Goal: Task Accomplishment & Management: Manage account settings

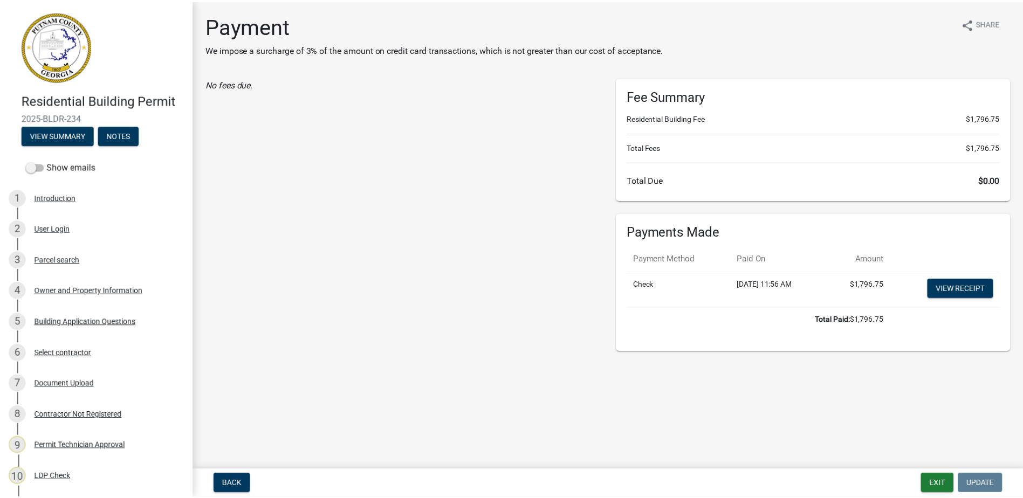
scroll to position [119, 0]
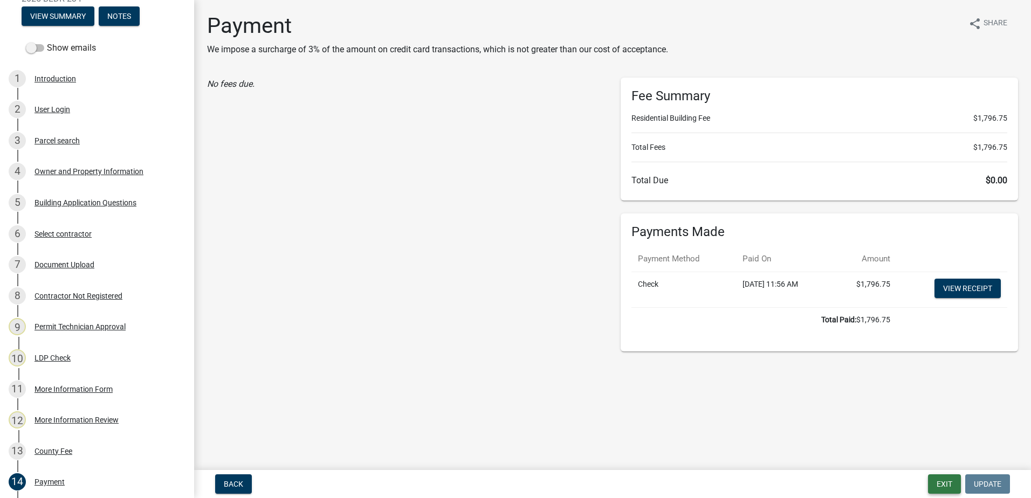
click at [950, 478] on button "Exit" at bounding box center [944, 483] width 33 height 19
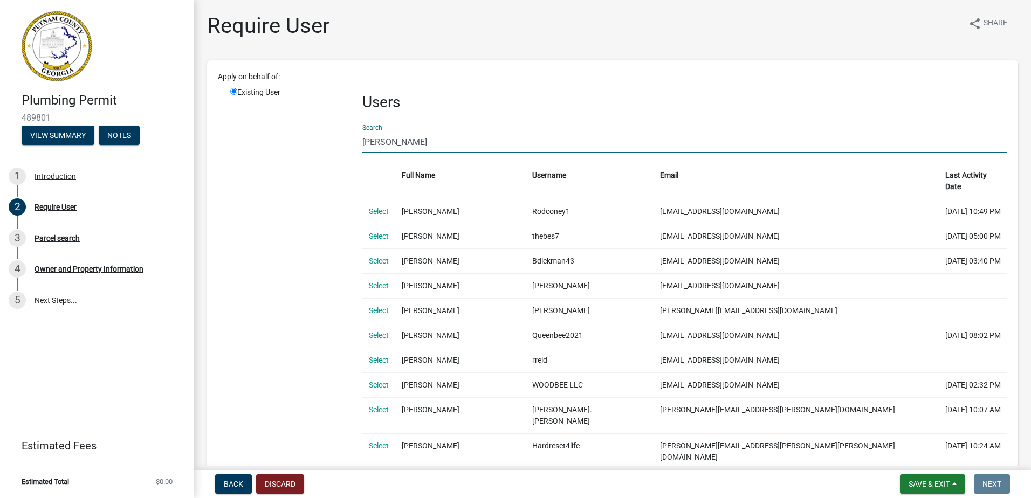
scroll to position [362, 0]
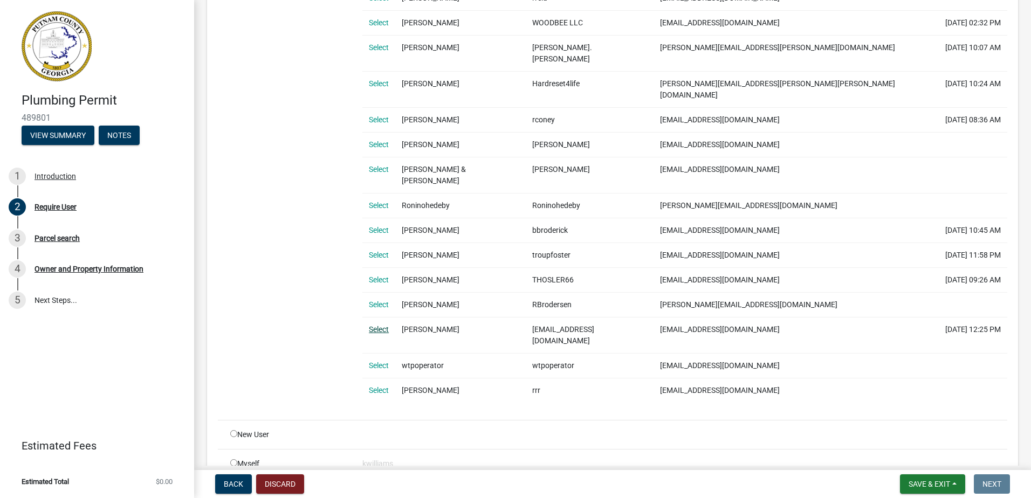
click at [385, 325] on link "Select" at bounding box center [379, 329] width 20 height 9
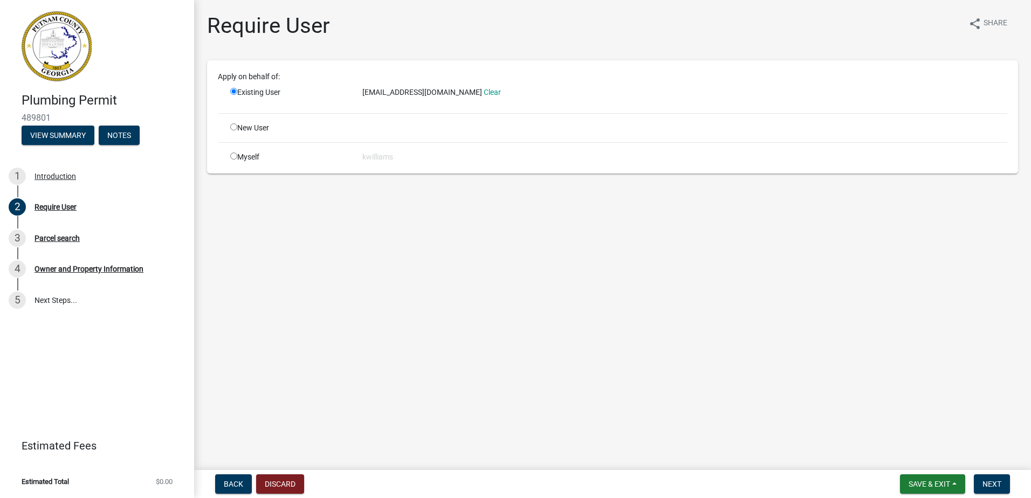
scroll to position [0, 0]
click at [995, 485] on span "Next" at bounding box center [991, 484] width 19 height 9
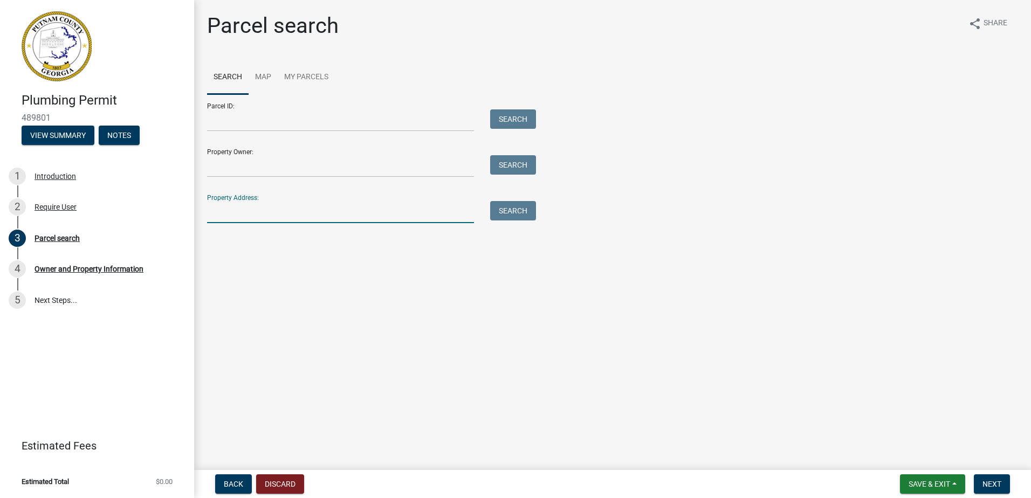
drag, startPoint x: 271, startPoint y: 216, endPoint x: 265, endPoint y: 206, distance: 11.7
click at [271, 216] on input "Property Address:" at bounding box center [340, 212] width 267 height 22
type input "777 sparta hwy"
click at [1006, 487] on button "Next" at bounding box center [991, 483] width 36 height 19
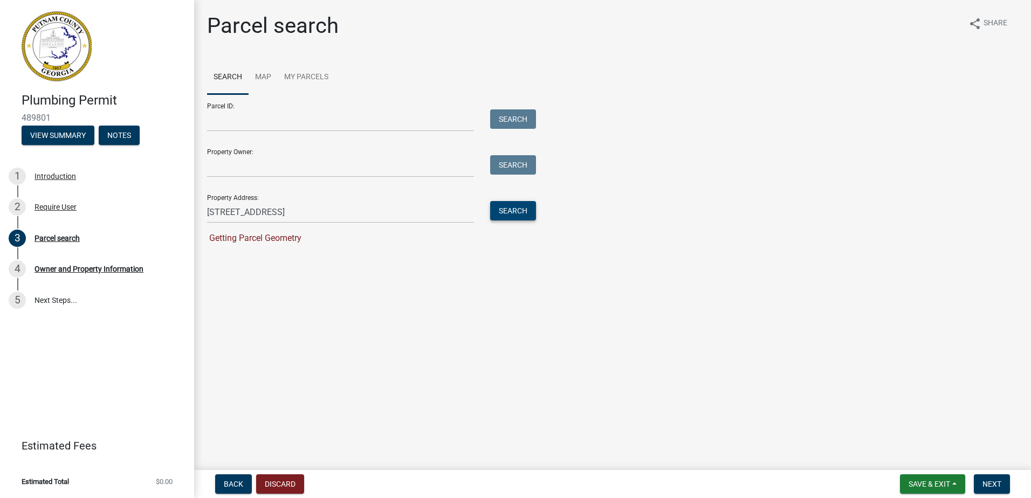
drag, startPoint x: 492, startPoint y: 214, endPoint x: 503, endPoint y: 216, distance: 12.0
click at [503, 216] on button "Search" at bounding box center [513, 210] width 46 height 19
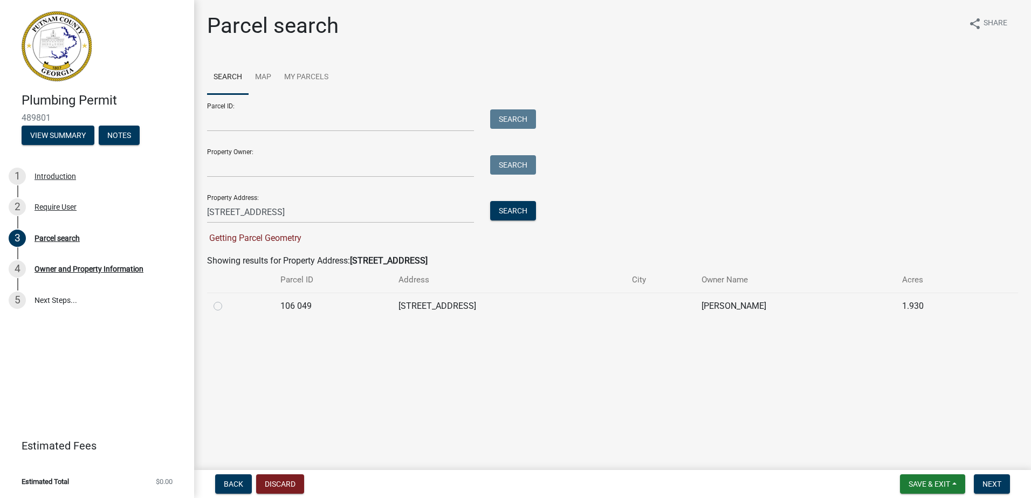
click at [208, 307] on td at bounding box center [240, 306] width 67 height 26
click at [226, 300] on label at bounding box center [226, 300] width 0 height 0
click at [226, 306] on 049 "radio" at bounding box center [229, 303] width 7 height 7
radio 049 "true"
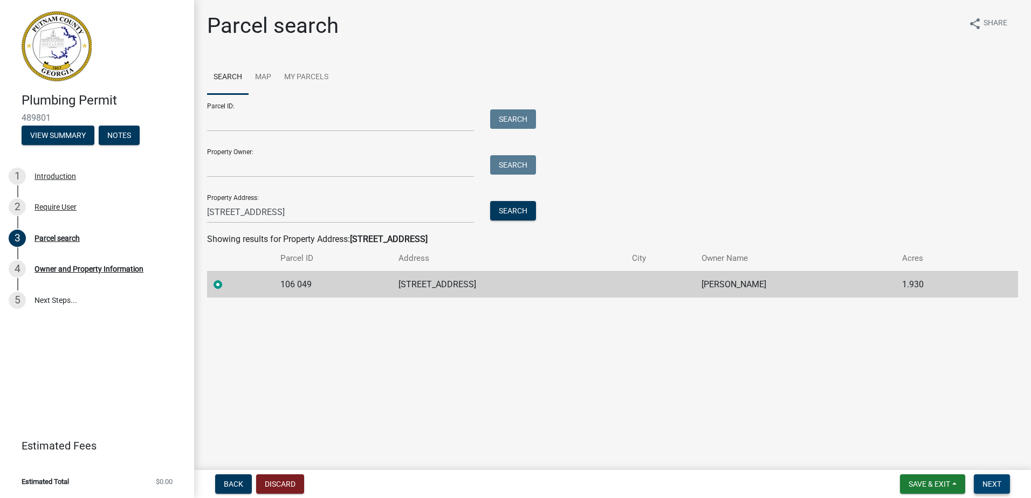
click at [999, 476] on button "Next" at bounding box center [991, 483] width 36 height 19
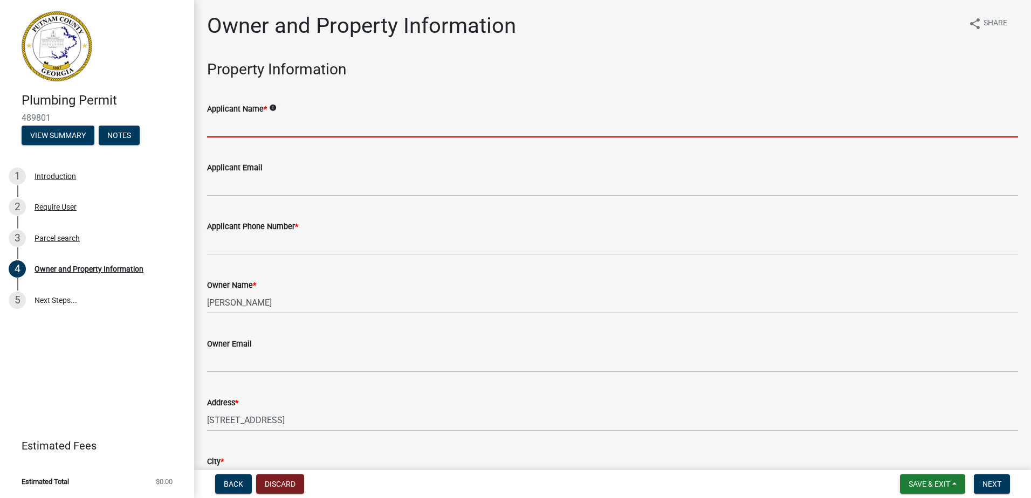
click at [227, 132] on input "Applicant Name *" at bounding box center [612, 126] width 811 height 22
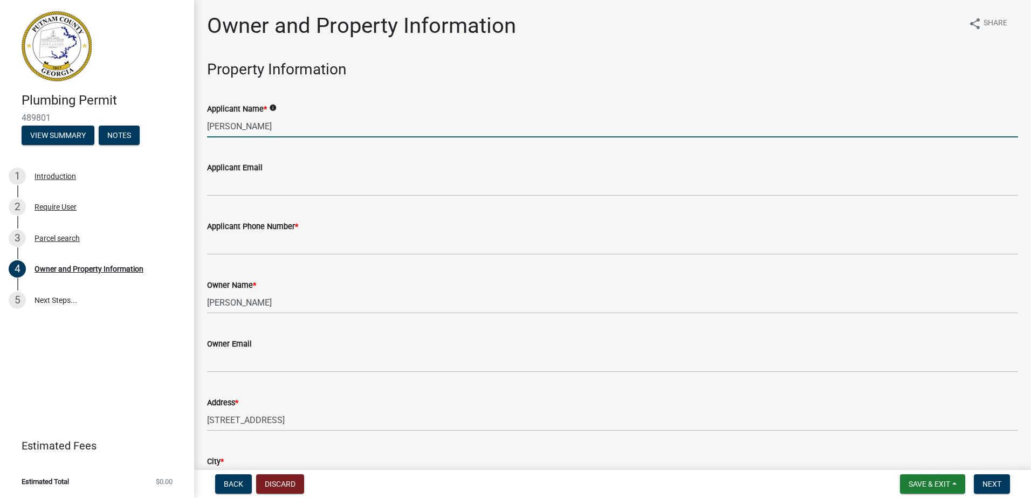
type input "Lavoniah Sanders"
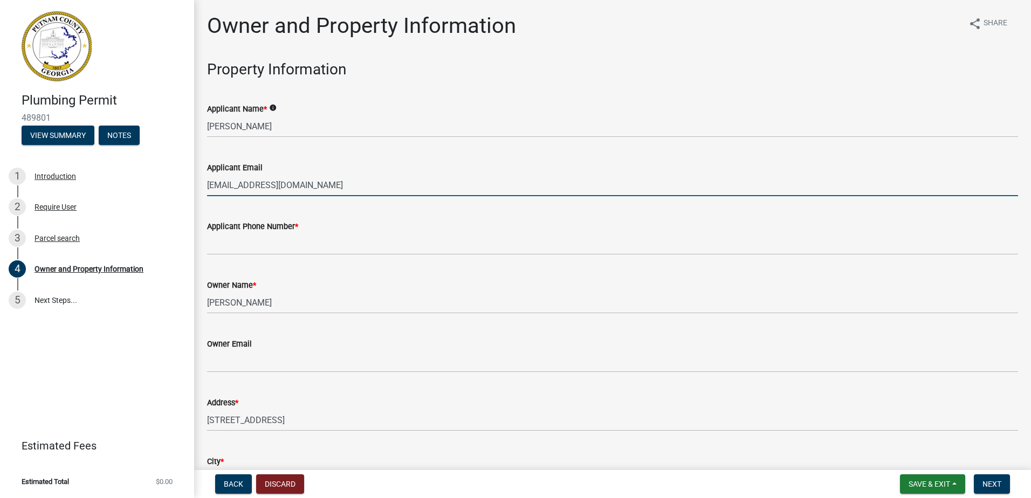
click at [248, 183] on input "k_sanders@yahoo.com" at bounding box center [612, 185] width 811 height 22
type input "[EMAIL_ADDRESS][DOMAIN_NAME]"
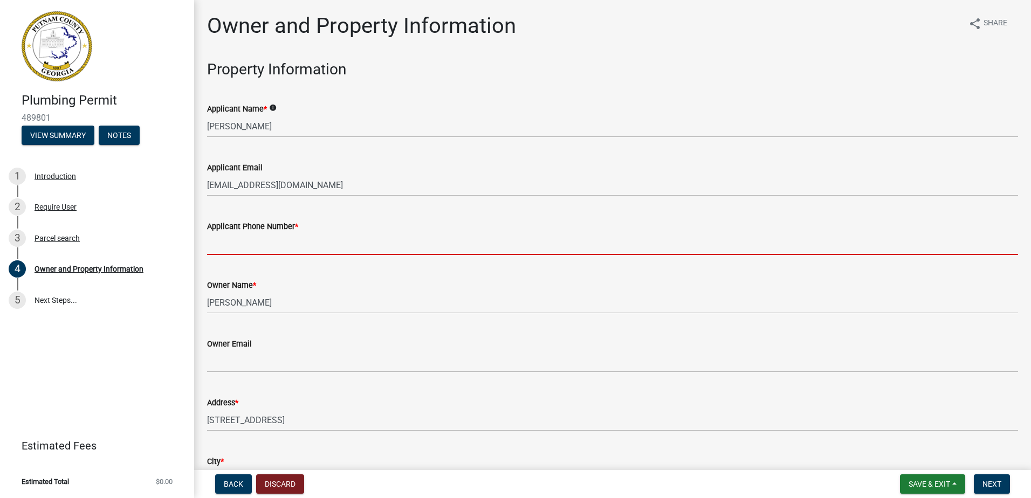
click at [242, 254] on input "Applicant Phone Number *" at bounding box center [612, 244] width 811 height 22
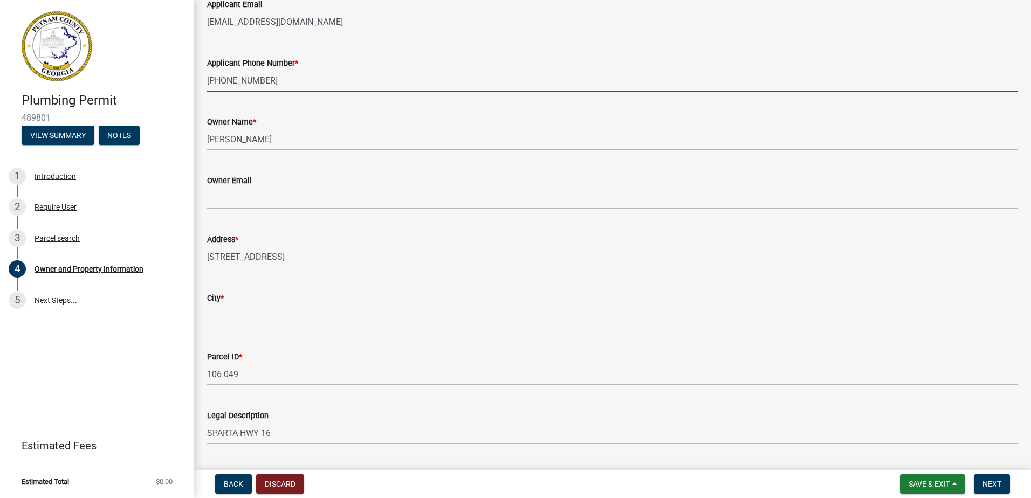
scroll to position [216, 0]
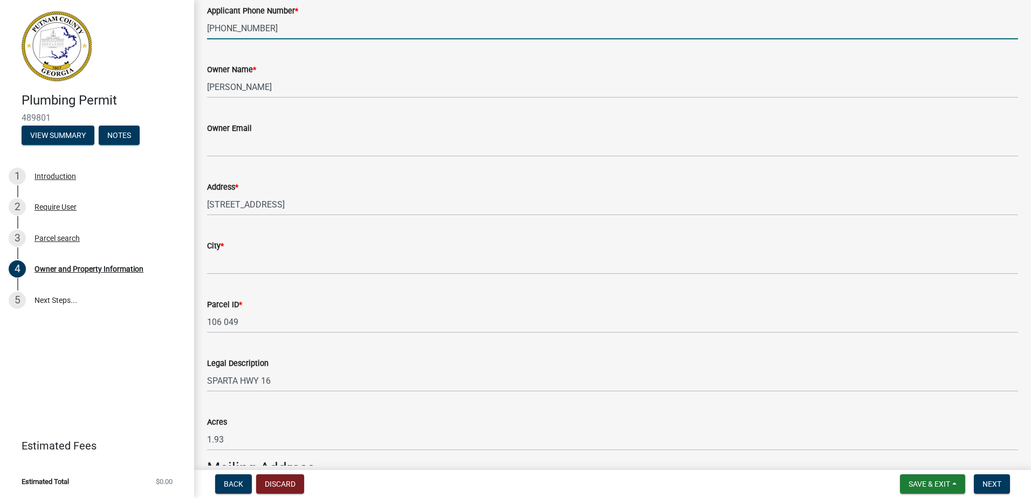
type input "[PHONE_NUMBER]"
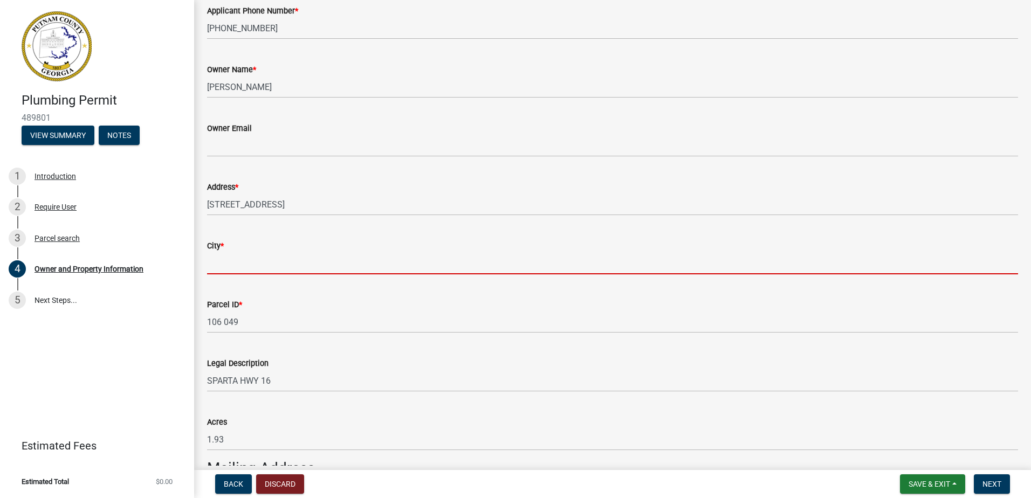
click at [236, 262] on input "City *" at bounding box center [612, 263] width 811 height 22
type input "Eatonton"
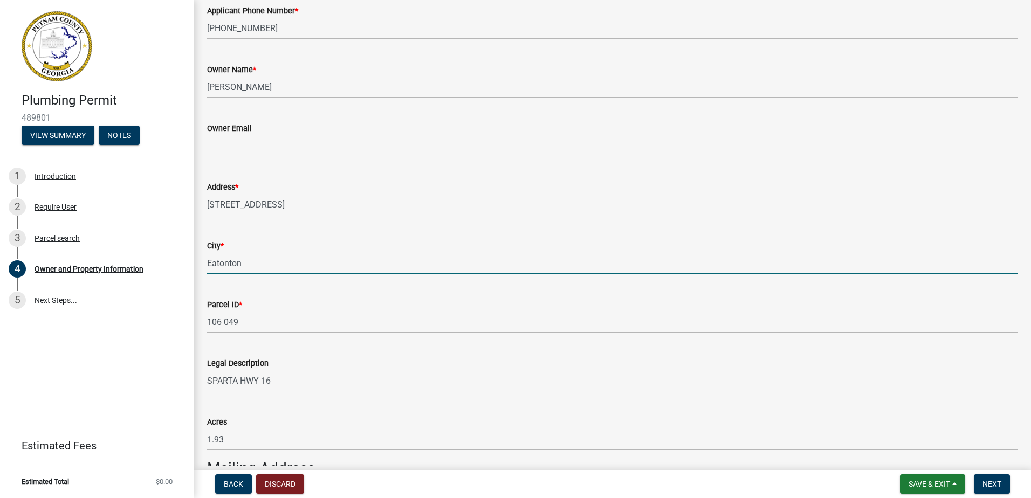
type input "SOS PLUMBING, LLCSergio Esteban Monjaras"
type input "SOS PLUMBING, LLC"
type input "478-457-6057"
type input "108 OLD MONTGOMERYVILLE RD"
type input "MILLEDGEVILLE"
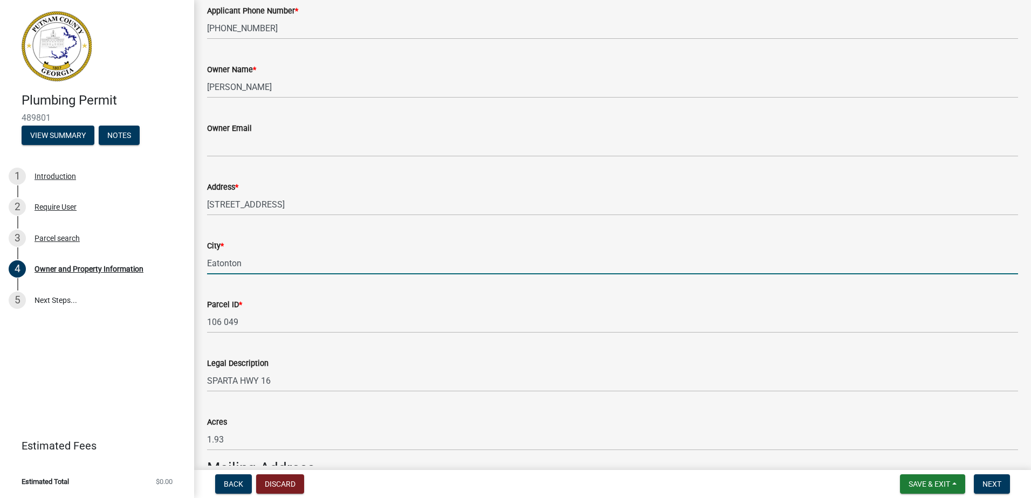
type input "GA"
type input "31061"
type input "SOSPLUMBING070@GMAIL.COM"
type input "MP210465"
type input "11/30/2026"
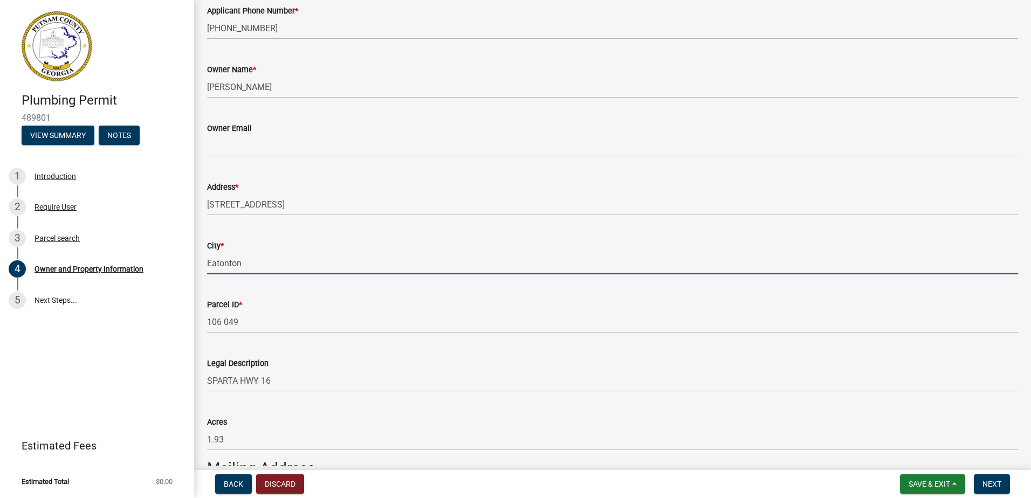
type input "325BC-CS-0159,"
type input "[DATE]"
type input "Baldwin"
type input "Mitch Melder"
type input "478-363-0753"
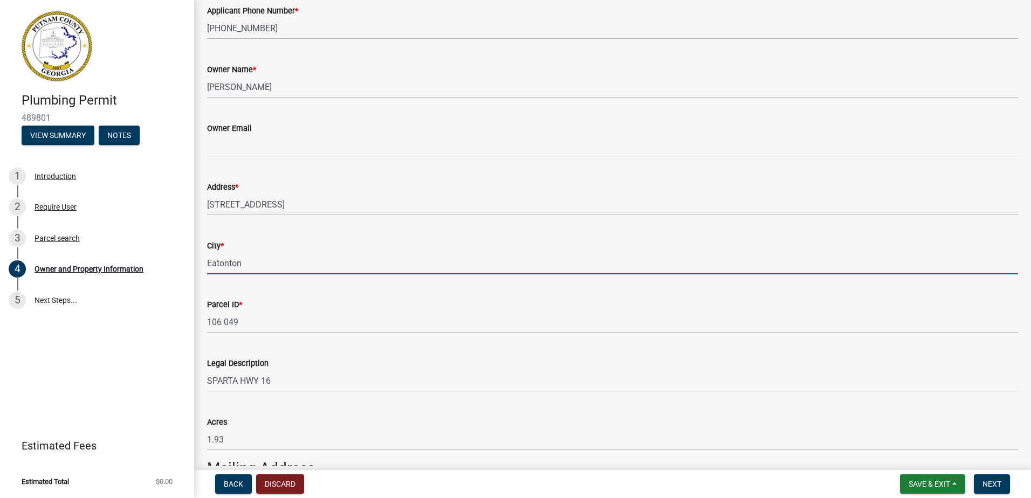
select select "34fe85c2-5f76-4343-b6bb-8ca387e0bed7"
select select "83394b22-4a11-496c-8e5c-75ade2e72faf"
select select "34fe85c2-5f76-4343-b6bb-8ca387e0bed7"
select select "83394b22-4a11-496c-8e5c-75ade2e72faf"
select select "10"
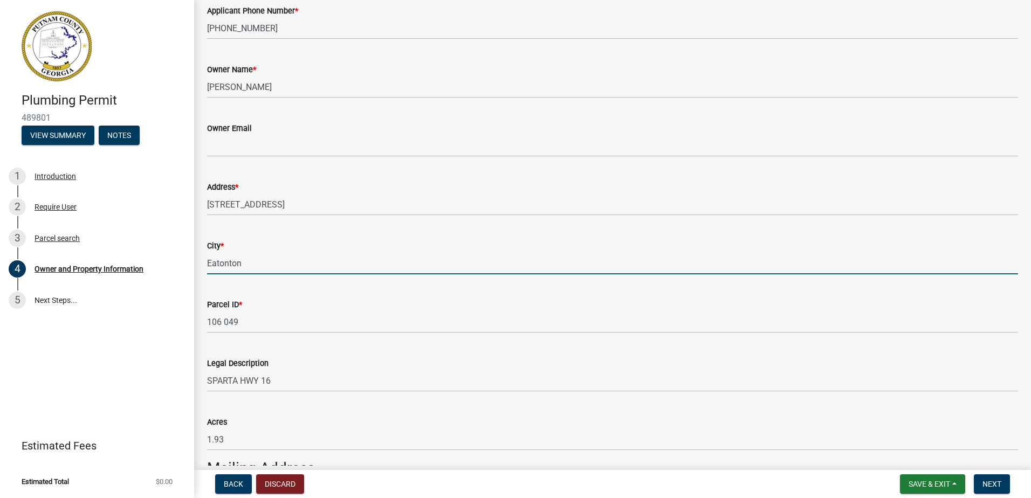
select select "2025"
select select "10"
select select "2025"
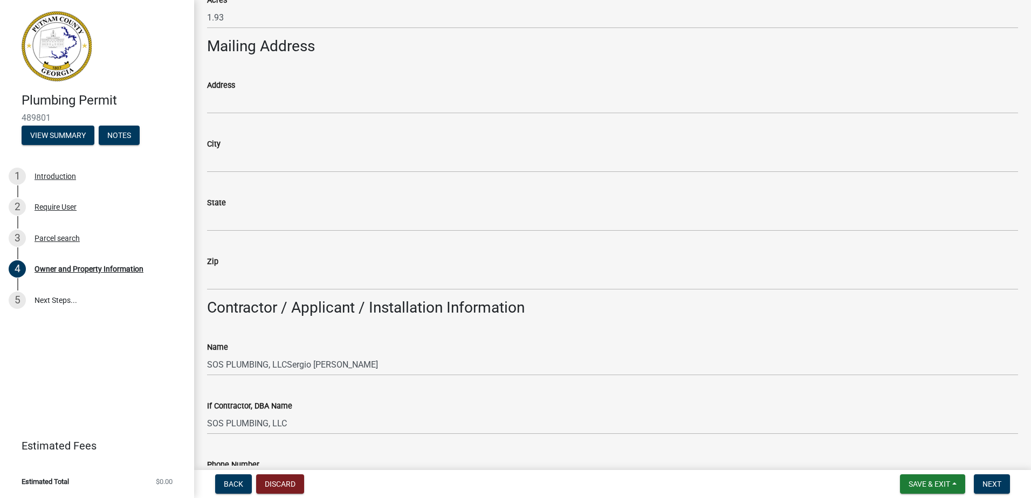
scroll to position [626, 0]
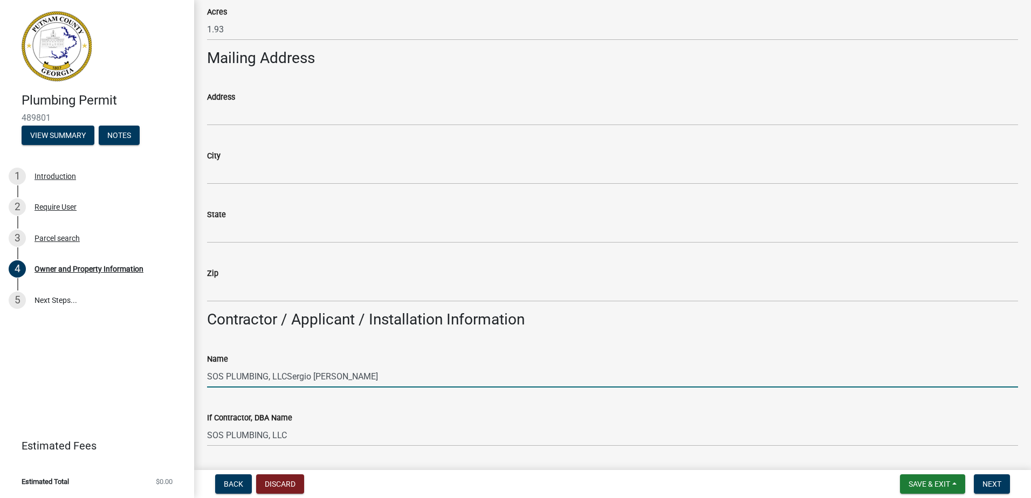
drag, startPoint x: 425, startPoint y: 381, endPoint x: 74, endPoint y: 356, distance: 351.8
click at [81, 363] on div "Plumbing Permit 489801 View Summary Notes 1 Introduction 2 Require User 3 Parce…" at bounding box center [515, 249] width 1031 height 498
type input "l"
type input "[PERSON_NAME]"
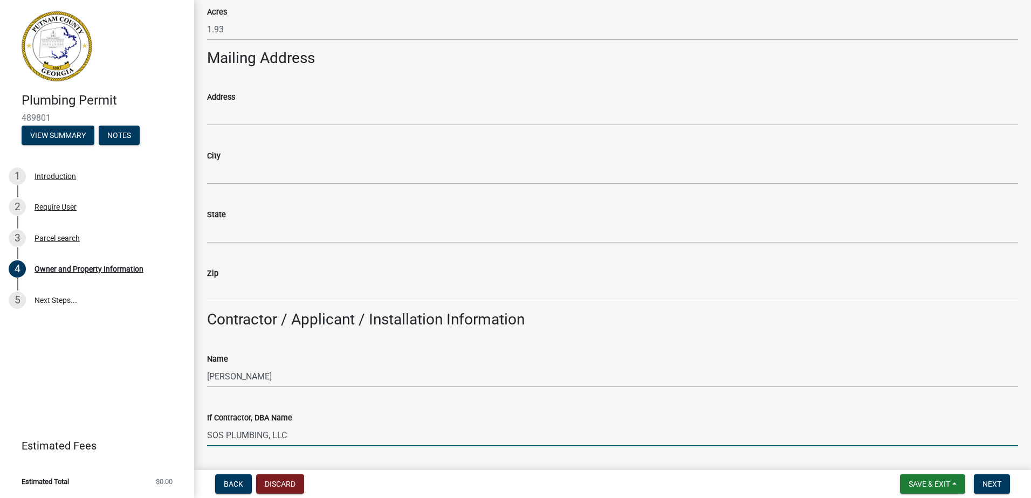
click at [275, 433] on input "SOS PLUMBING, LLC" at bounding box center [612, 435] width 811 height 22
drag, startPoint x: 299, startPoint y: 432, endPoint x: 162, endPoint y: 425, distance: 137.1
click at [162, 425] on div "Plumbing Permit 489801 View Summary Notes 1 Introduction 2 Require User 3 Parce…" at bounding box center [515, 249] width 1031 height 498
type input "Lavoniah Sanders Electric"
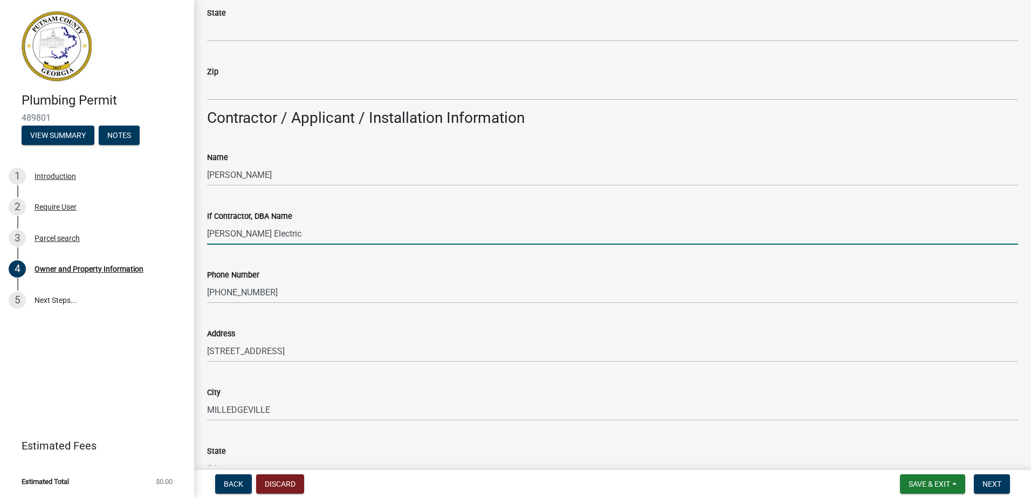
scroll to position [841, 0]
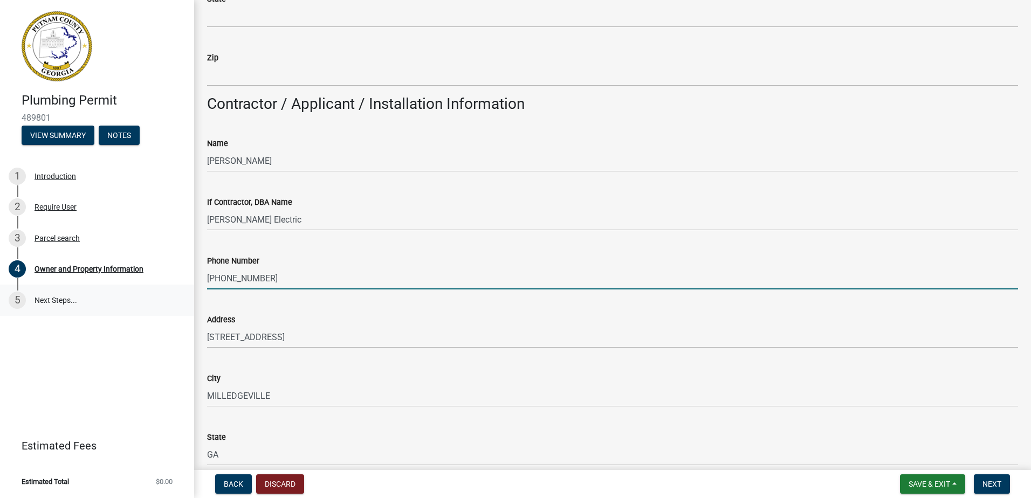
drag, startPoint x: 260, startPoint y: 291, endPoint x: 136, endPoint y: 310, distance: 125.0
click at [136, 310] on div "Plumbing Permit 489801 View Summary Notes 1 Introduction 2 Require User 3 Parce…" at bounding box center [515, 249] width 1031 height 498
type input "706-473-0916"
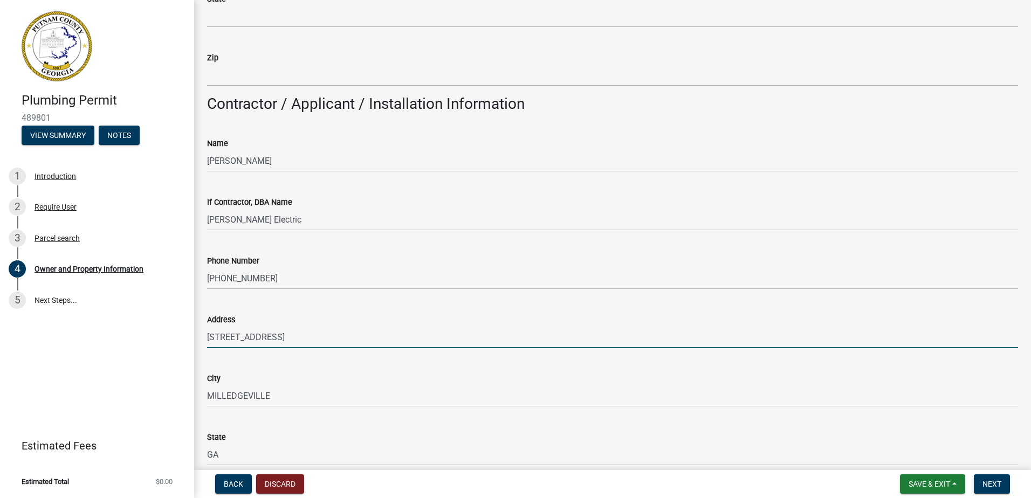
drag, startPoint x: 344, startPoint y: 339, endPoint x: 228, endPoint y: 352, distance: 116.7
click at [228, 352] on wm-data-entity-input "Address 108 OLD MONTGOMERYVILLE RD" at bounding box center [612, 327] width 811 height 59
type input "1"
type input "[STREET_ADDRESS]"
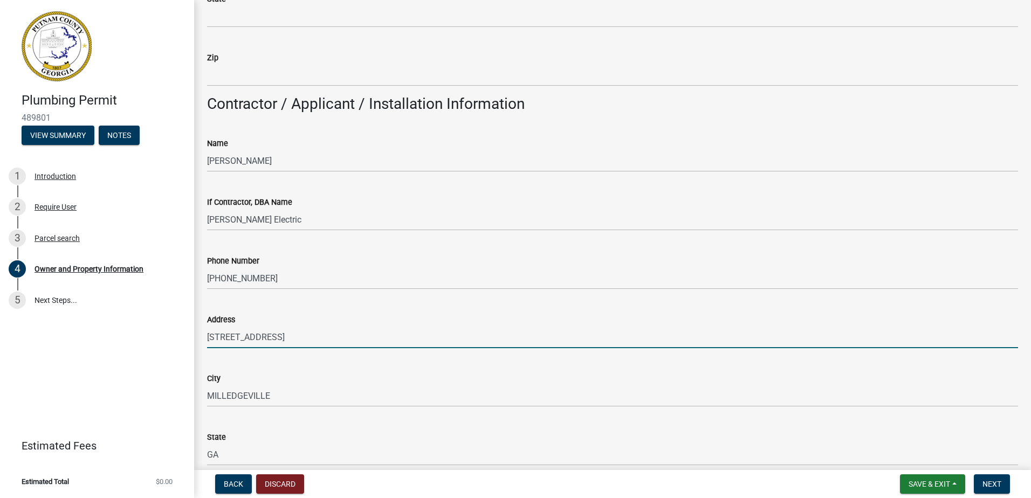
type input "Eatonton"
type input "Ga"
type input "31024"
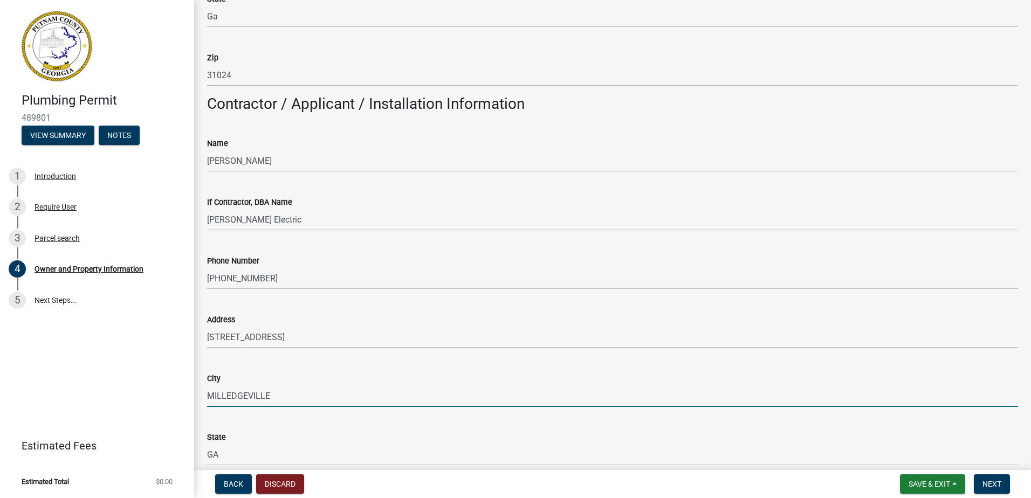
drag, startPoint x: 258, startPoint y: 402, endPoint x: 179, endPoint y: 403, distance: 78.7
click at [179, 403] on div "Plumbing Permit 489801 View Summary Notes 1 Introduction 2 Require User 3 Parce…" at bounding box center [515, 249] width 1031 height 498
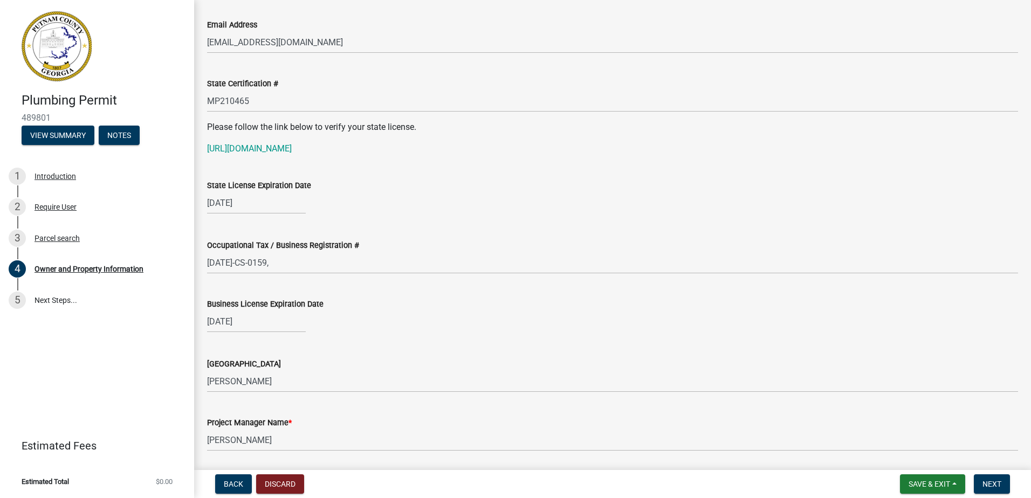
scroll to position [1380, 0]
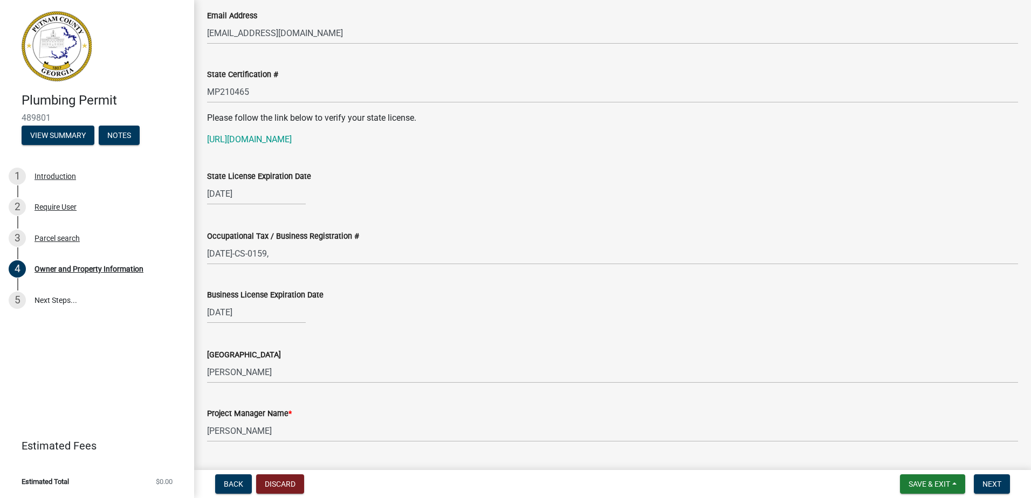
type input "Eatonton"
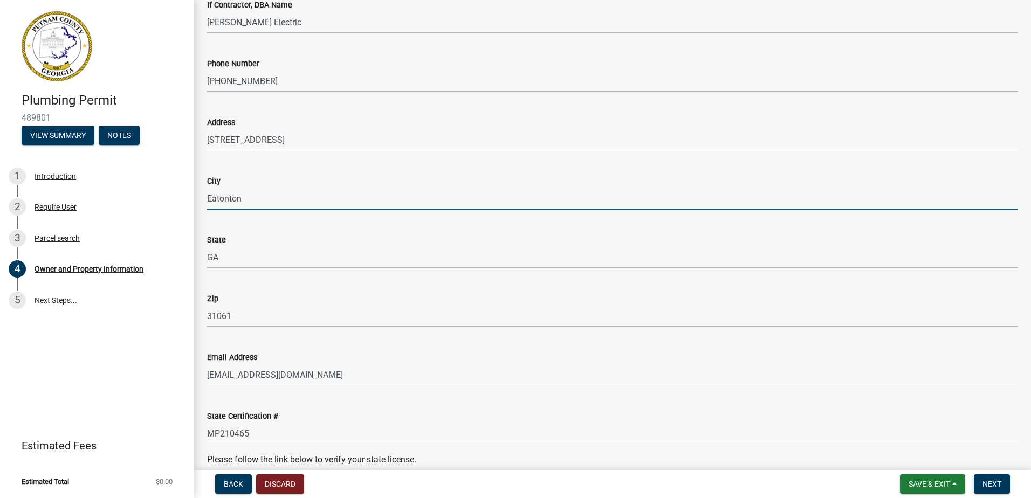
scroll to position [1057, 0]
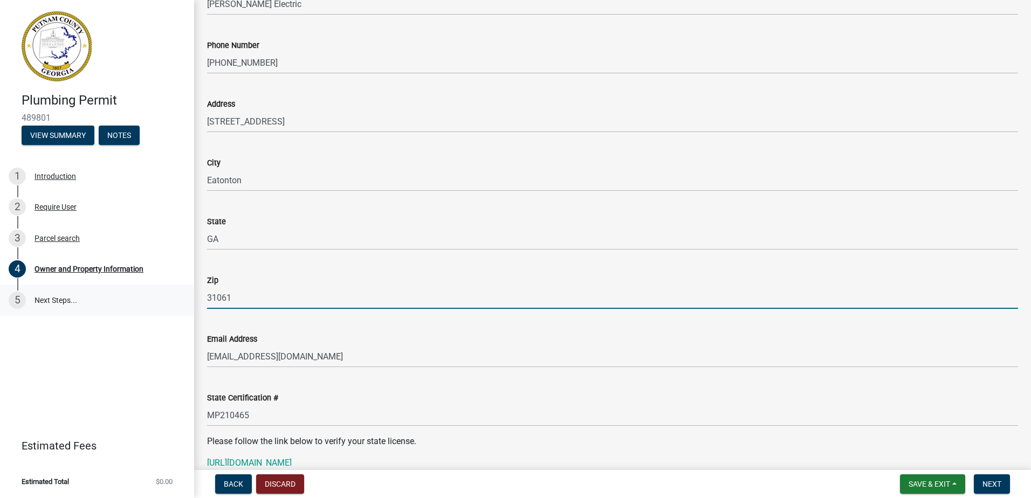
drag, startPoint x: 236, startPoint y: 300, endPoint x: 178, endPoint y: 305, distance: 57.9
click at [169, 296] on div "Plumbing Permit 489801 View Summary Notes 1 Introduction 2 Require User 3 Parce…" at bounding box center [515, 249] width 1031 height 498
type input "31024"
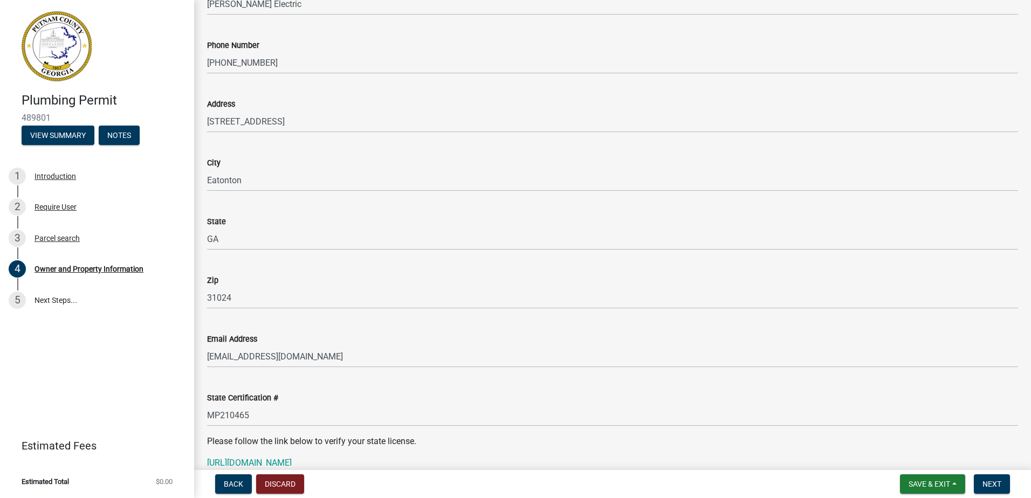
drag, startPoint x: 910, startPoint y: 385, endPoint x: 679, endPoint y: 313, distance: 242.1
click at [896, 377] on div "State Certification # MP210465" at bounding box center [612, 401] width 811 height 50
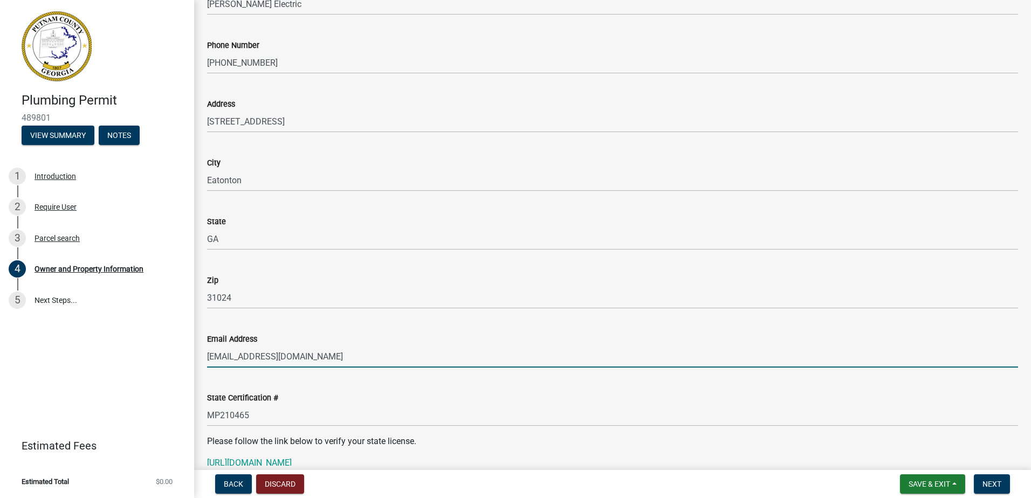
drag, startPoint x: 390, startPoint y: 358, endPoint x: 212, endPoint y: 410, distance: 184.7
click at [188, 389] on div "Plumbing Permit 489801 View Summary Notes 1 Introduction 2 Require User 3 Parce…" at bounding box center [515, 249] width 1031 height 498
type input "k_sanders011@yahoo.com"
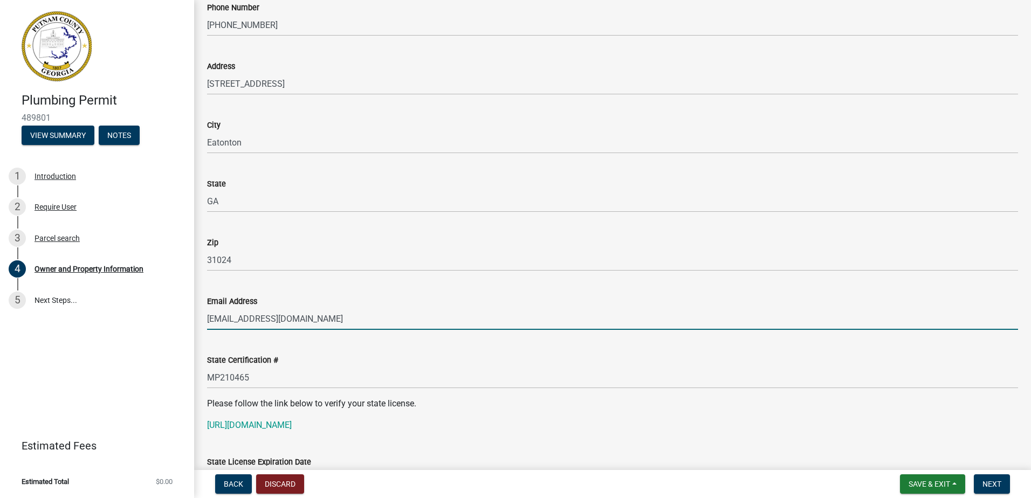
scroll to position [1165, 0]
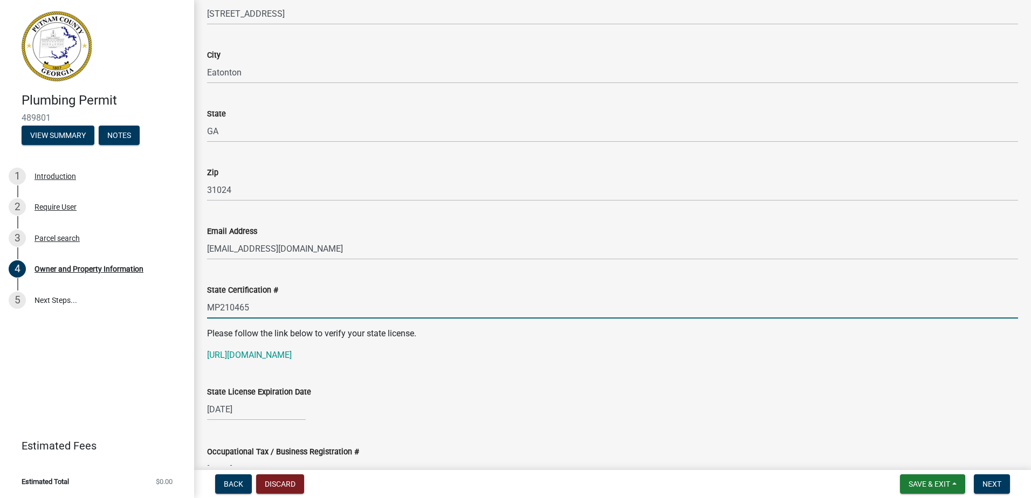
drag, startPoint x: 266, startPoint y: 310, endPoint x: 151, endPoint y: 327, distance: 115.5
click at [151, 327] on div "Plumbing Permit 489801 View Summary Notes 1 Introduction 2 Require User 3 Parce…" at bounding box center [515, 249] width 1031 height 498
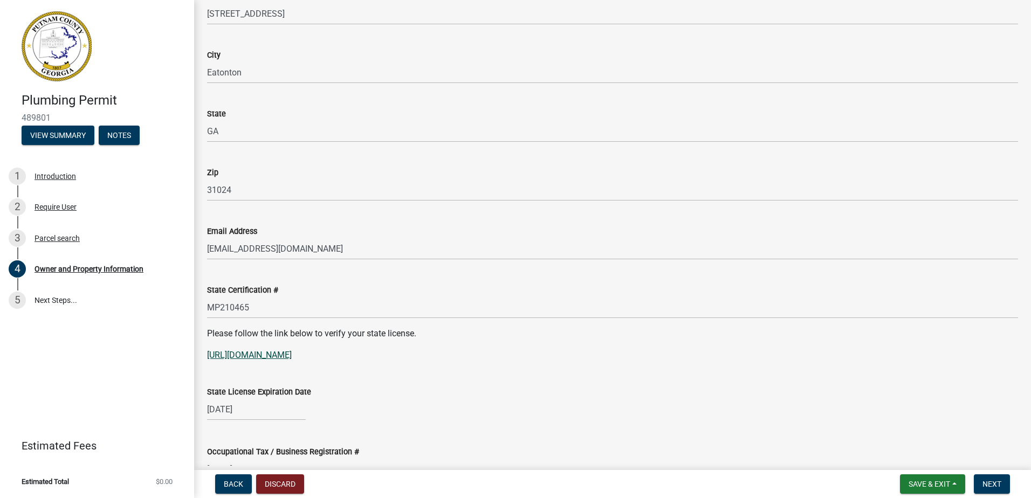
click at [292, 350] on link "https://goals.sos.ga.gov/GASOSOneStop/s/licensee-search" at bounding box center [249, 355] width 85 height 10
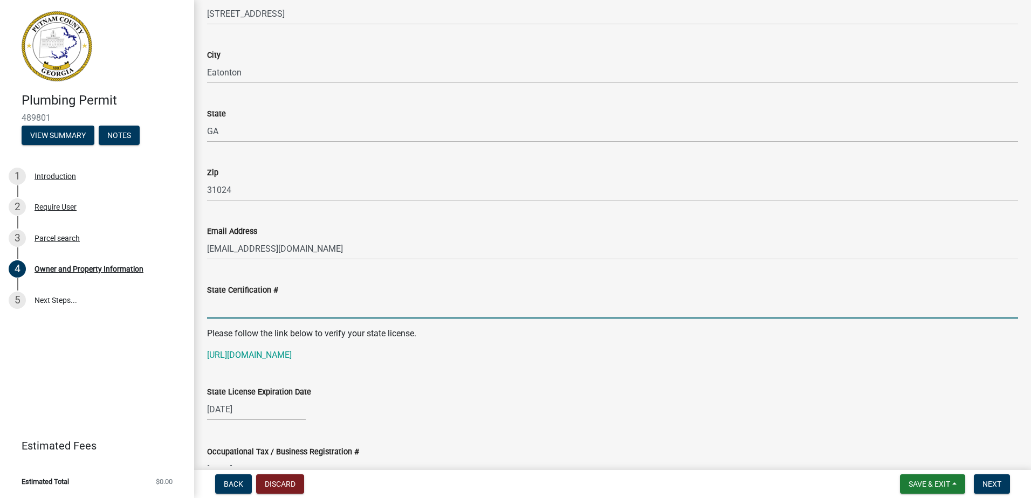
paste input "MP004566"
type input "MP004566"
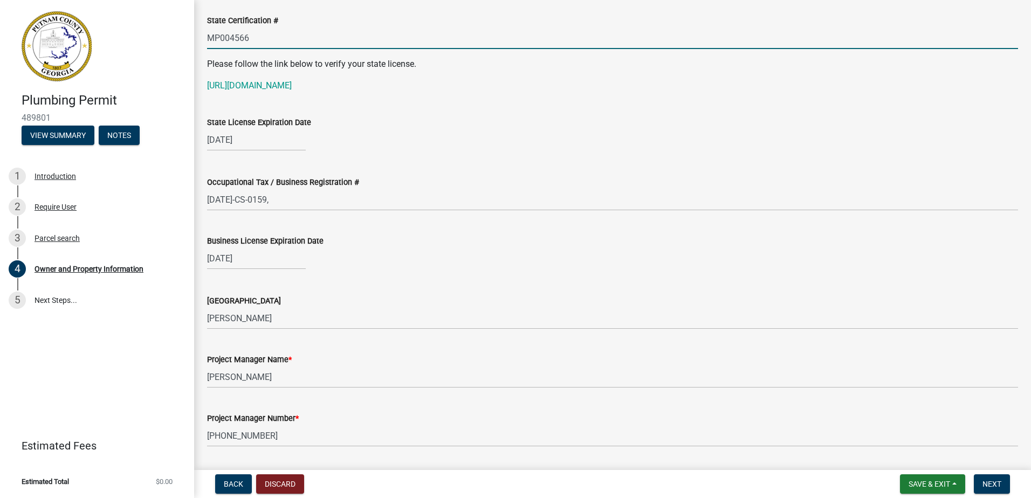
scroll to position [1488, 0]
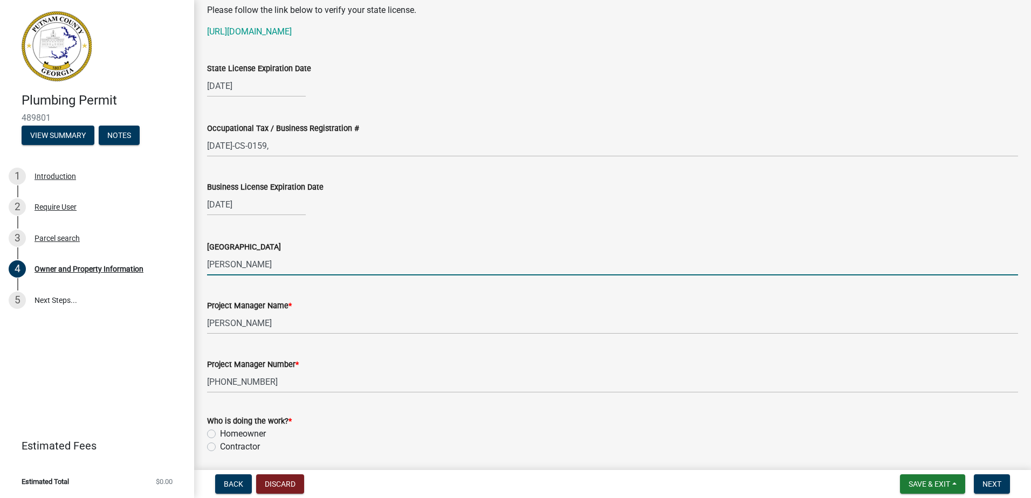
drag, startPoint x: 251, startPoint y: 270, endPoint x: 216, endPoint y: 347, distance: 84.0
click at [171, 288] on div "Plumbing Permit 489801 View Summary Notes 1 Introduction 2 Require User 3 Parce…" at bounding box center [515, 249] width 1031 height 498
type input "City of [GEOGRAPHIC_DATA]"
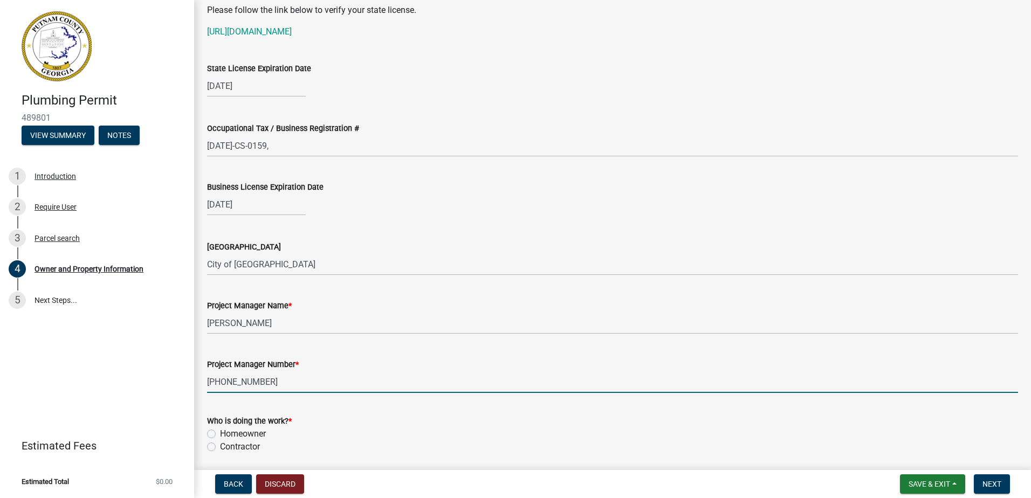
click at [459, 385] on input "478-363-0753" at bounding box center [612, 382] width 811 height 22
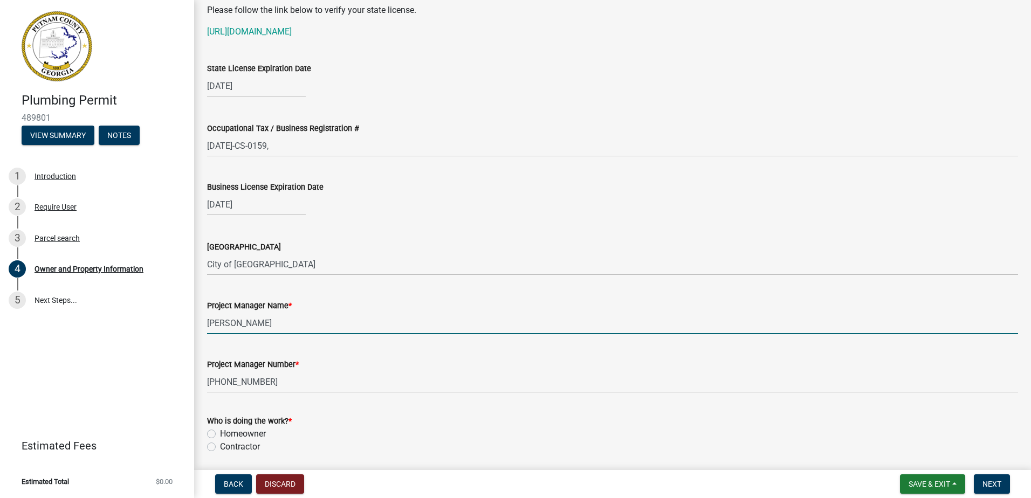
drag, startPoint x: 271, startPoint y: 326, endPoint x: 155, endPoint y: 462, distance: 179.0
click at [122, 344] on div "Plumbing Permit 489801 View Summary Notes 1 Introduction 2 Require User 3 Parce…" at bounding box center [515, 249] width 1031 height 498
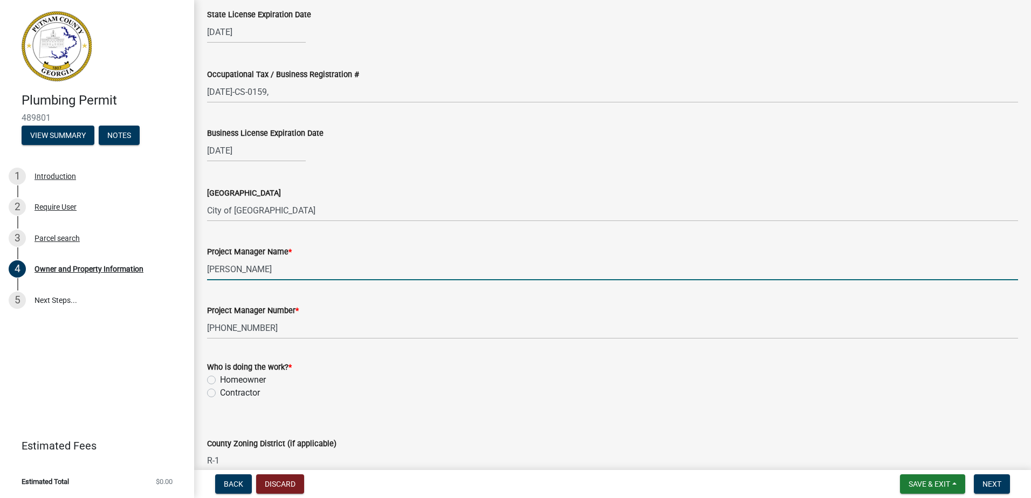
type input "Lavoniah Sanders"
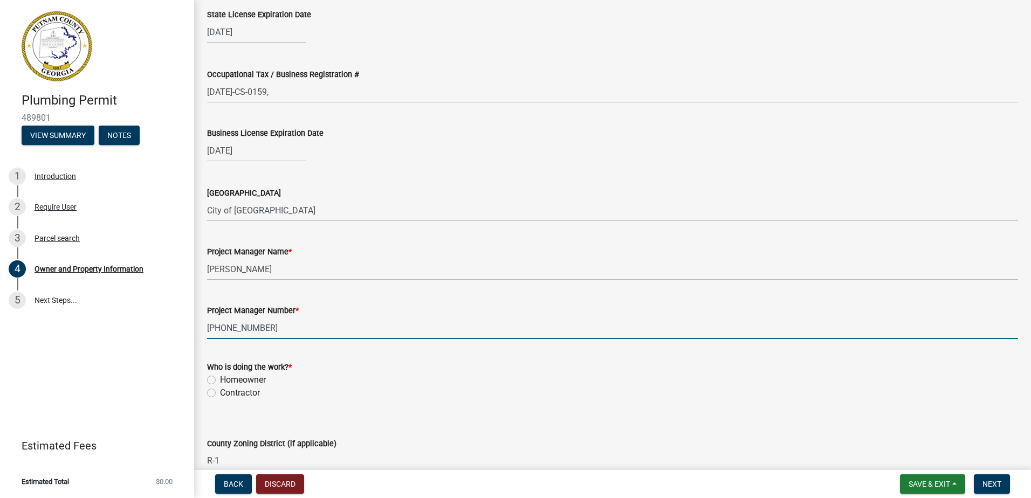
drag, startPoint x: 310, startPoint y: 328, endPoint x: 208, endPoint y: 354, distance: 105.6
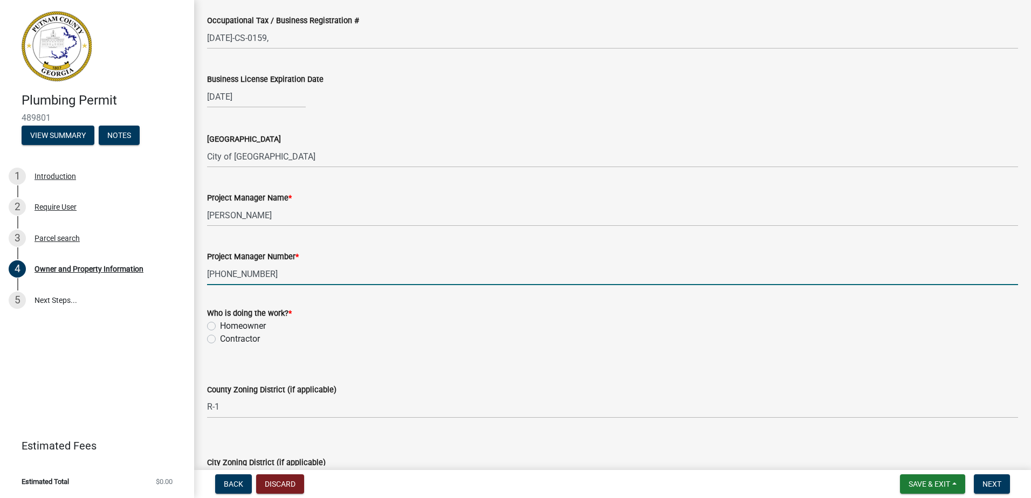
type input "706-473-0916"
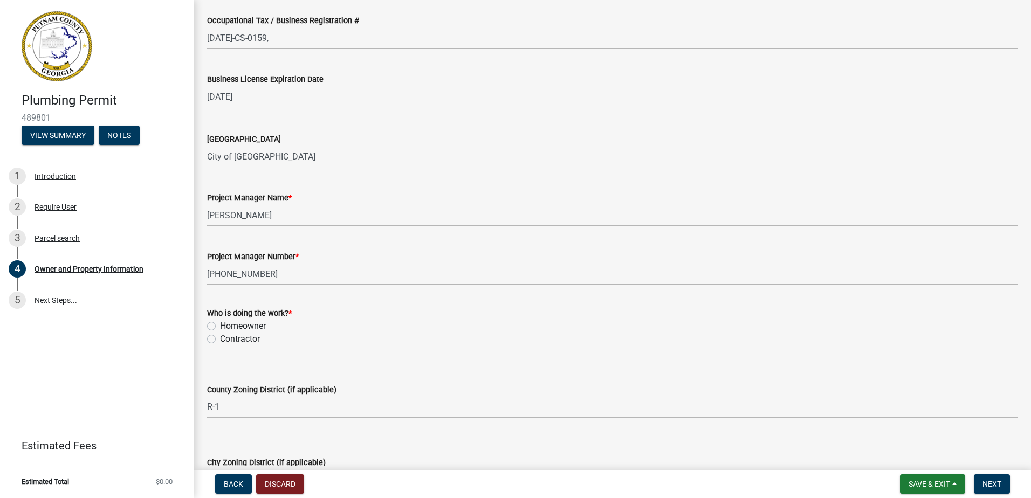
click at [220, 343] on label "Contractor" at bounding box center [240, 339] width 40 height 13
click at [220, 340] on input "Contractor" at bounding box center [223, 336] width 7 height 7
radio input "true"
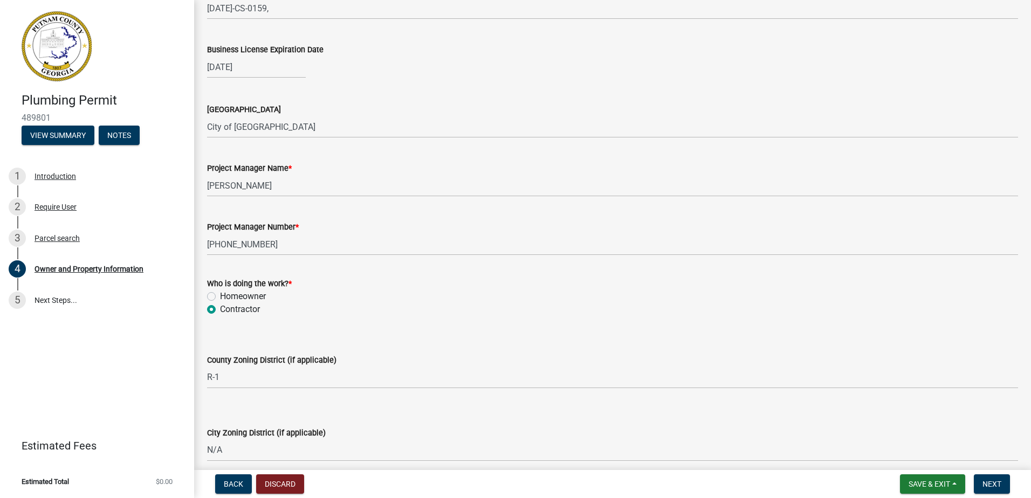
scroll to position [1704, 0]
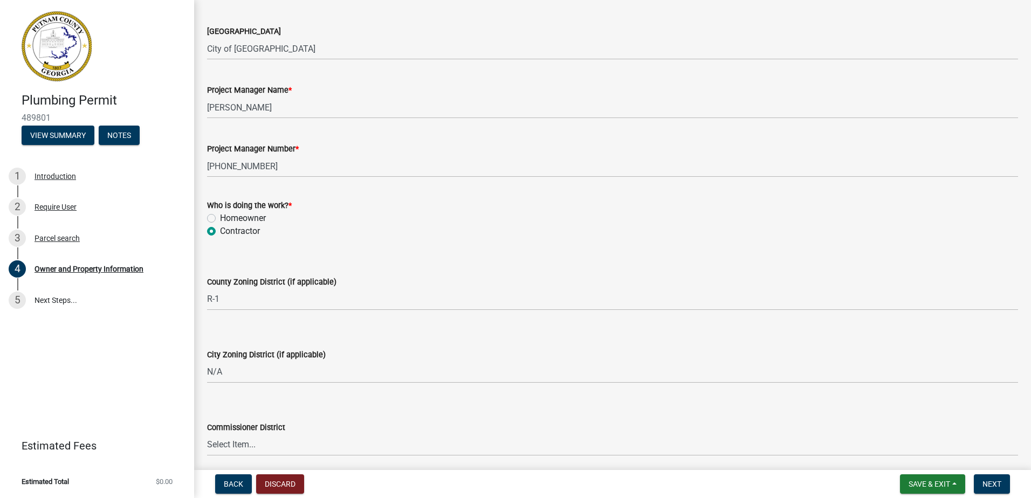
drag, startPoint x: 230, startPoint y: 285, endPoint x: 229, endPoint y: 291, distance: 5.6
click at [229, 291] on div "County Zoning District (if applicable) Select Item... AG-1 R-1R R-1 R-2 MHP RM-…" at bounding box center [612, 292] width 811 height 35
drag, startPoint x: 229, startPoint y: 291, endPoint x: 216, endPoint y: 289, distance: 13.0
click at [213, 296] on select "Select Item... AG-1 R-1R R-1 R-2 MHP RM-1 RM-3 C-1 C-2 I-M PUD N/A" at bounding box center [612, 299] width 811 height 22
click at [207, 288] on select "Select Item... AG-1 R-1R R-1 R-2 MHP RM-1 RM-3 C-1 C-2 I-M PUD N/A" at bounding box center [612, 299] width 811 height 22
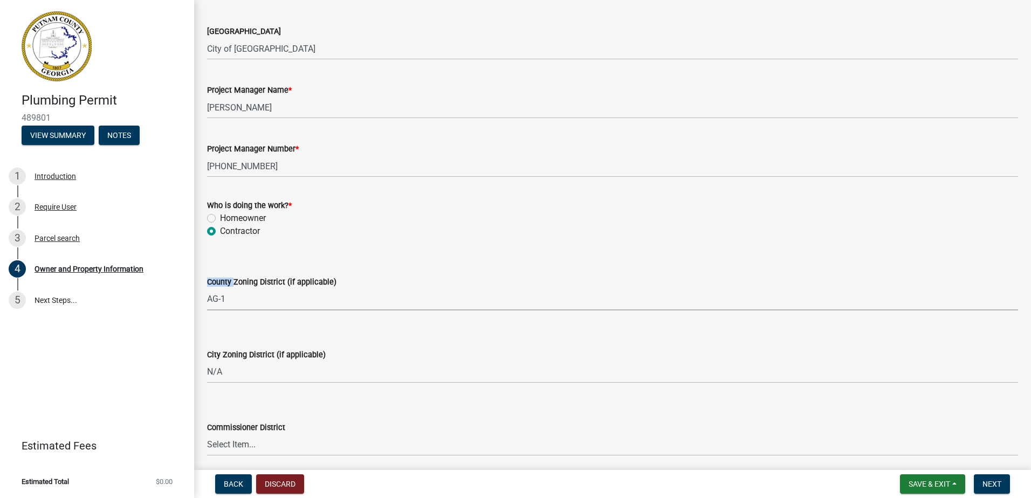
select select "a4366e26-0f82-401b-a682-956e4112ff86"
click at [255, 369] on select "Select Item... A-1 A-2 R-1 R-2 R-3 R-4 MHP C-1 C-2 I-1 I-2 DB FH H-P N/A" at bounding box center [612, 372] width 811 height 22
click at [207, 361] on select "Select Item... A-1 A-2 R-1 R-2 R-3 R-4 MHP C-1 C-2 I-1 I-2 DB FH H-P N/A" at bounding box center [612, 372] width 811 height 22
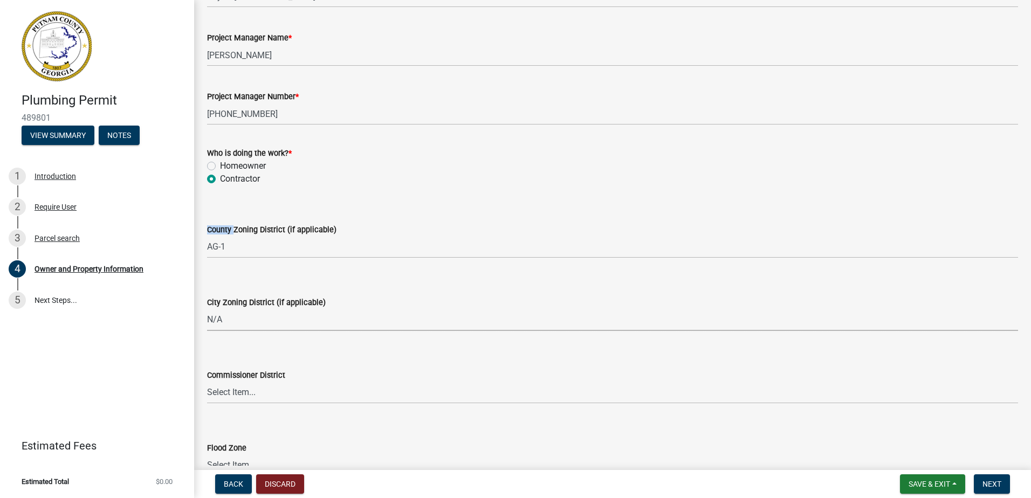
scroll to position [1819, 0]
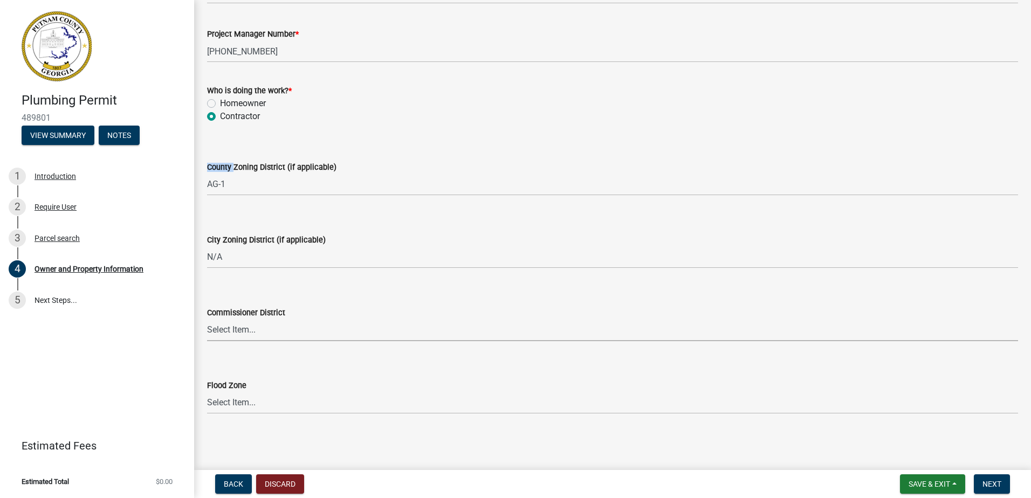
click at [221, 333] on select "Select Item... District 1 District 2 District 3 District 4" at bounding box center [612, 330] width 811 height 22
click at [207, 319] on select "Select Item... District 1 District 2 District 3 District 4" at bounding box center [612, 330] width 811 height 22
select select "ece5c1a9-df30-4702-9587-5deee23533b7"
click at [997, 486] on span "Next" at bounding box center [991, 484] width 19 height 9
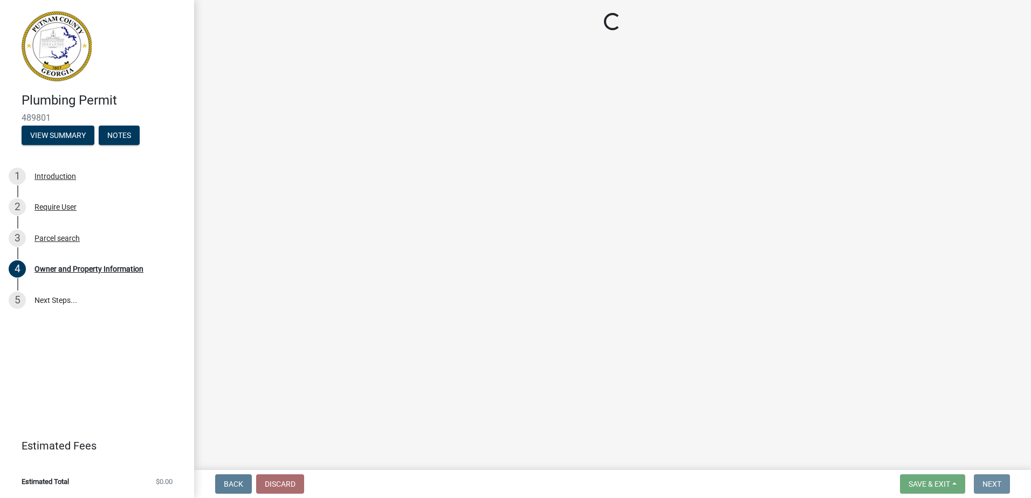
scroll to position [0, 0]
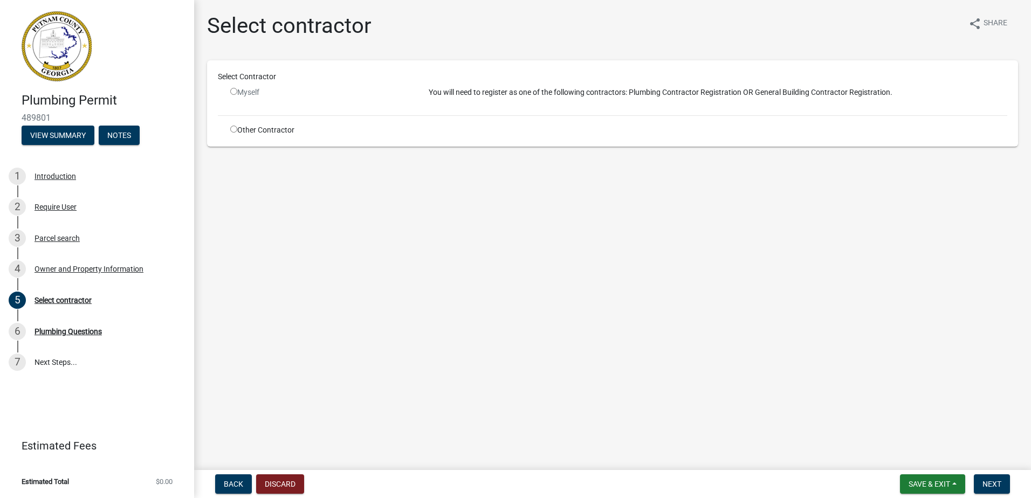
click at [225, 133] on div "Other Contractor" at bounding box center [321, 130] width 198 height 11
click at [234, 130] on input "radio" at bounding box center [233, 129] width 7 height 7
radio input "true"
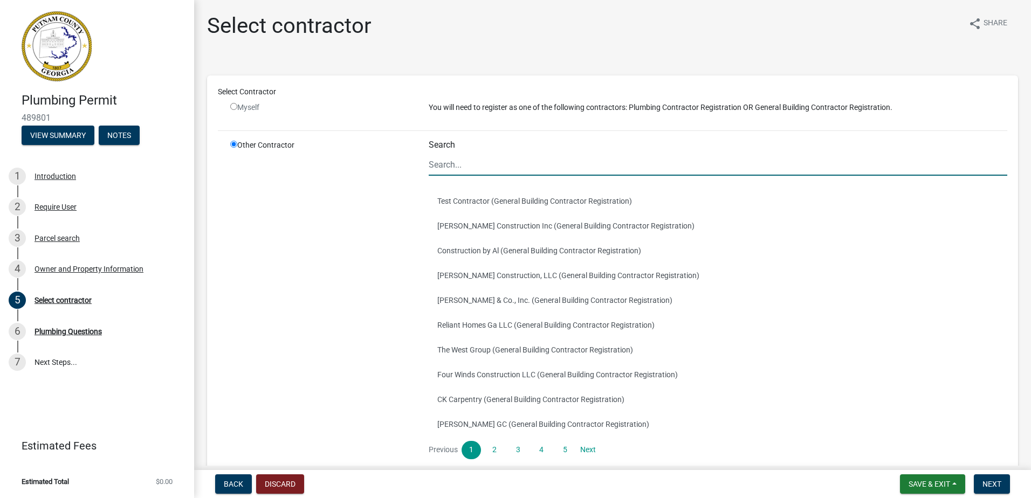
click at [498, 159] on input "Search" at bounding box center [718, 165] width 578 height 22
type input "lavoniah"
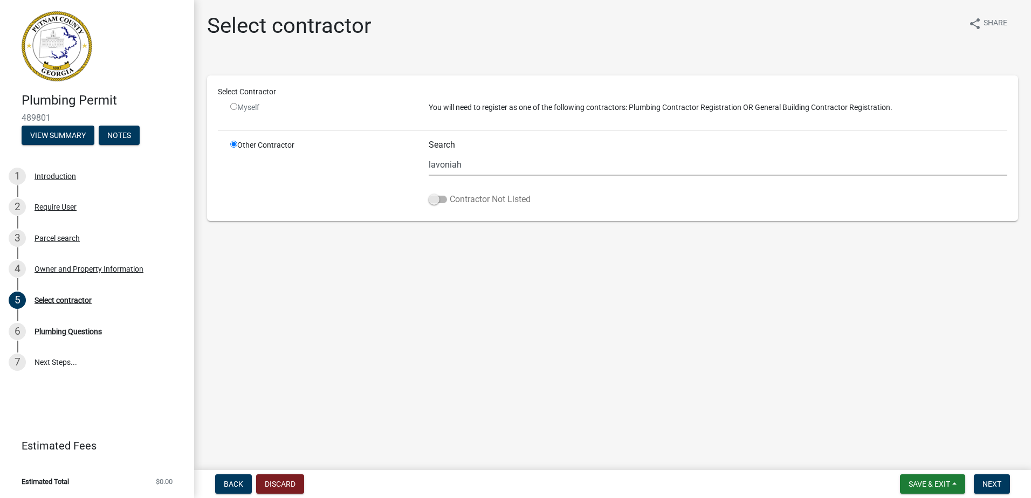
click at [432, 203] on span at bounding box center [438, 200] width 18 height 8
click at [450, 193] on input "Contractor Not Listed" at bounding box center [450, 193] width 0 height 0
click at [992, 482] on span "Next" at bounding box center [991, 484] width 19 height 9
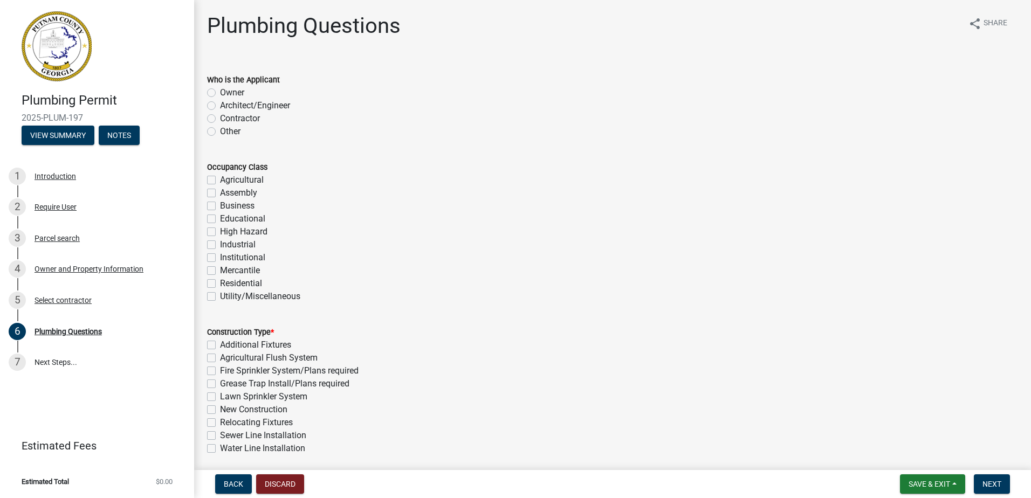
click at [216, 116] on div "Contractor" at bounding box center [612, 118] width 811 height 13
click at [220, 118] on label "Contractor" at bounding box center [240, 118] width 40 height 13
click at [220, 118] on input "Contractor" at bounding box center [223, 115] width 7 height 7
radio input "true"
click at [66, 276] on div "4 Owner and Property Information" at bounding box center [93, 268] width 168 height 17
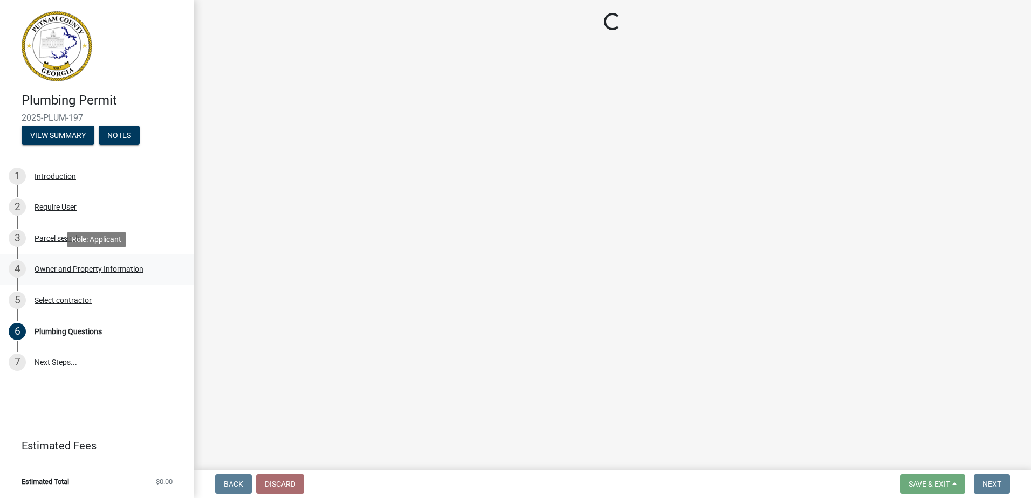
select select "a4366e26-0f82-401b-a682-956e4112ff86"
select select "83394b22-4a11-496c-8e5c-75ade2e72faf"
select select "ece5c1a9-df30-4702-9587-5deee23533b7"
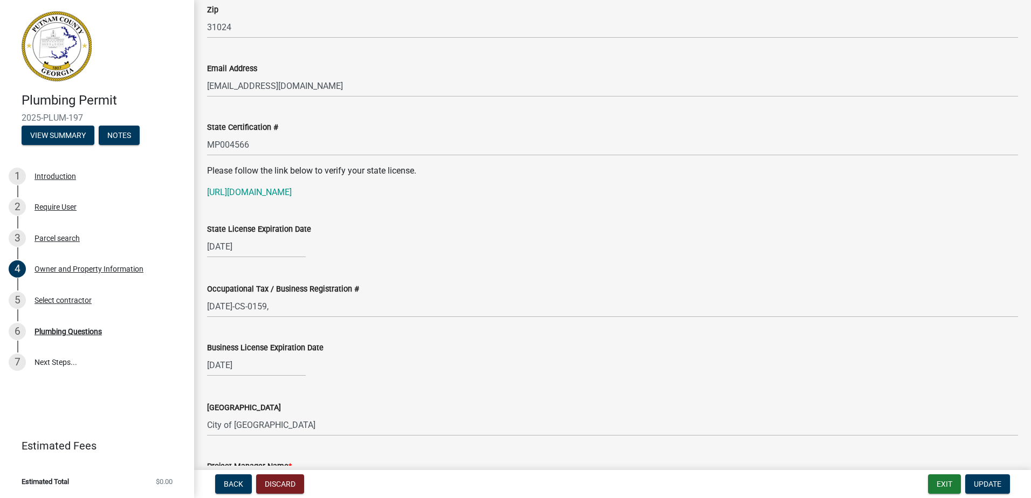
scroll to position [1348, 0]
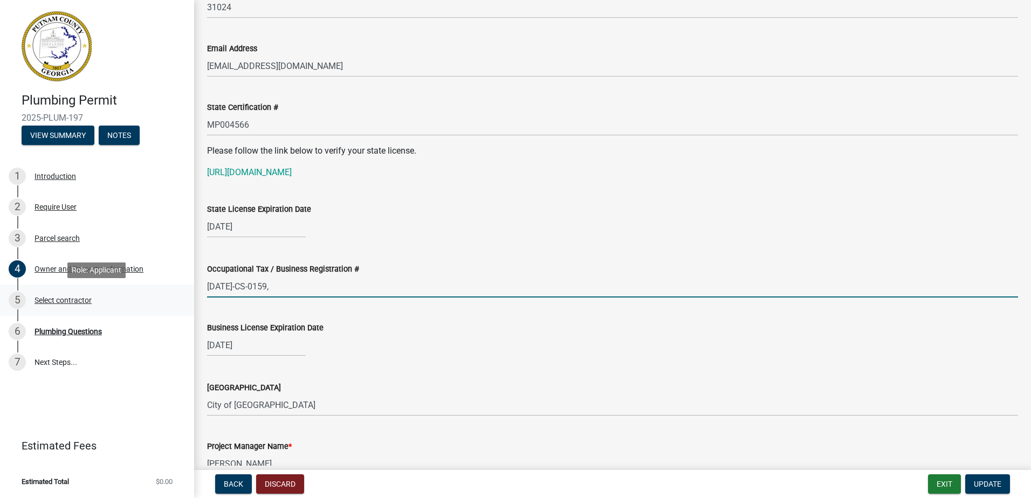
drag, startPoint x: 285, startPoint y: 289, endPoint x: 94, endPoint y: 298, distance: 191.0
click at [94, 299] on div "Plumbing Permit 2025-PLUM-197 View Summary Notes 1 Introduction 2 Require User …" at bounding box center [515, 249] width 1031 height 498
type input "408"
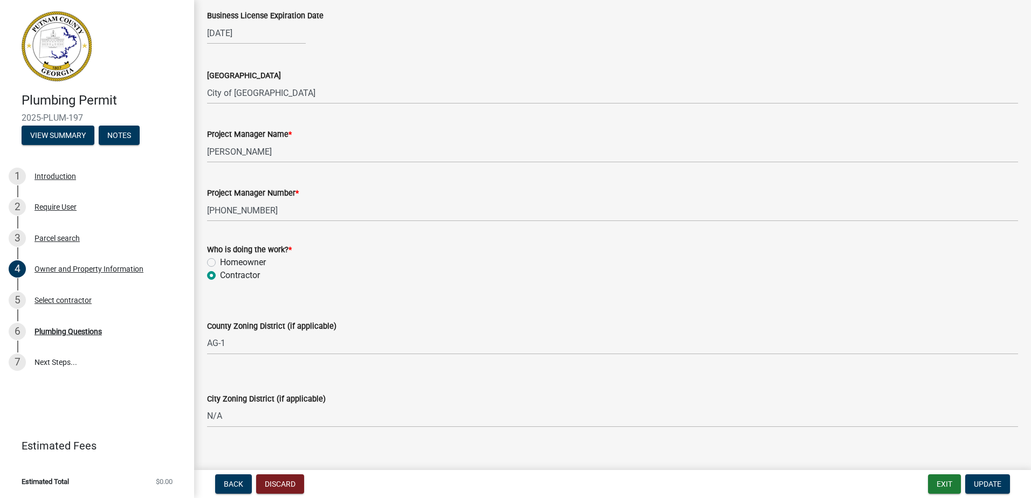
scroll to position [1657, 0]
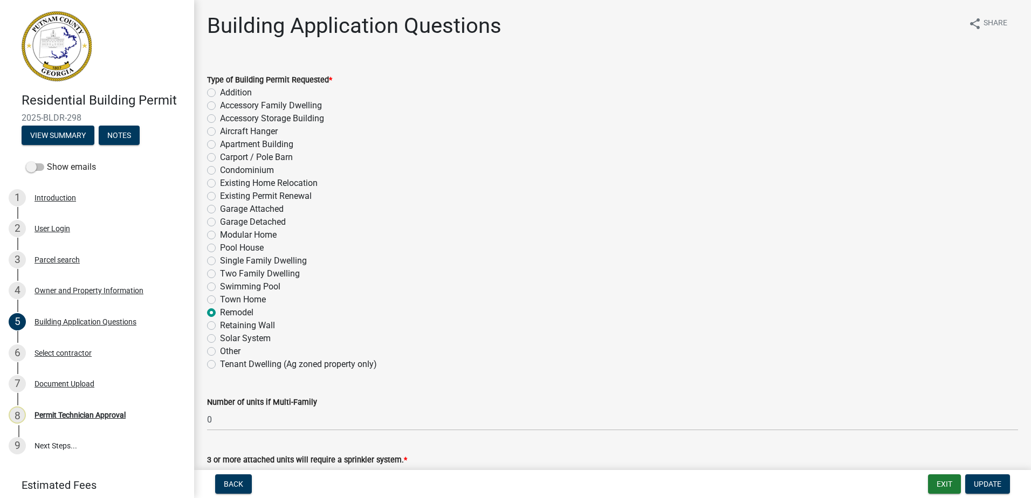
select select "ebf62bd9-0e77-42f1-a2f1-6aca02a789de"
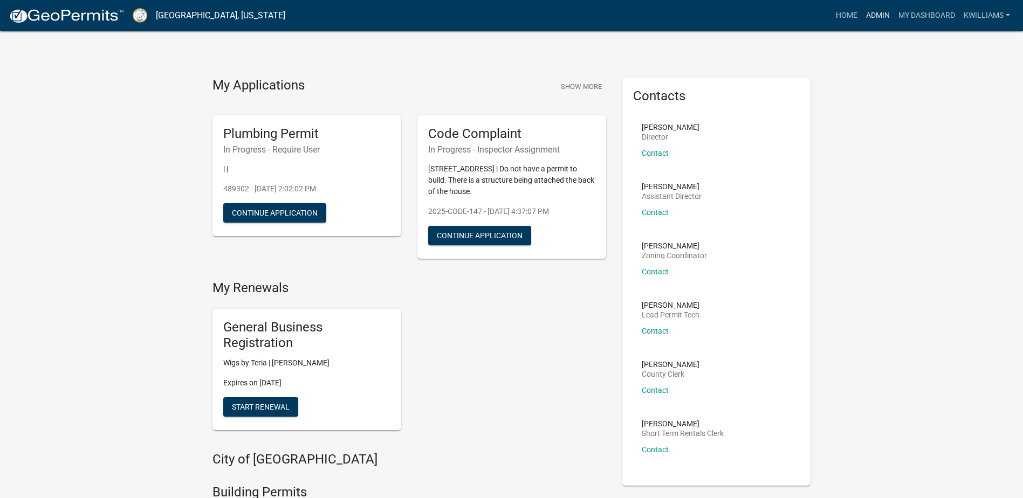
click at [872, 15] on link "Admin" at bounding box center [877, 15] width 32 height 20
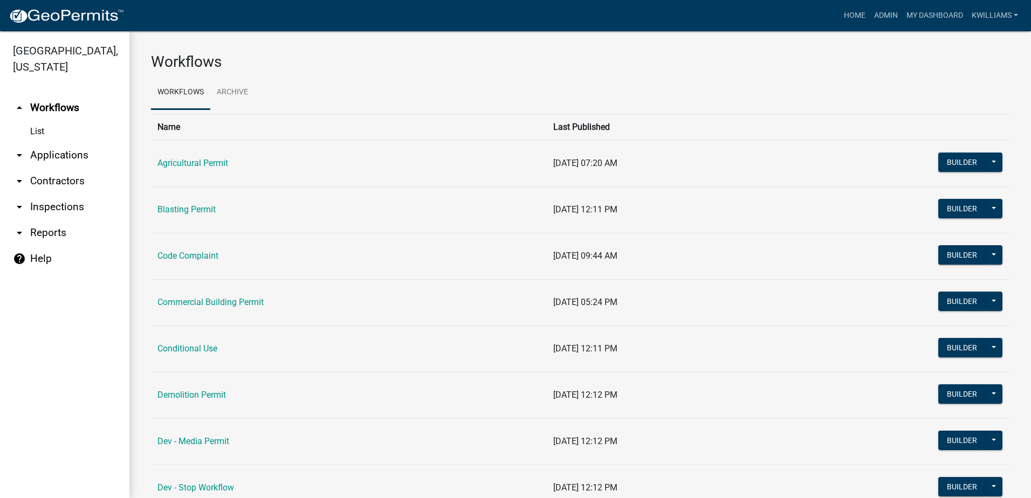
click at [51, 165] on link "arrow_drop_down Applications" at bounding box center [64, 155] width 129 height 26
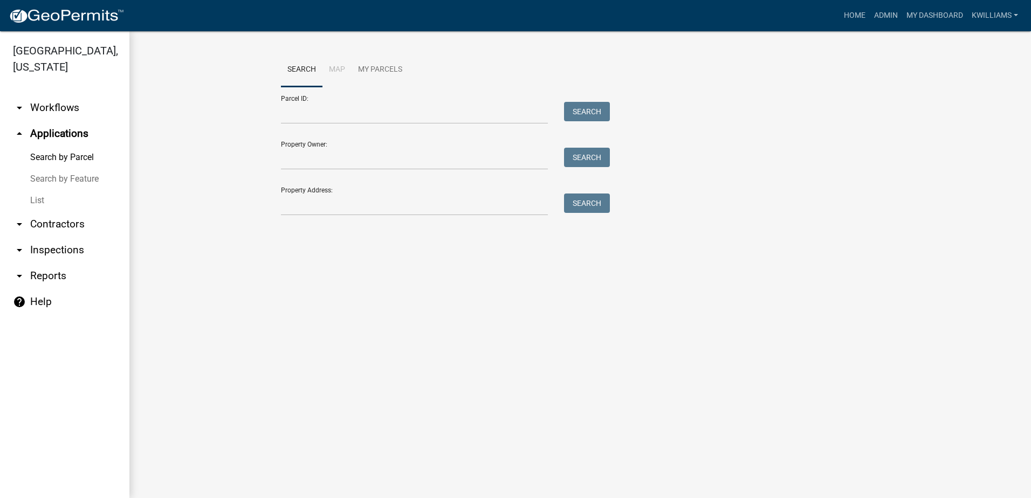
drag, startPoint x: 51, startPoint y: 201, endPoint x: 110, endPoint y: 191, distance: 59.5
click at [51, 202] on link "List" at bounding box center [64, 201] width 129 height 22
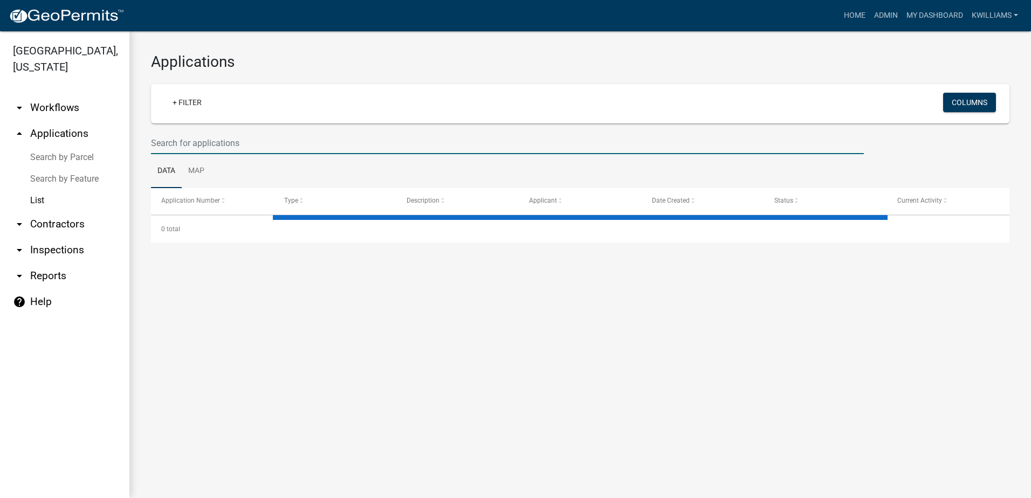
click at [255, 146] on input "text" at bounding box center [507, 143] width 713 height 22
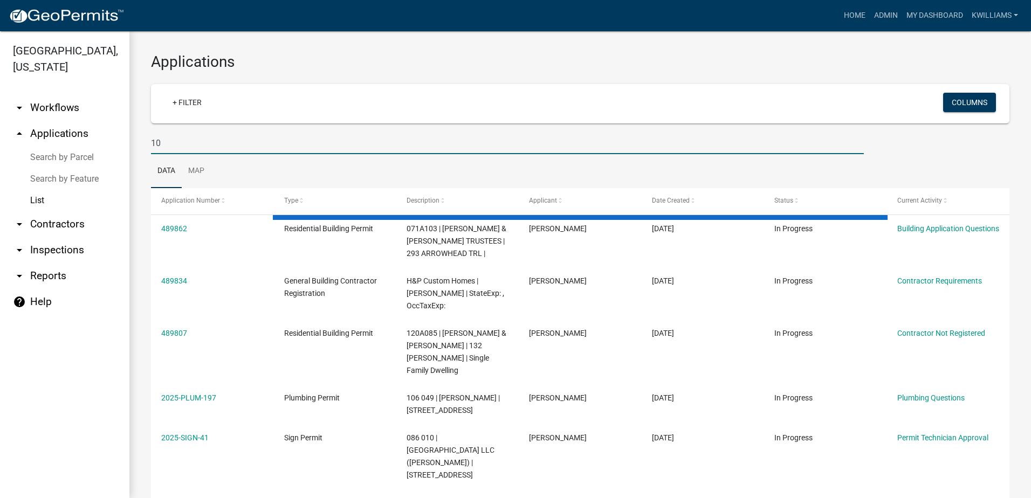
type input "1"
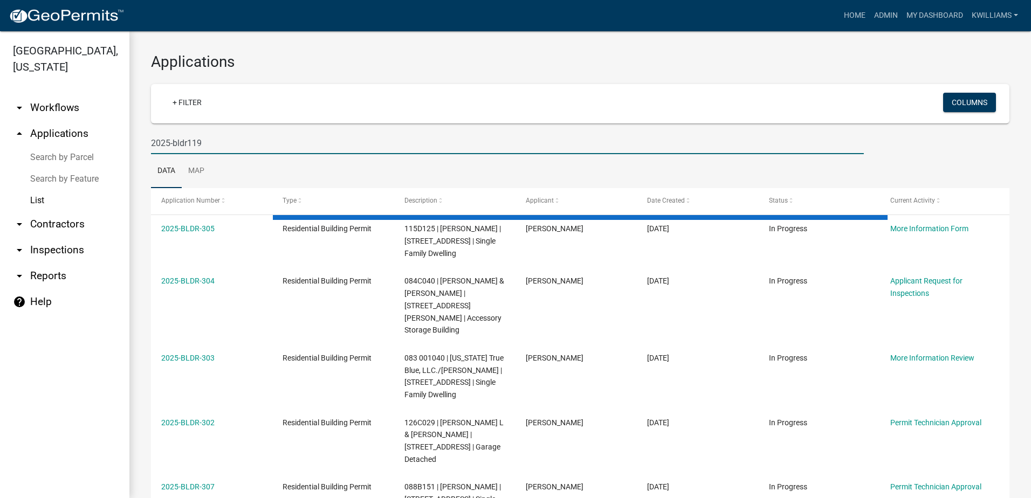
click at [191, 141] on input "2025-bldr119" at bounding box center [507, 143] width 713 height 22
click at [188, 141] on input "2025-bldr119" at bounding box center [507, 143] width 713 height 22
type input "2025-bldr-119"
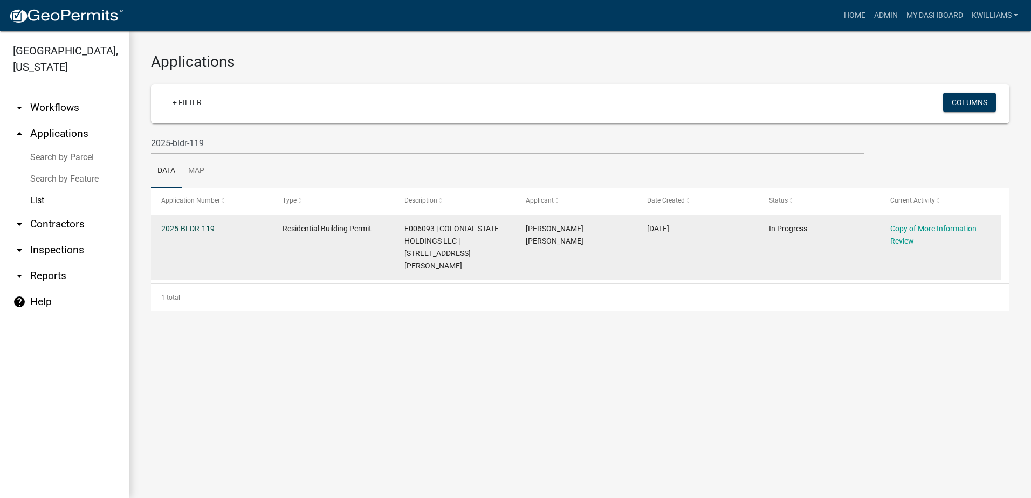
click at [186, 227] on link "2025-BLDR-119" at bounding box center [187, 228] width 53 height 9
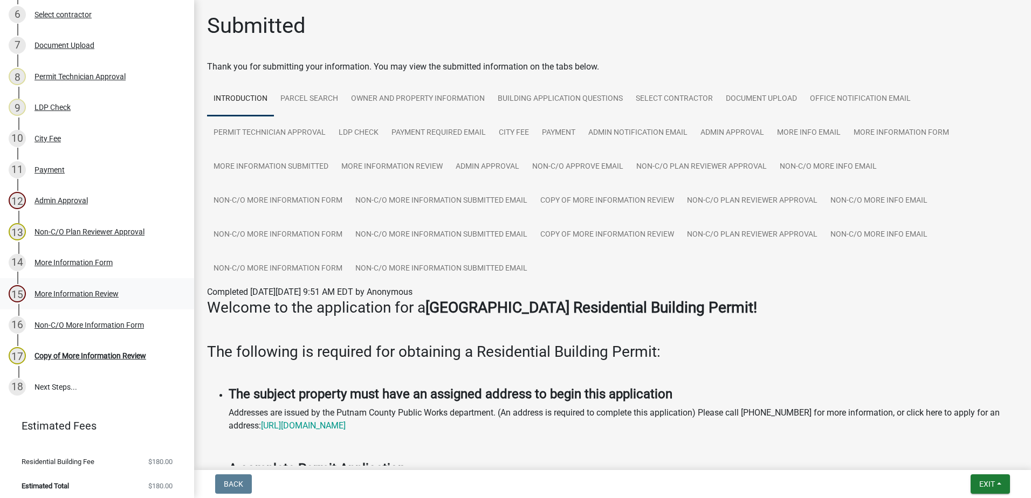
scroll to position [343, 0]
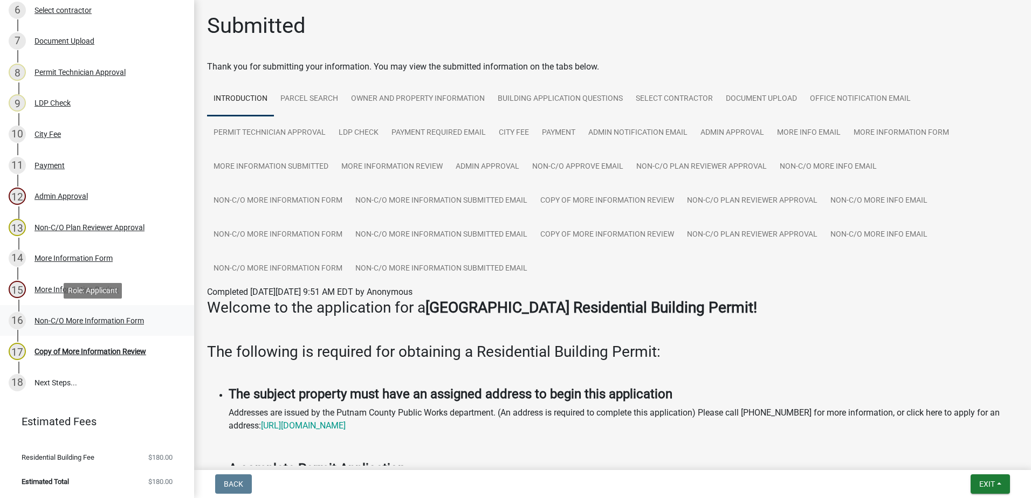
click at [96, 317] on div "Non-C/O More Information Form" at bounding box center [88, 321] width 109 height 8
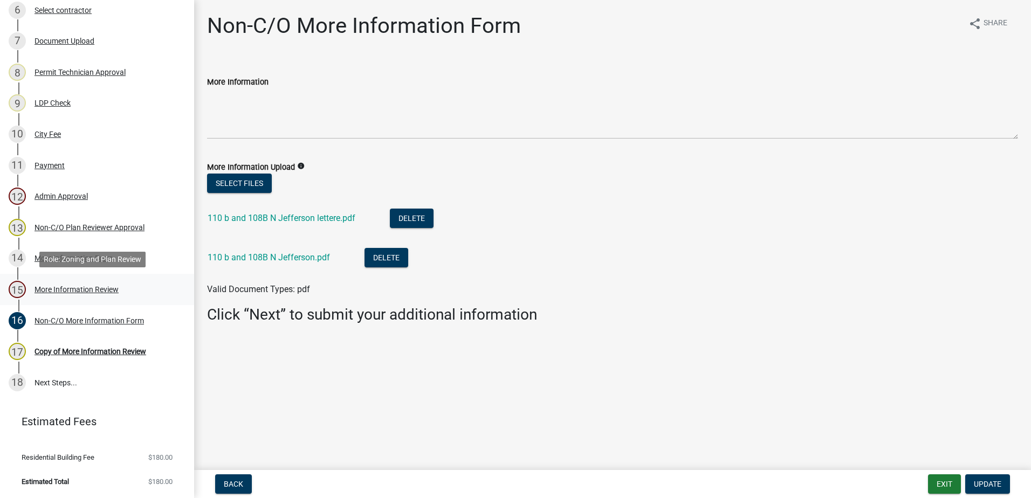
click at [81, 293] on div "More Information Review" at bounding box center [76, 290] width 84 height 8
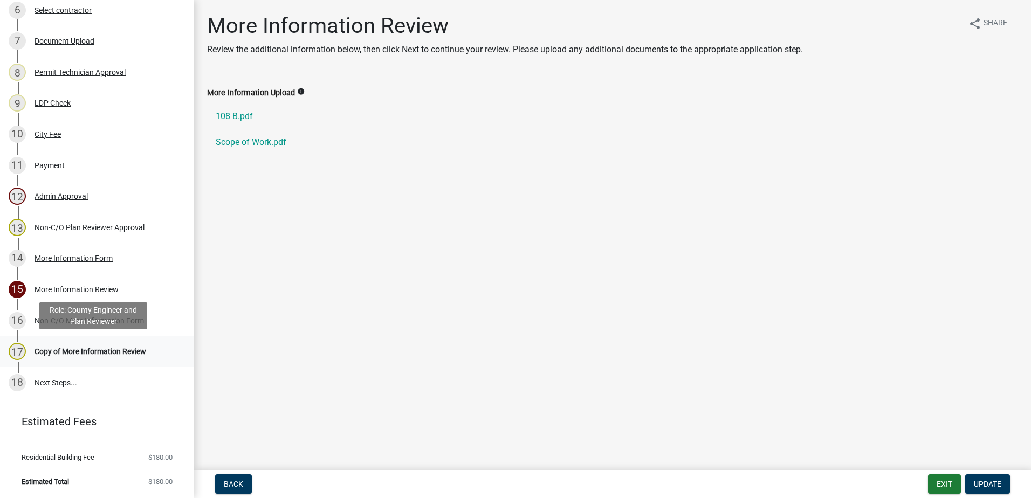
click at [79, 351] on div "Copy of More Information Review" at bounding box center [90, 352] width 112 height 8
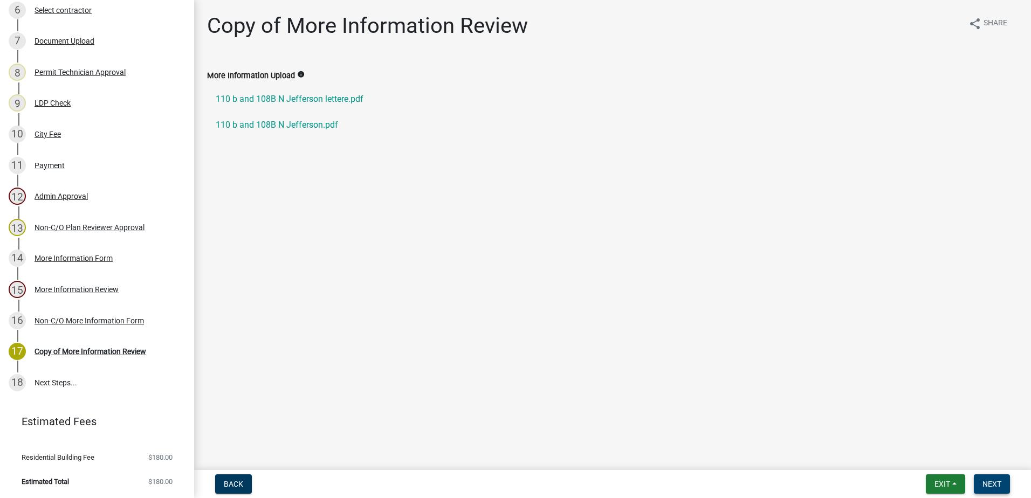
click at [999, 475] on button "Next" at bounding box center [991, 483] width 36 height 19
click at [994, 478] on button "Next" at bounding box center [991, 483] width 36 height 19
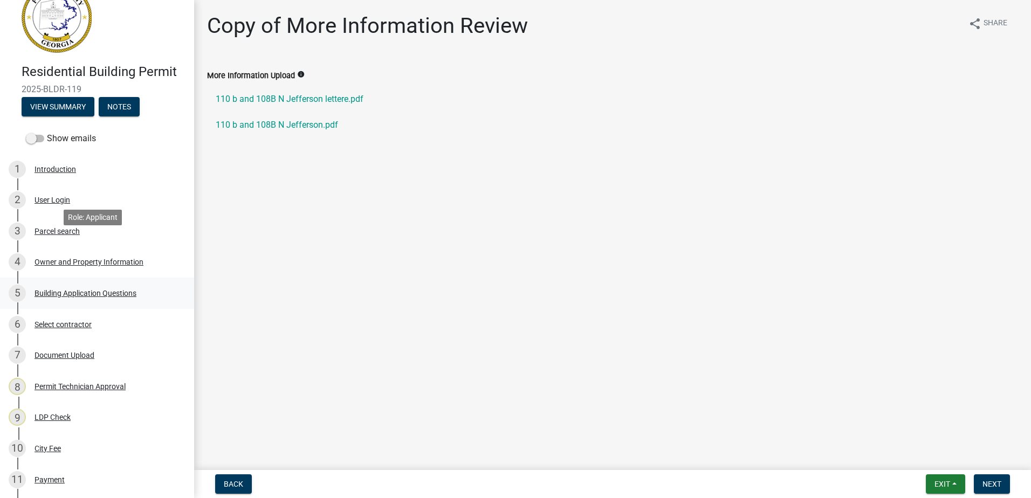
scroll to position [0, 0]
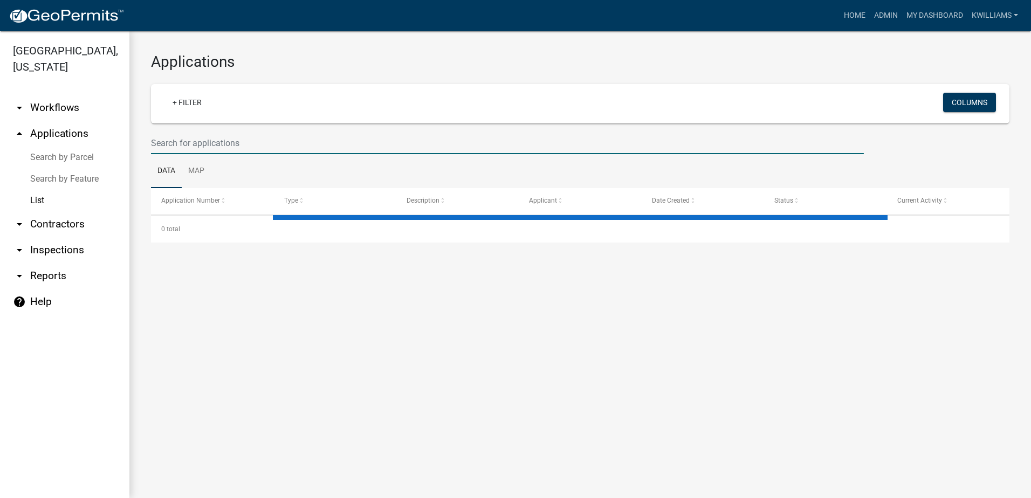
drag, startPoint x: 206, startPoint y: 153, endPoint x: 202, endPoint y: 143, distance: 10.4
click at [203, 144] on input "text" at bounding box center [507, 143] width 713 height 22
drag, startPoint x: 202, startPoint y: 143, endPoint x: 216, endPoint y: 137, distance: 15.4
click at [202, 138] on input "text" at bounding box center [507, 143] width 713 height 22
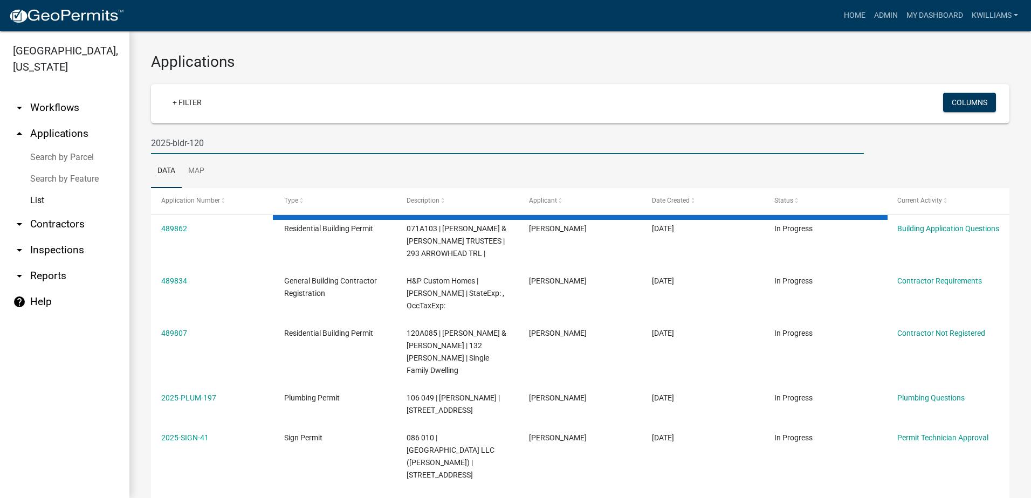
type input "2025-bldr-120"
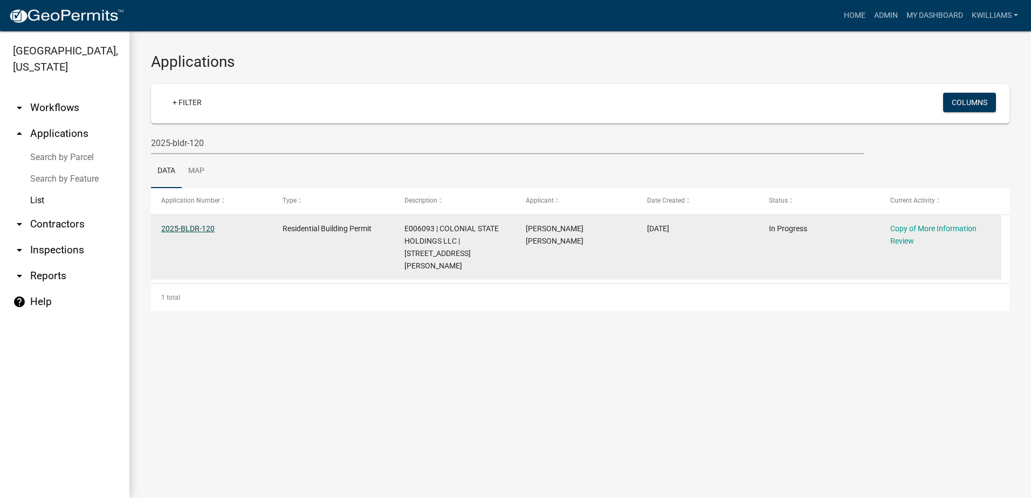
click at [183, 231] on link "2025-BLDR-120" at bounding box center [187, 228] width 53 height 9
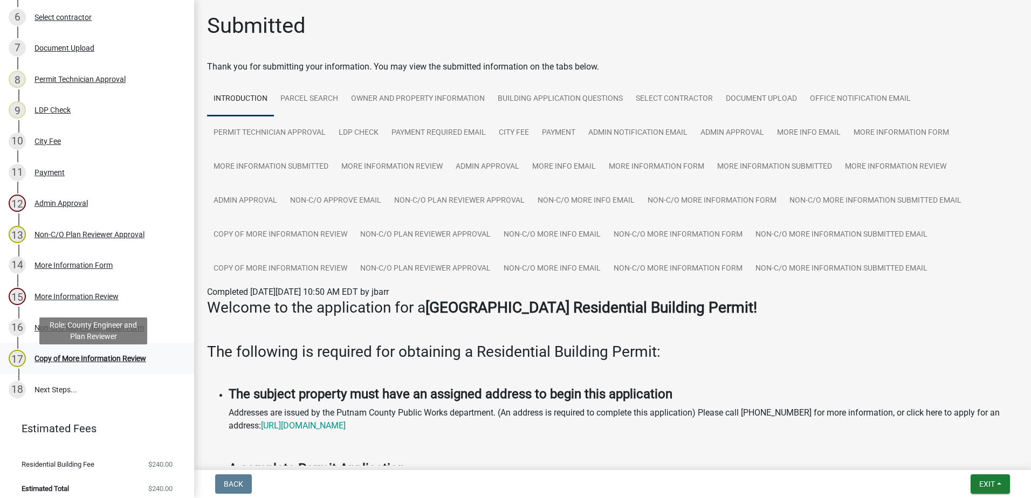
scroll to position [343, 0]
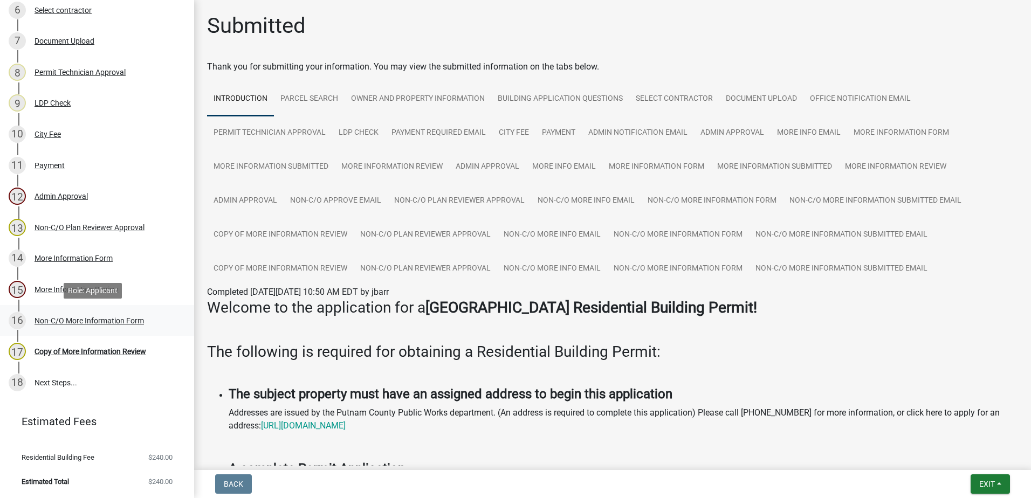
click at [69, 317] on div "Non-C/O More Information Form" at bounding box center [88, 321] width 109 height 8
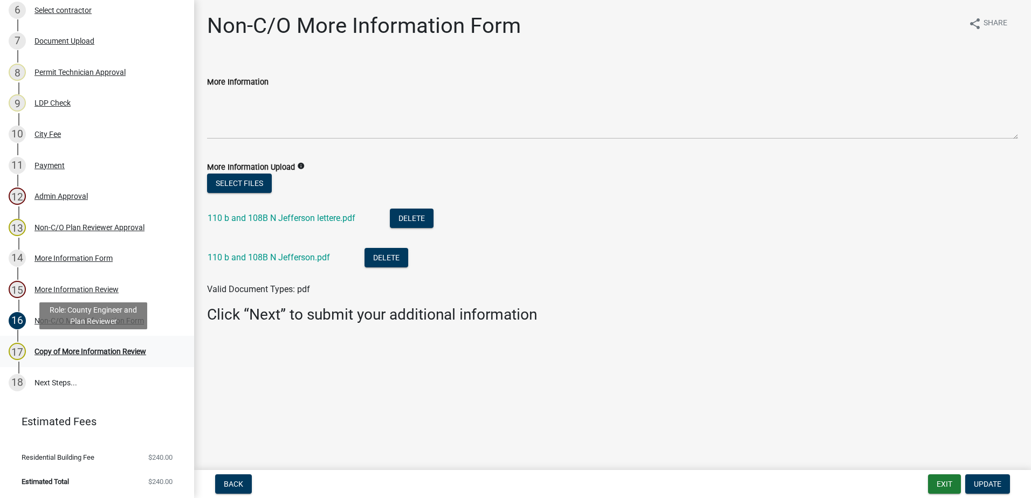
click at [98, 349] on div "Copy of More Information Review" at bounding box center [90, 352] width 112 height 8
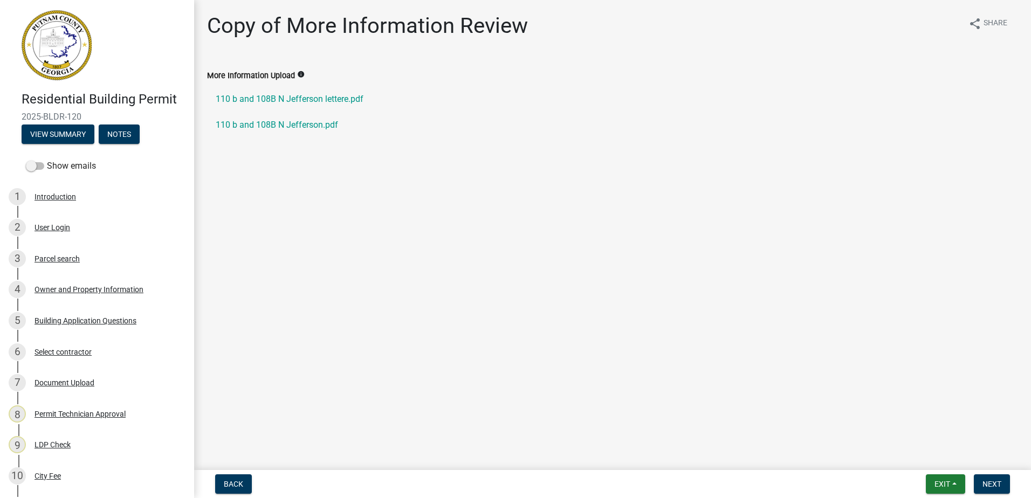
scroll to position [0, 0]
click at [987, 481] on span "Next" at bounding box center [991, 484] width 19 height 9
click at [986, 482] on span "Next" at bounding box center [991, 484] width 19 height 9
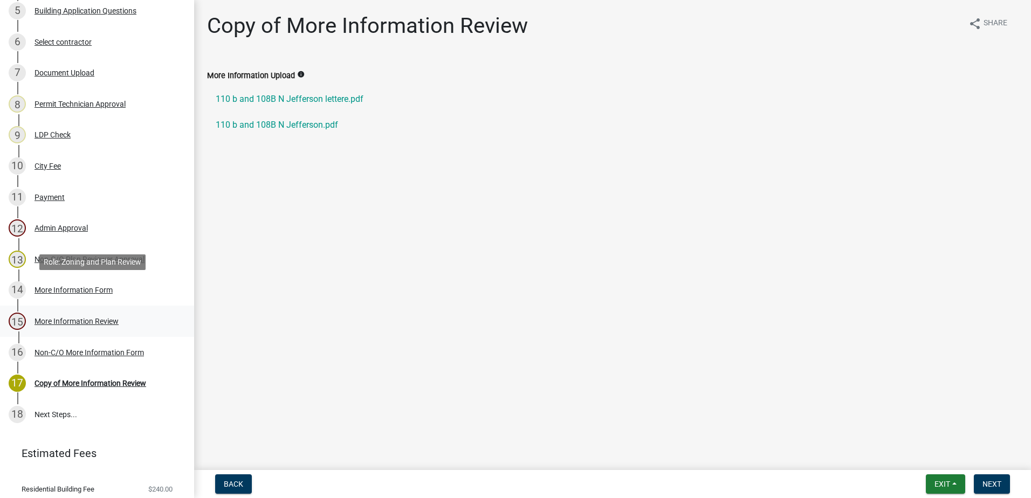
scroll to position [343, 0]
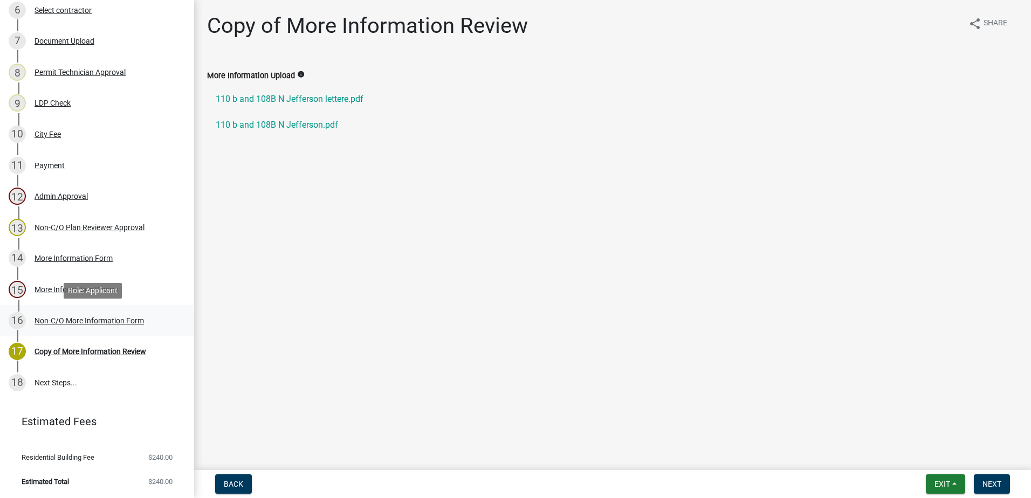
click at [80, 321] on div "Non-C/O More Information Form" at bounding box center [88, 321] width 109 height 8
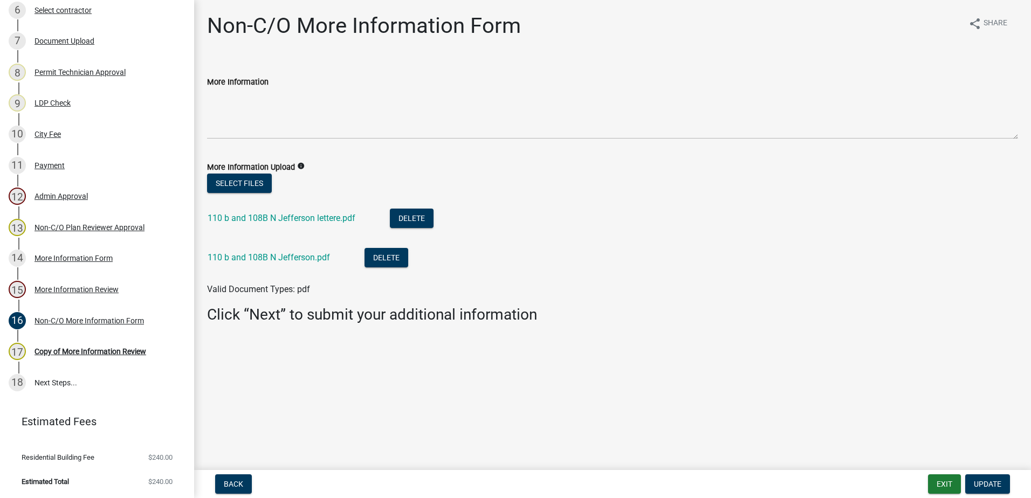
click at [278, 211] on div "110 b and 108B N Jefferson lettere.pdf" at bounding box center [290, 220] width 165 height 22
click at [278, 221] on link "110 b and 108B N Jefferson lettere.pdf" at bounding box center [282, 218] width 148 height 10
click at [233, 260] on link "110 b and 108B N Jefferson.pdf" at bounding box center [269, 257] width 122 height 10
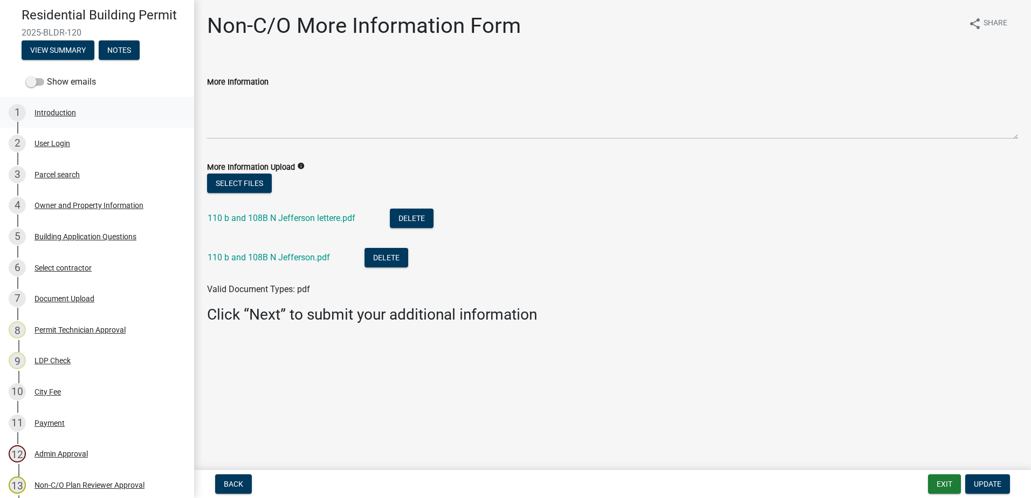
scroll to position [0, 0]
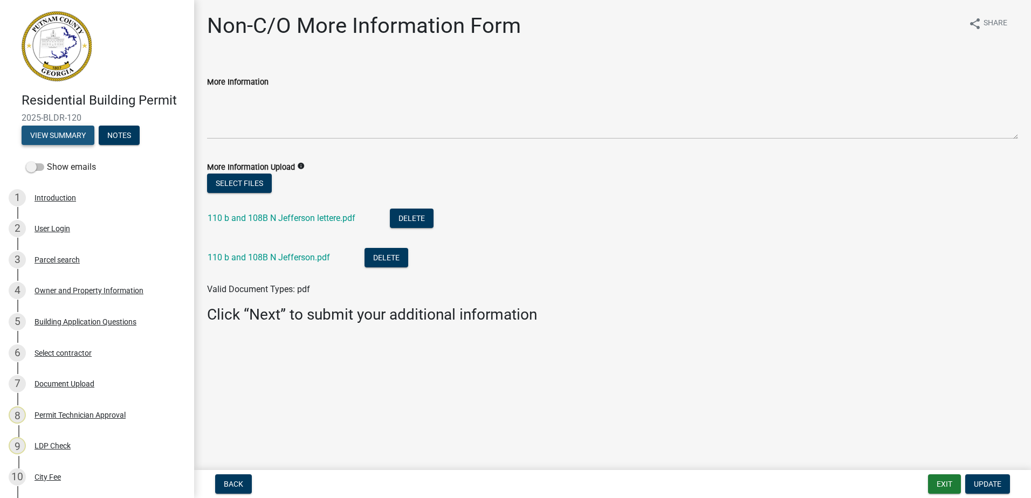
click at [66, 136] on button "View Summary" at bounding box center [58, 135] width 73 height 19
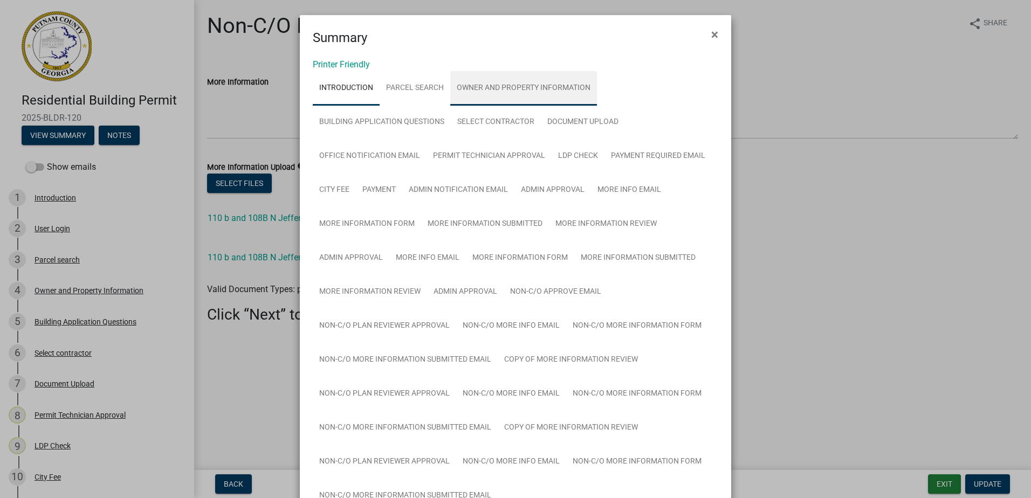
click at [488, 91] on link "Owner and Property Information" at bounding box center [523, 88] width 147 height 34
click at [488, 88] on link "Owner and Property Information" at bounding box center [523, 88] width 147 height 34
click at [352, 68] on link "Printer Friendly" at bounding box center [341, 64] width 57 height 10
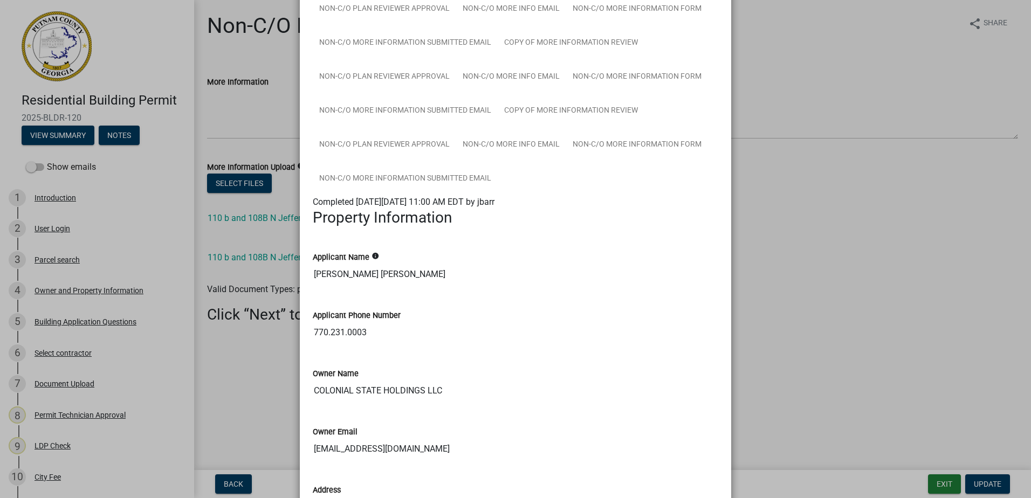
scroll to position [323, 0]
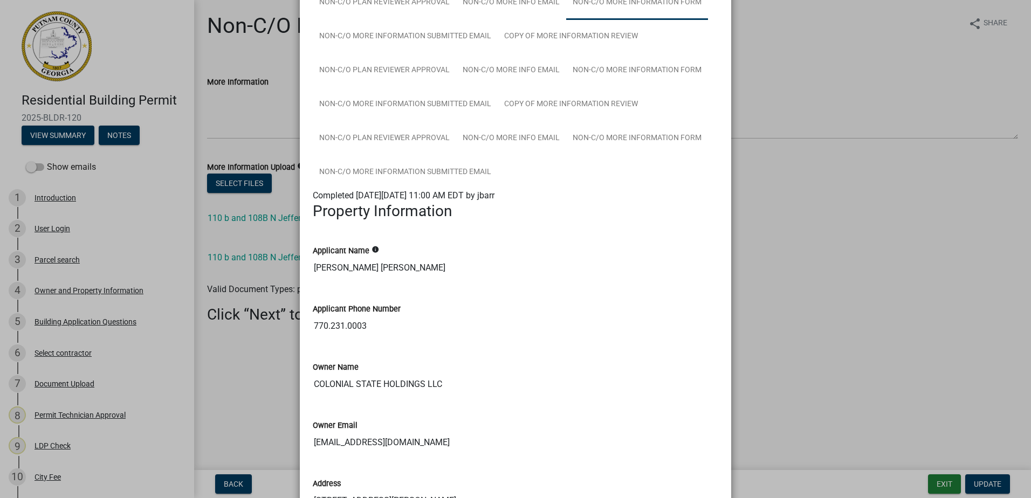
drag, startPoint x: 871, startPoint y: 250, endPoint x: 686, endPoint y: 4, distance: 307.9
click at [864, 240] on ngb-modal-window "Summary × Printer Friendly Introduction Parcel search Owner and Property Inform…" at bounding box center [515, 249] width 1031 height 498
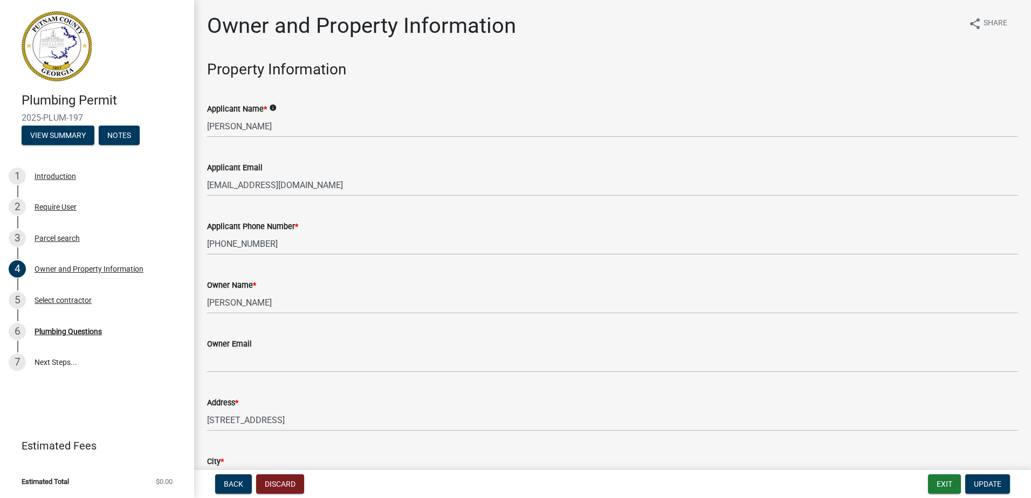
select select "a4366e26-0f82-401b-a682-956e4112ff86"
select select "83394b22-4a11-496c-8e5c-75ade2e72faf"
select select "ece5c1a9-df30-4702-9587-5deee23533b7"
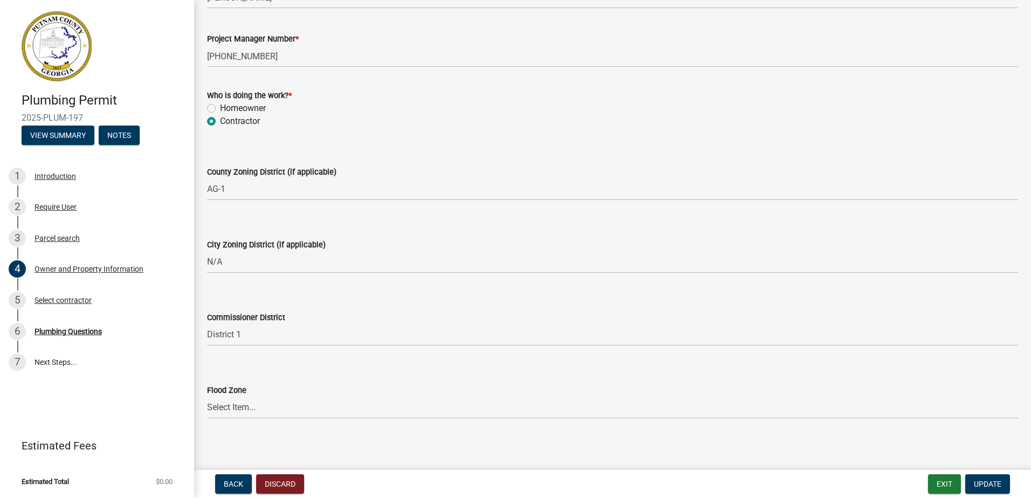
scroll to position [1819, 0]
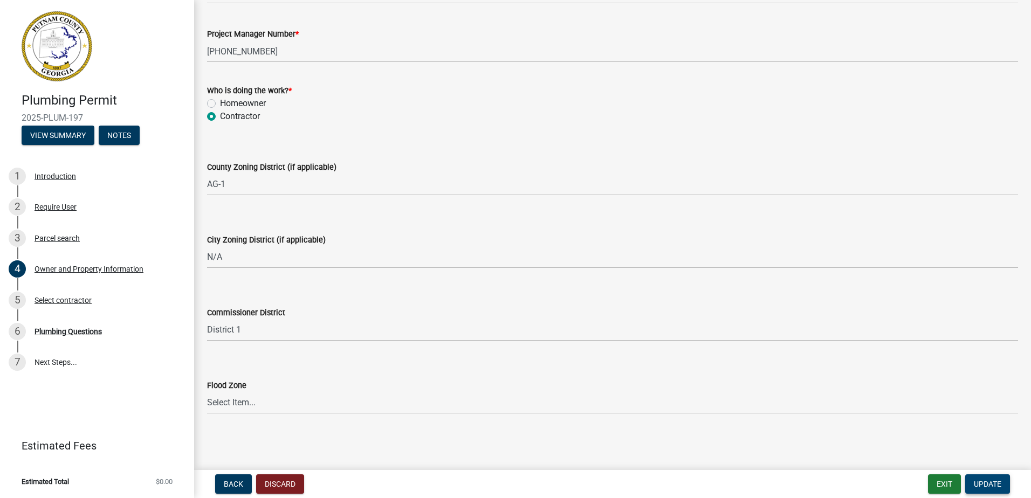
click at [995, 486] on span "Update" at bounding box center [986, 484] width 27 height 9
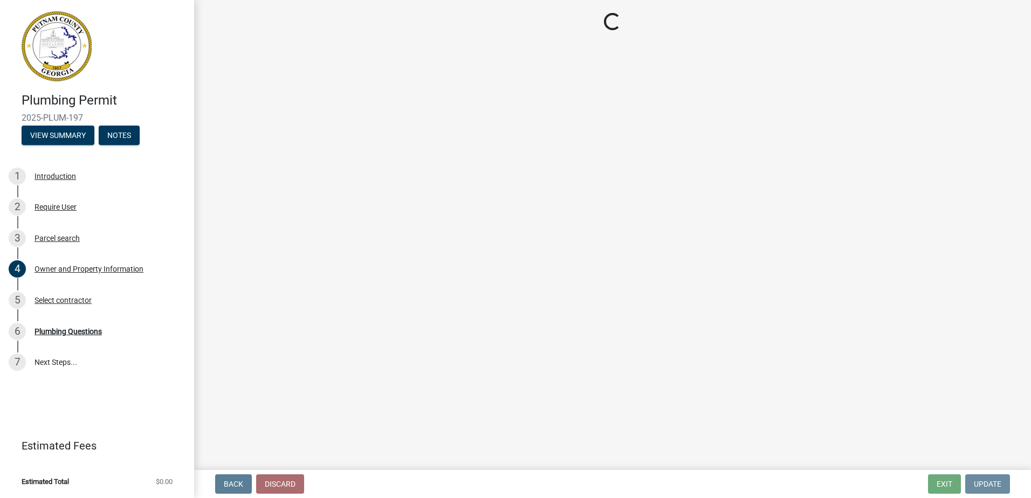
scroll to position [0, 0]
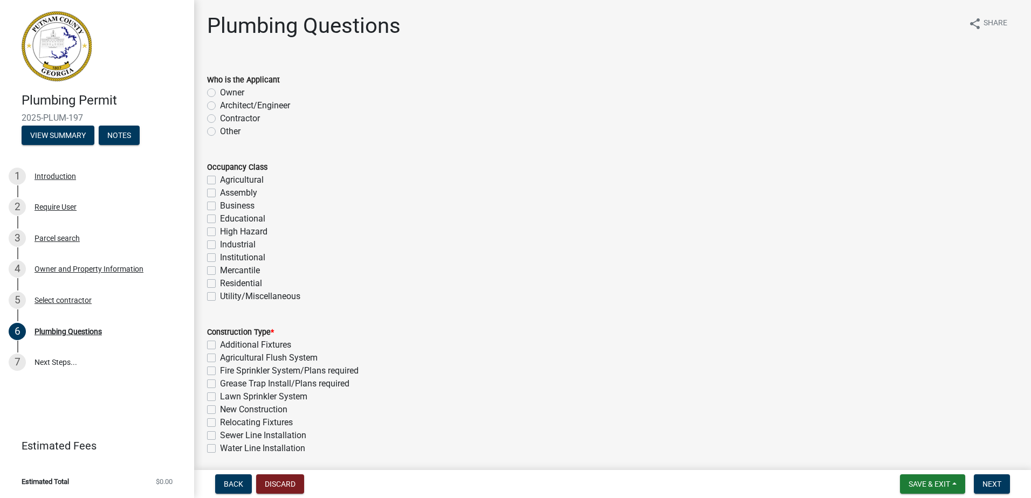
click at [220, 118] on label "Contractor" at bounding box center [240, 118] width 40 height 13
click at [220, 118] on input "Contractor" at bounding box center [223, 115] width 7 height 7
radio input "true"
click at [220, 284] on label "Residential" at bounding box center [241, 283] width 42 height 13
click at [220, 284] on input "Residential" at bounding box center [223, 280] width 7 height 7
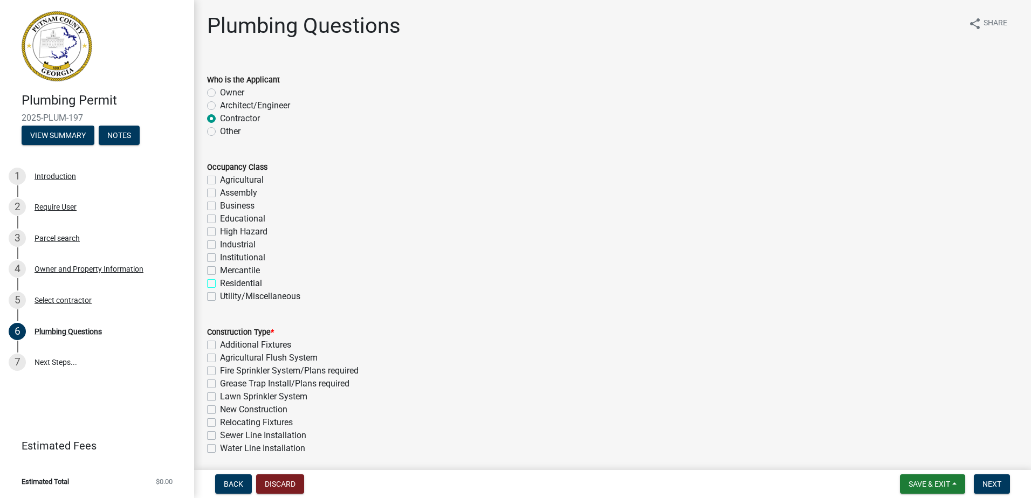
checkbox input "true"
checkbox input "false"
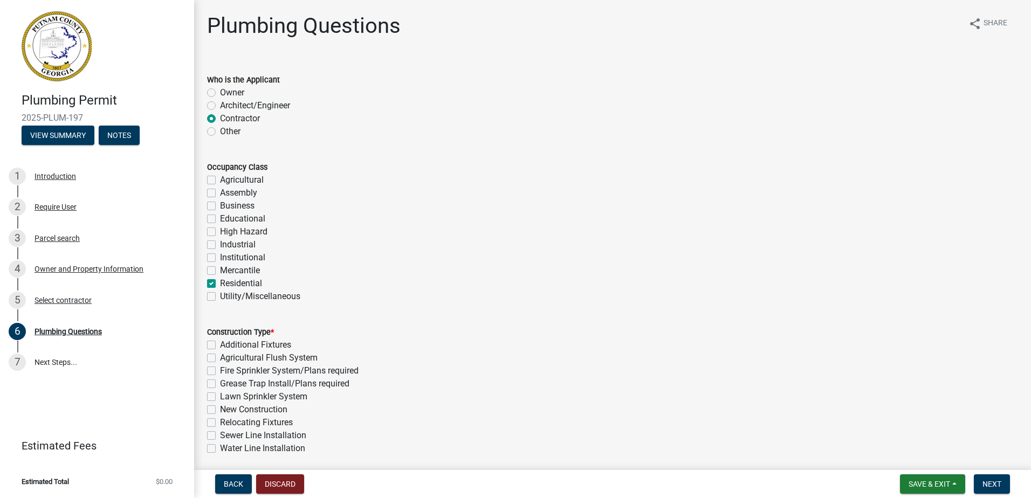
checkbox input "false"
checkbox input "true"
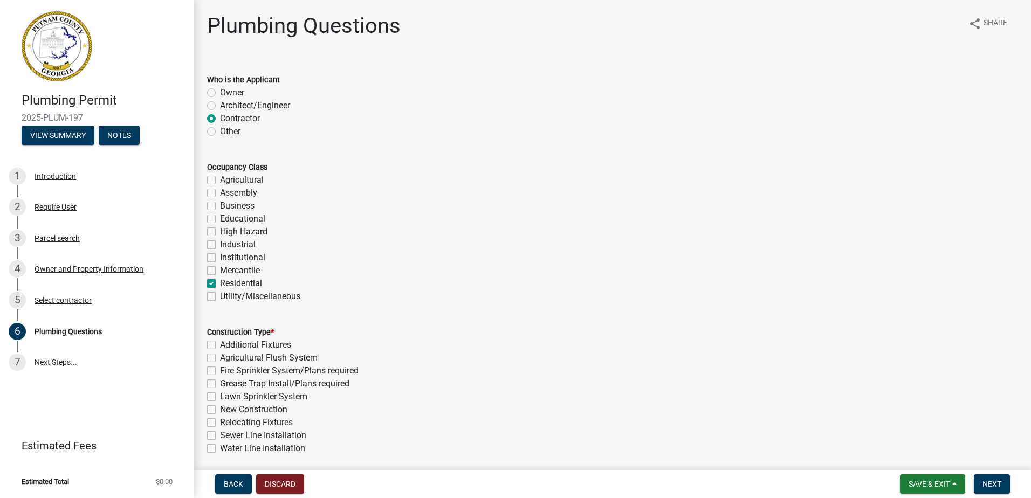
checkbox input "false"
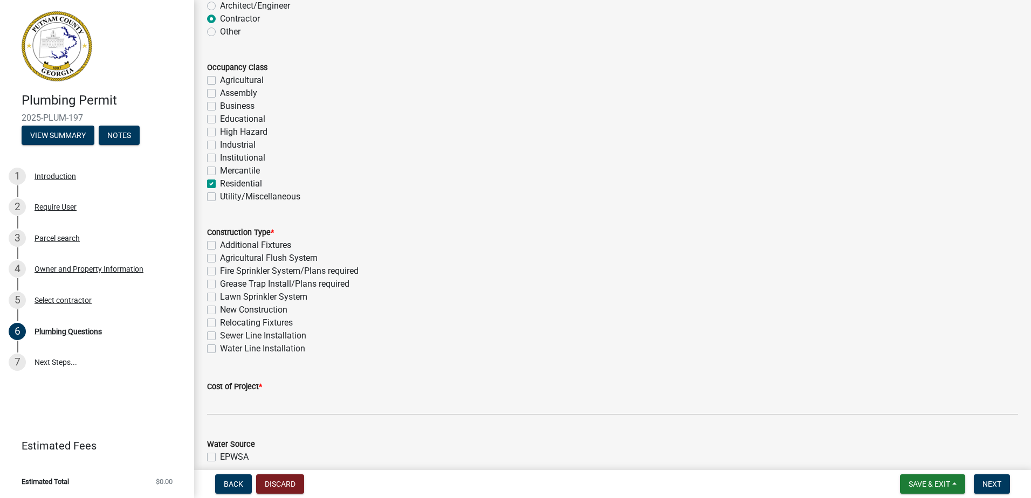
scroll to position [108, 0]
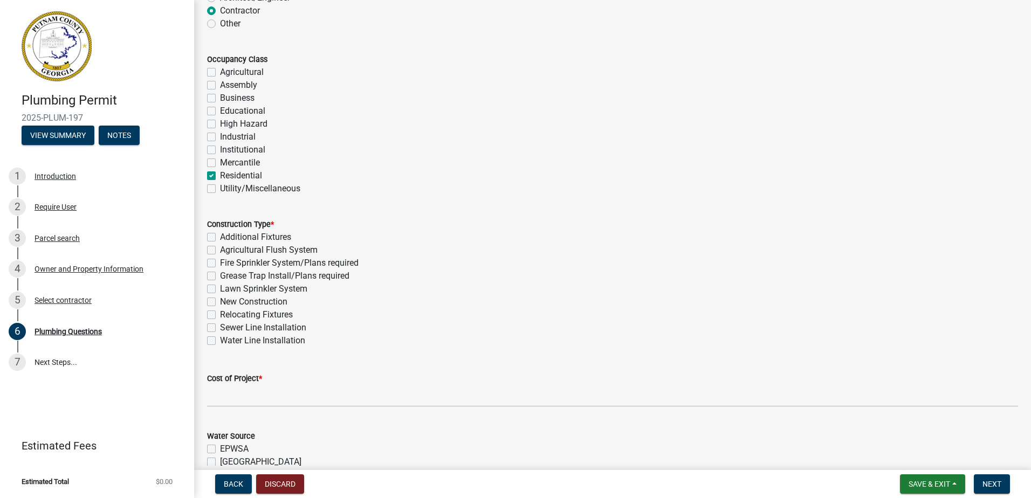
click at [220, 237] on label "Additional Fixtures" at bounding box center [255, 237] width 71 height 13
click at [220, 237] on input "Additional Fixtures" at bounding box center [223, 234] width 7 height 7
checkbox input "true"
checkbox input "false"
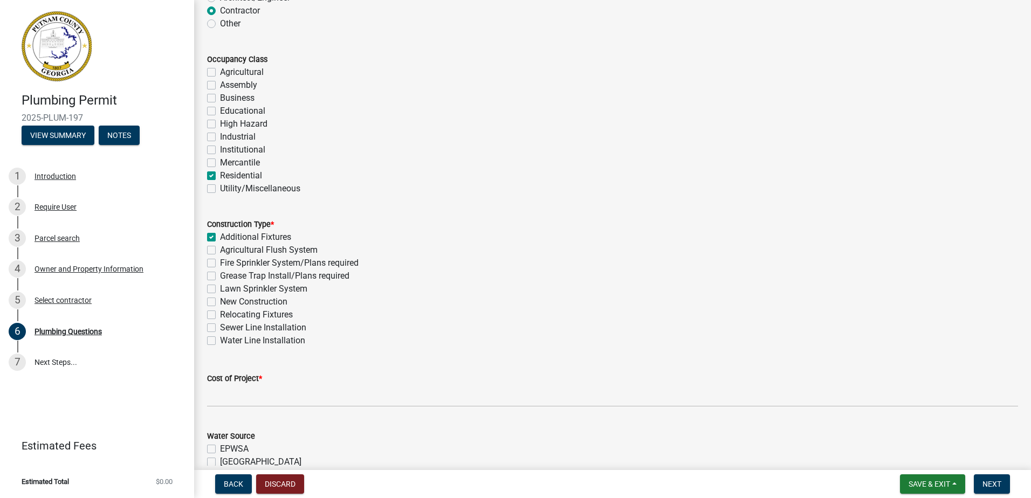
checkbox input "false"
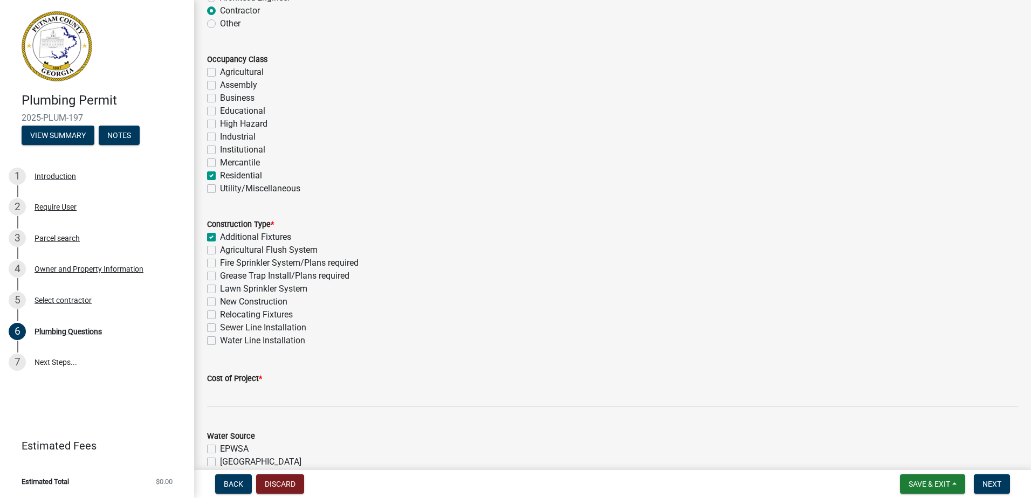
checkbox input "false"
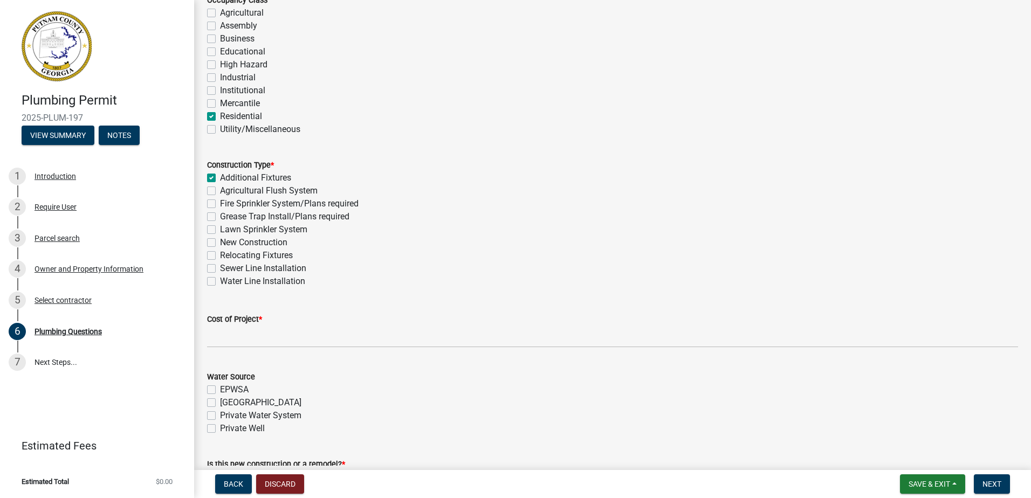
scroll to position [216, 0]
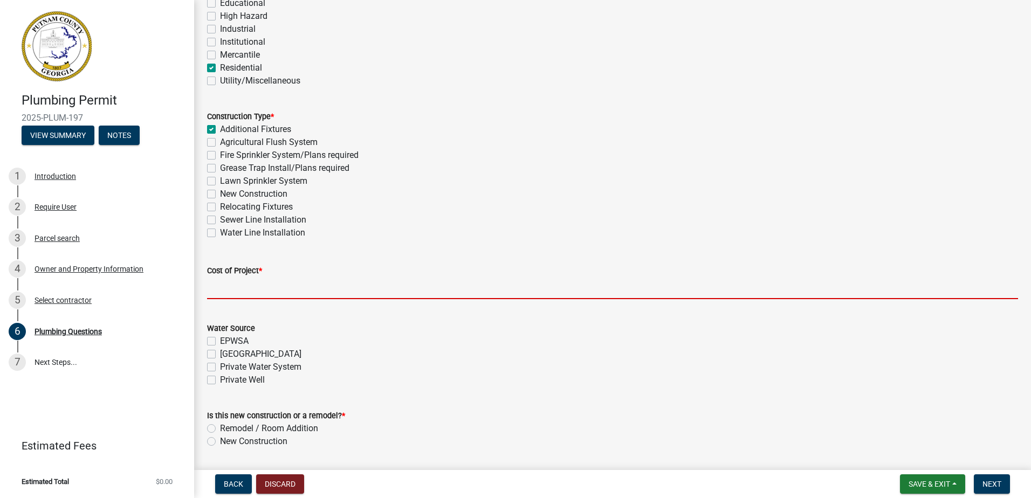
click at [236, 290] on input "text" at bounding box center [612, 288] width 811 height 22
type input "1000"
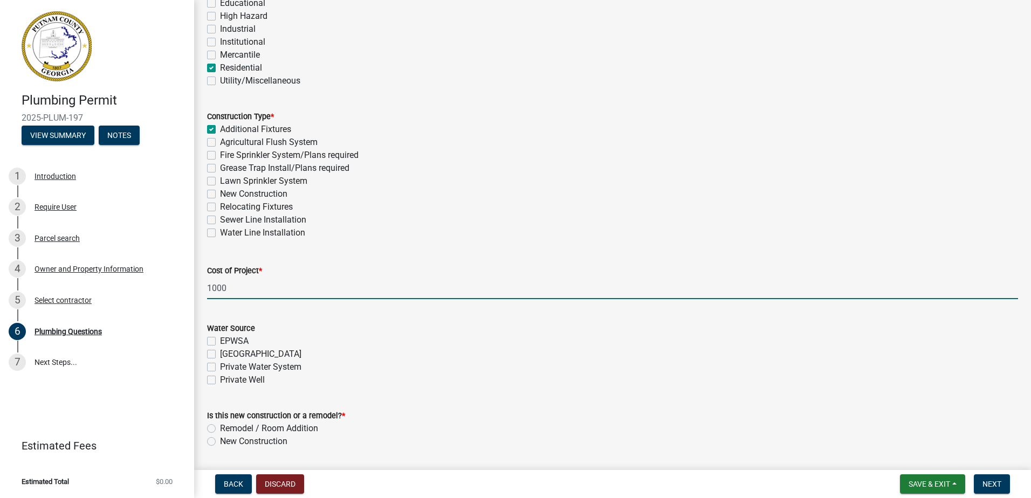
scroll to position [270, 0]
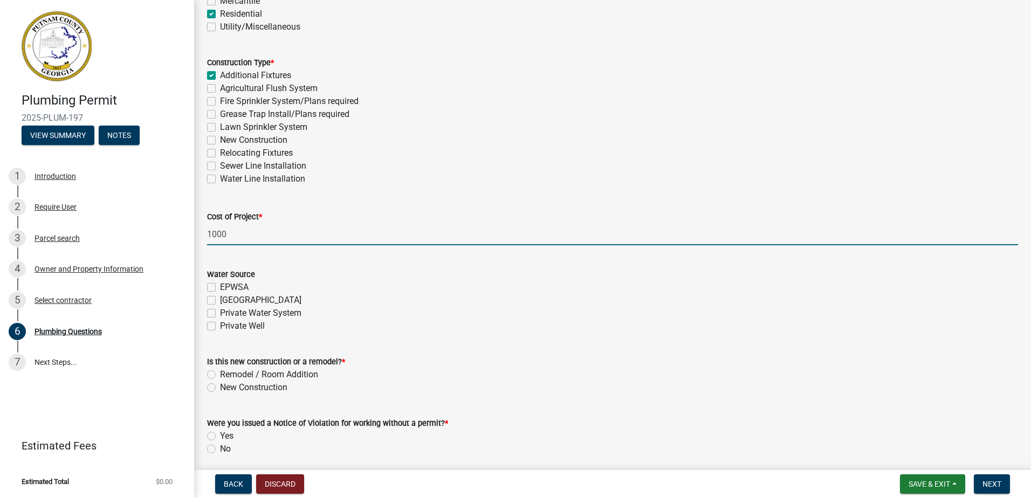
click at [220, 327] on label "Private Well" at bounding box center [242, 326] width 45 height 13
click at [220, 327] on input "Private Well" at bounding box center [223, 323] width 7 height 7
checkbox input "true"
checkbox input "false"
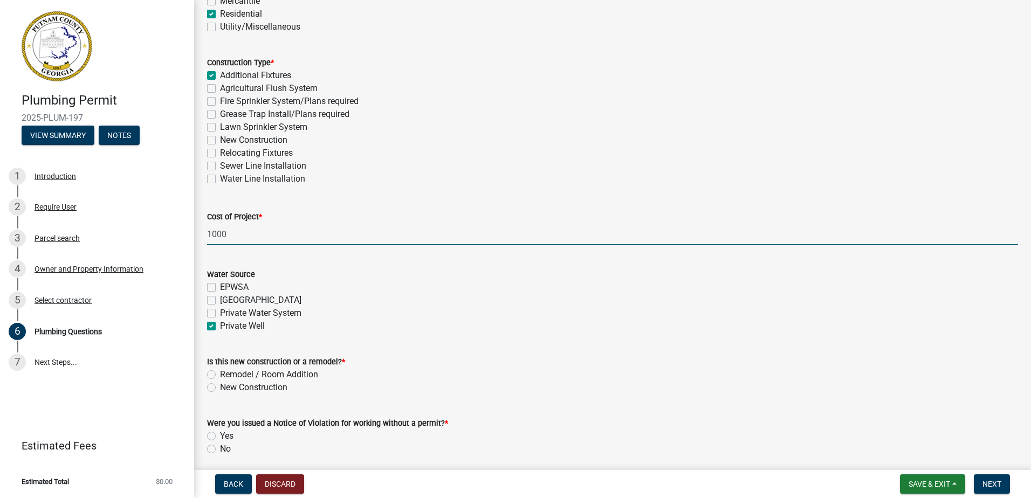
checkbox input "false"
checkbox input "true"
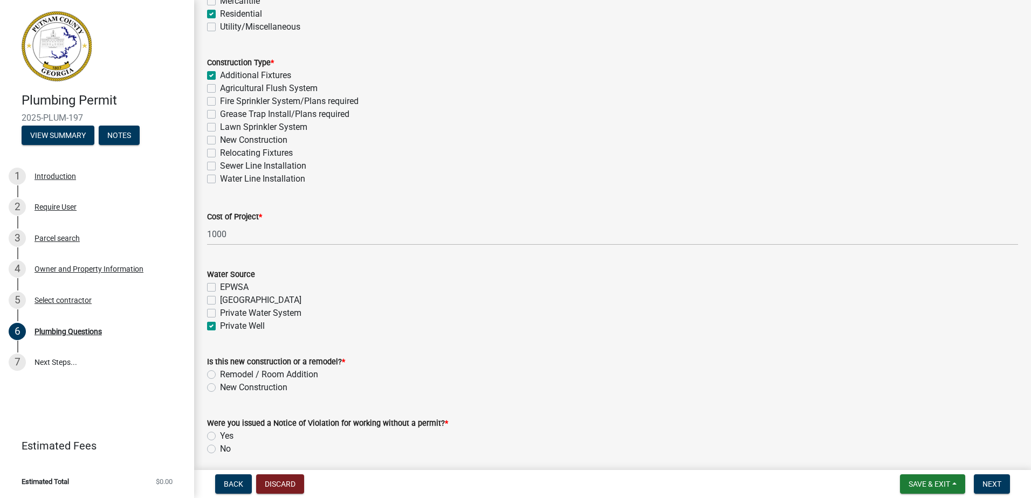
scroll to position [311, 0]
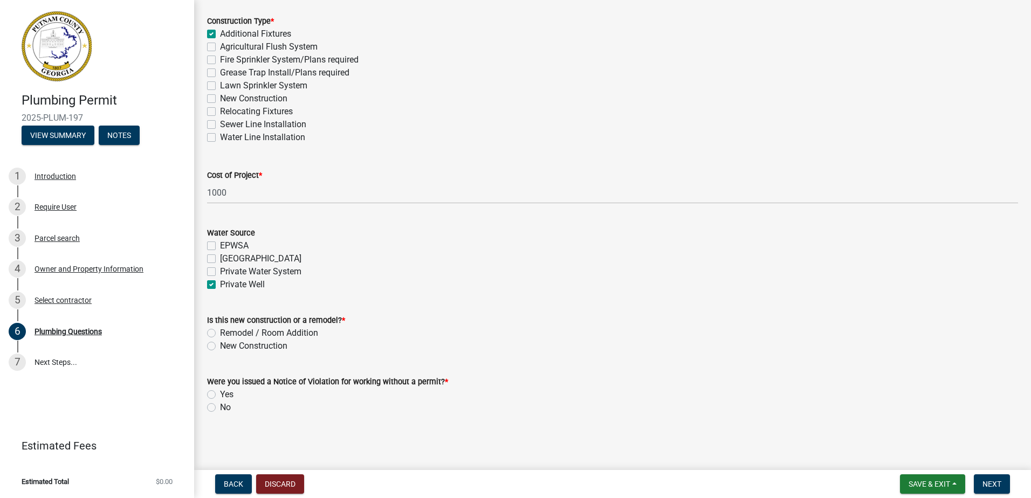
click at [220, 335] on label "Remodel / Room Addition" at bounding box center [269, 333] width 98 height 13
click at [220, 334] on input "Remodel / Room Addition" at bounding box center [223, 330] width 7 height 7
radio input "true"
click at [220, 404] on label "No" at bounding box center [225, 407] width 11 height 13
click at [220, 404] on input "No" at bounding box center [223, 404] width 7 height 7
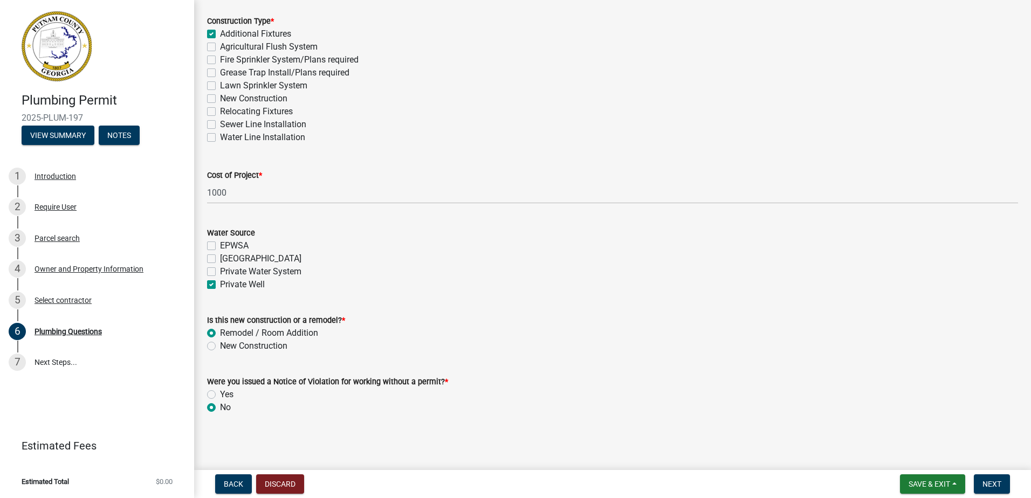
radio input "true"
click at [995, 485] on span "Next" at bounding box center [991, 484] width 19 height 9
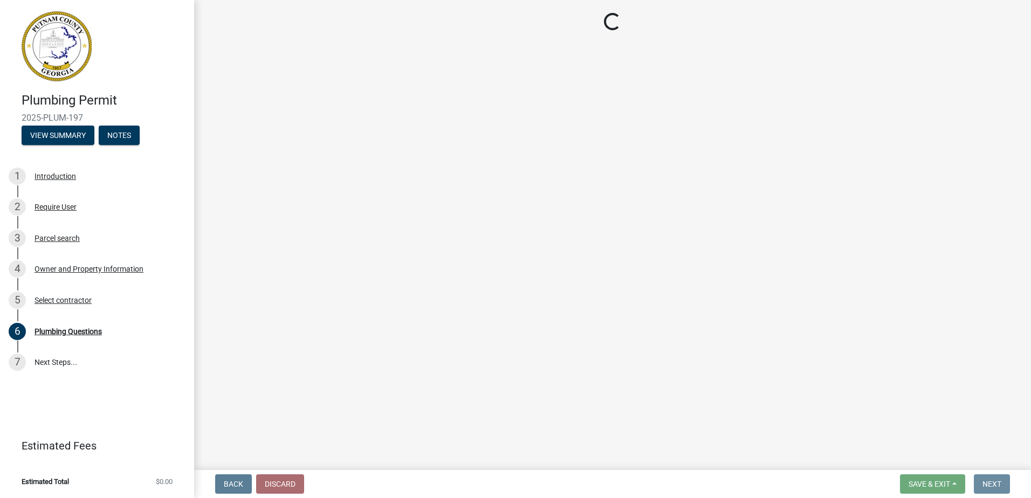
scroll to position [0, 0]
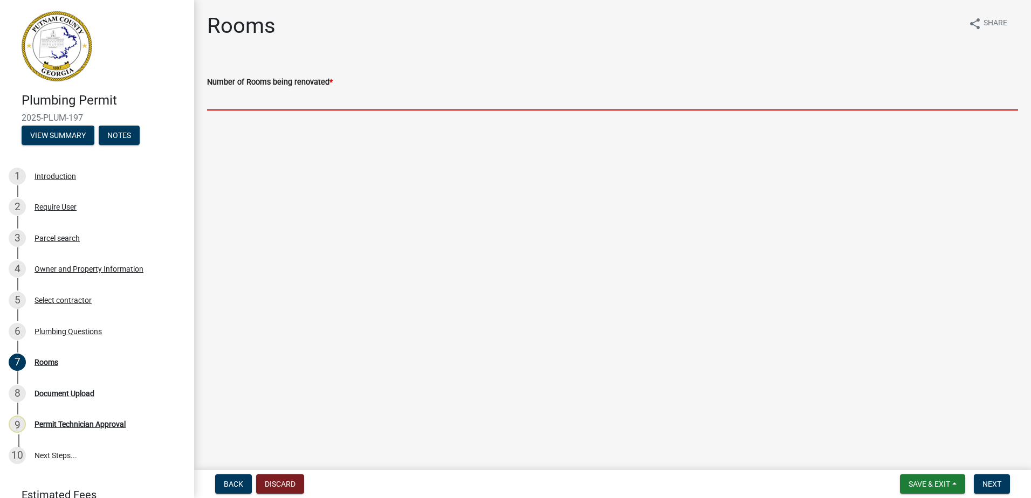
click at [217, 98] on input "text" at bounding box center [612, 99] width 811 height 22
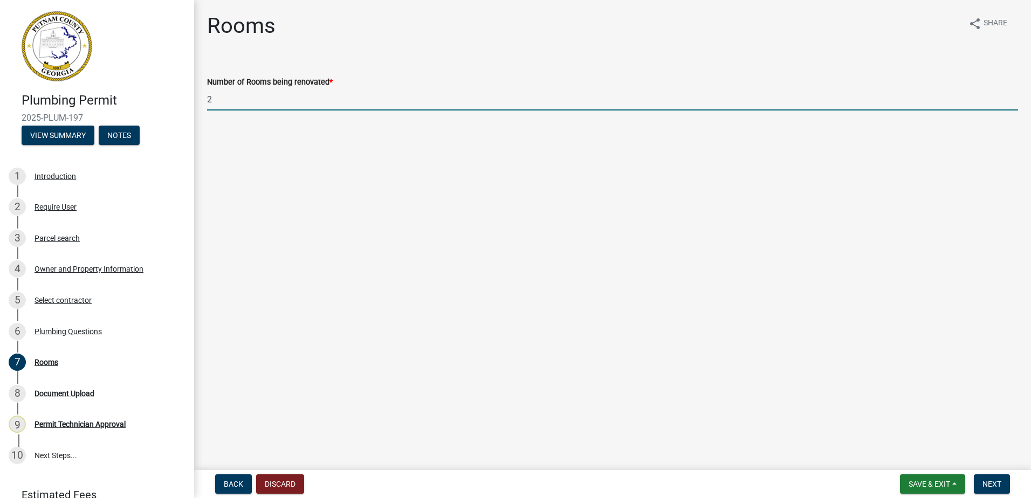
type input "2"
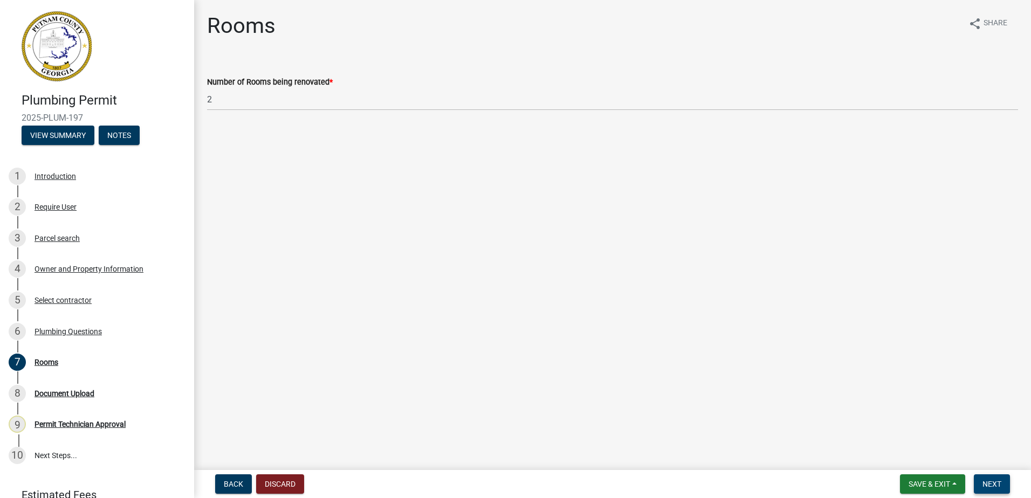
click at [984, 493] on nav "Back Discard Save & Exit Save Save & Exit Next" at bounding box center [612, 484] width 837 height 28
click at [986, 484] on span "Next" at bounding box center [991, 484] width 19 height 9
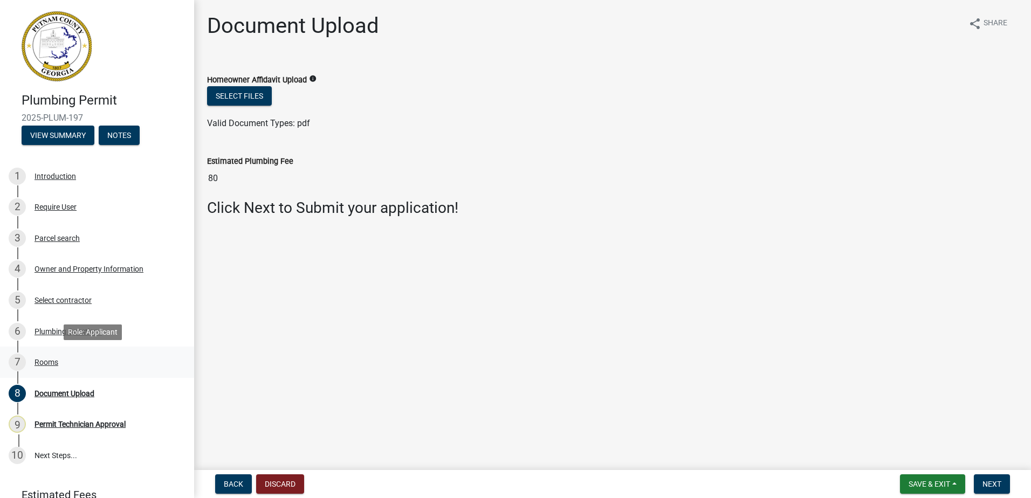
click at [34, 367] on div "7 Rooms" at bounding box center [93, 362] width 168 height 17
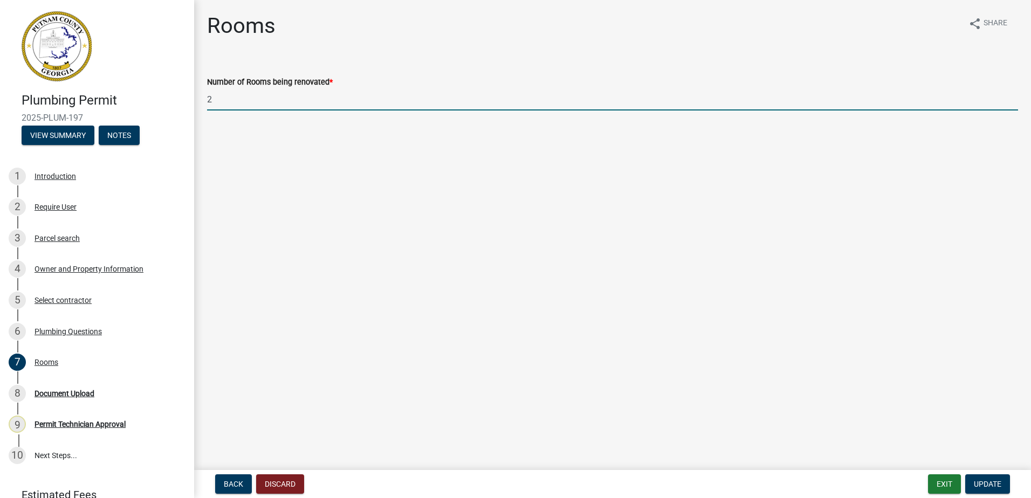
drag, startPoint x: 251, startPoint y: 105, endPoint x: 81, endPoint y: 123, distance: 170.2
click at [95, 109] on div "Plumbing Permit 2025-PLUM-197 View Summary Notes 1 Introduction 2 Require User …" at bounding box center [515, 249] width 1031 height 498
type input "1"
click at [986, 478] on button "Update" at bounding box center [987, 483] width 45 height 19
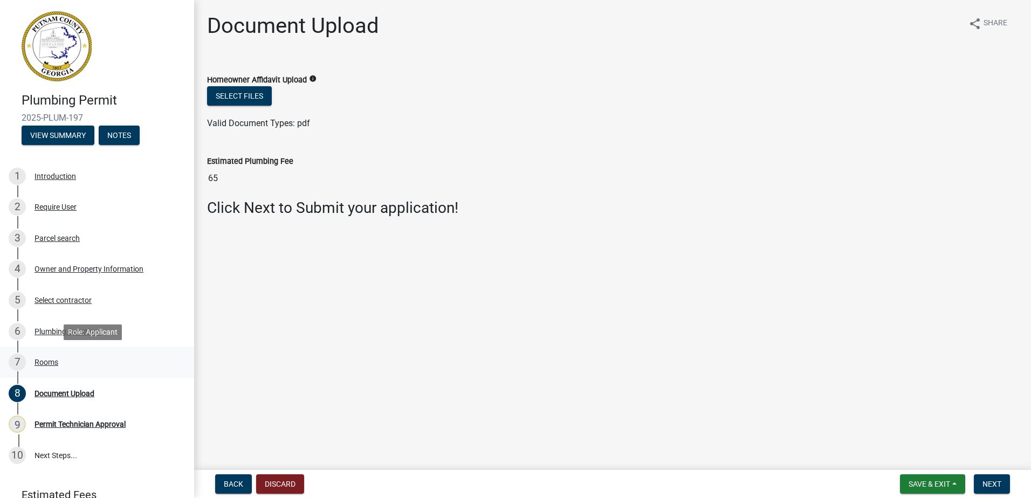
click at [41, 360] on div "Rooms" at bounding box center [46, 362] width 24 height 8
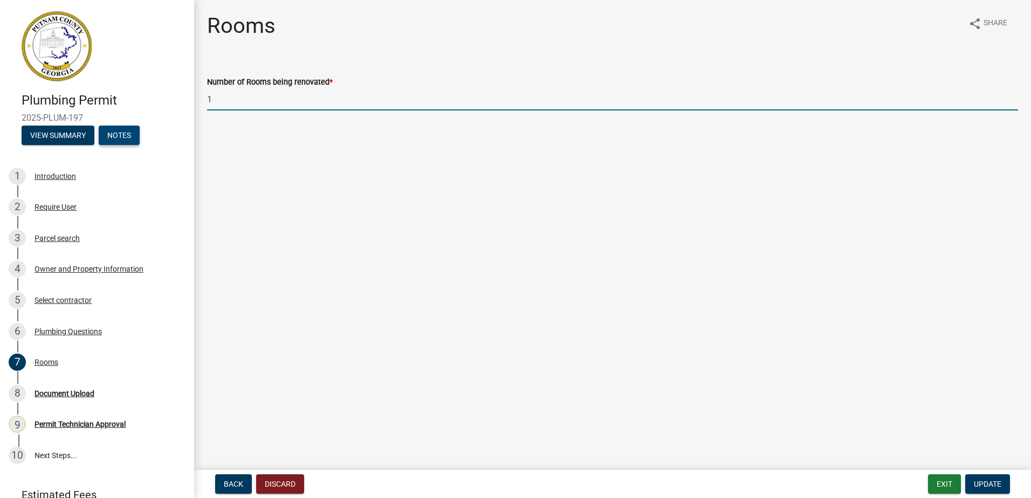
drag, startPoint x: 183, startPoint y: 119, endPoint x: 121, endPoint y: 141, distance: 65.6
click at [125, 137] on div "Plumbing Permit 2025-PLUM-197 View Summary Notes 1 Introduction 2 Require User …" at bounding box center [515, 249] width 1031 height 498
type input "2"
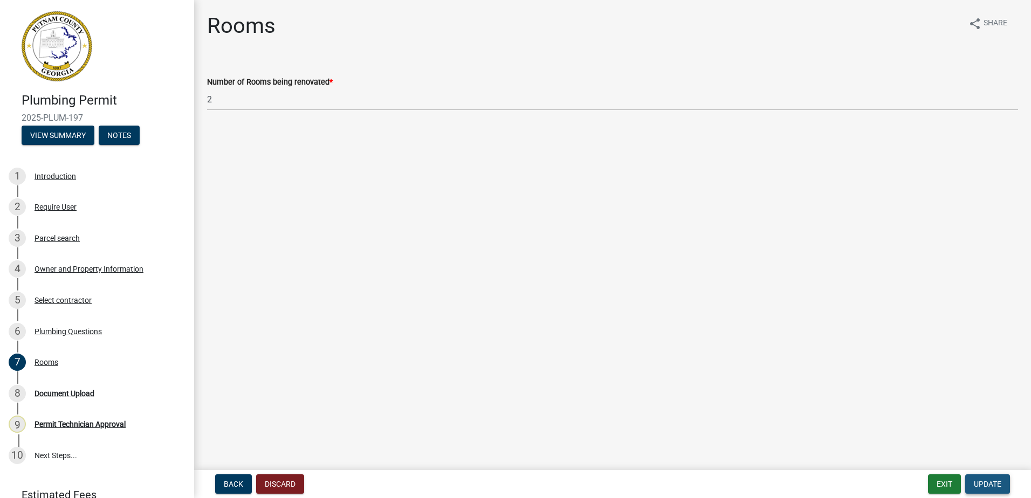
click at [1007, 486] on button "Update" at bounding box center [987, 483] width 45 height 19
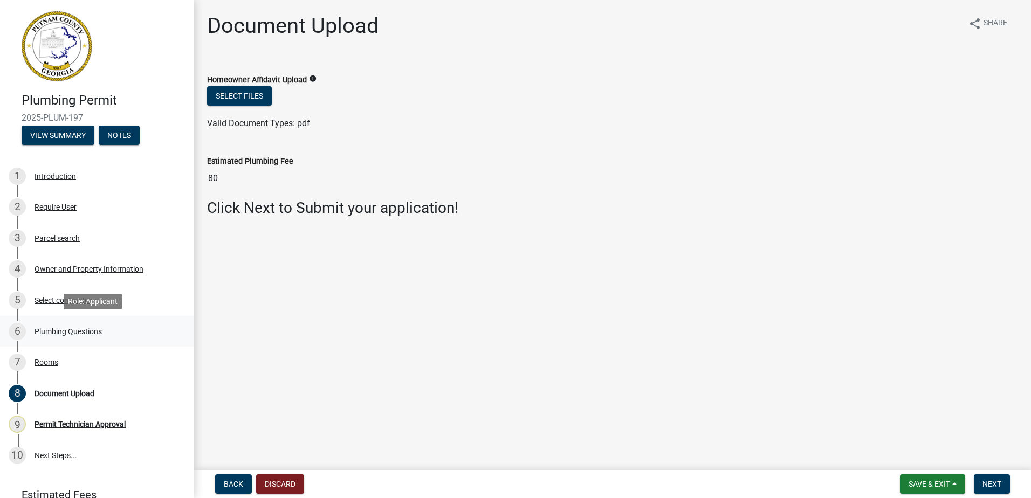
click at [46, 332] on div "Plumbing Questions" at bounding box center [67, 332] width 67 height 8
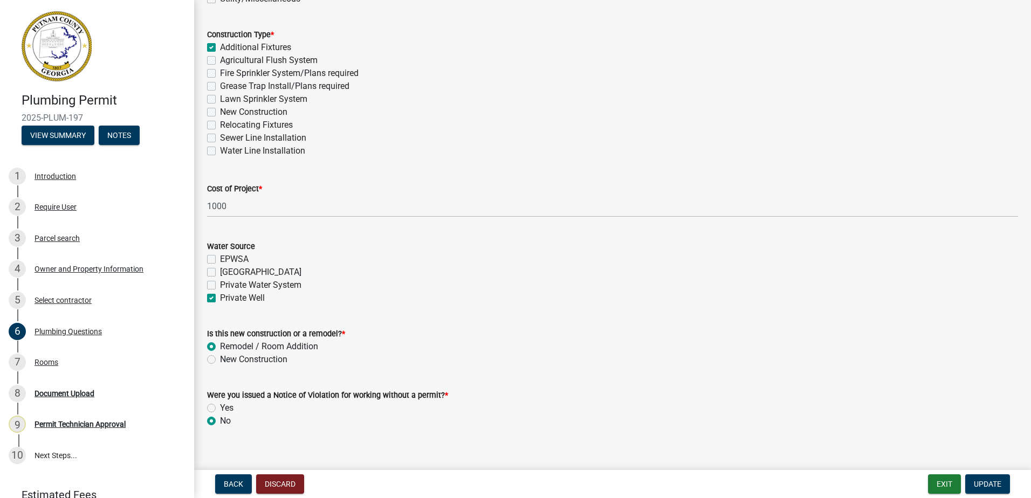
scroll to position [311, 0]
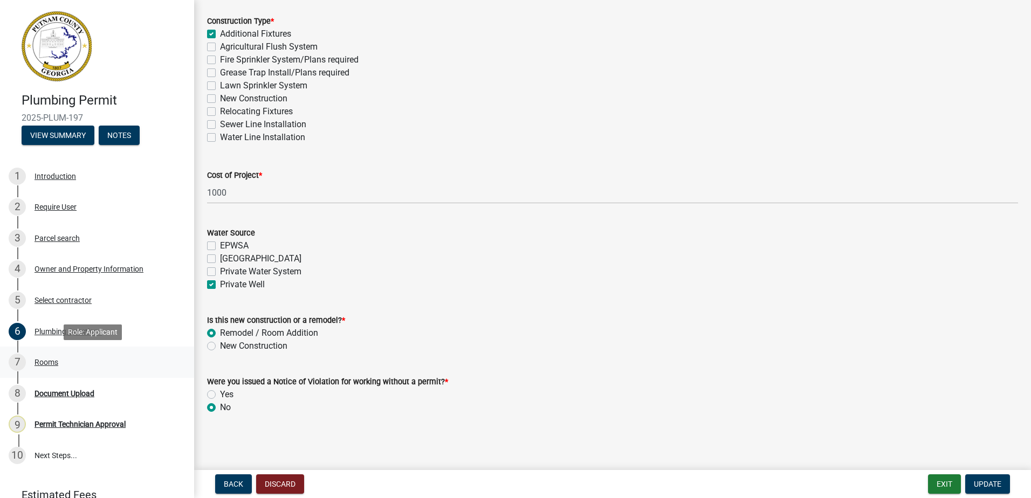
click at [39, 365] on div "Rooms" at bounding box center [46, 362] width 24 height 8
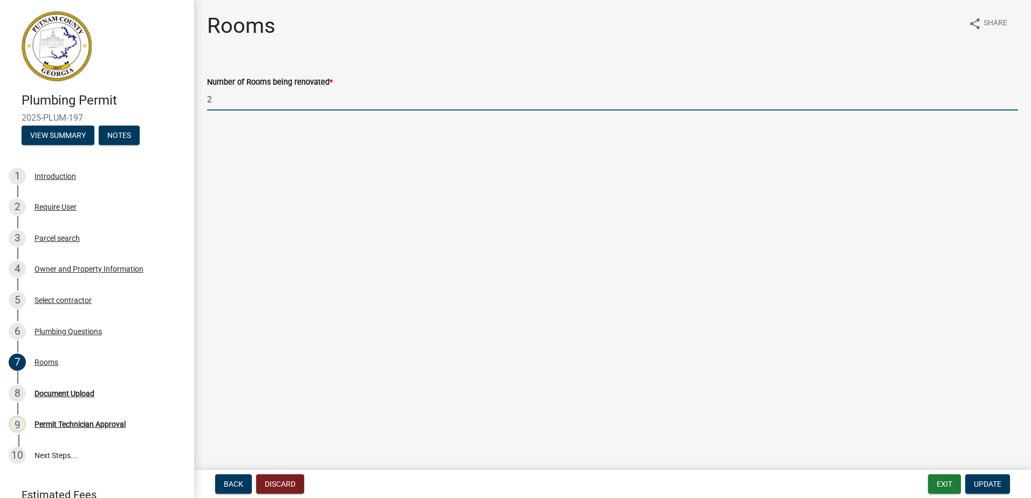
drag, startPoint x: 215, startPoint y: 99, endPoint x: 162, endPoint y: 116, distance: 55.7
click at [162, 116] on div "Plumbing Permit 2025-PLUM-197 View Summary Notes 1 Introduction 2 Require User …" at bounding box center [515, 249] width 1031 height 498
type input "1"
click at [987, 483] on span "Update" at bounding box center [986, 484] width 27 height 9
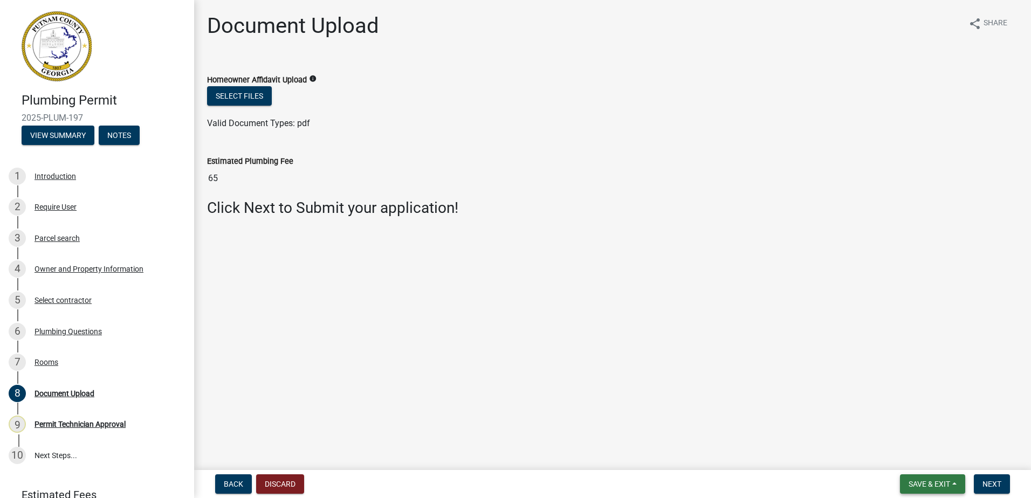
click at [920, 480] on span "Save & Exit" at bounding box center [929, 484] width 42 height 9
click at [914, 453] on button "Save & Exit" at bounding box center [922, 456] width 86 height 26
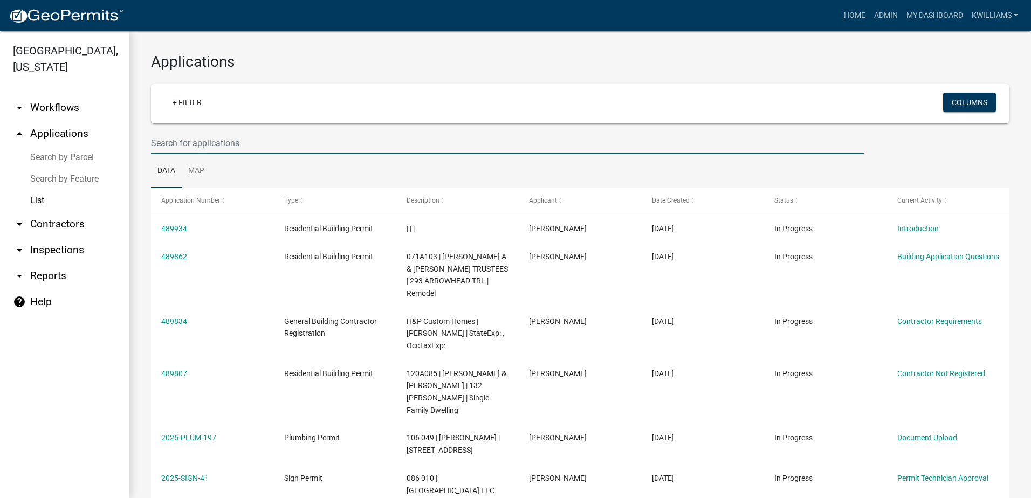
click at [216, 136] on input "text" at bounding box center [507, 143] width 713 height 22
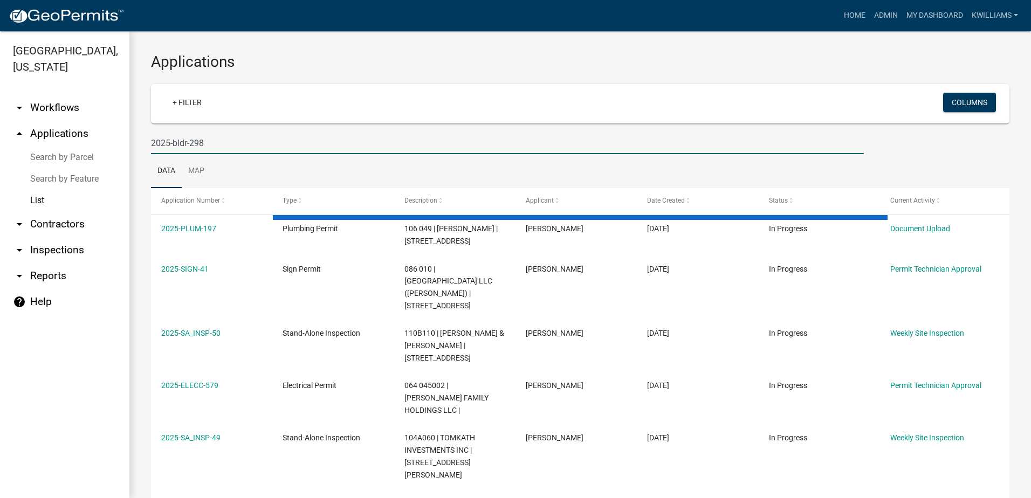
type input "2025-bldr-298"
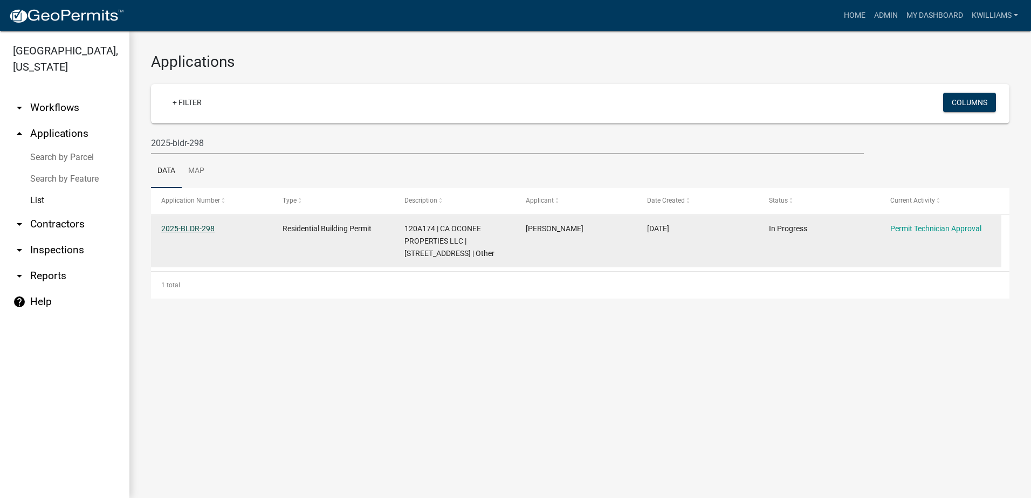
click at [183, 226] on link "2025-BLDR-298" at bounding box center [187, 228] width 53 height 9
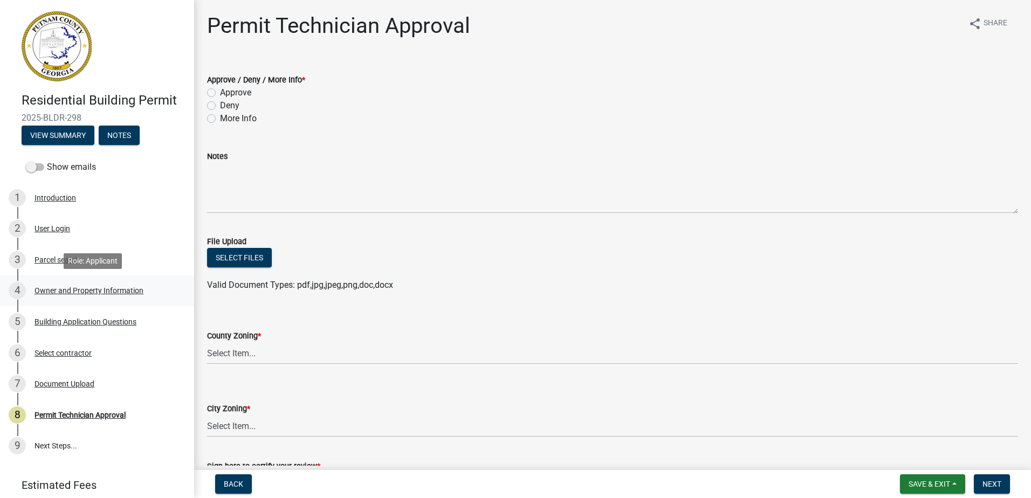
click at [39, 289] on div "Owner and Property Information" at bounding box center [88, 291] width 109 height 8
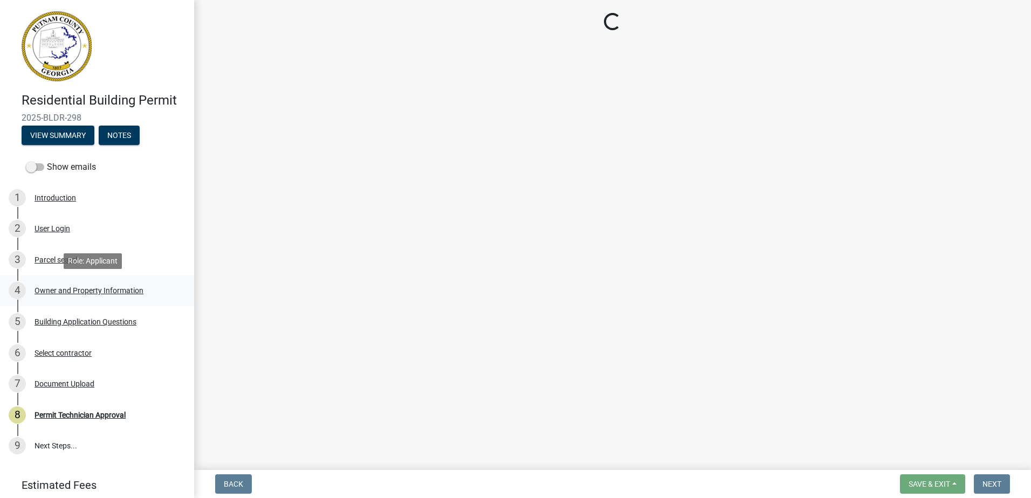
select select "0688c8c3-ca83-4764-a677-531fbc17e6cb"
select select "83394b22-4a11-496c-8e5c-75ade2e72faf"
select select "469c5908-2854-42d5-89ed-bee7fc26529e"
select select "6f1acead-4b1a-4680-ba5d-beeb03d30465"
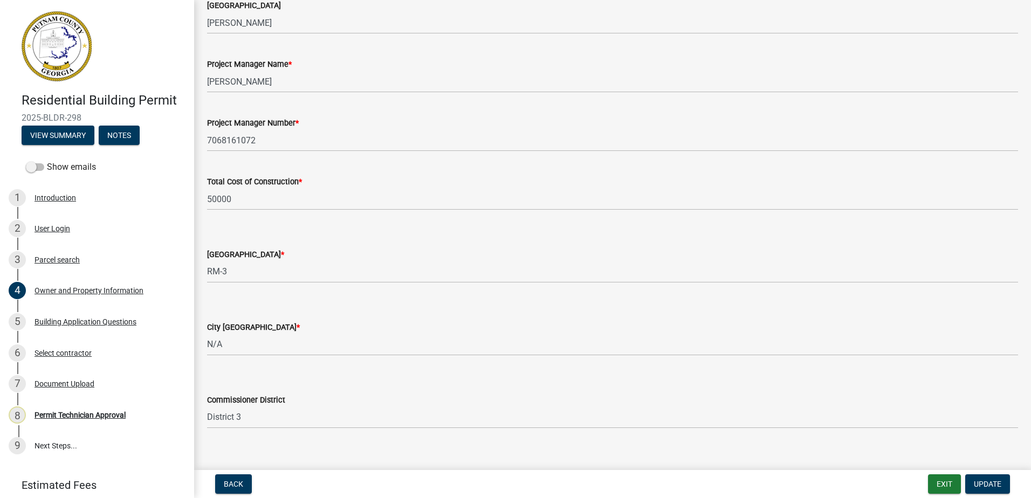
scroll to position [1758, 0]
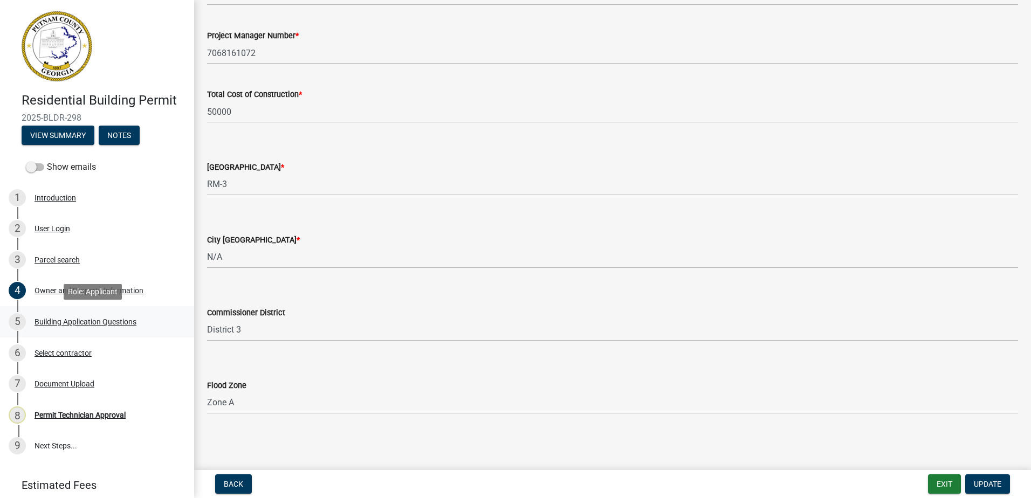
click at [73, 320] on div "Building Application Questions" at bounding box center [85, 322] width 102 height 8
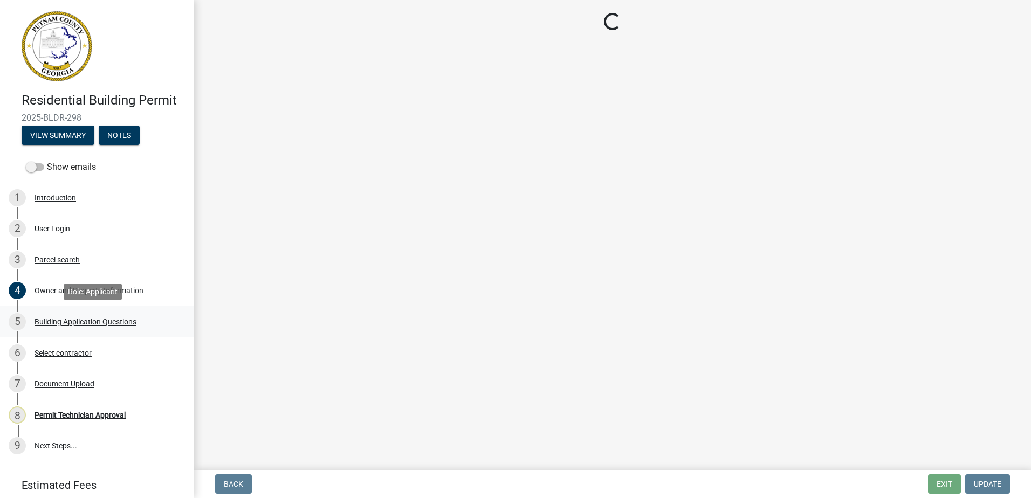
scroll to position [0, 0]
select select "ebf62bd9-0e77-42f1-a2f1-6aca02a789de"
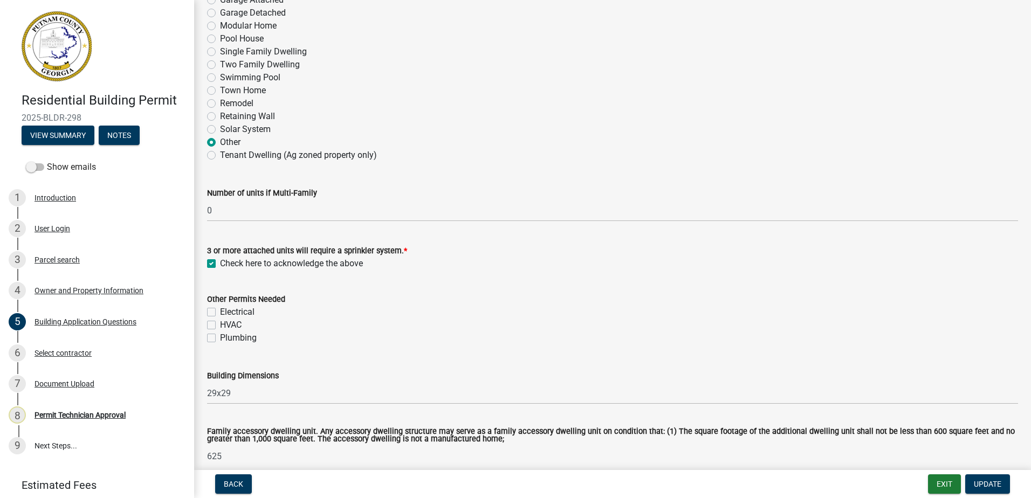
scroll to position [216, 0]
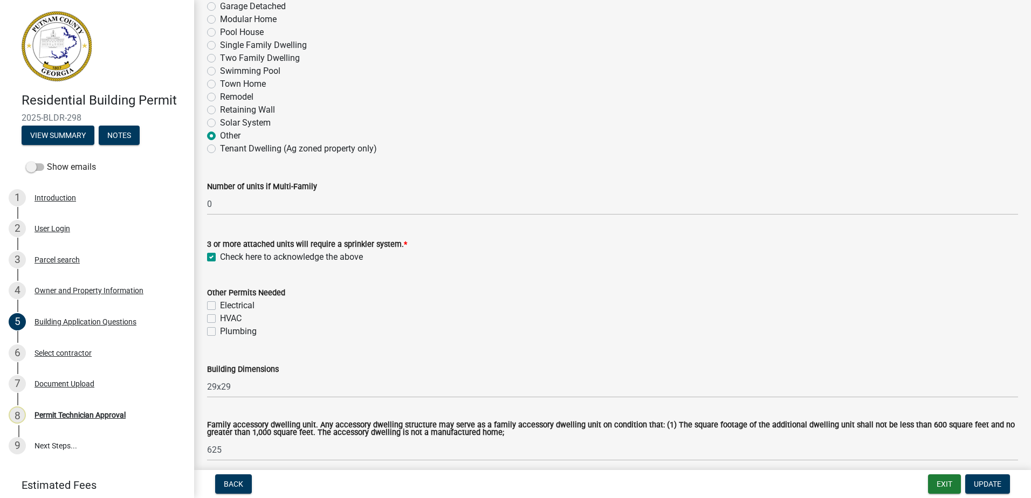
click at [220, 98] on label "Remodel" at bounding box center [236, 97] width 33 height 13
click at [220, 98] on input "Remodel" at bounding box center [223, 94] width 7 height 7
radio input "true"
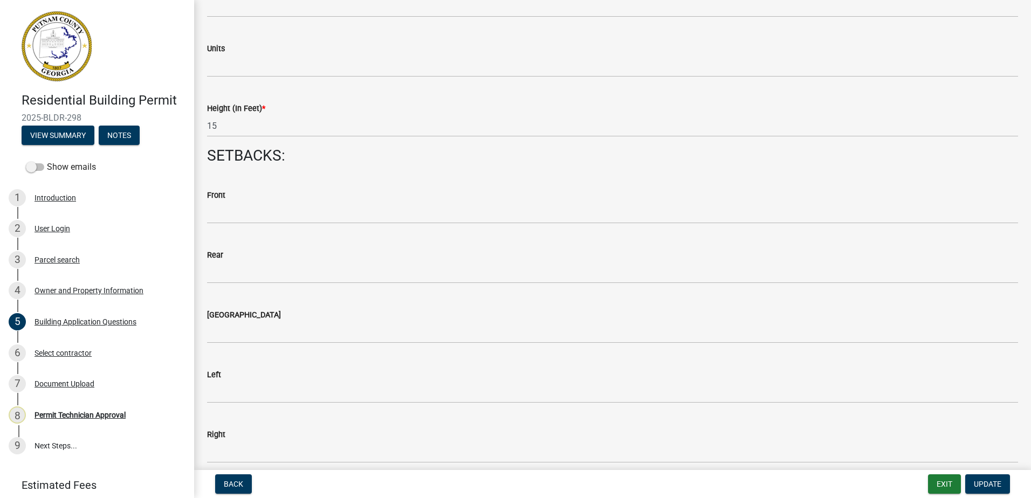
scroll to position [1509, 0]
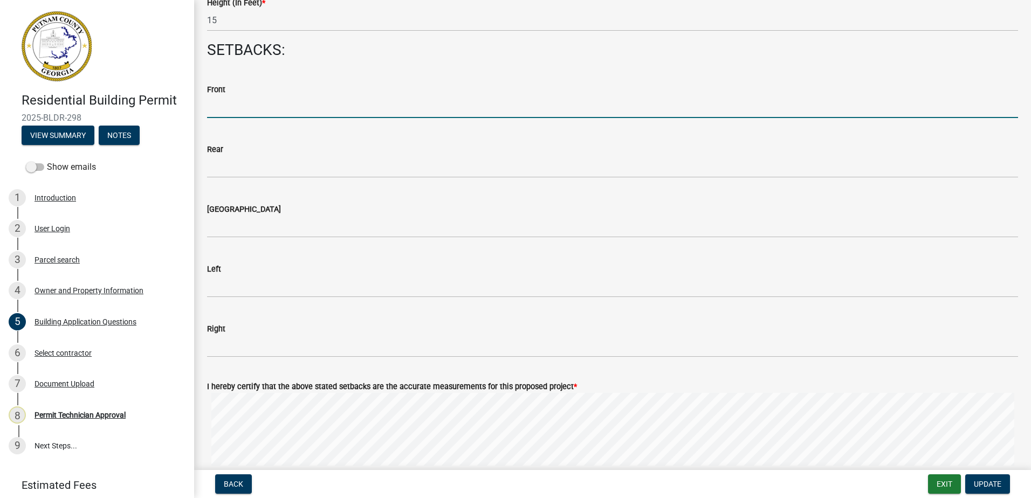
click at [248, 103] on input "text" at bounding box center [612, 107] width 811 height 22
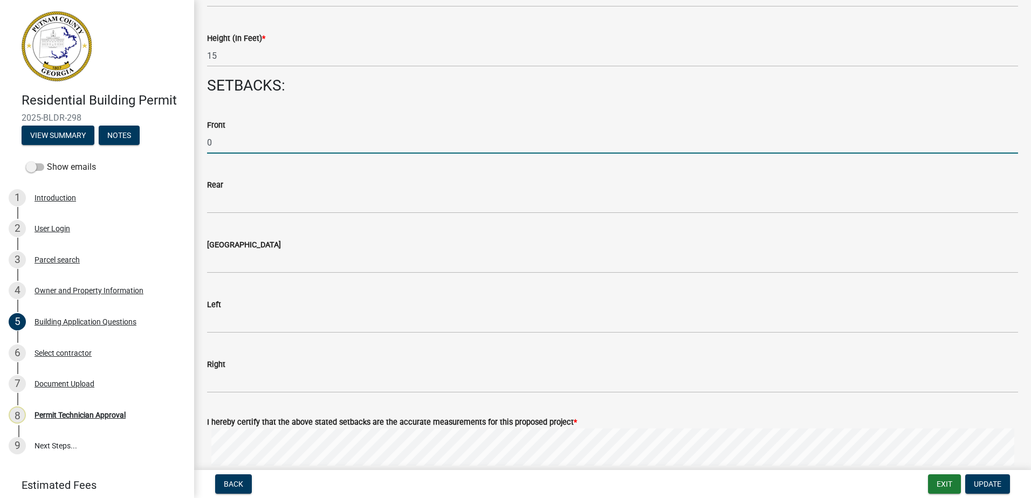
scroll to position [1455, 0]
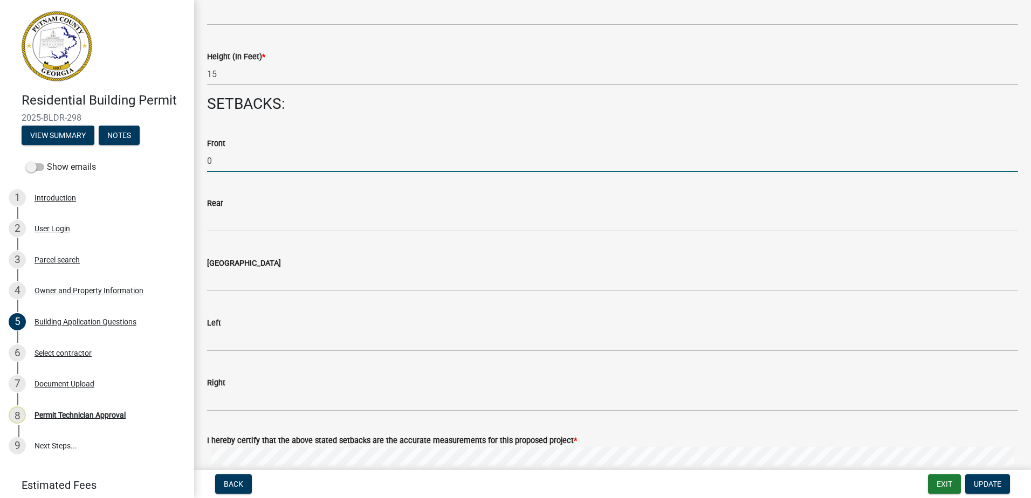
type input "0"
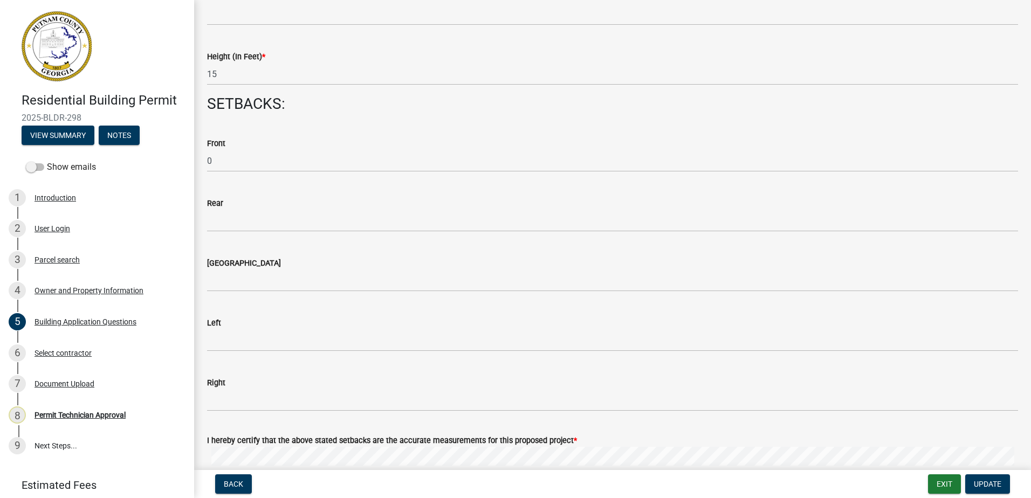
click at [217, 323] on label "Left" at bounding box center [214, 324] width 14 height 8
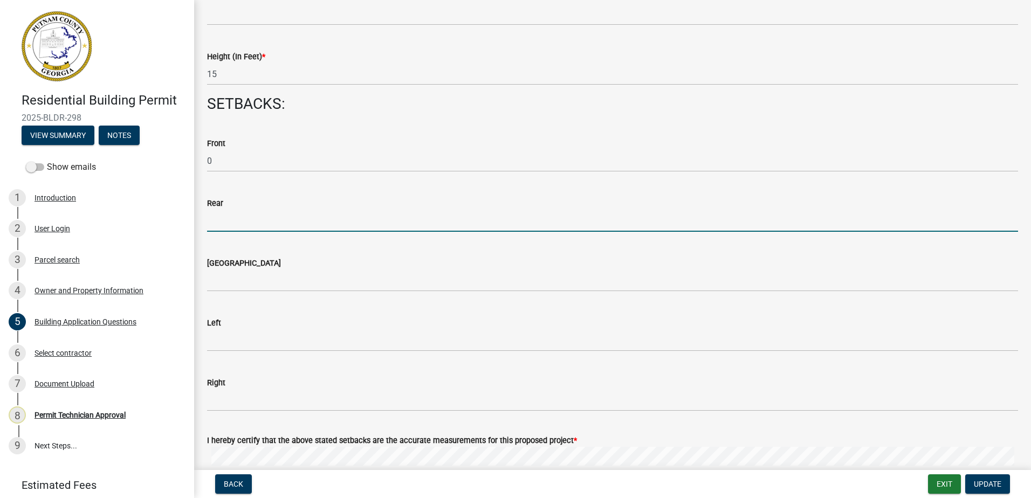
click at [230, 223] on input "text" at bounding box center [612, 221] width 811 height 22
type input "0"
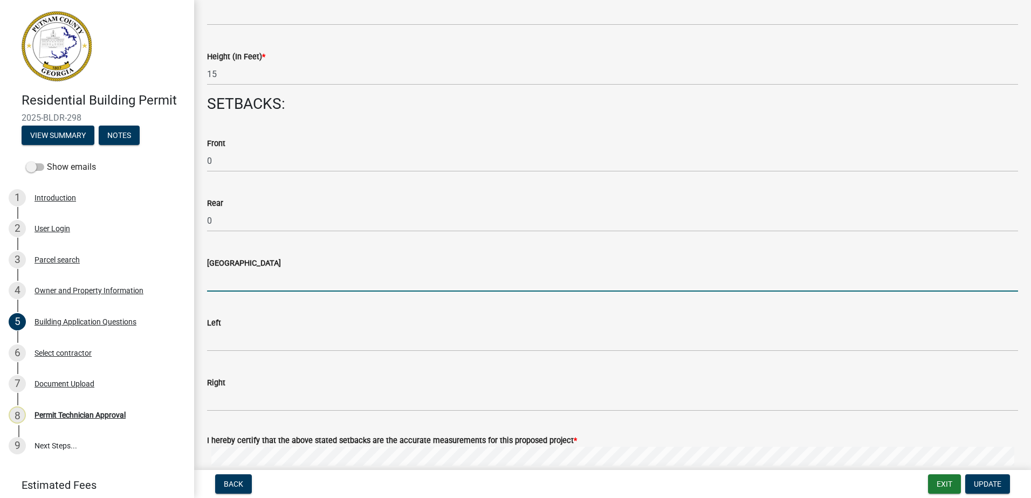
click at [227, 281] on input "text" at bounding box center [612, 281] width 811 height 22
type input "0"
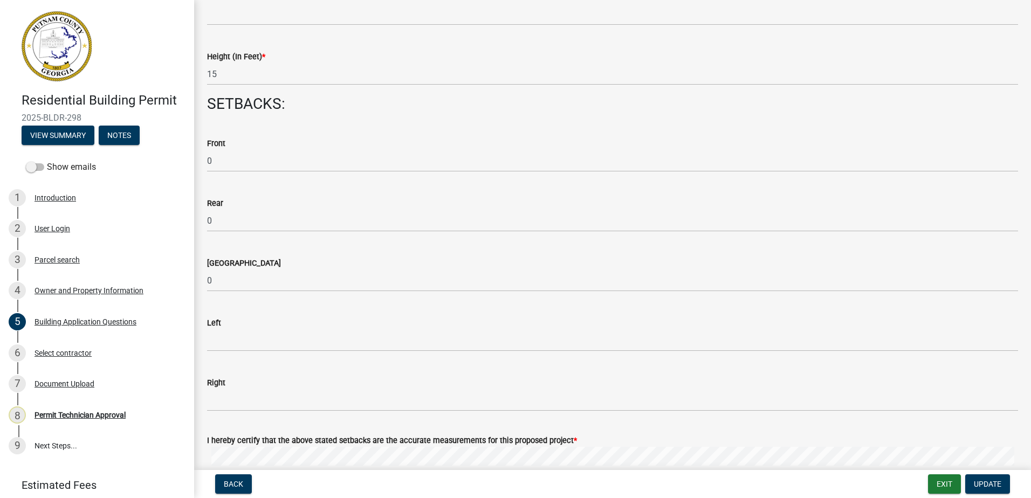
click at [250, 323] on div "Left" at bounding box center [612, 322] width 811 height 13
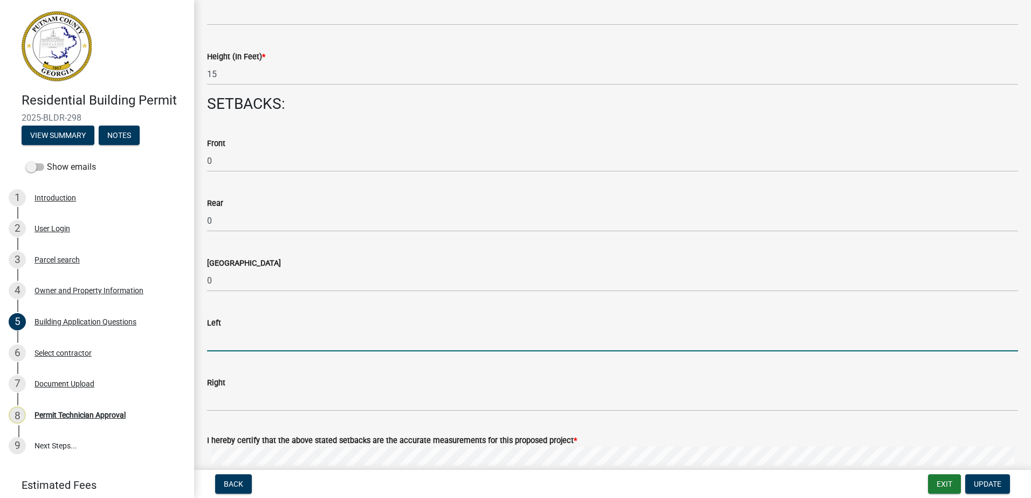
click at [246, 346] on input "text" at bounding box center [612, 340] width 811 height 22
type input "0"
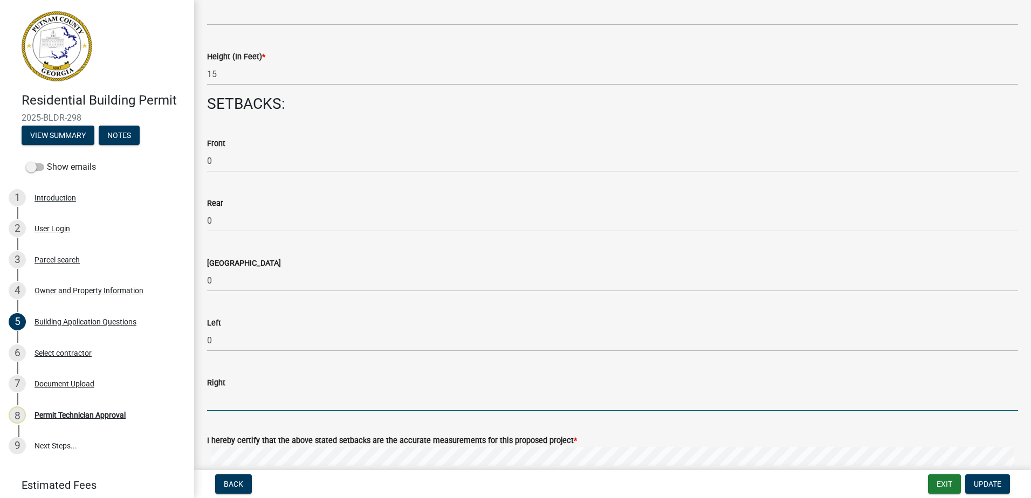
click at [244, 399] on input "text" at bounding box center [612, 400] width 811 height 22
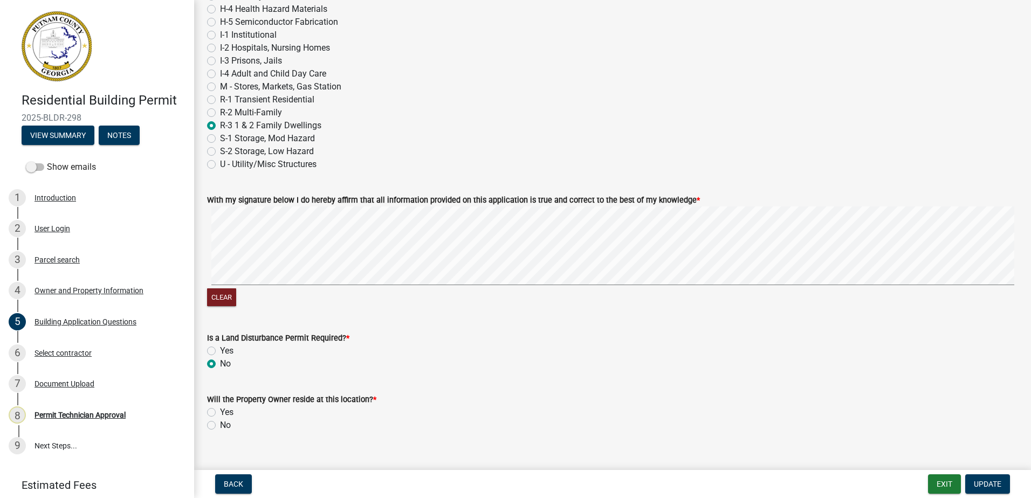
scroll to position [4531, 0]
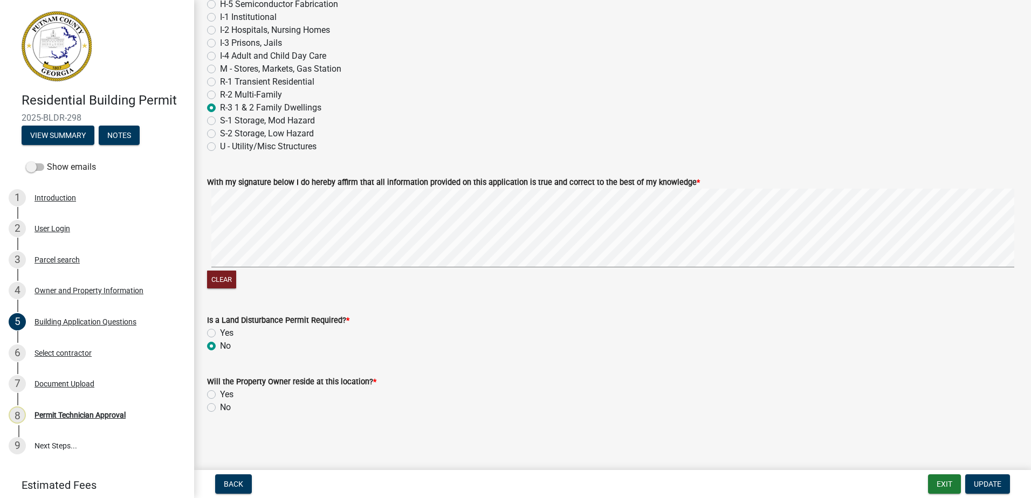
type input "0"
click at [220, 393] on label "Yes" at bounding box center [226, 394] width 13 height 13
click at [220, 393] on input "Yes" at bounding box center [223, 391] width 7 height 7
radio input "true"
click at [993, 482] on span "Update" at bounding box center [986, 484] width 27 height 9
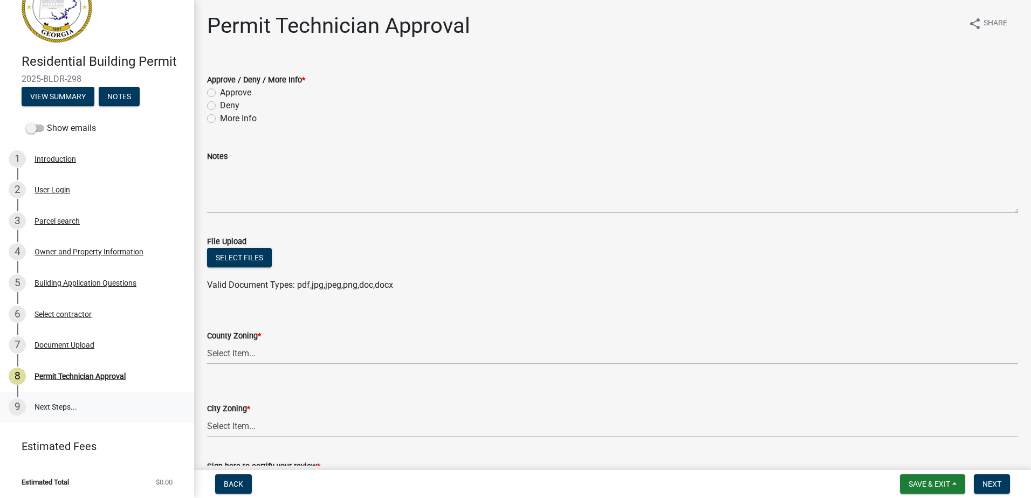
scroll to position [39, 0]
click at [70, 343] on div "Document Upload" at bounding box center [64, 345] width 60 height 8
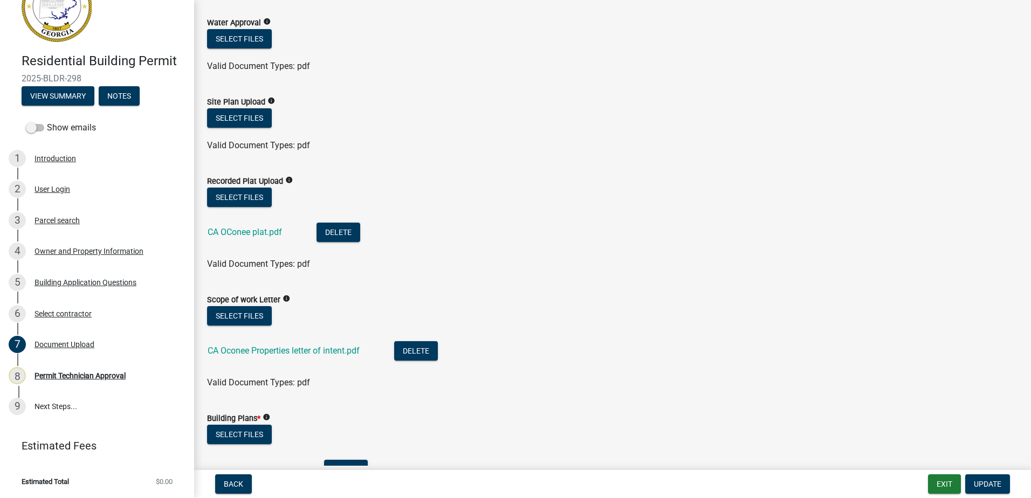
scroll to position [270, 0]
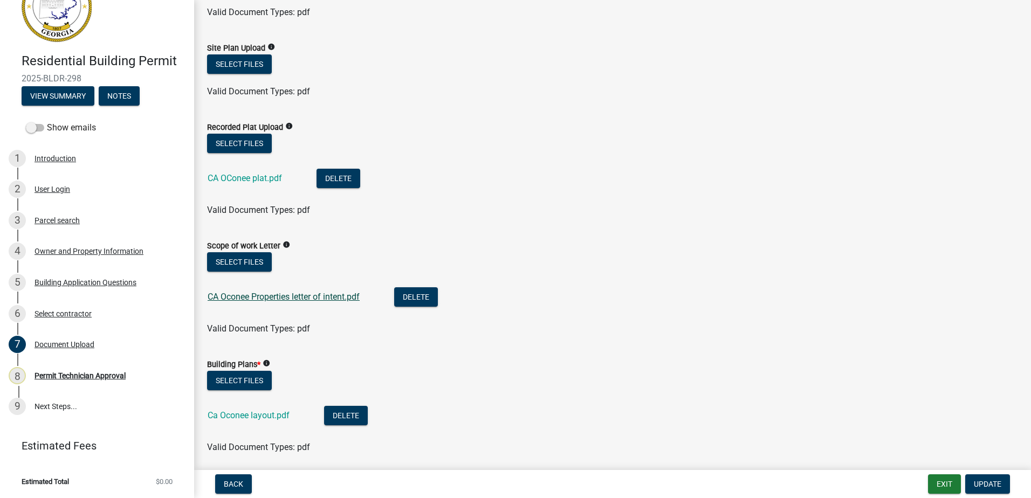
click at [267, 301] on link "CA Oconee Properties letter of intent.pdf" at bounding box center [284, 297] width 152 height 10
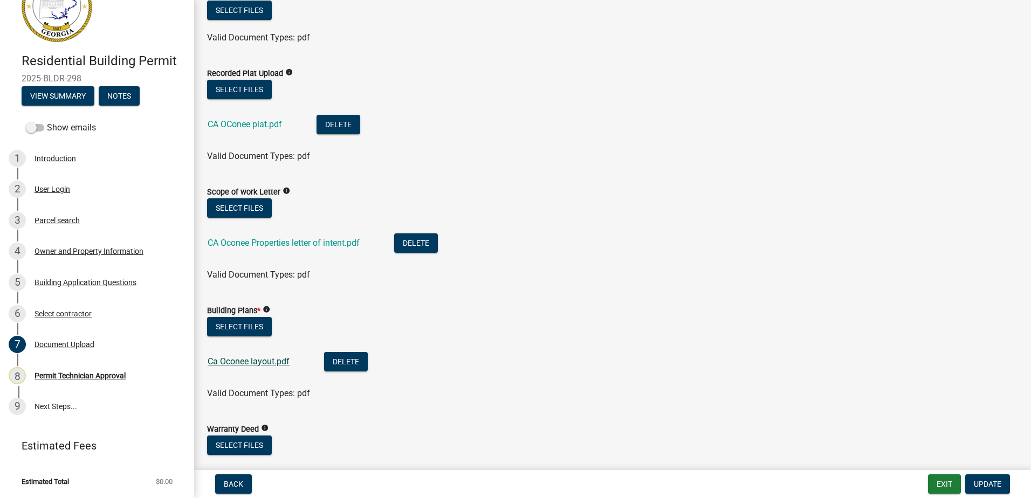
click at [256, 357] on link "Ca Oconee layout.pdf" at bounding box center [249, 361] width 82 height 10
click at [52, 372] on div "Permit Technician Approval" at bounding box center [79, 376] width 91 height 8
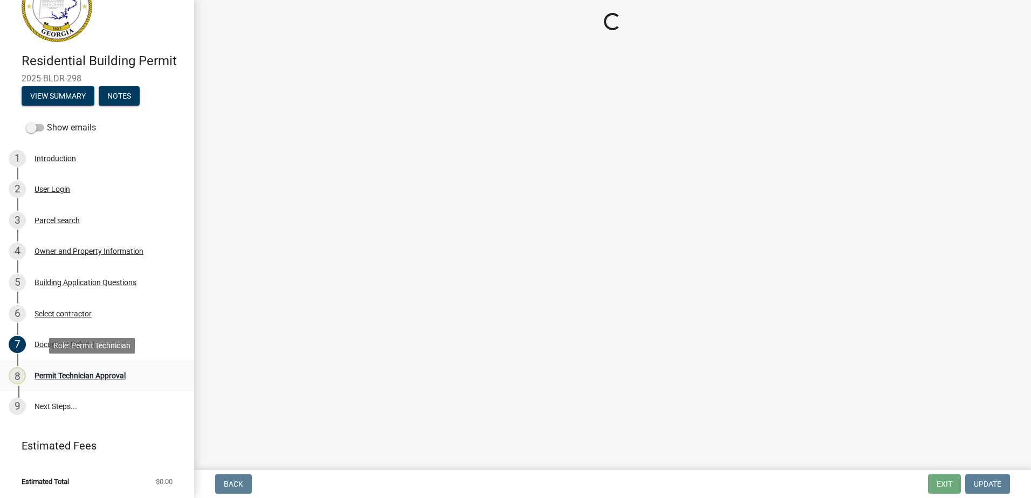
scroll to position [0, 0]
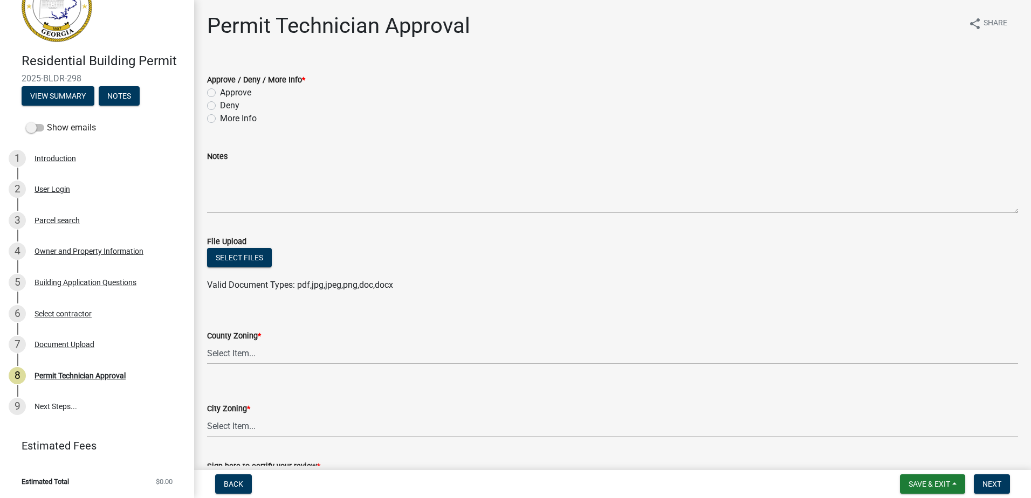
click at [220, 121] on label "More Info" at bounding box center [238, 118] width 37 height 13
click at [220, 119] on input "More Info" at bounding box center [223, 115] width 7 height 7
radio input "true"
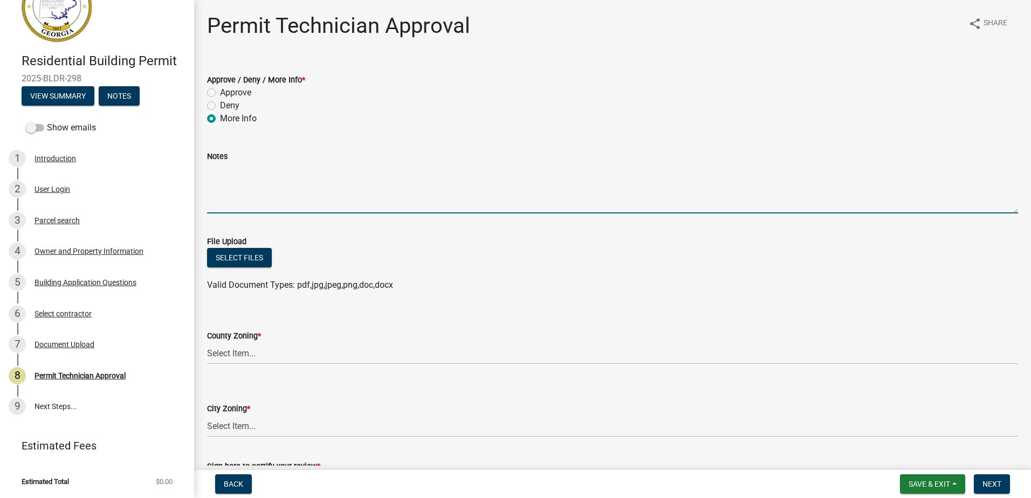
drag, startPoint x: 237, startPoint y: 191, endPoint x: 248, endPoint y: 190, distance: 11.9
click at [237, 190] on textarea "Notes" at bounding box center [612, 188] width 811 height 51
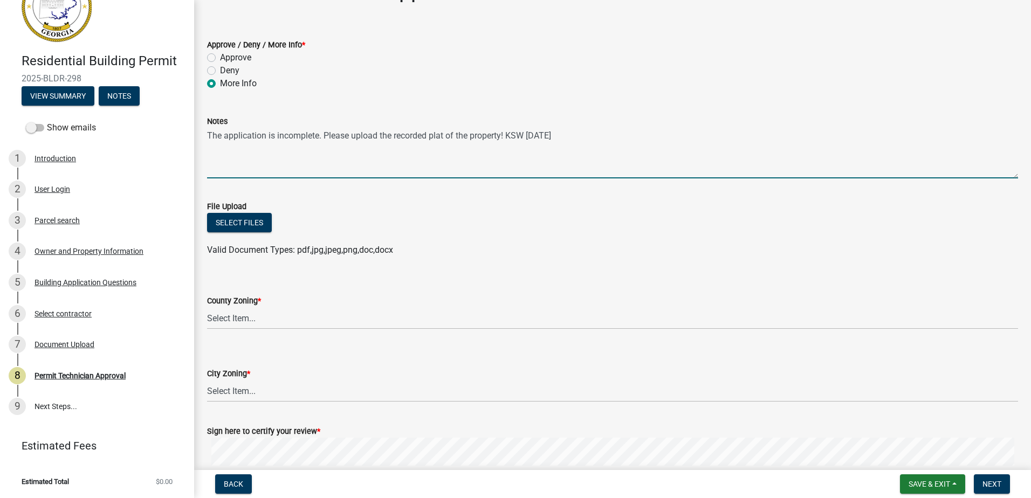
scroll to position [54, 0]
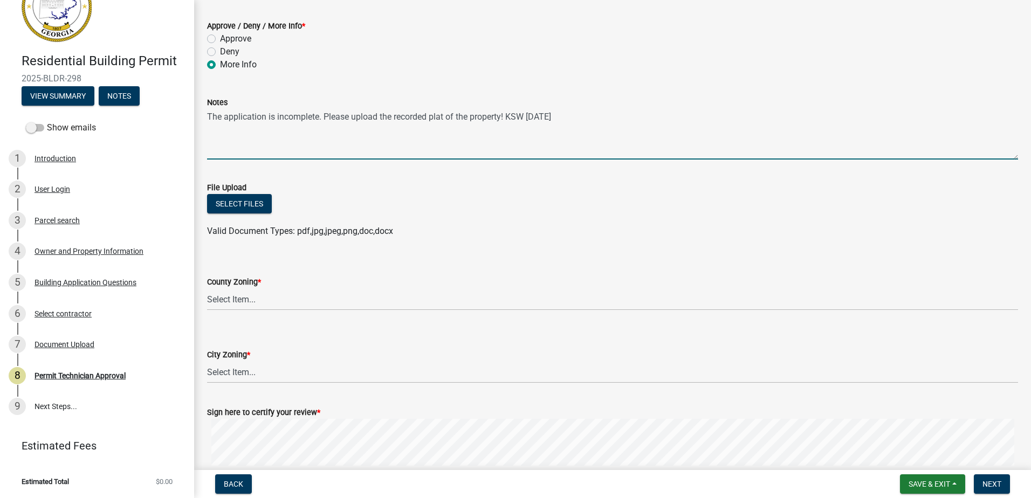
type textarea "The application is incomplete. Please upload the recorded plat of the property!…"
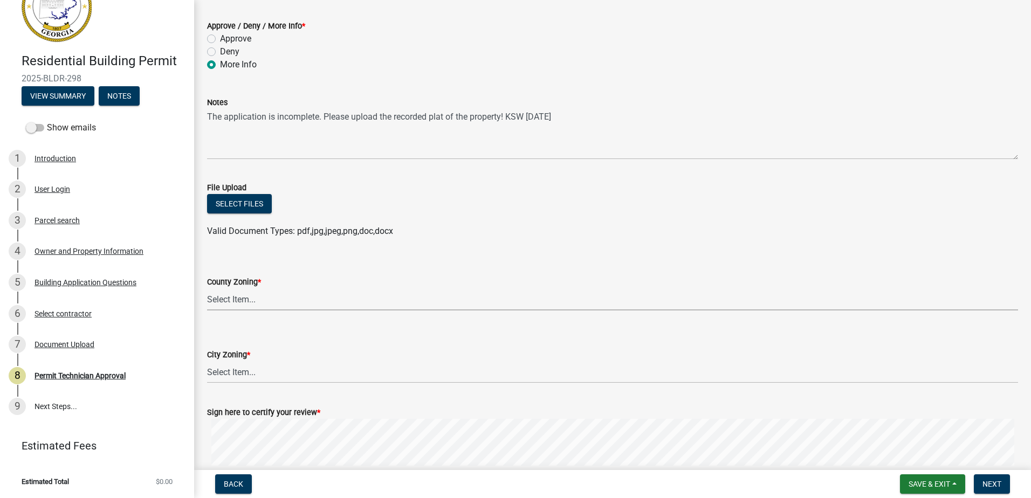
click at [239, 303] on select "Select Item... AG-1 R-1R R-1 R-2 MHP RM-1 RM-3 C-1 C-2 I-M PUD N/A" at bounding box center [612, 299] width 811 height 22
click at [207, 288] on select "Select Item... AG-1 R-1R R-1 R-2 MHP RM-1 RM-3 C-1 C-2 I-M PUD N/A" at bounding box center [612, 299] width 811 height 22
select select "0688c8c3-ca83-4764-a677-531fbc17e6cb"
click at [227, 380] on select "Select Item... A-1 A-2 R-1 R-2 R-3 R-4 MHP C-1 C-2 I-1 I-2 DB FH H-P N/A" at bounding box center [612, 372] width 811 height 22
click at [207, 361] on select "Select Item... A-1 A-2 R-1 R-2 R-3 R-4 MHP C-1 C-2 I-1 I-2 DB FH H-P N/A" at bounding box center [612, 372] width 811 height 22
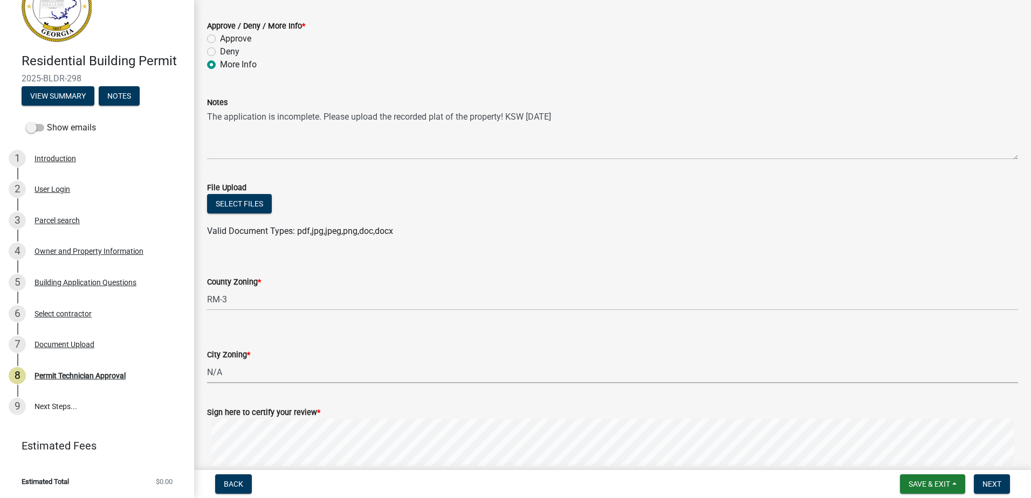
select select "83394b22-4a11-496c-8e5c-75ade2e72faf"
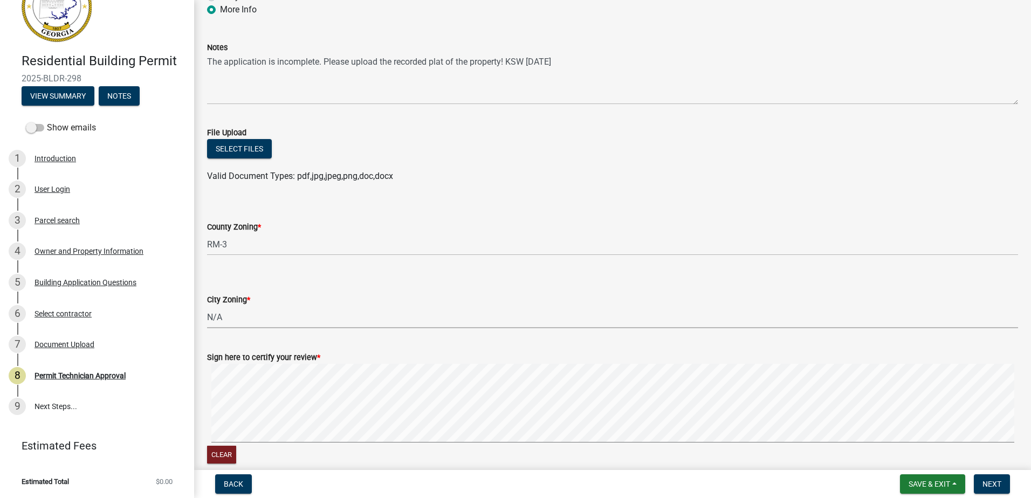
scroll to position [161, 0]
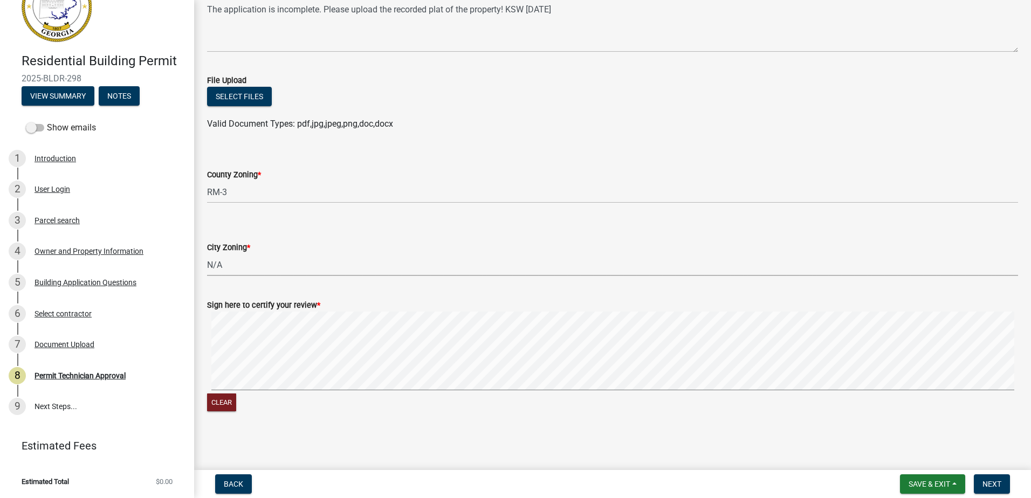
click at [468, 299] on form "Sign here to certify your review * Clear" at bounding box center [612, 350] width 811 height 128
click at [998, 484] on span "Next" at bounding box center [991, 484] width 19 height 9
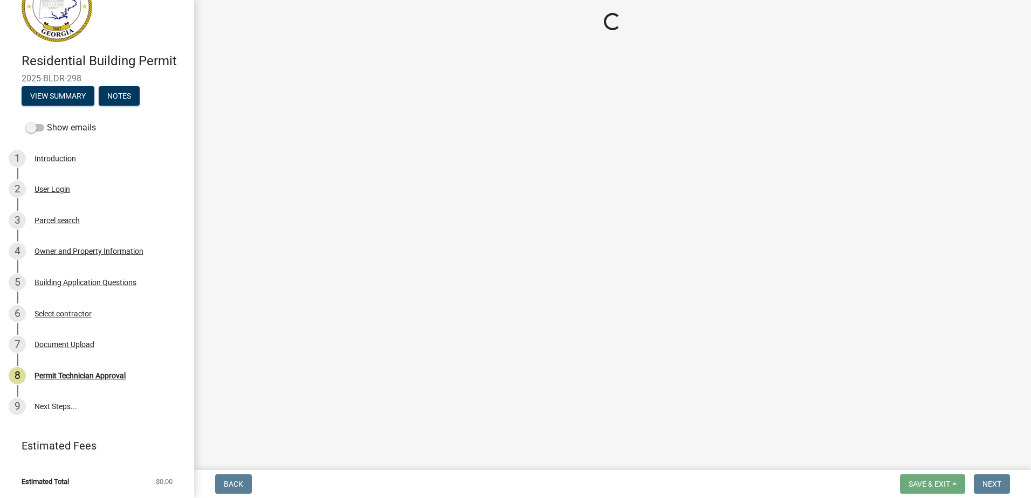
scroll to position [0, 0]
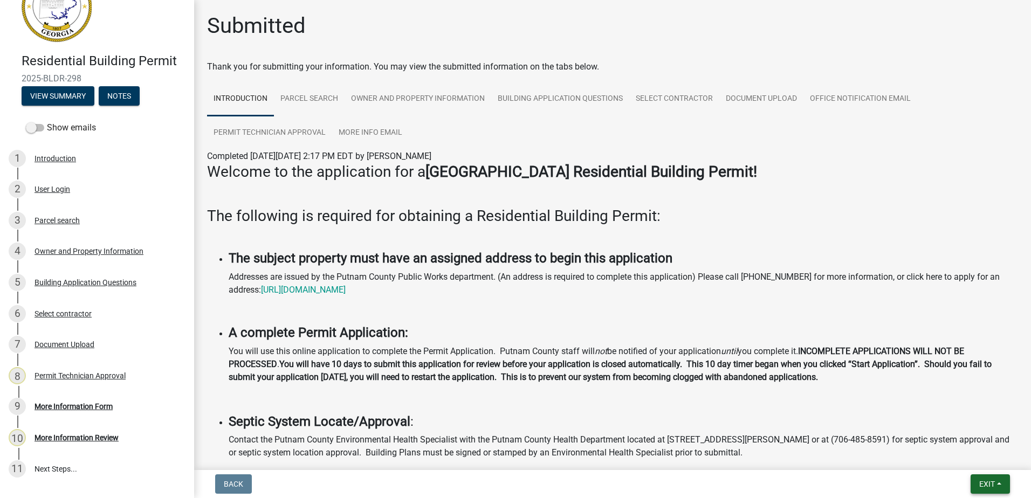
click at [998, 480] on button "Exit" at bounding box center [989, 483] width 39 height 19
click at [968, 463] on button "Save & Exit" at bounding box center [966, 456] width 86 height 26
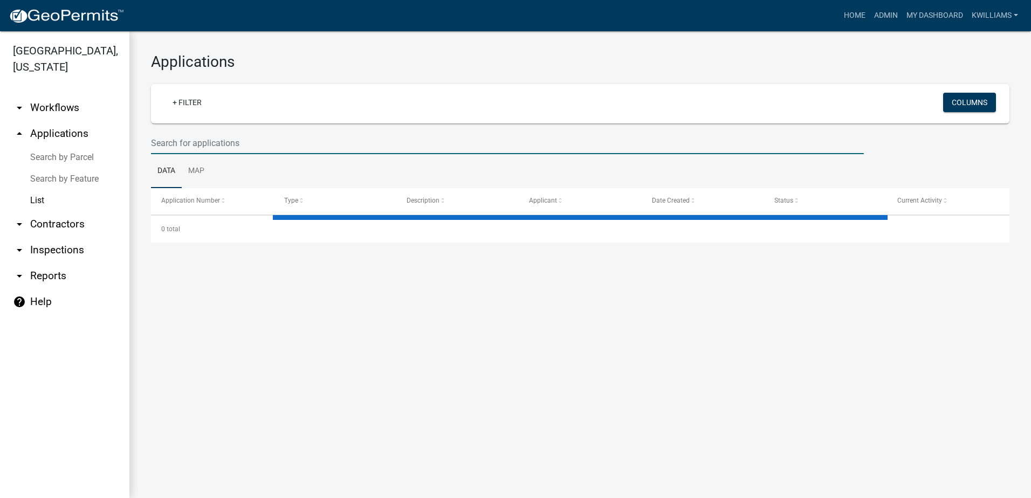
click at [290, 143] on input "text" at bounding box center [507, 143] width 713 height 22
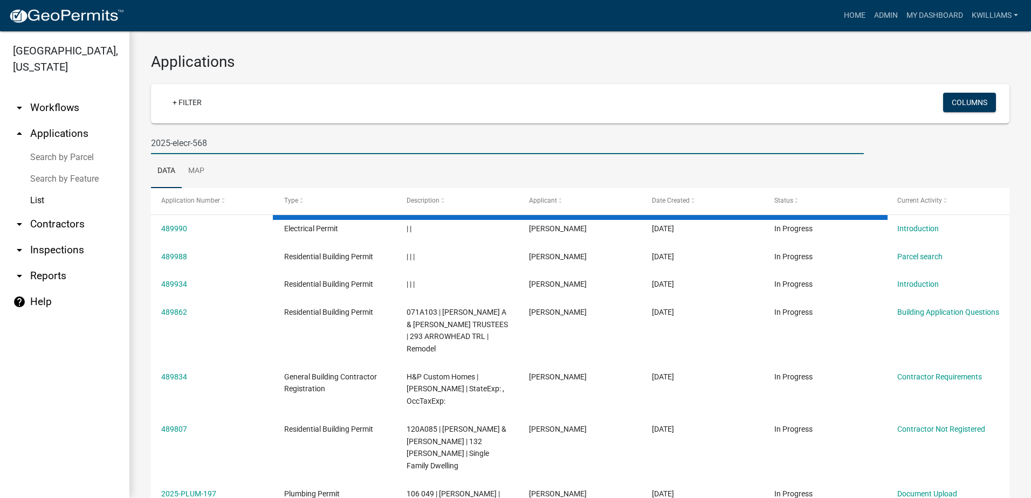
type input "2025-elecr-568"
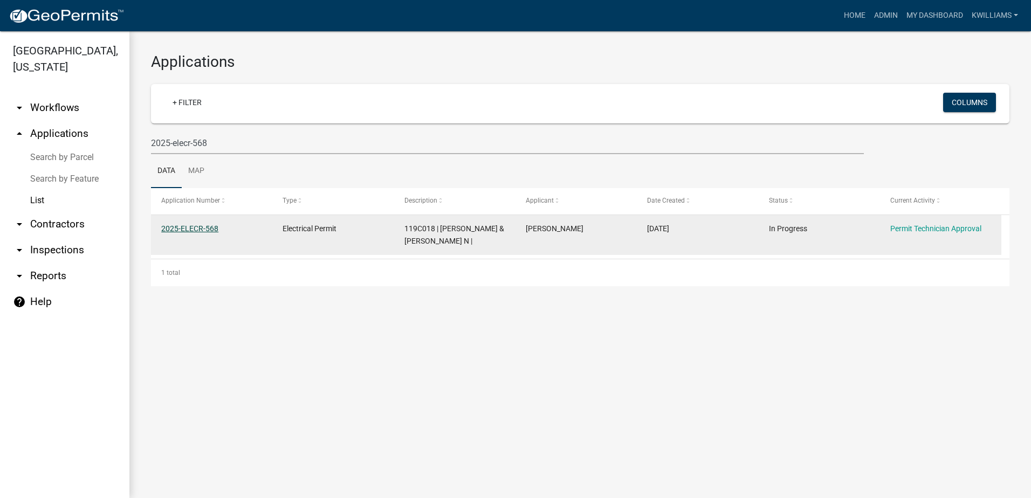
click at [188, 223] on datatable-body-cell "2025-ELECR-568" at bounding box center [211, 235] width 121 height 40
click at [188, 224] on link "2025-ELECR-568" at bounding box center [189, 228] width 57 height 9
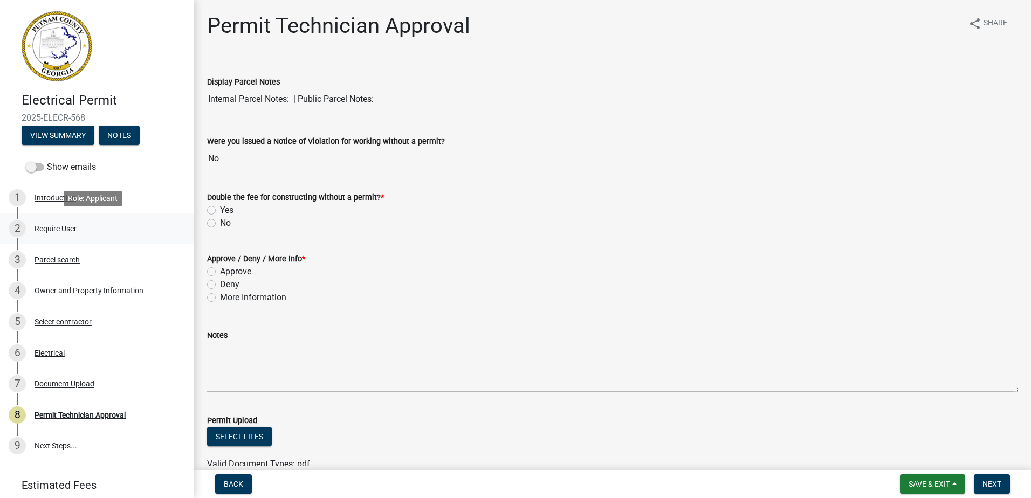
click at [45, 230] on div "Require User" at bounding box center [55, 229] width 42 height 8
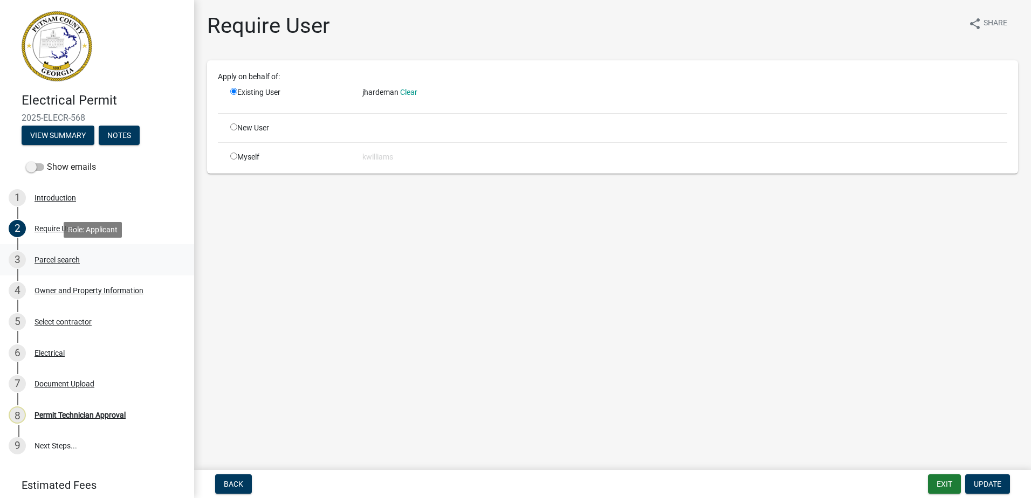
click at [54, 253] on div "3 Parcel search" at bounding box center [93, 259] width 168 height 17
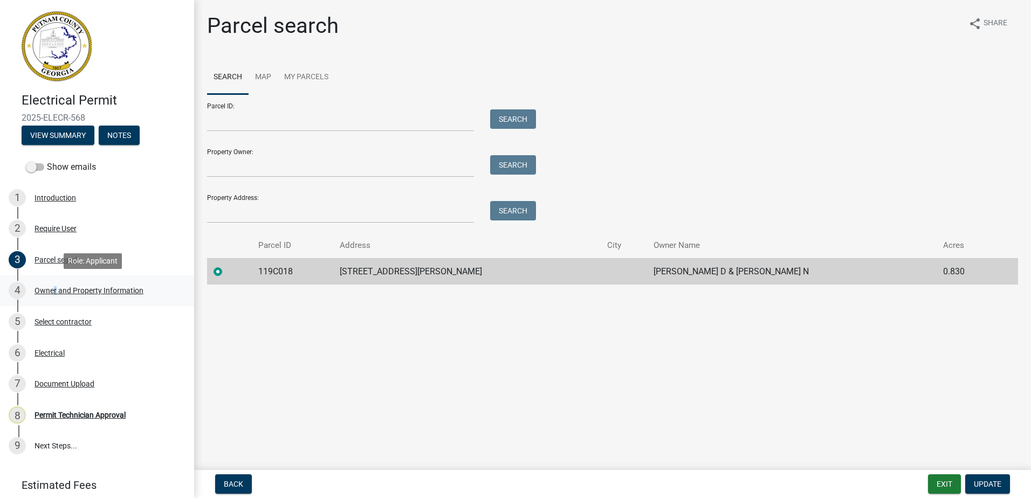
drag, startPoint x: 62, startPoint y: 285, endPoint x: 51, endPoint y: 292, distance: 12.6
click at [51, 292] on div "Owner and Property Information" at bounding box center [88, 291] width 109 height 8
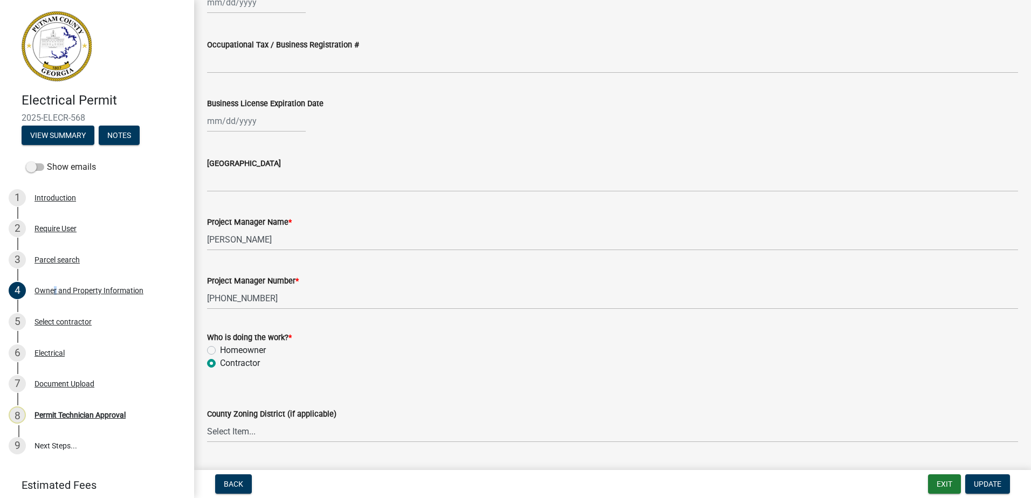
scroll to position [1617, 0]
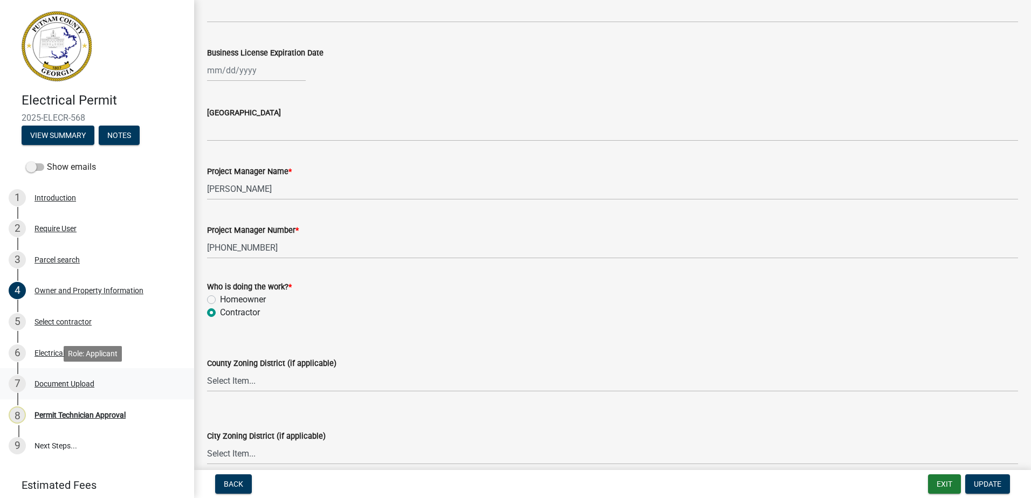
click at [64, 384] on div "Document Upload" at bounding box center [64, 384] width 60 height 8
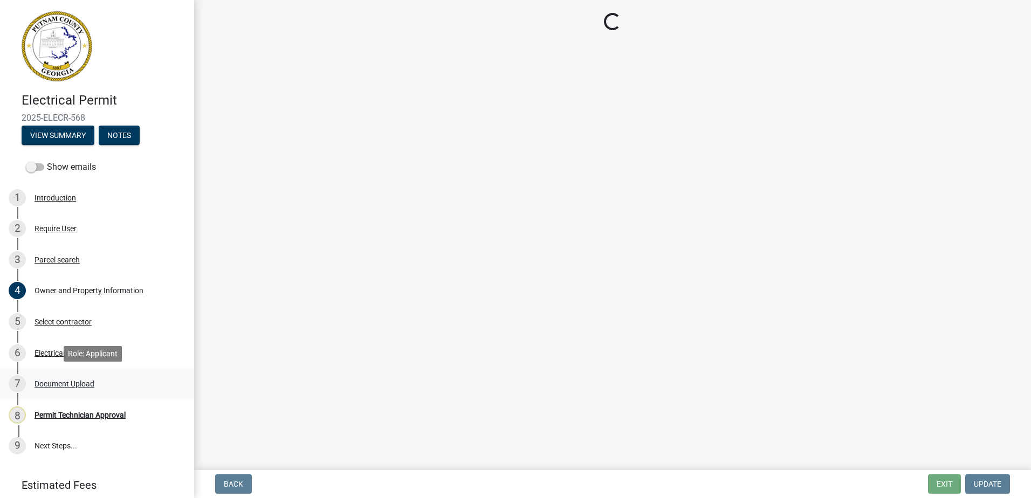
scroll to position [0, 0]
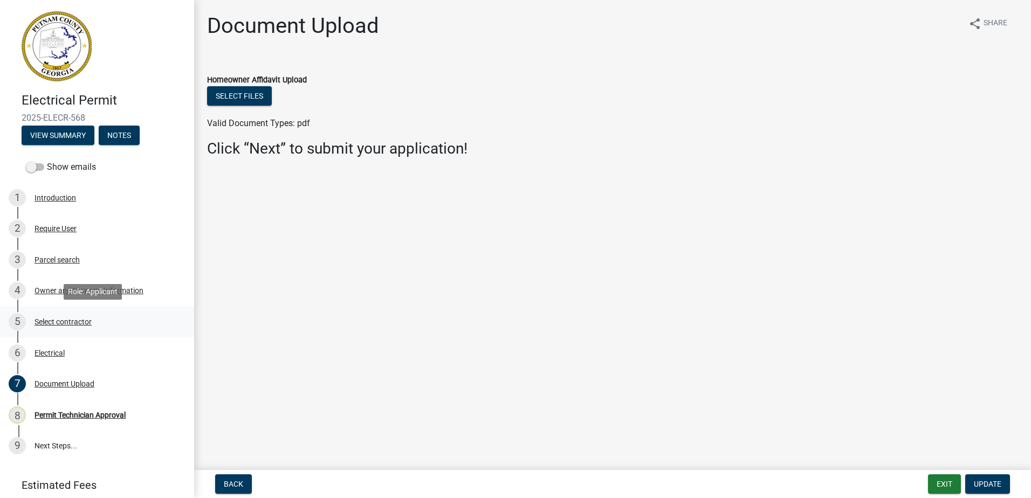
click at [56, 324] on div "Select contractor" at bounding box center [62, 322] width 57 height 8
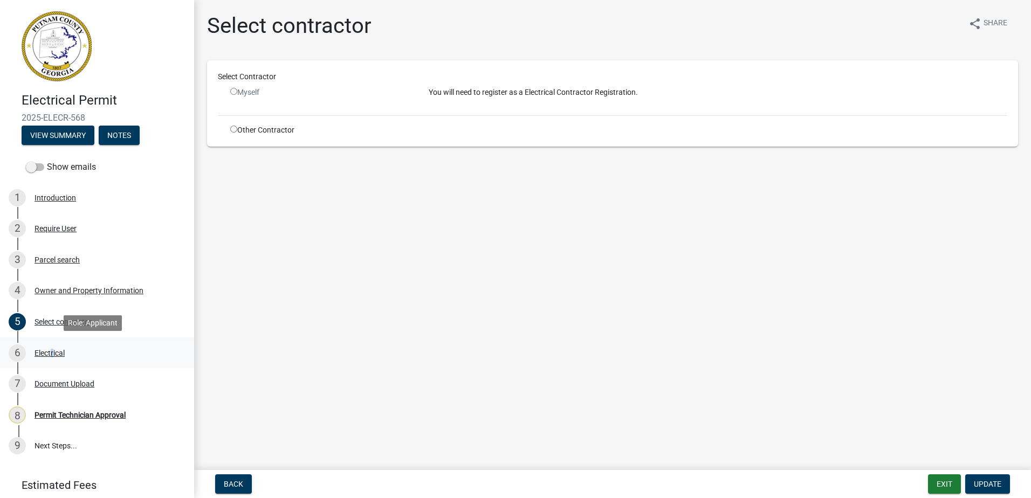
click at [50, 349] on div "6 Electrical" at bounding box center [93, 352] width 168 height 17
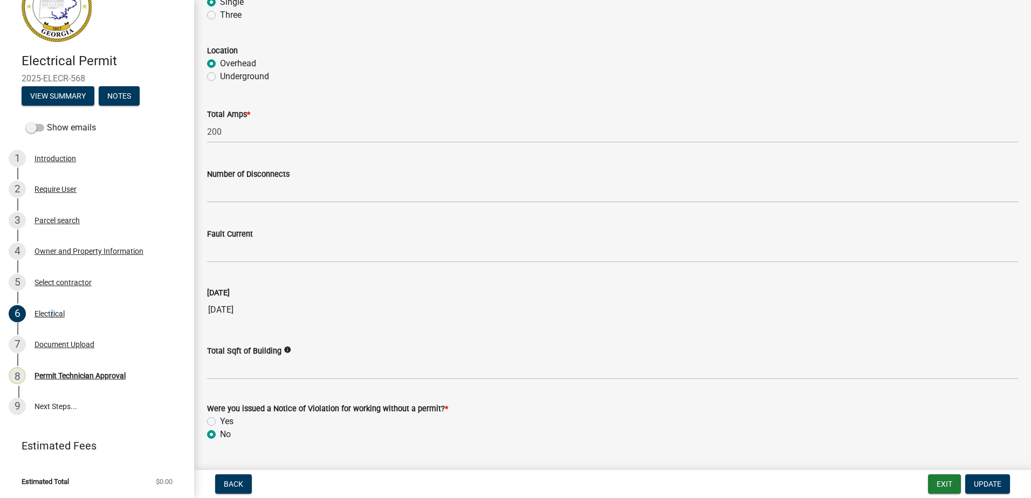
scroll to position [1019, 0]
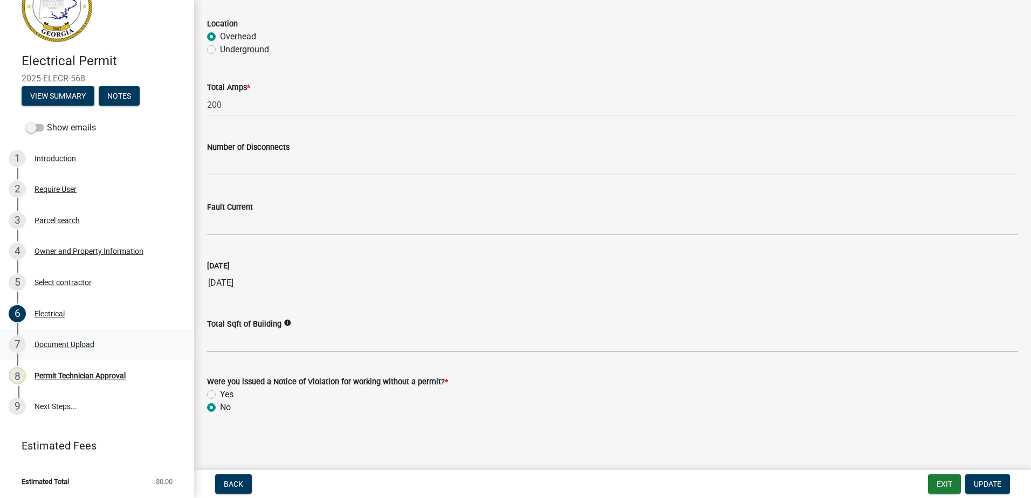
click at [58, 347] on div "Document Upload" at bounding box center [64, 345] width 60 height 8
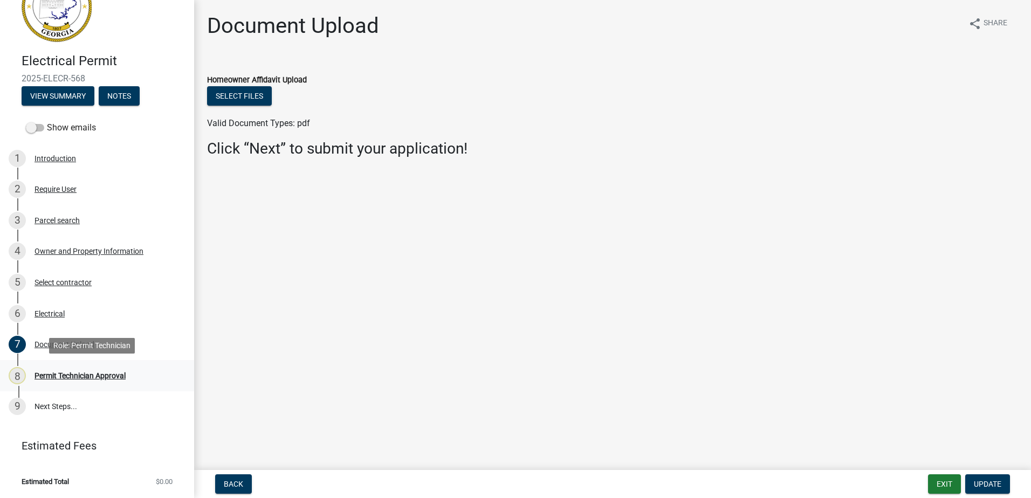
click at [67, 375] on div "Permit Technician Approval" at bounding box center [79, 376] width 91 height 8
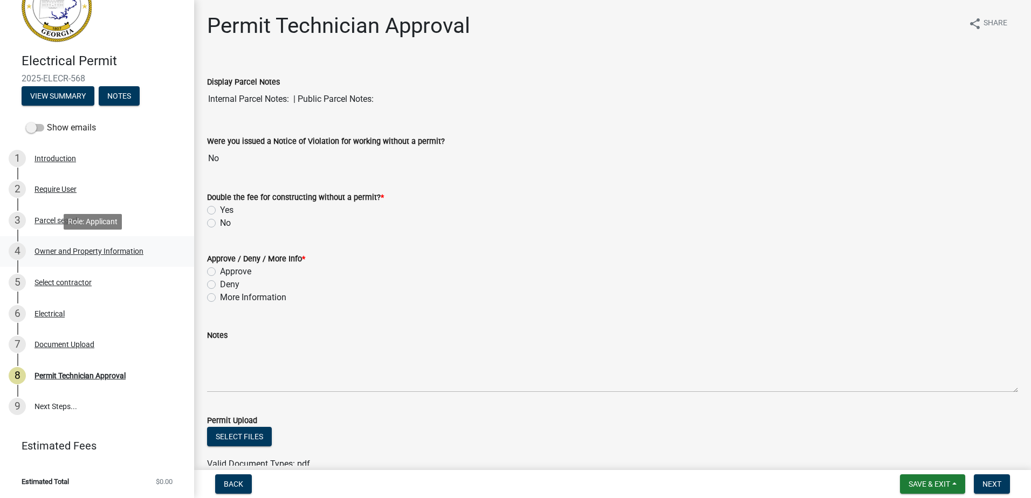
click at [96, 247] on div "Owner and Property Information" at bounding box center [88, 251] width 109 height 8
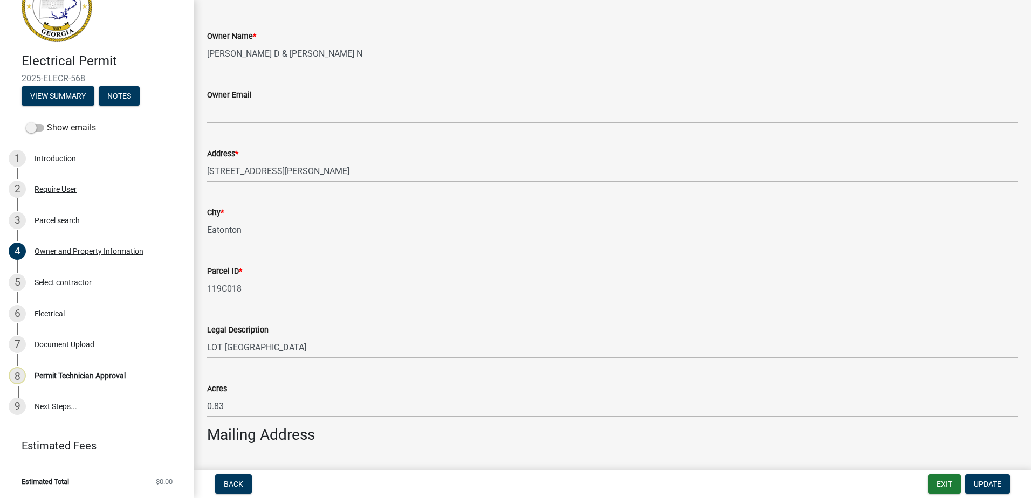
scroll to position [270, 0]
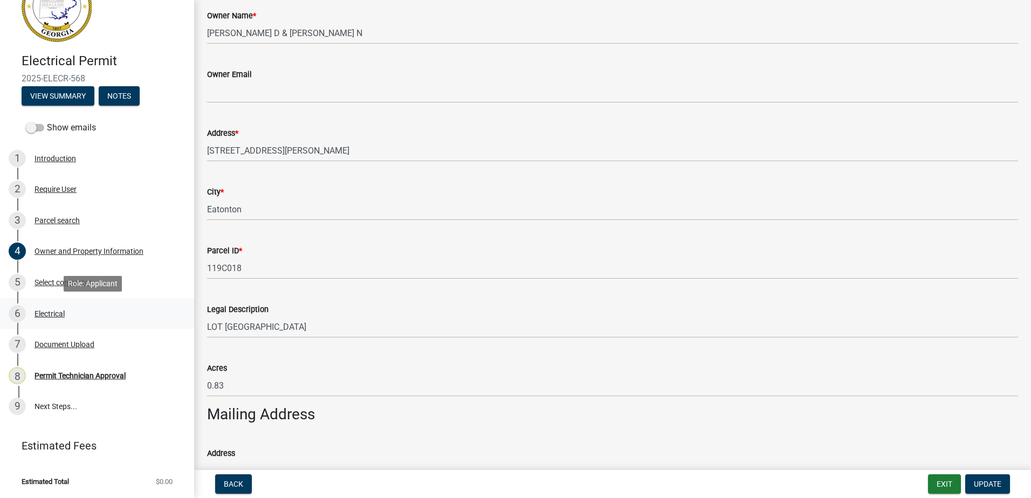
click at [57, 315] on div "Electrical" at bounding box center [49, 314] width 30 height 8
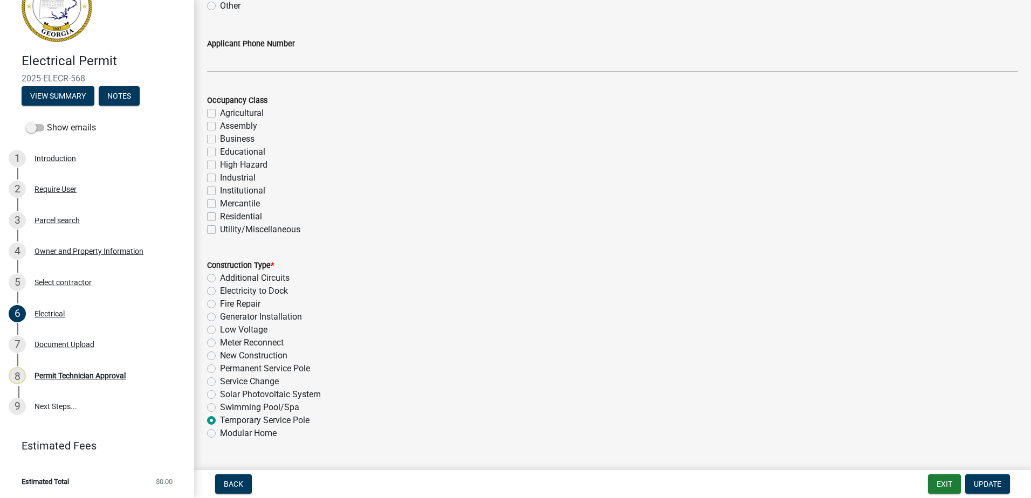
scroll to position [162, 0]
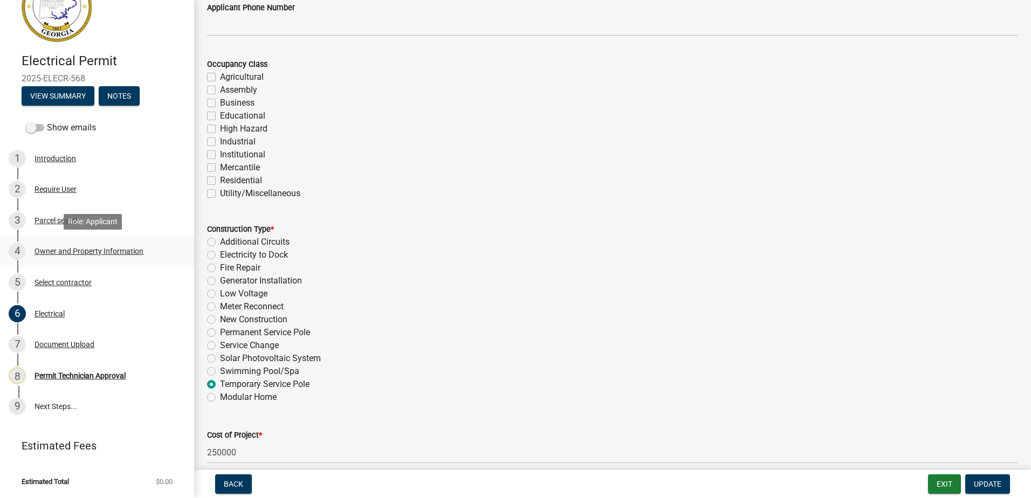
click at [57, 252] on div "Owner and Property Information" at bounding box center [88, 251] width 109 height 8
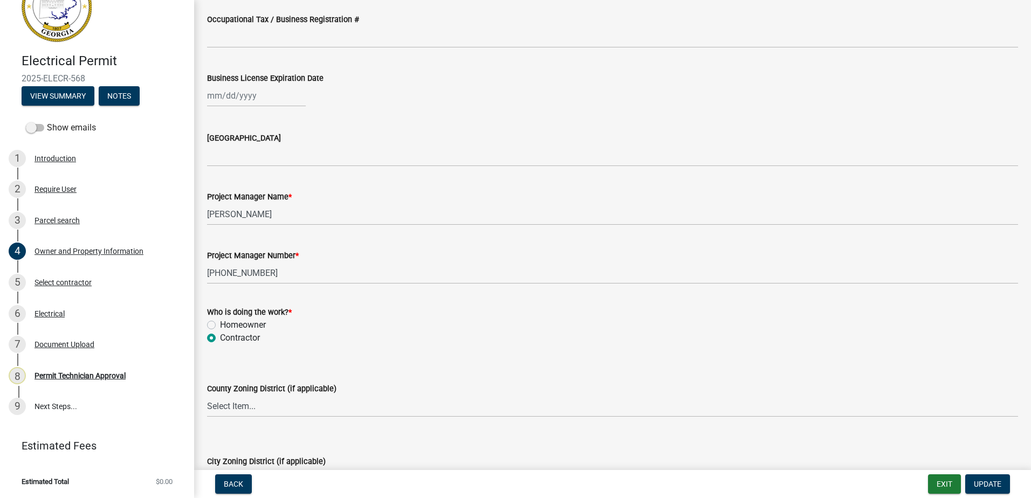
scroll to position [1617, 0]
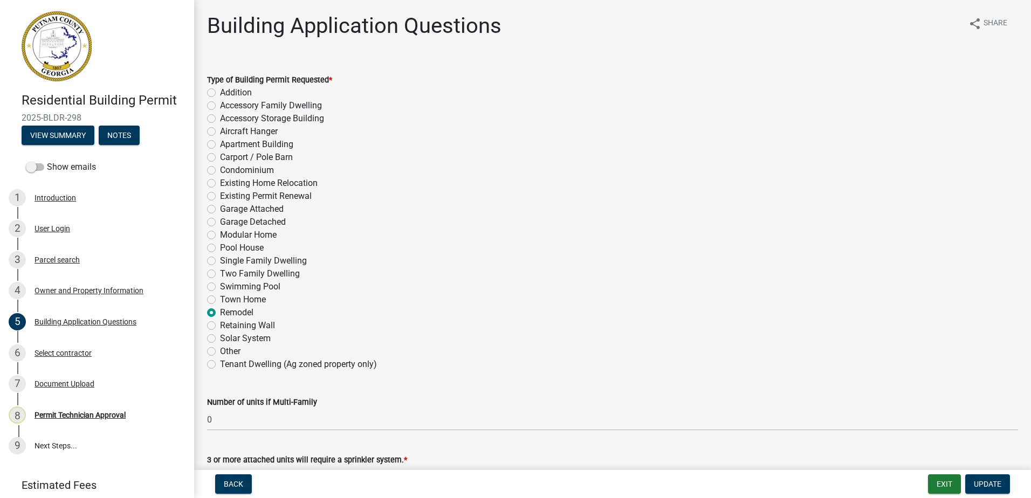
select select "ebf62bd9-0e77-42f1-a2f1-6aca02a789de"
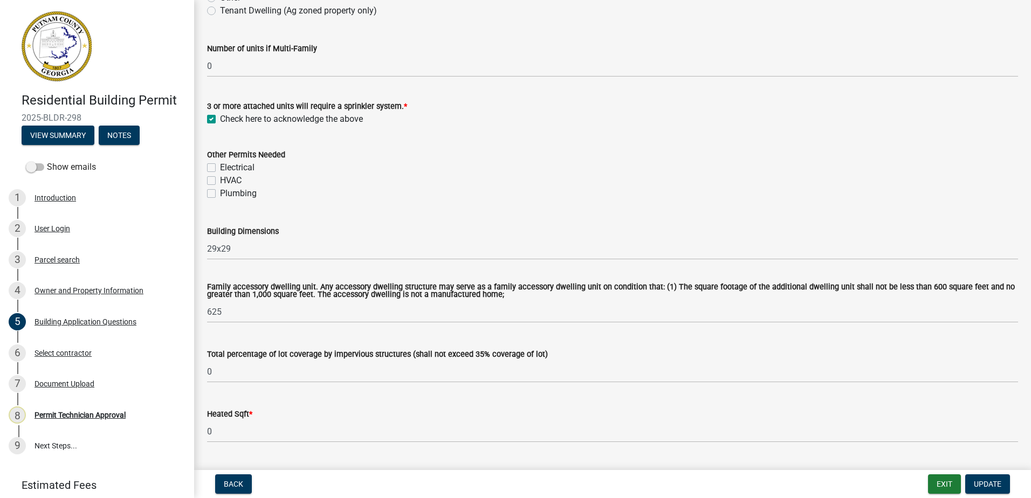
scroll to position [216, 0]
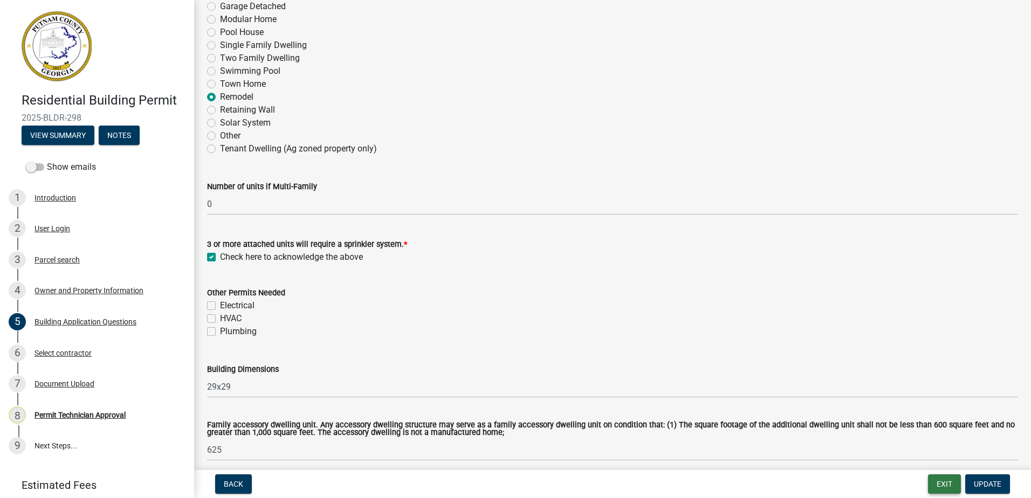
click at [940, 488] on button "Exit" at bounding box center [944, 483] width 33 height 19
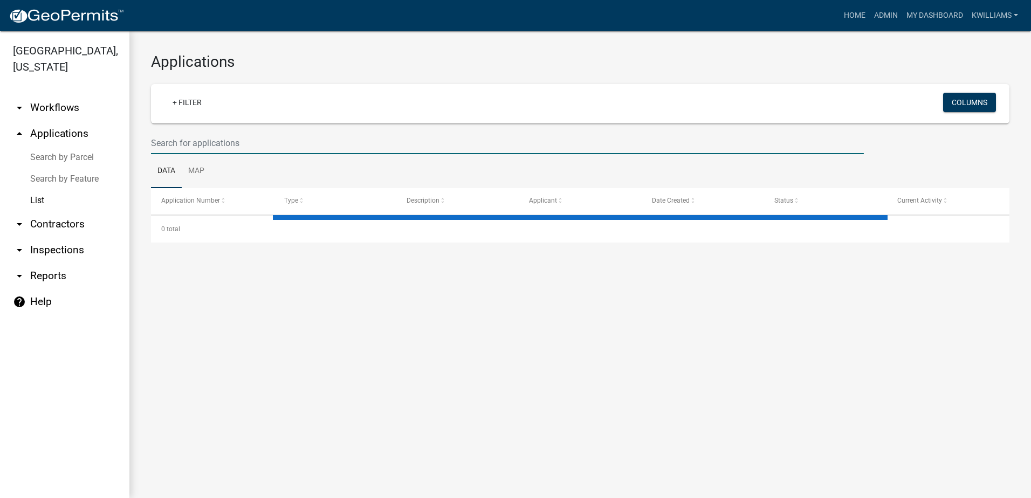
click at [265, 135] on input "text" at bounding box center [507, 143] width 713 height 22
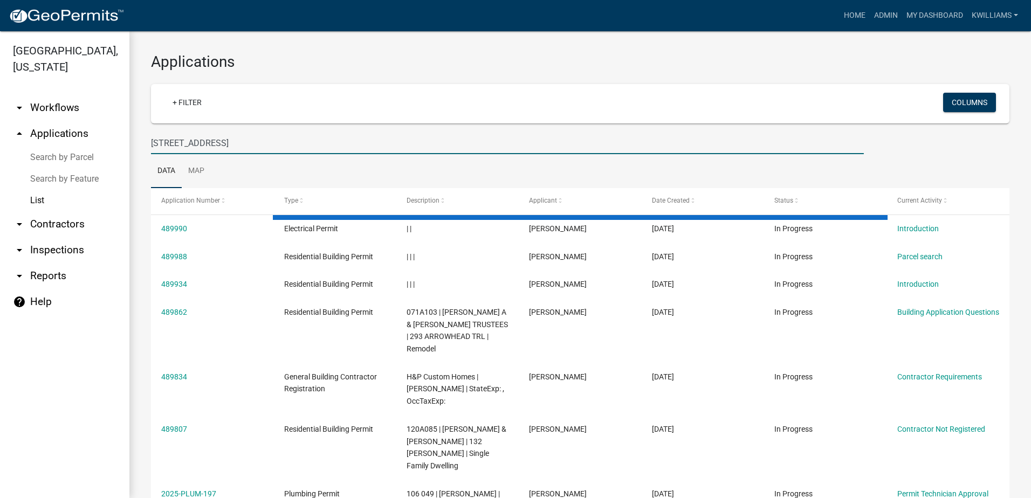
type input "777 sparta hwy"
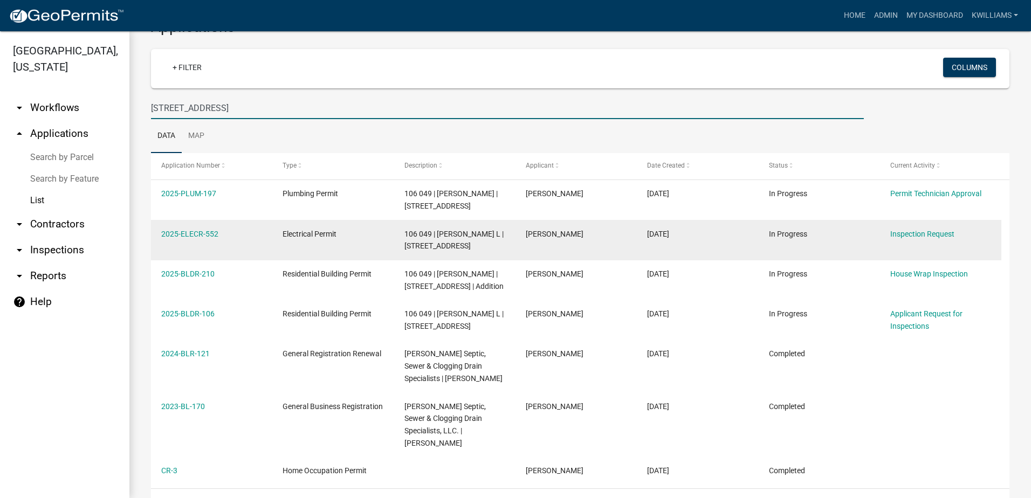
scroll to position [54, 0]
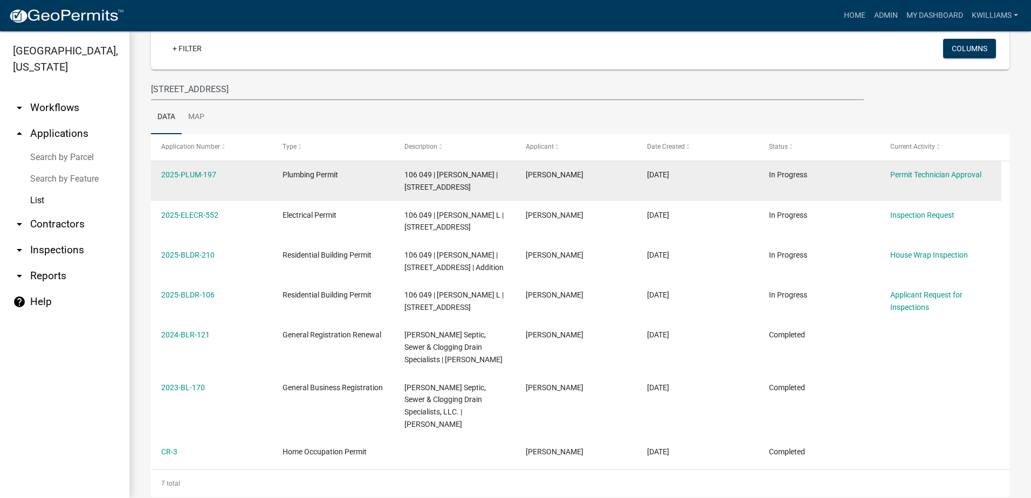
click at [195, 168] on datatable-body-cell "2025-PLUM-197" at bounding box center [211, 181] width 121 height 40
click at [194, 172] on link "2025-PLUM-197" at bounding box center [188, 174] width 55 height 9
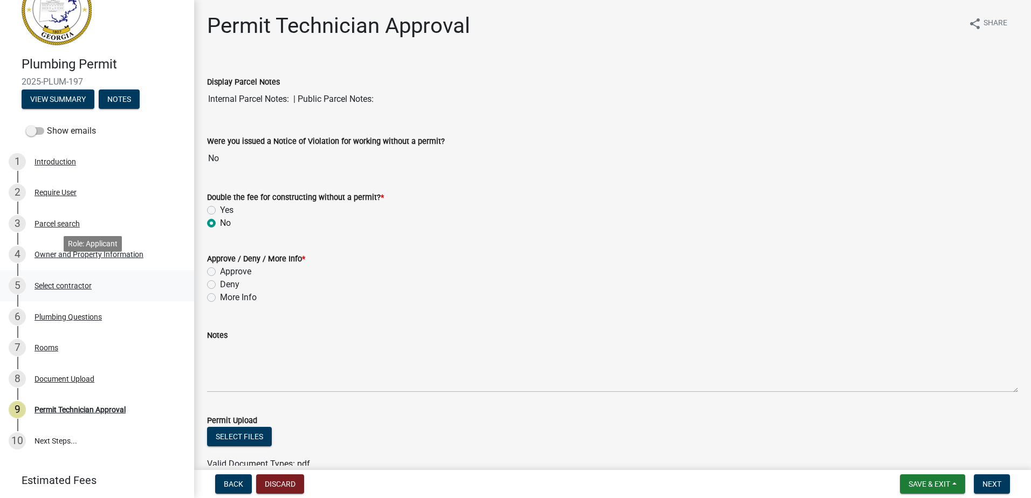
scroll to position [54, 0]
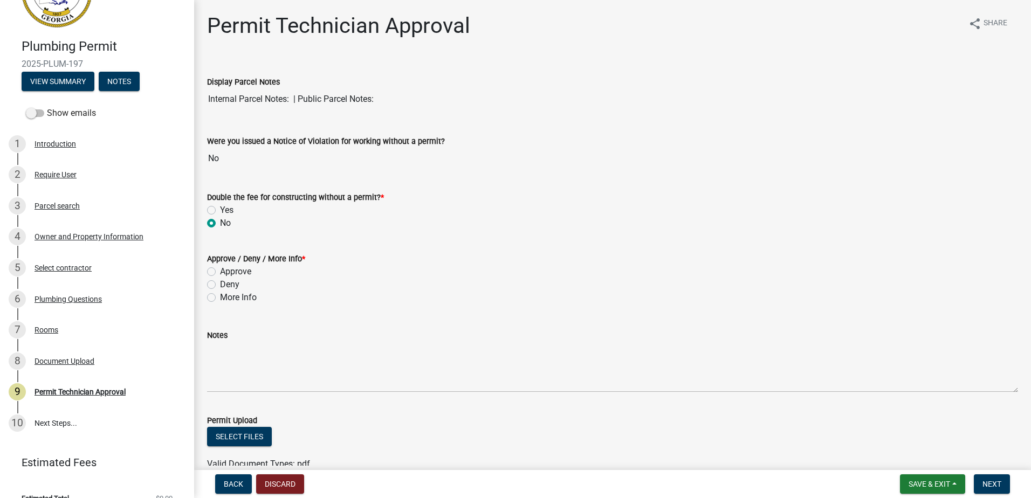
click at [220, 271] on label "Approve" at bounding box center [235, 271] width 31 height 13
click at [220, 271] on input "Approve" at bounding box center [223, 268] width 7 height 7
radio input "true"
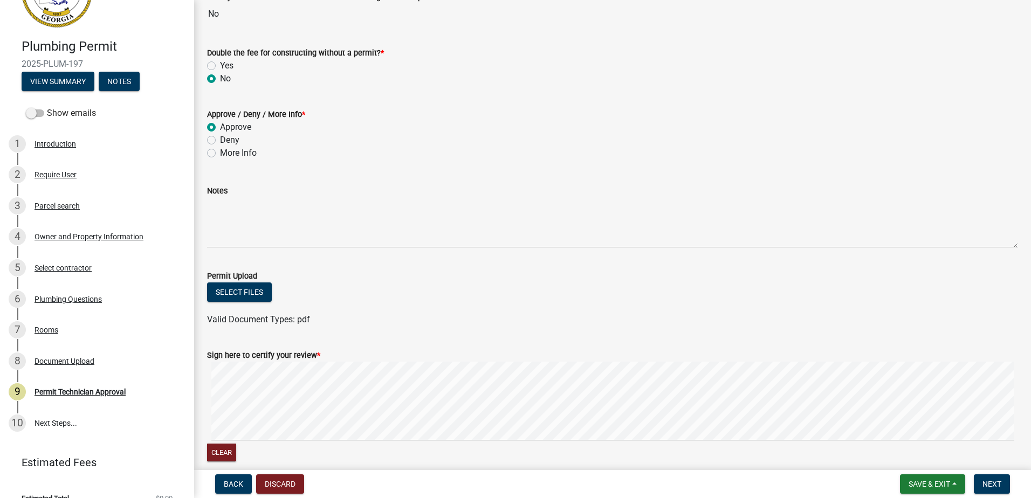
scroll to position [195, 0]
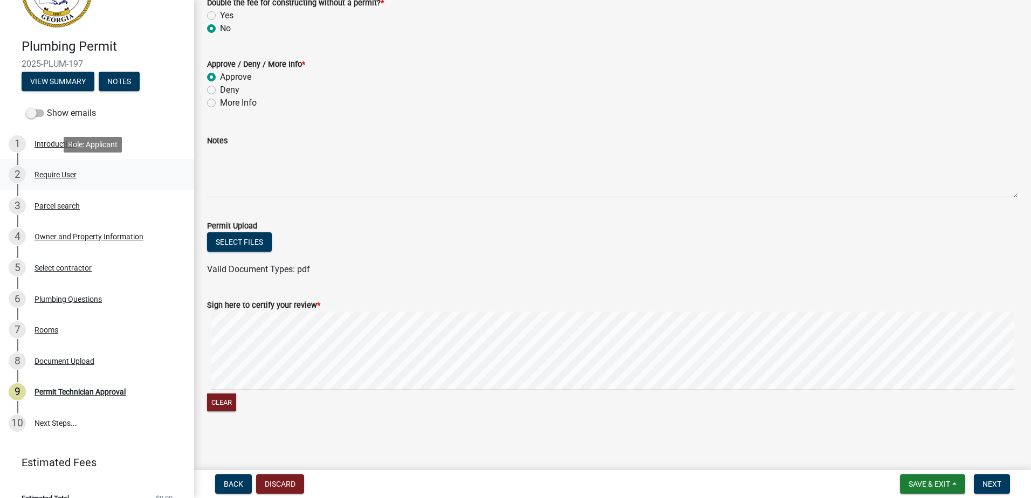
click at [58, 171] on div "Require User" at bounding box center [55, 175] width 42 height 8
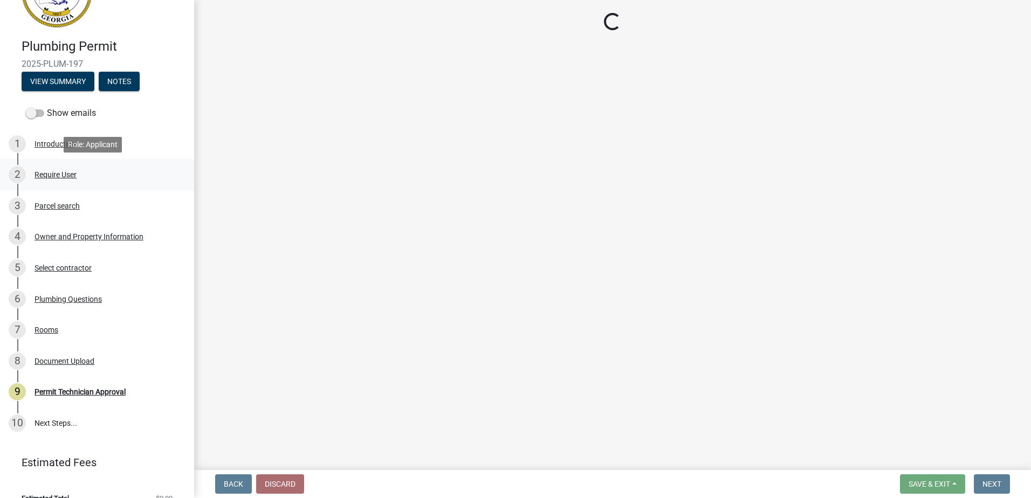
scroll to position [0, 0]
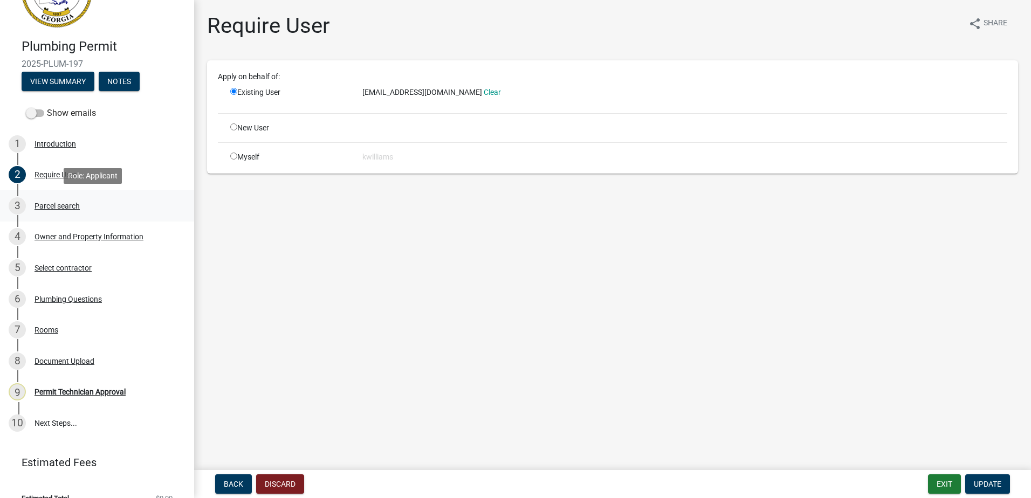
click at [68, 205] on div "Parcel search" at bounding box center [56, 206] width 45 height 8
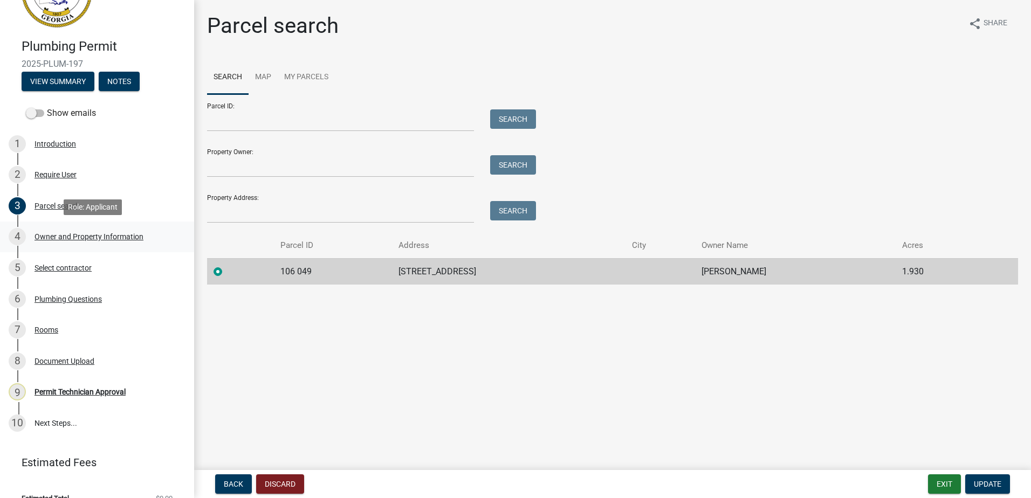
click at [70, 236] on div "Owner and Property Information" at bounding box center [88, 237] width 109 height 8
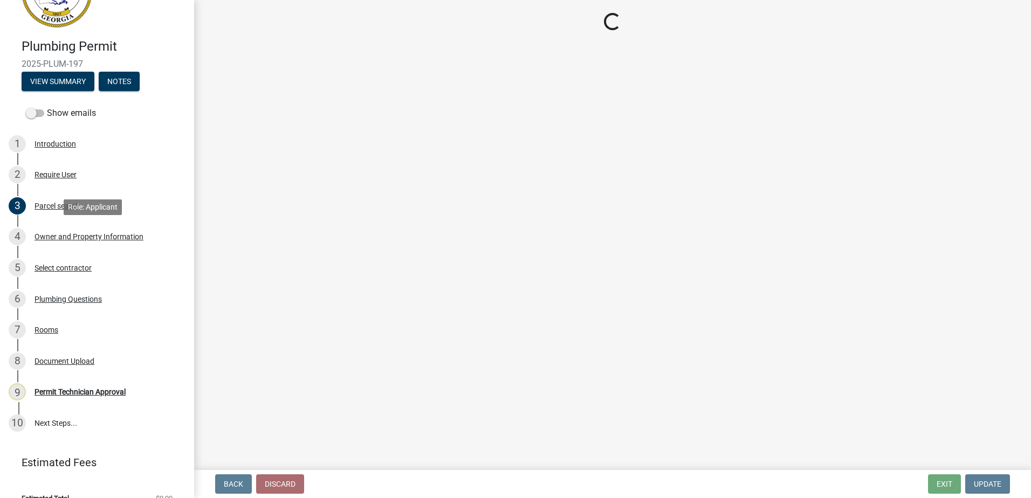
select select "a4366e26-0f82-401b-a682-956e4112ff86"
select select "83394b22-4a11-496c-8e5c-75ade2e72faf"
select select "ece5c1a9-df30-4702-9587-5deee23533b7"
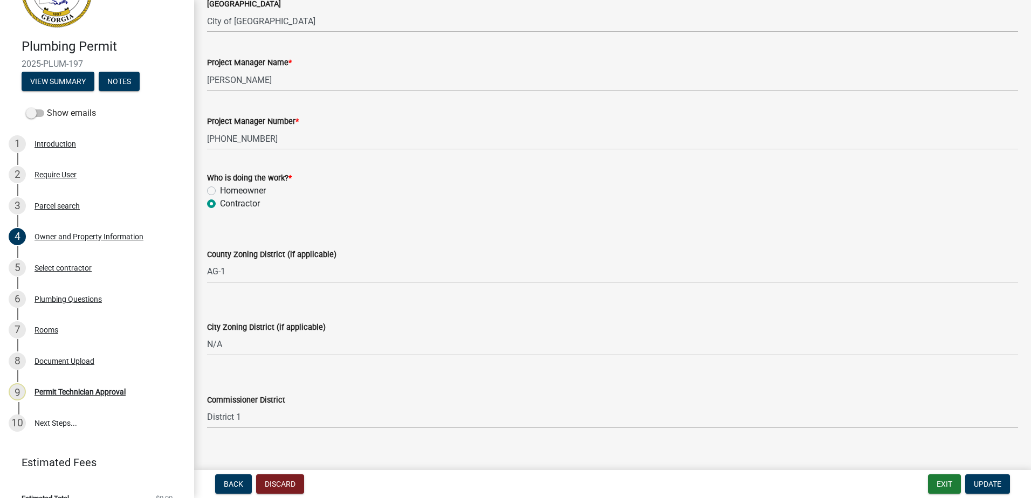
scroll to position [1819, 0]
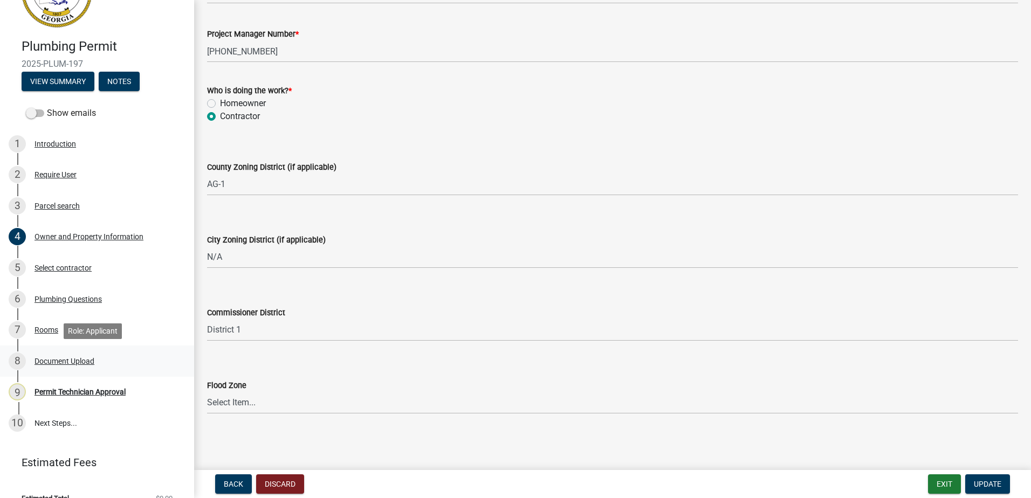
click at [55, 357] on div "Document Upload" at bounding box center [64, 361] width 60 height 8
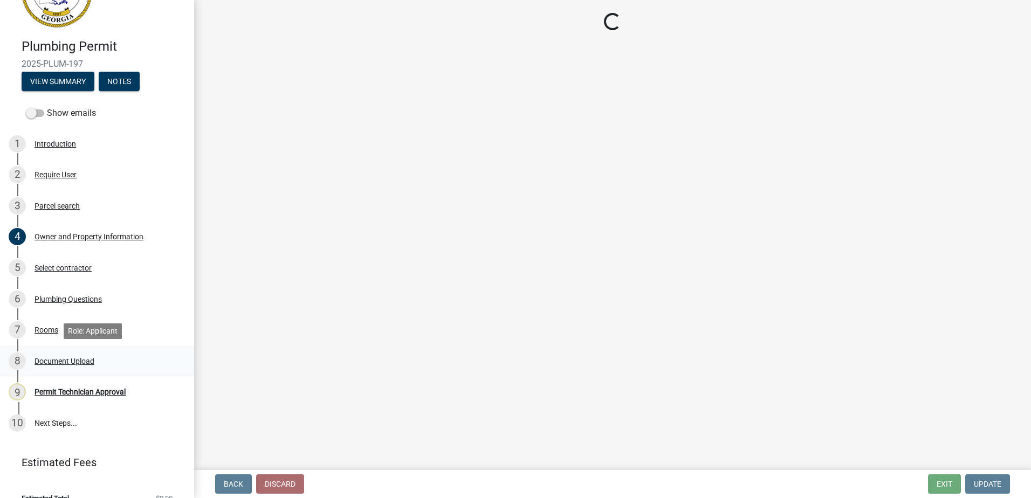
scroll to position [0, 0]
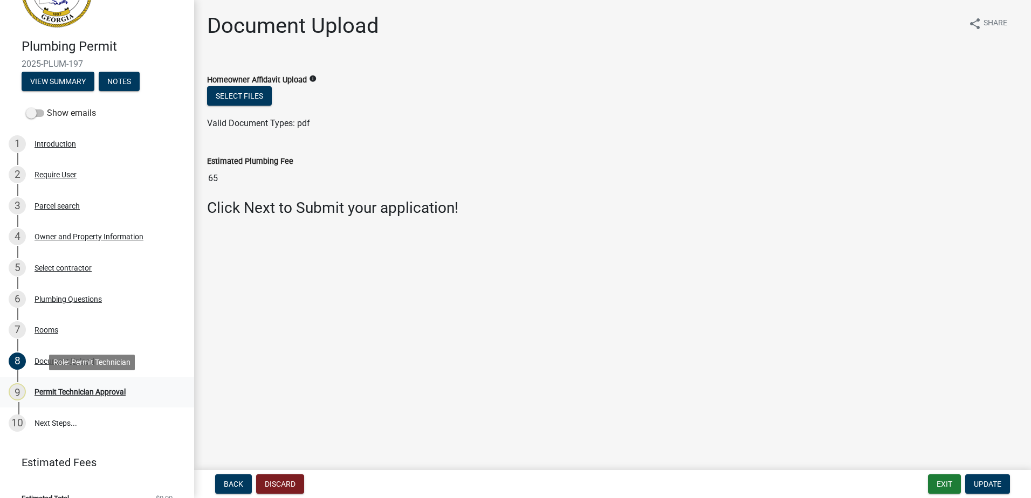
click at [75, 388] on div "Permit Technician Approval" at bounding box center [79, 392] width 91 height 8
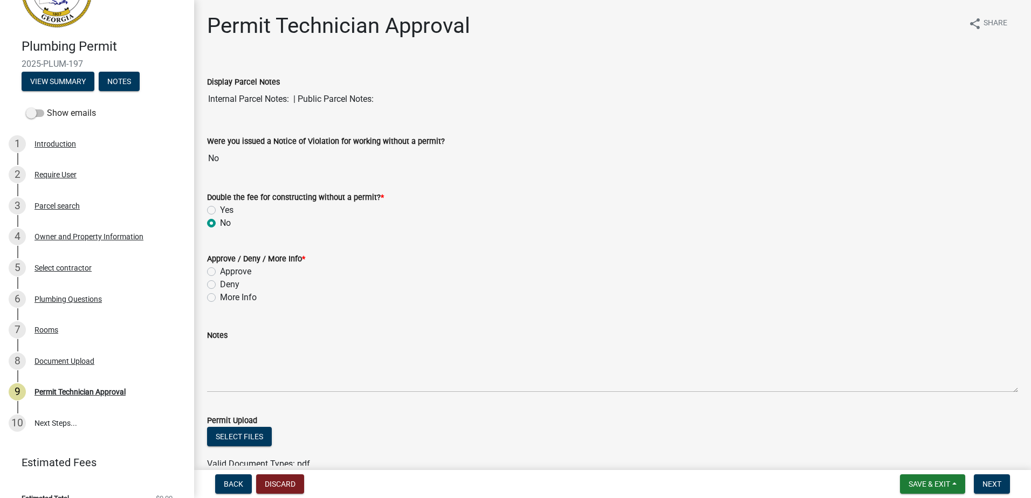
click at [220, 271] on label "Approve" at bounding box center [235, 271] width 31 height 13
click at [220, 271] on input "Approve" at bounding box center [223, 268] width 7 height 7
radio input "true"
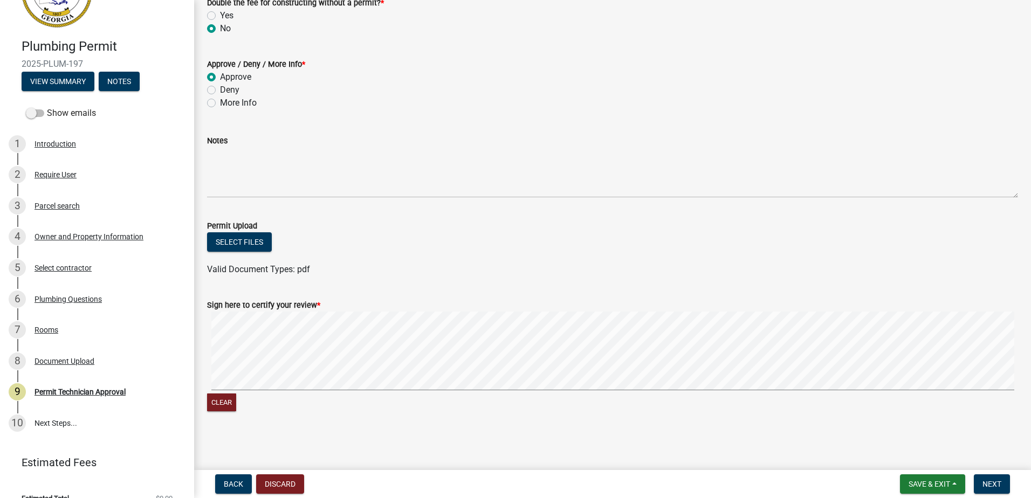
click at [487, 295] on form "Sign here to certify your review * Clear" at bounding box center [612, 350] width 811 height 128
click at [992, 479] on button "Next" at bounding box center [991, 483] width 36 height 19
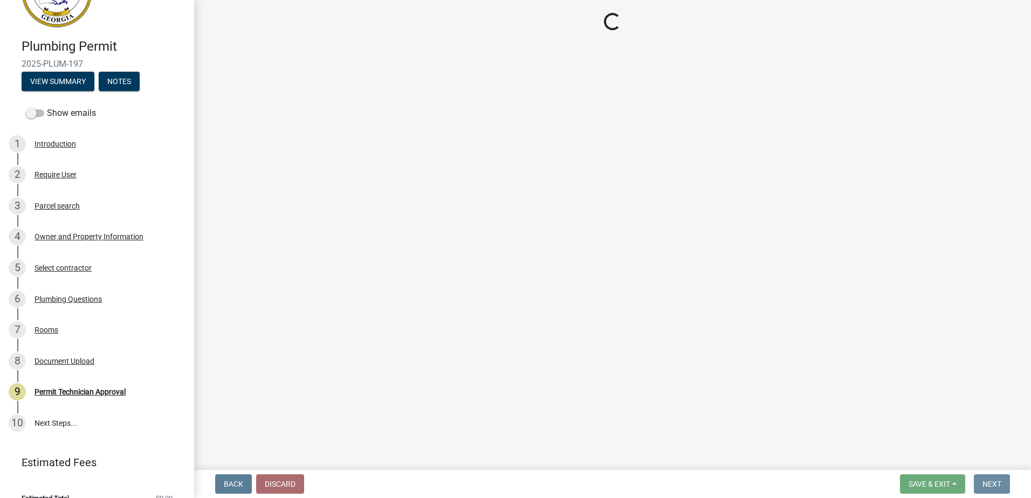
scroll to position [0, 0]
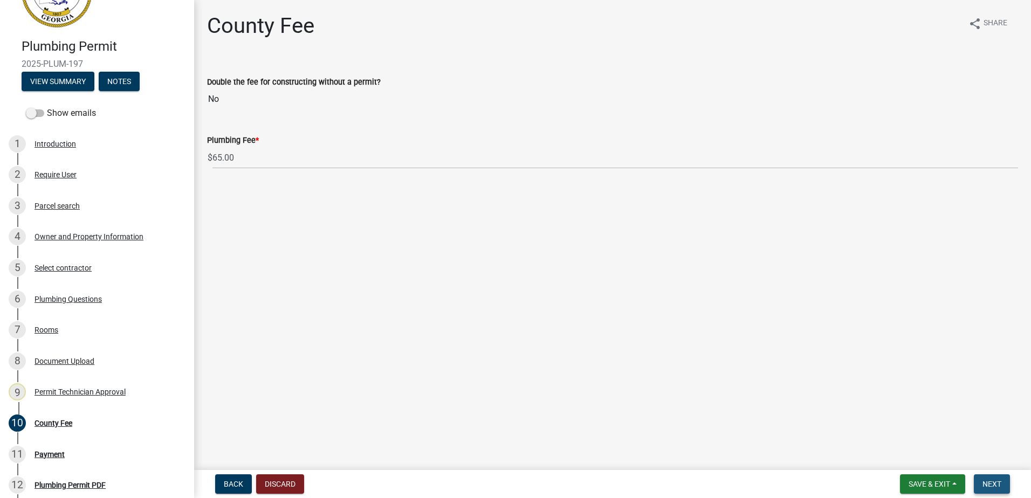
click at [996, 483] on span "Next" at bounding box center [991, 484] width 19 height 9
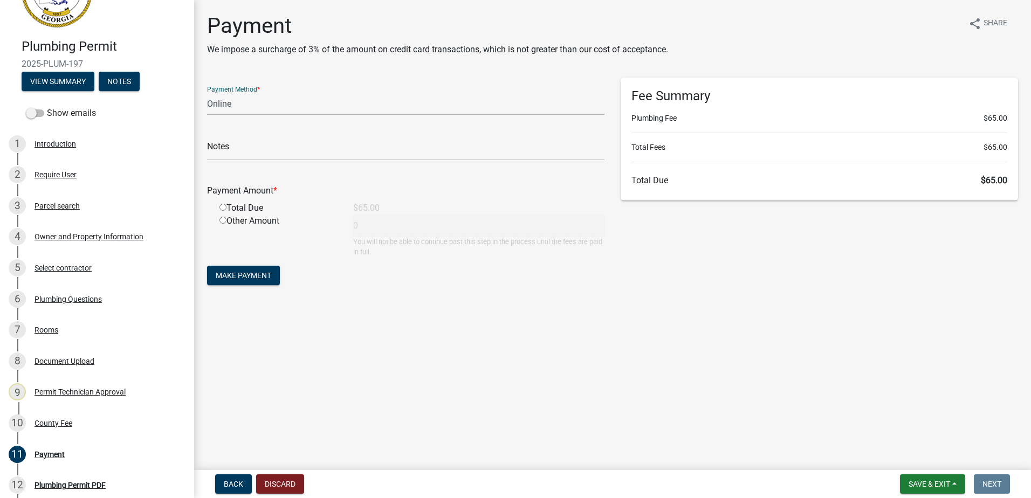
click at [228, 103] on select "Credit Card POS Check Cash Online" at bounding box center [405, 104] width 397 height 22
select select "0: 2"
click at [207, 93] on select "Credit Card POS Check Cash Online" at bounding box center [405, 104] width 397 height 22
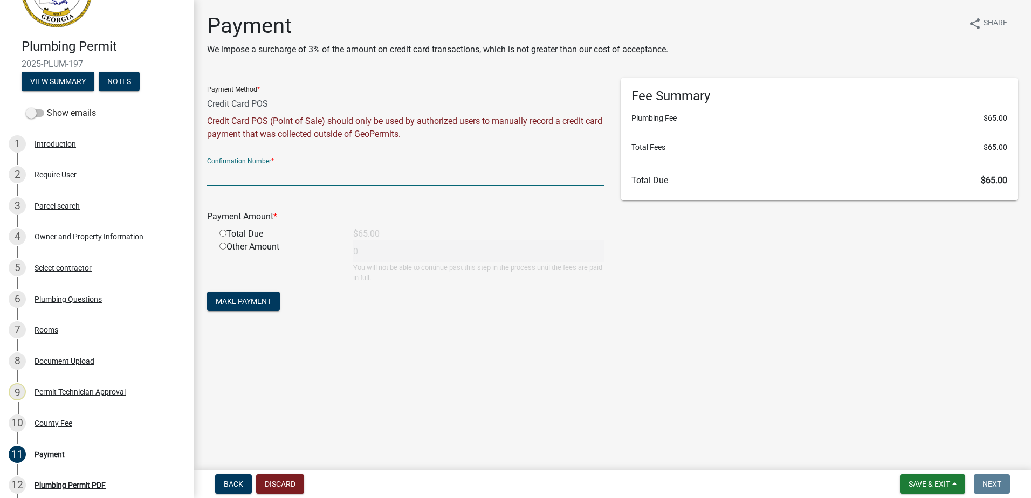
click at [226, 172] on input "text" at bounding box center [405, 175] width 397 height 22
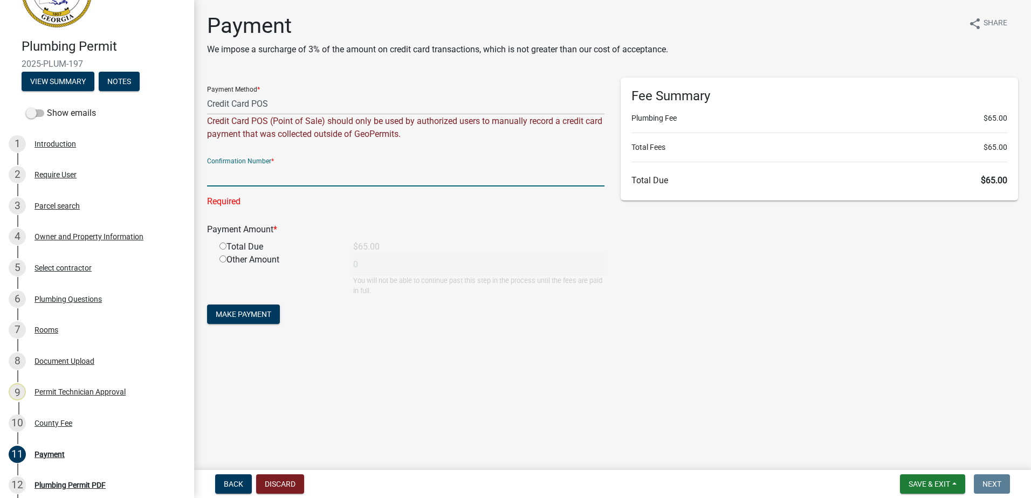
paste input "R781682056550"
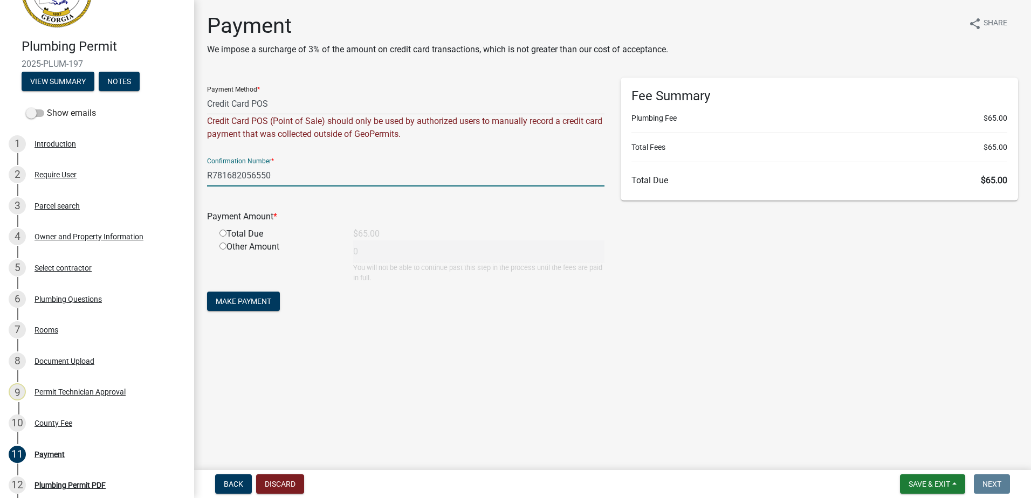
type input "R781682056550"
click at [223, 232] on input "radio" at bounding box center [222, 233] width 7 height 7
radio input "true"
type input "65"
click at [226, 303] on span "Make Payment" at bounding box center [244, 301] width 56 height 9
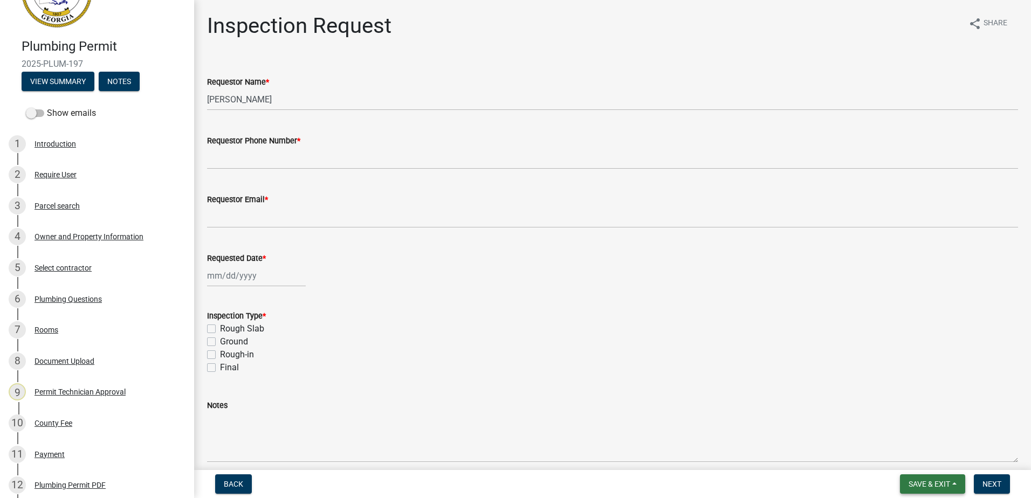
click at [937, 478] on button "Save & Exit" at bounding box center [932, 483] width 65 height 19
click at [941, 466] on button "Save & Exit" at bounding box center [922, 456] width 86 height 26
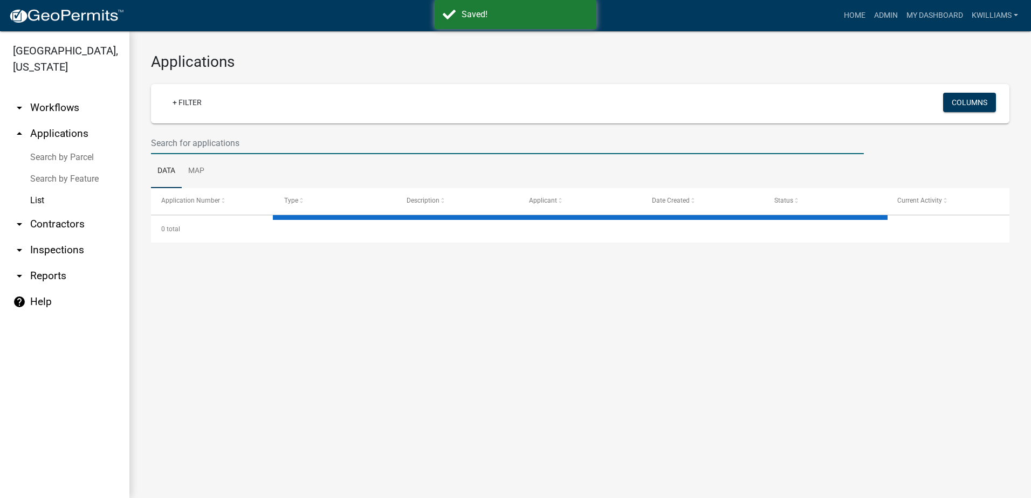
click at [243, 149] on input "text" at bounding box center [507, 143] width 713 height 22
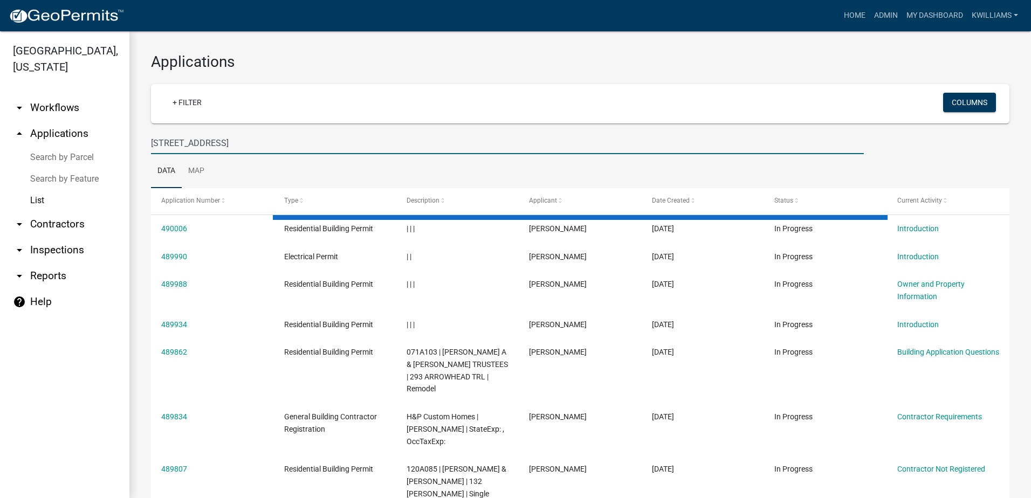
type input "201 e sumter st"
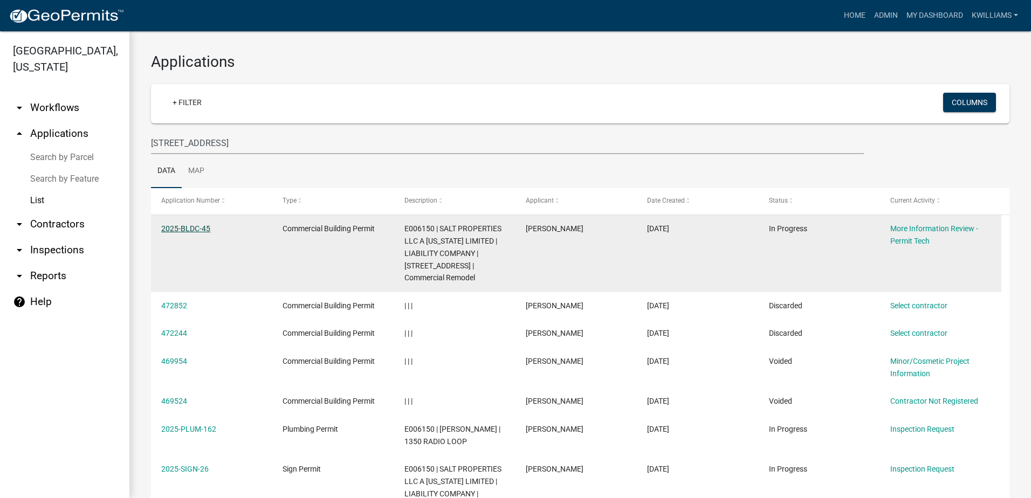
click at [196, 225] on link "2025-BLDC-45" at bounding box center [185, 228] width 49 height 9
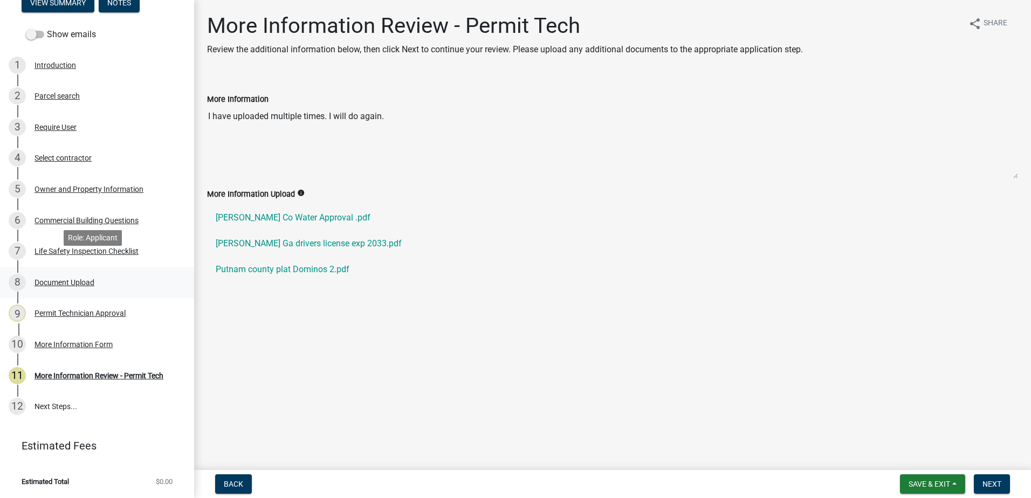
scroll to position [148, 0]
click at [58, 310] on div "Permit Technician Approval" at bounding box center [79, 313] width 91 height 8
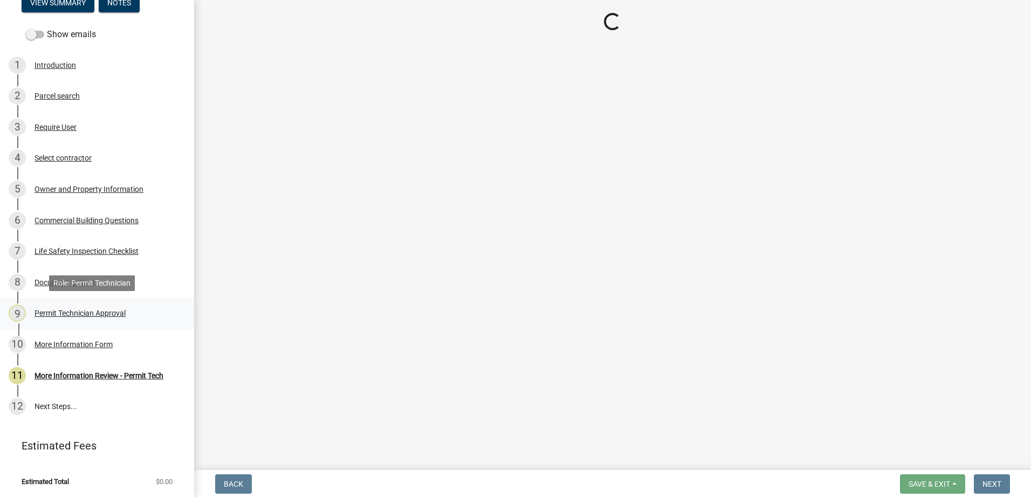
select select "ef7a1fc2-7a7a-426d-b1f0-c9b9b6ca7ff4"
select select "58d273ed-cbd1-45cf-a92b-4c415c252308"
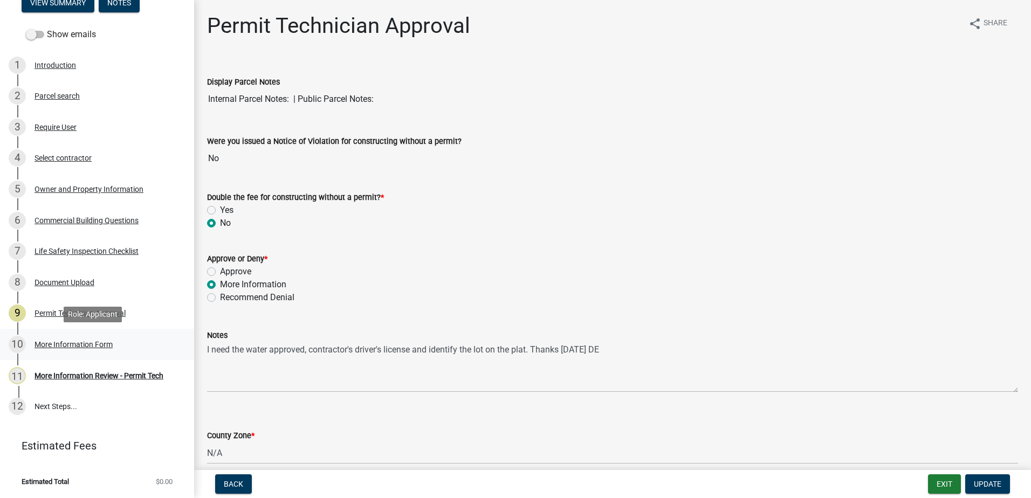
click at [89, 343] on div "More Information Form" at bounding box center [73, 345] width 78 height 8
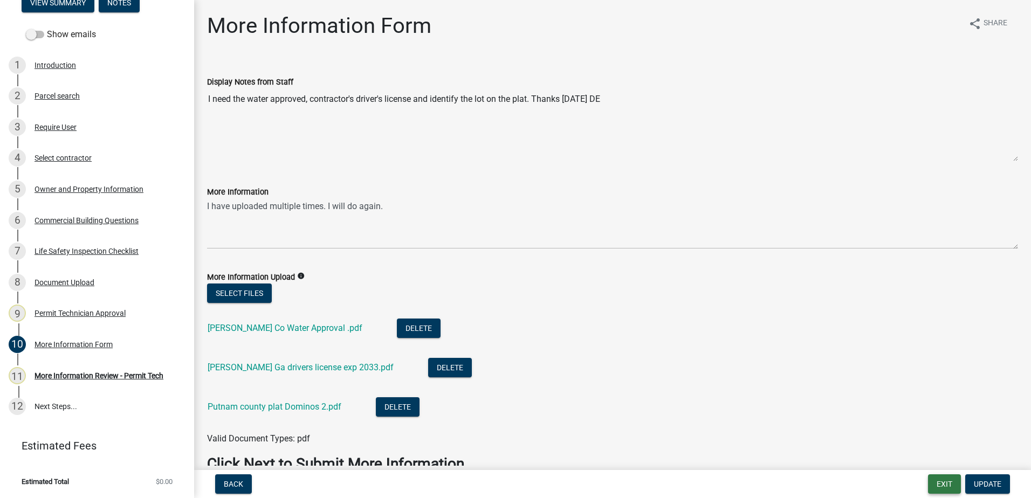
click at [934, 484] on button "Exit" at bounding box center [944, 483] width 33 height 19
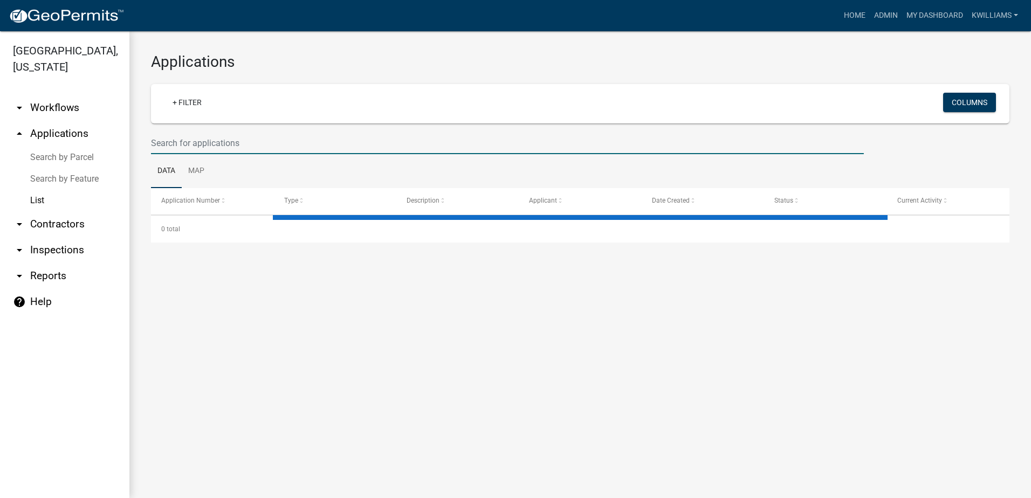
click at [191, 139] on input "text" at bounding box center [507, 143] width 713 height 22
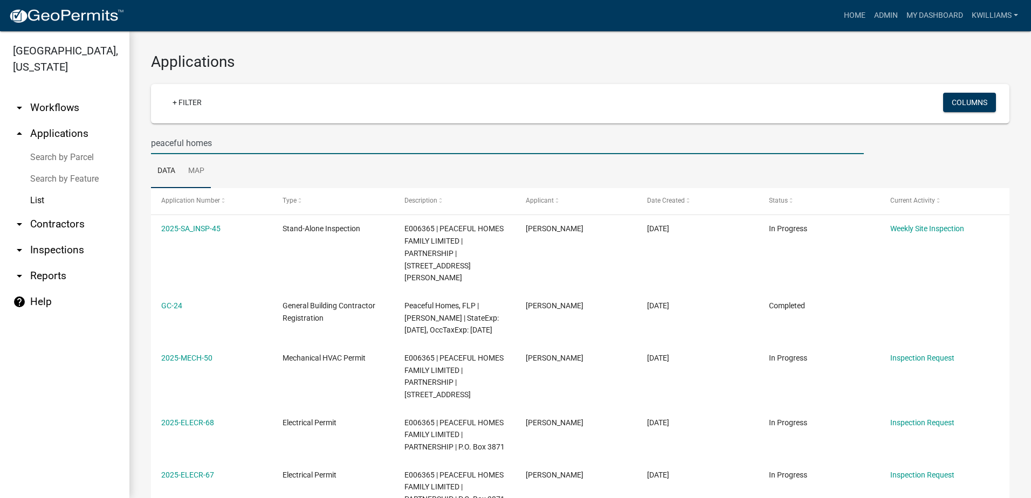
type input "peaceful homes"
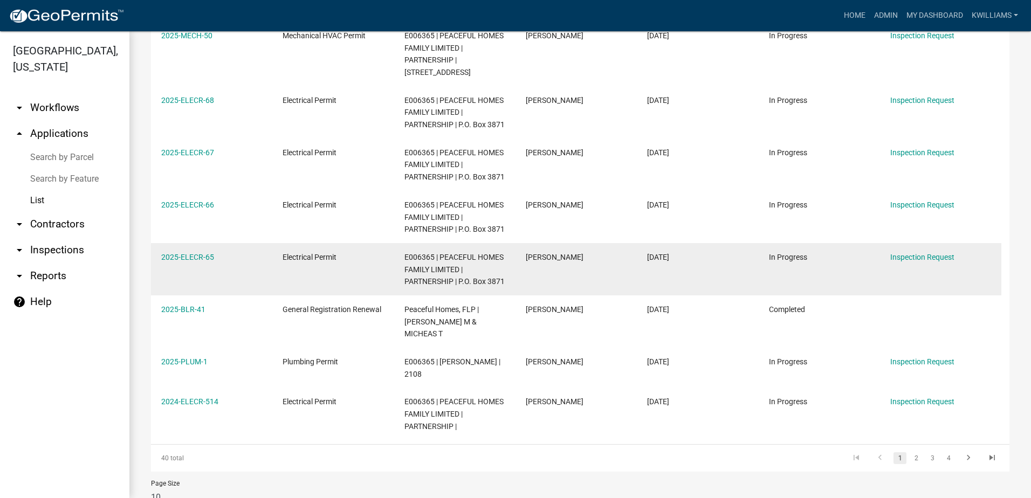
scroll to position [323, 0]
click at [188, 258] on link "2025-ELECR-65" at bounding box center [187, 256] width 53 height 9
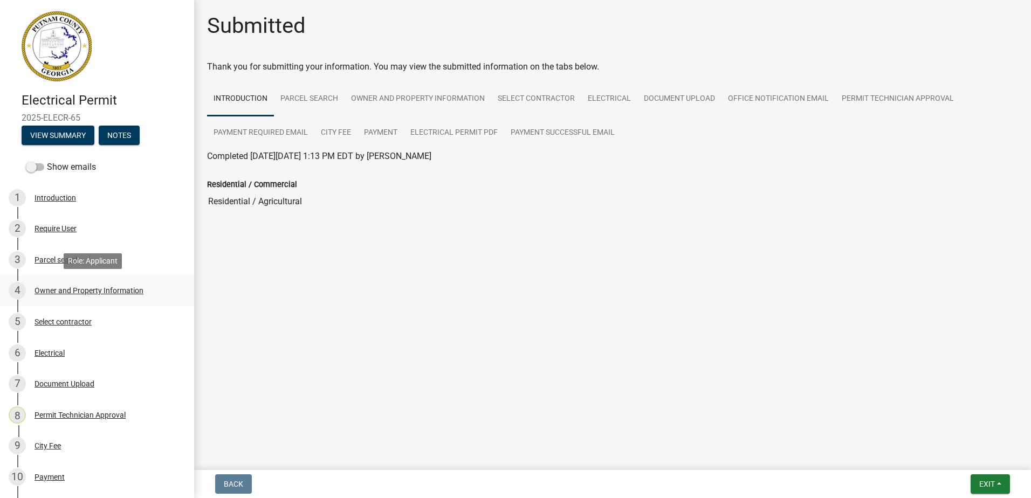
click at [59, 292] on div "Owner and Property Information" at bounding box center [88, 291] width 109 height 8
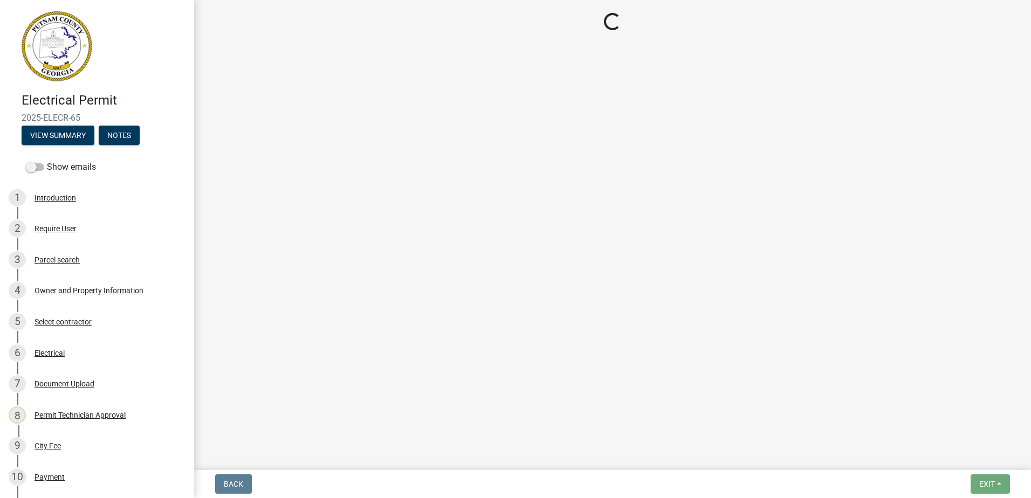
select select "ef7a1fc2-7a7a-426d-b1f0-c9b9b6ca7ff4"
select select "baca39b5-529a-4592-b8f9-0b9bae35b1c2"
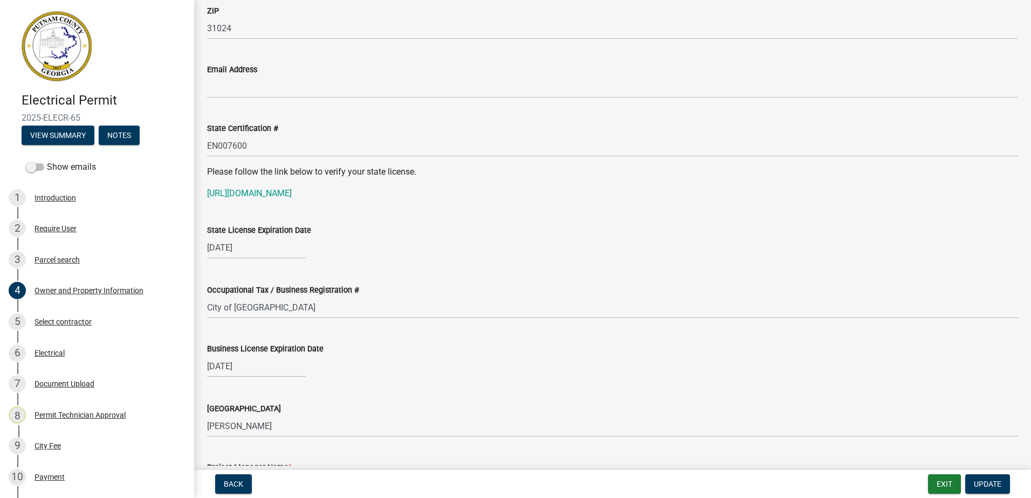
scroll to position [1348, 0]
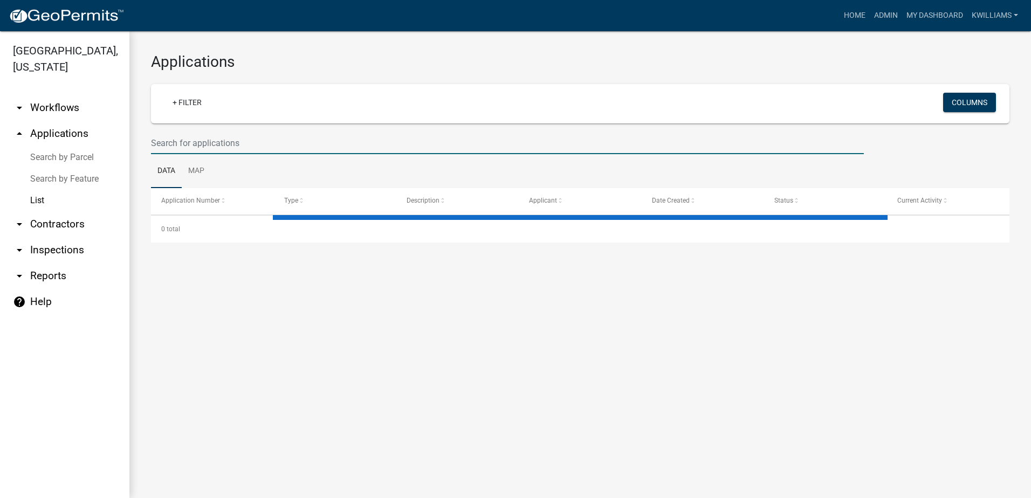
click at [302, 147] on input "text" at bounding box center [507, 143] width 713 height 22
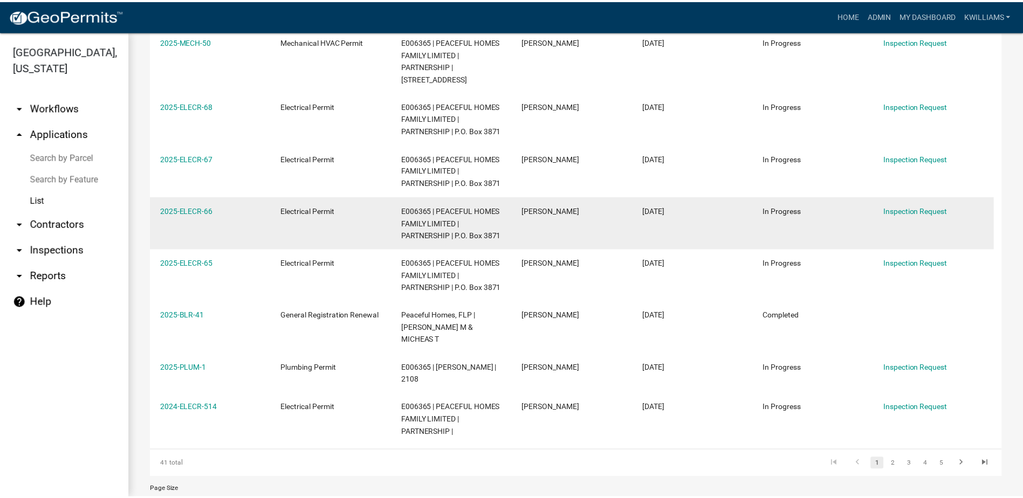
scroll to position [319, 0]
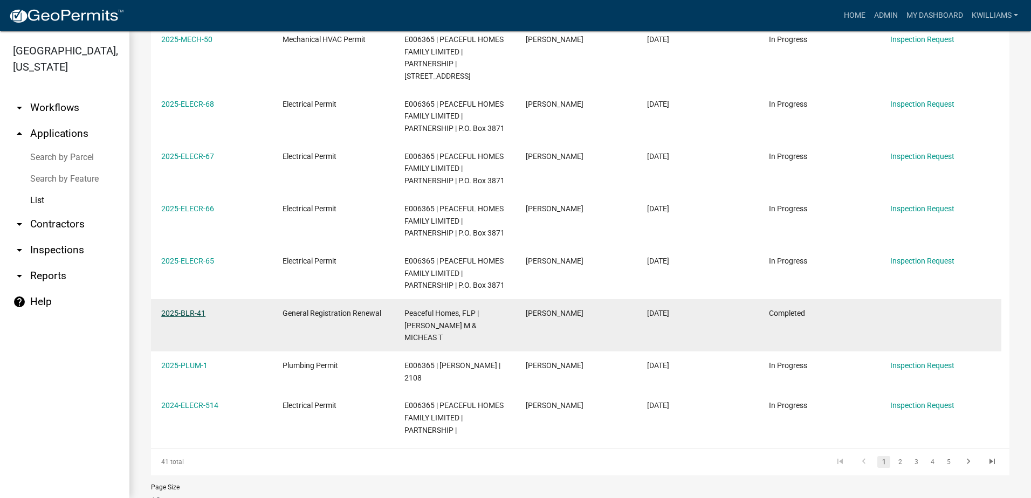
type input "peaceful"
click at [199, 312] on link "2025-BLR-41" at bounding box center [183, 313] width 44 height 9
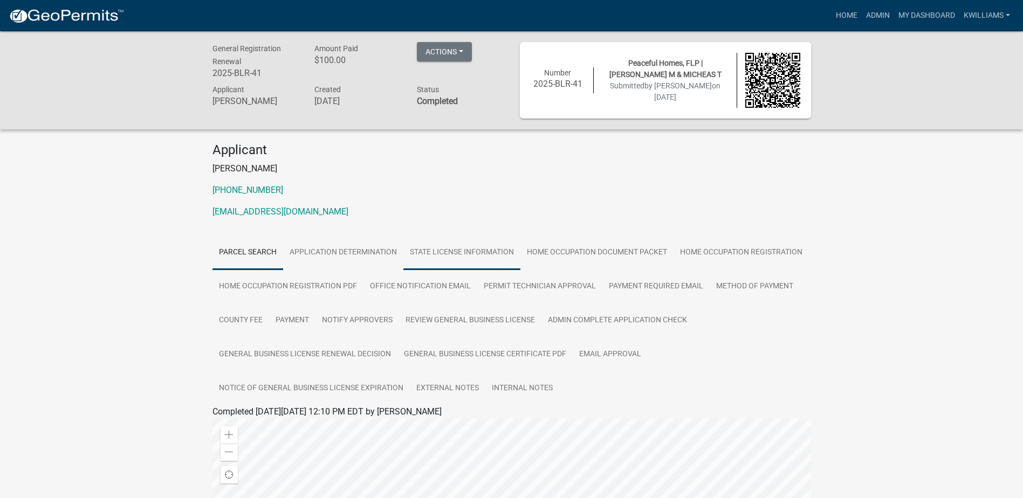
click at [519, 253] on link "State License Information" at bounding box center [461, 253] width 117 height 34
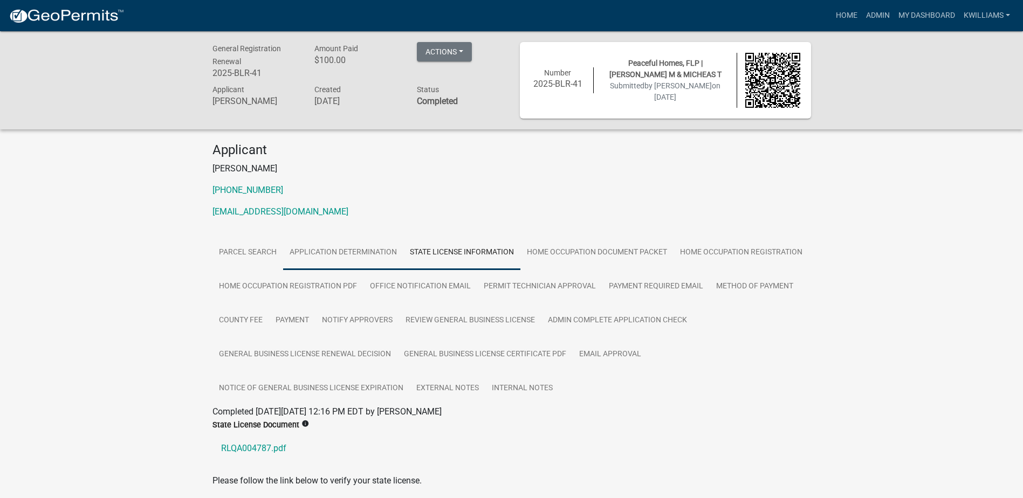
click at [383, 236] on link "Application Determination" at bounding box center [343, 253] width 120 height 34
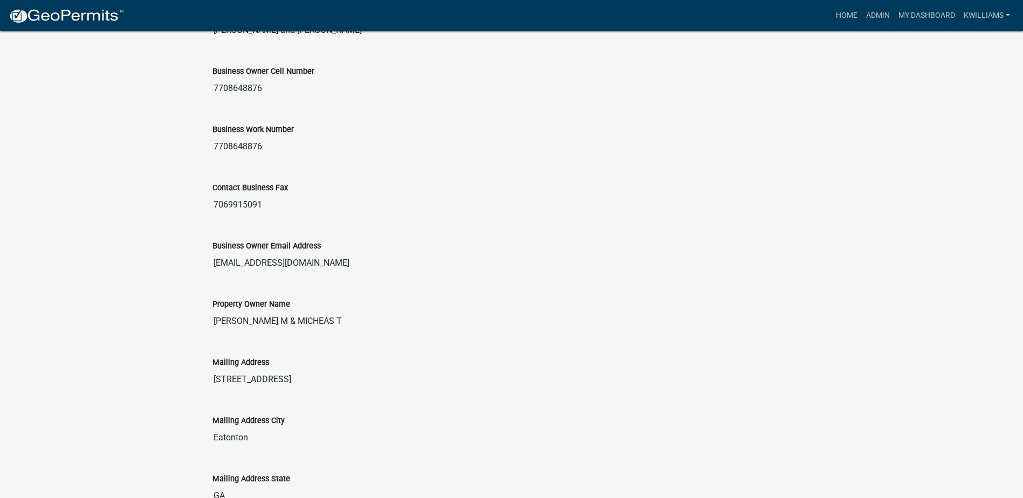
scroll to position [593, 0]
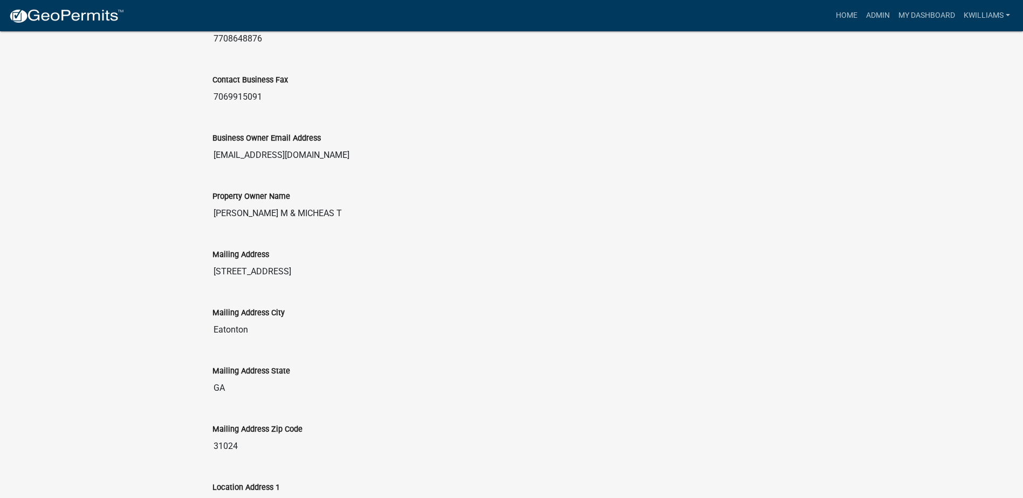
drag, startPoint x: 218, startPoint y: 269, endPoint x: 482, endPoint y: 301, distance: 266.6
click at [482, 301] on wm-data-entity-view-list "Business Name Peaceful Homes, FLP Business Owner Name Michael and Vicky Brown B…" at bounding box center [511, 494] width 598 height 1339
drag, startPoint x: 482, startPoint y: 301, endPoint x: 309, endPoint y: 322, distance: 174.4
click at [309, 322] on input "Eatonton" at bounding box center [511, 330] width 598 height 22
drag, startPoint x: 211, startPoint y: 270, endPoint x: 365, endPoint y: 296, distance: 156.5
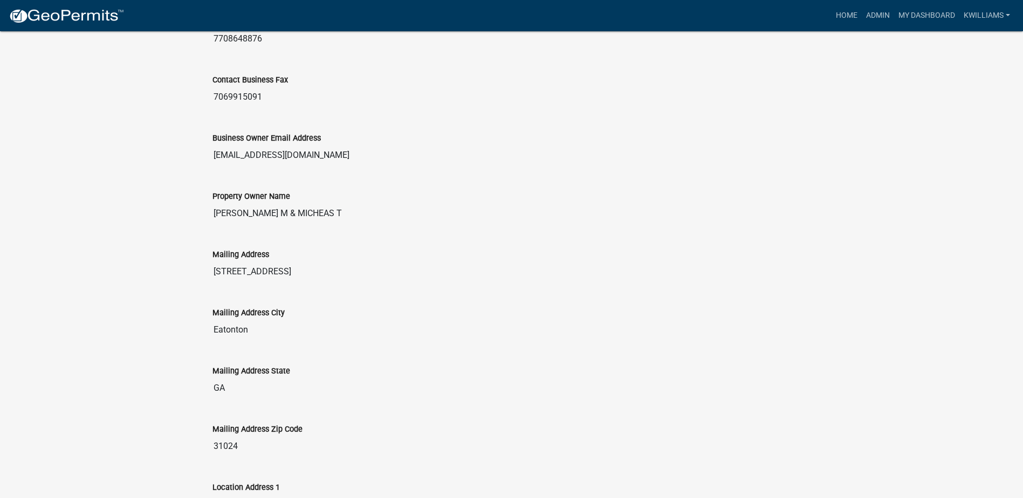
click at [365, 296] on wm-data-entity-view-list "Business Name Peaceful Homes, FLP Business Owner Name Michael and Vicky Brown B…" at bounding box center [511, 494] width 598 height 1339
drag, startPoint x: 365, startPoint y: 296, endPoint x: 294, endPoint y: 280, distance: 73.5
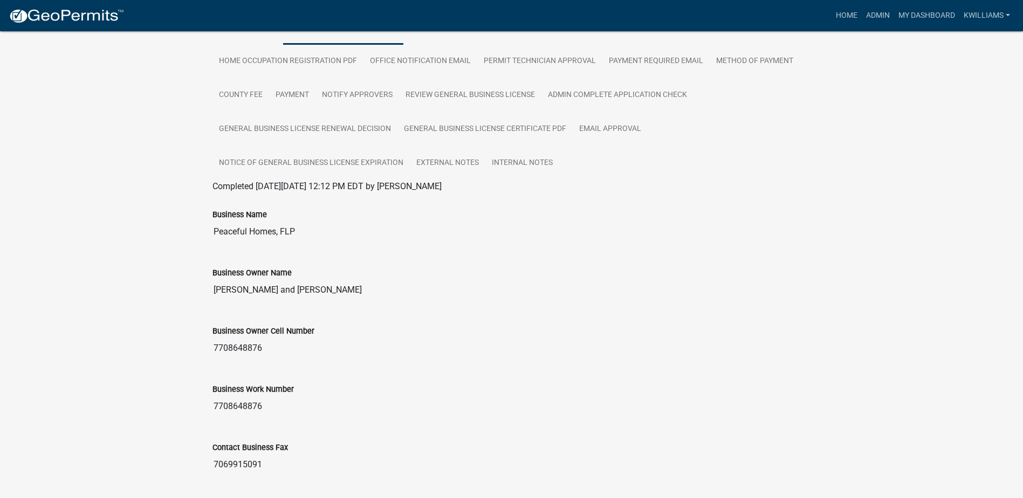
scroll to position [172, 0]
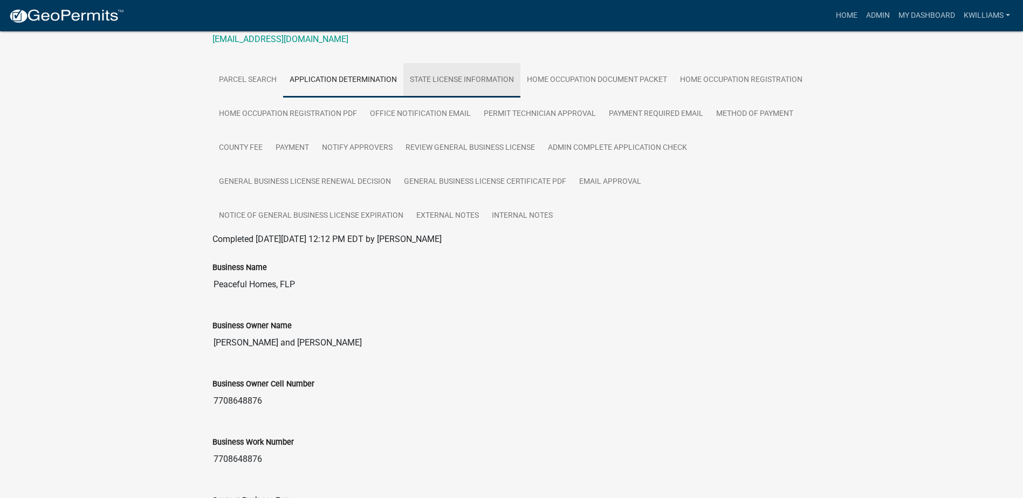
click at [448, 87] on link "State License Information" at bounding box center [461, 80] width 117 height 34
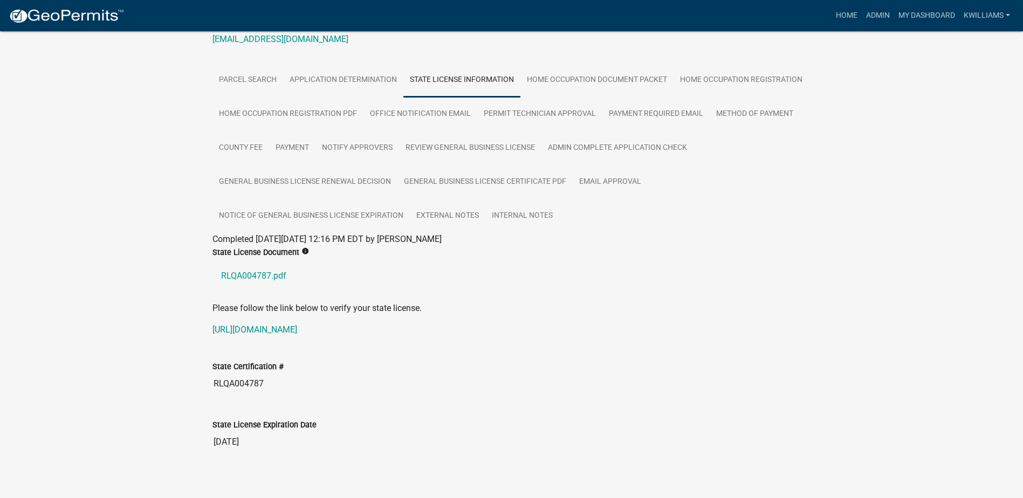
drag, startPoint x: 267, startPoint y: 385, endPoint x: 211, endPoint y: 391, distance: 56.4
click at [211, 391] on div "State Certification # RLQA004787" at bounding box center [511, 374] width 614 height 58
drag, startPoint x: 211, startPoint y: 391, endPoint x: 258, endPoint y: 382, distance: 48.3
click at [365, 76] on link "Application Determination" at bounding box center [343, 80] width 120 height 34
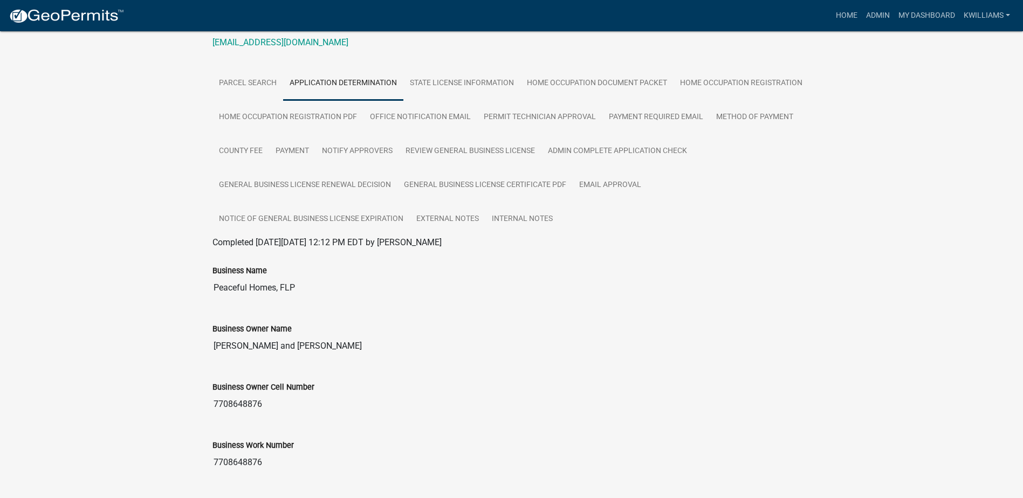
scroll to position [65, 0]
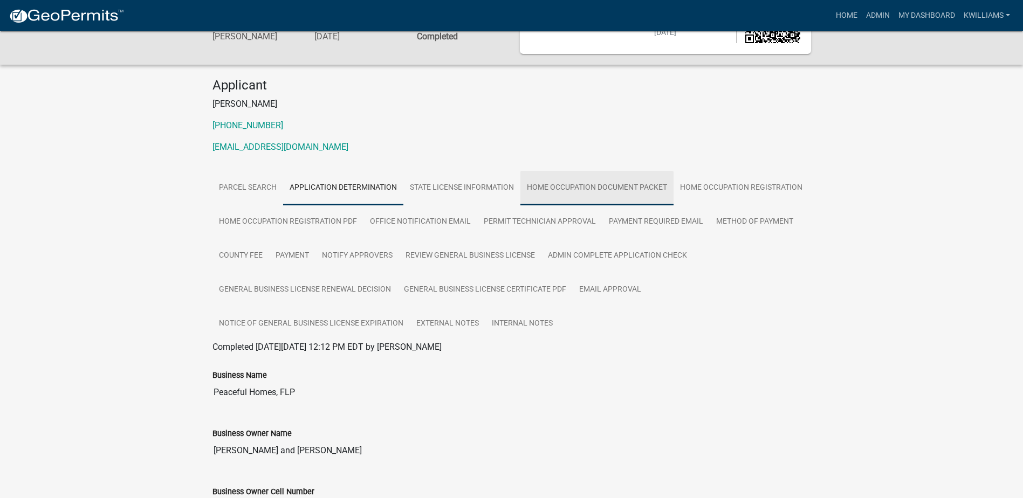
click at [567, 183] on link "Home Occupation Document Packet" at bounding box center [596, 188] width 153 height 34
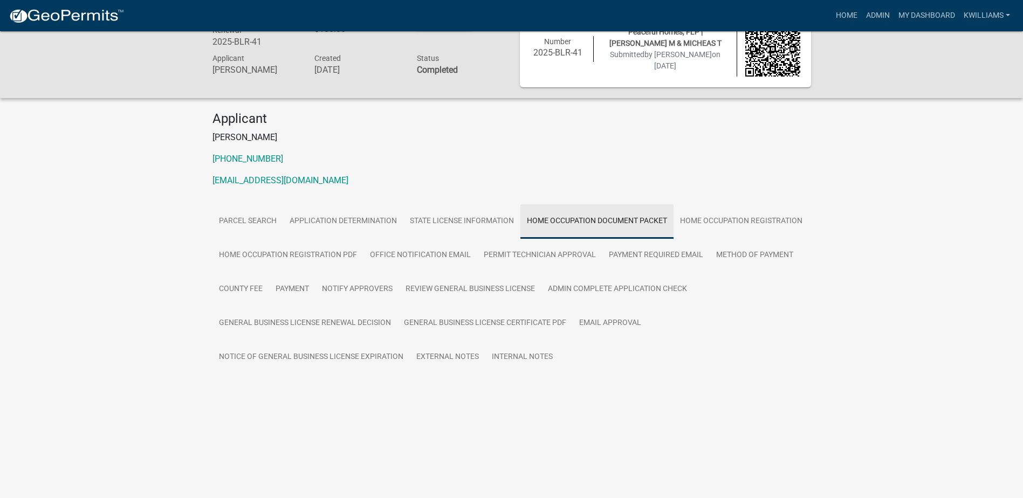
scroll to position [31, 0]
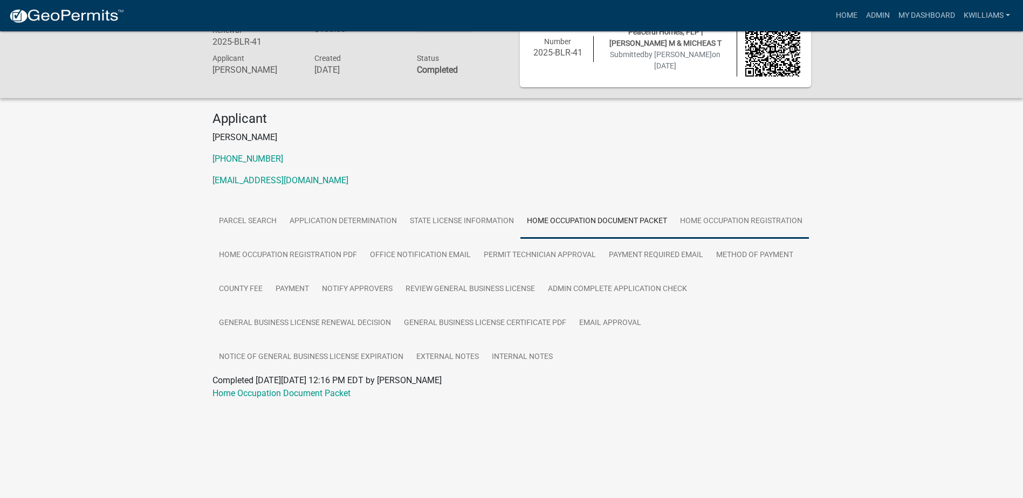
click at [700, 222] on link "Home Occupation Registration" at bounding box center [740, 221] width 135 height 34
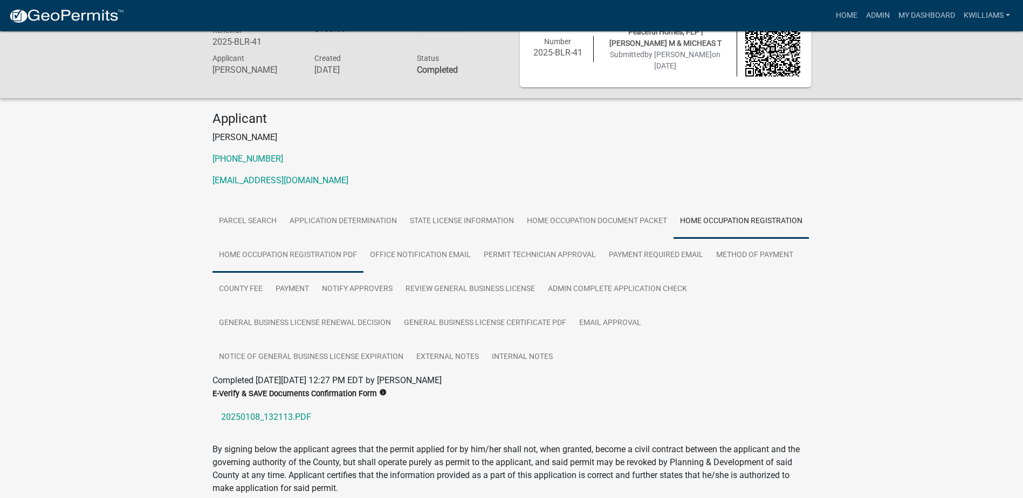
click at [263, 265] on link "Home Occupation Registration PDF" at bounding box center [287, 255] width 151 height 34
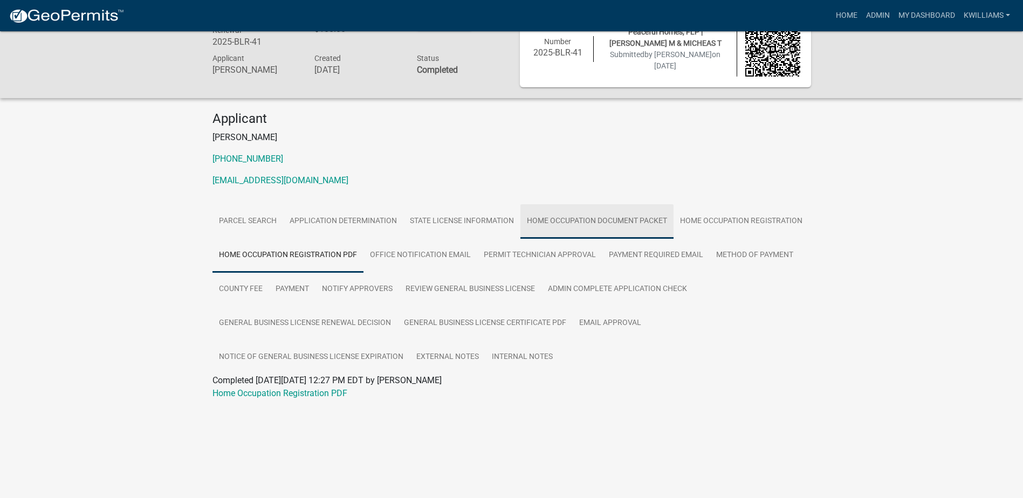
click at [588, 220] on link "Home Occupation Document Packet" at bounding box center [596, 221] width 153 height 34
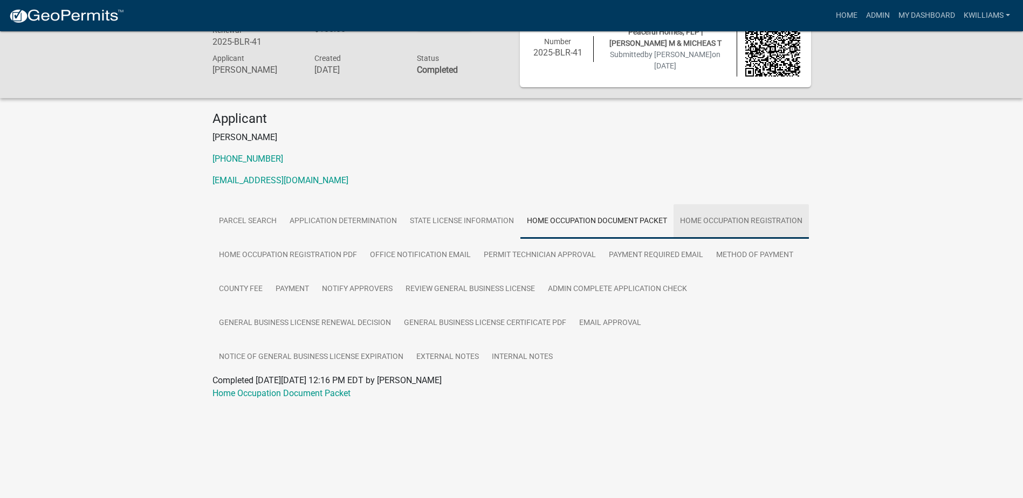
click at [719, 224] on link "Home Occupation Registration" at bounding box center [740, 221] width 135 height 34
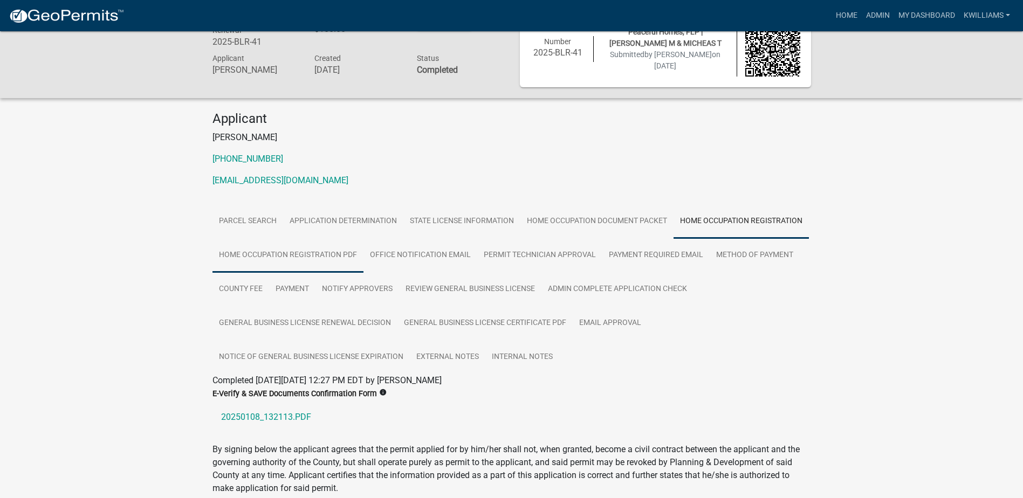
click at [273, 261] on link "Home Occupation Registration PDF" at bounding box center [287, 255] width 151 height 34
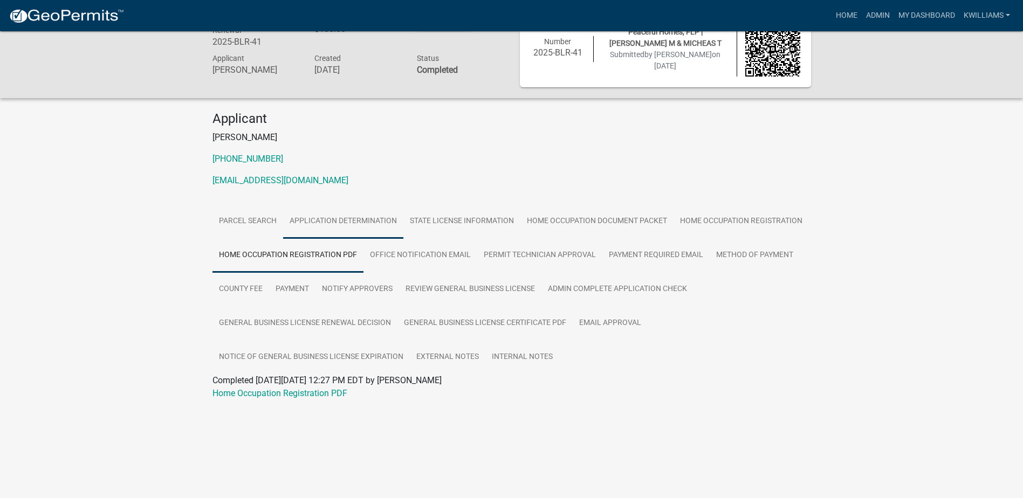
click at [361, 228] on link "Application Determination" at bounding box center [343, 221] width 120 height 34
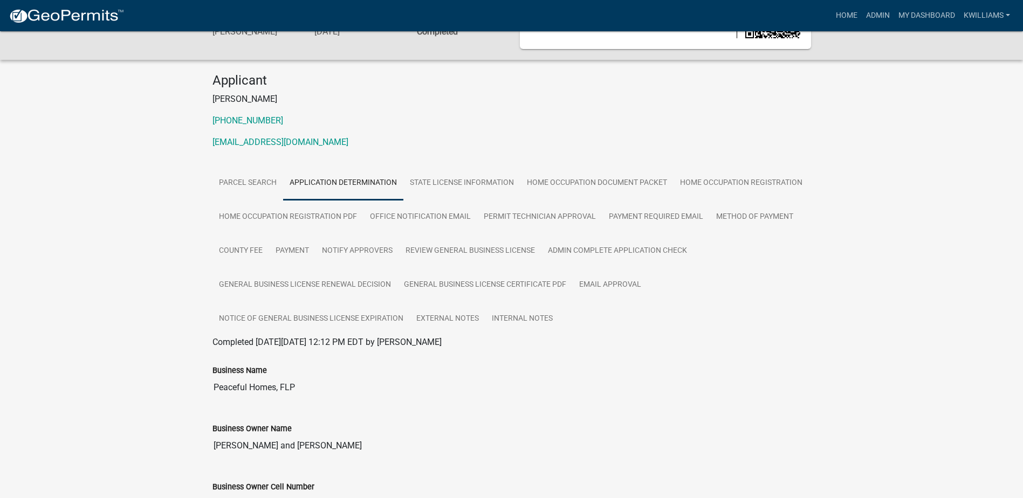
scroll to position [11, 0]
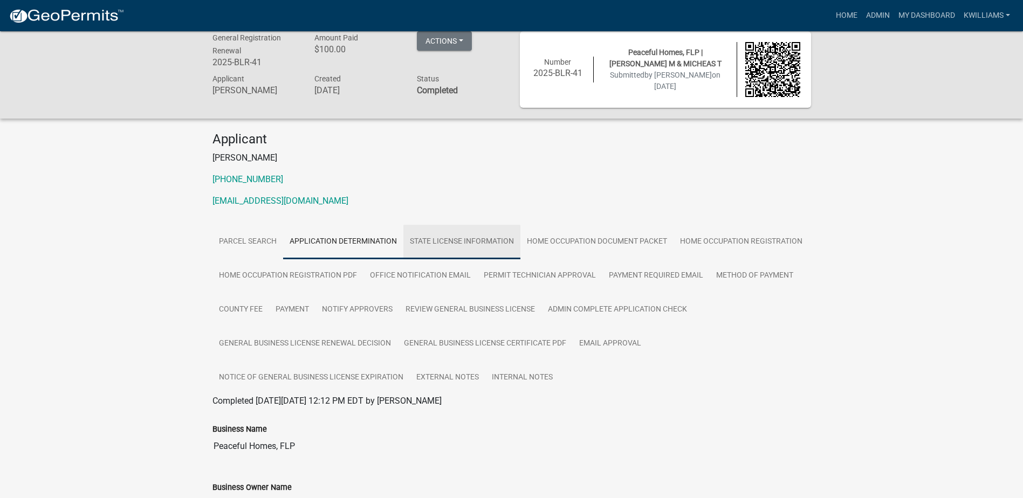
click at [418, 239] on link "State License Information" at bounding box center [461, 242] width 117 height 34
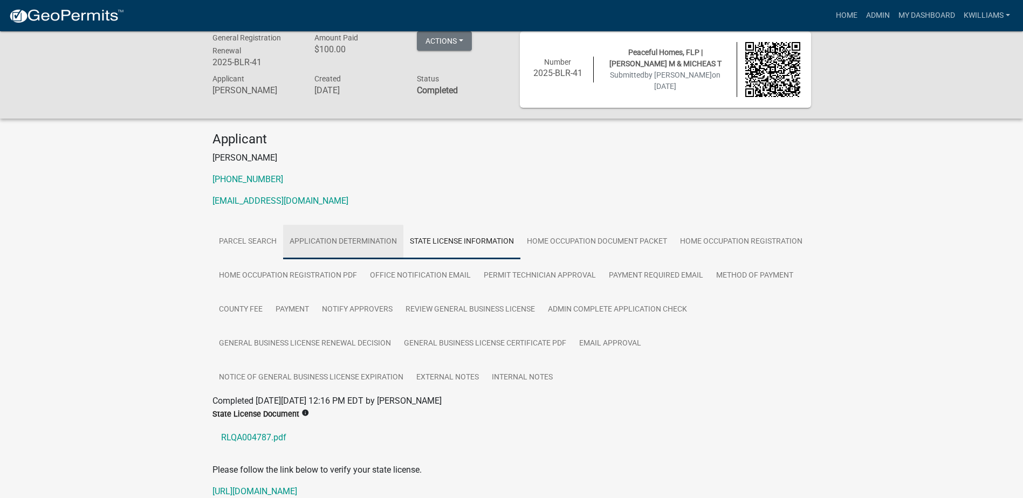
click at [367, 234] on link "Application Determination" at bounding box center [343, 242] width 120 height 34
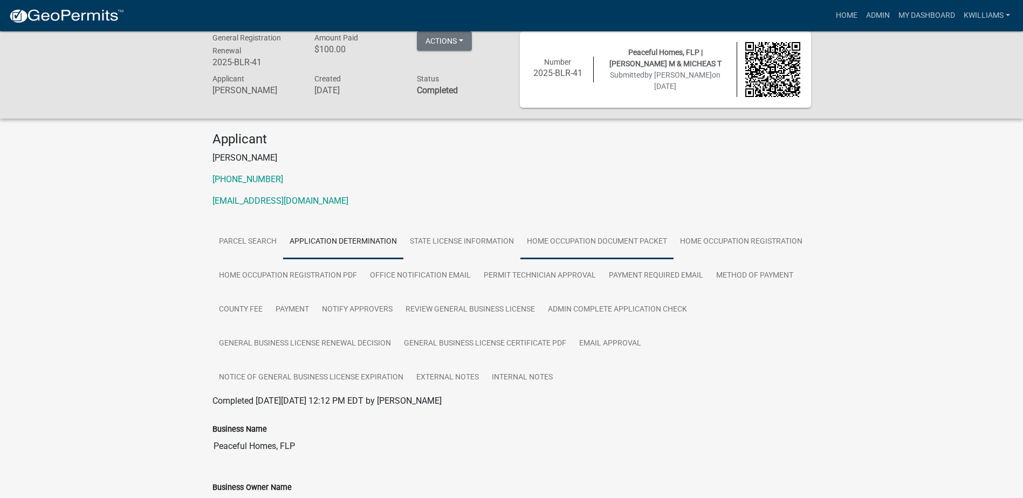
click at [612, 246] on link "Home Occupation Document Packet" at bounding box center [596, 242] width 153 height 34
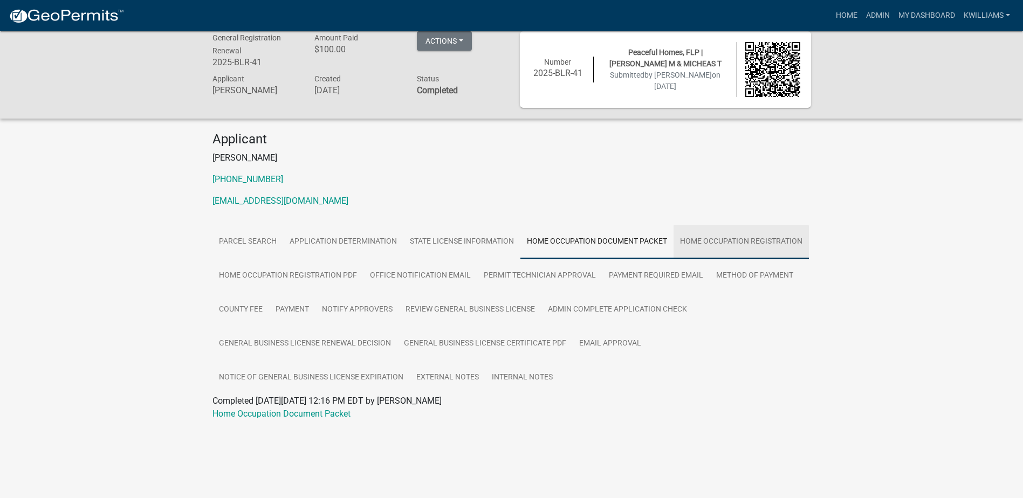
click at [710, 227] on link "Home Occupation Registration" at bounding box center [740, 242] width 135 height 34
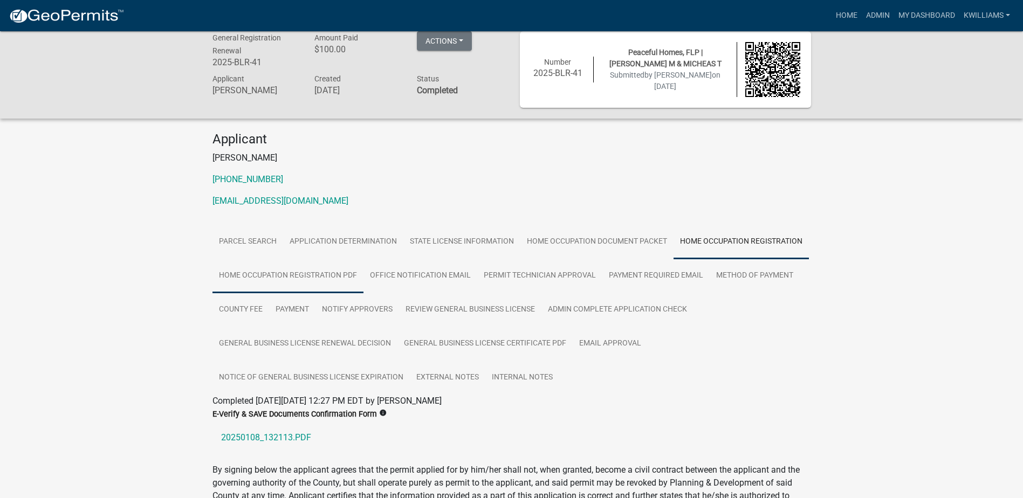
click at [327, 274] on link "Home Occupation Registration PDF" at bounding box center [287, 276] width 151 height 34
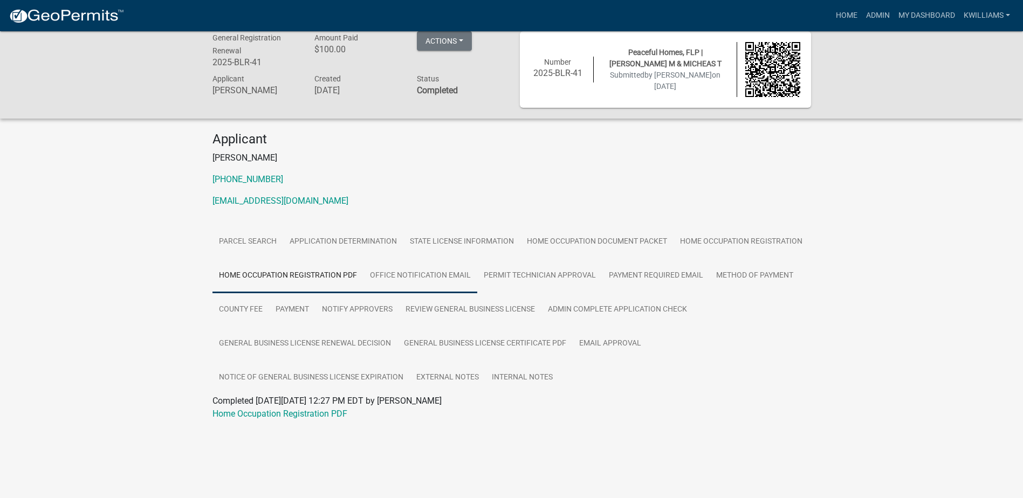
click at [411, 274] on link "Office Notification Email" at bounding box center [420, 276] width 114 height 34
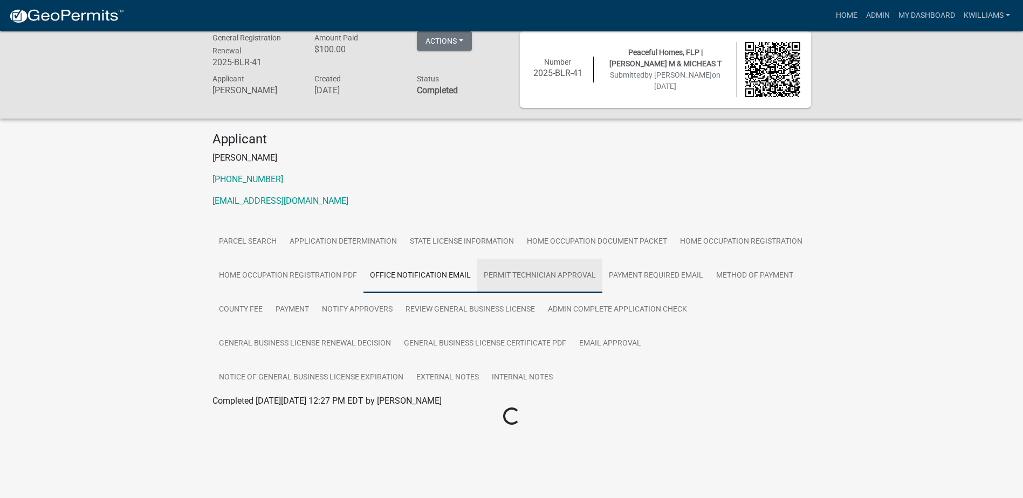
click at [503, 282] on link "Permit Technician Approval" at bounding box center [539, 276] width 125 height 34
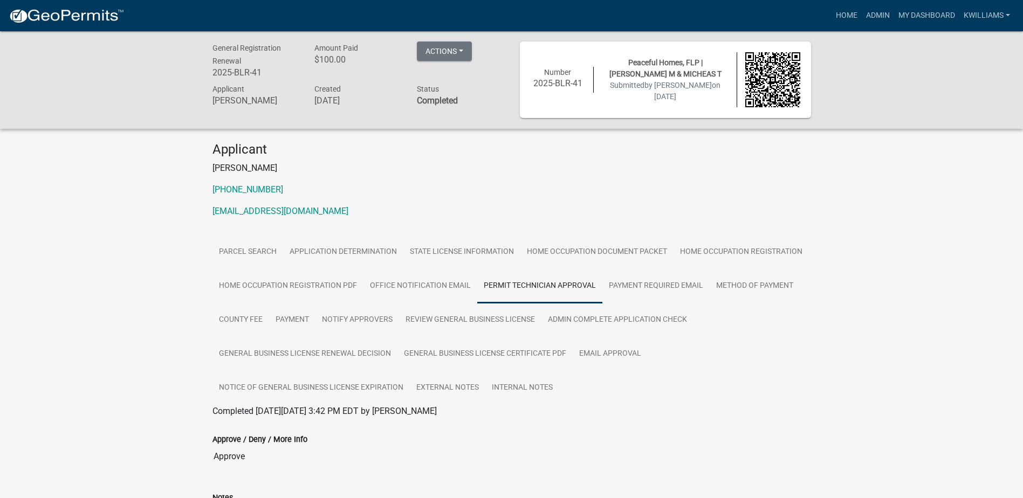
scroll to position [0, 0]
drag, startPoint x: 584, startPoint y: 84, endPoint x: 531, endPoint y: 85, distance: 52.8
click at [531, 85] on div "Number 2025-BLR-41" at bounding box center [558, 80] width 72 height 26
drag, startPoint x: 531, startPoint y: 85, endPoint x: 545, endPoint y: 87, distance: 14.3
copy h6 "2025-BLR-41"
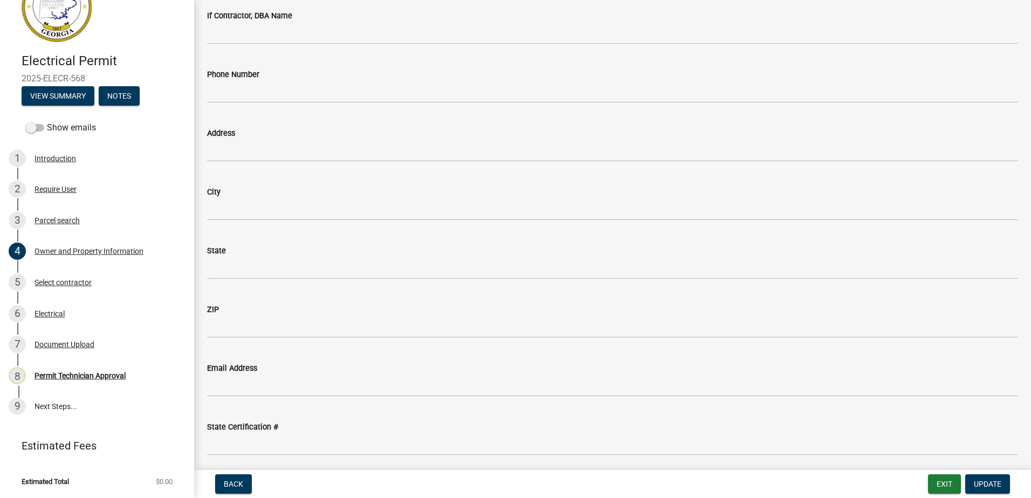
scroll to position [1024, 0]
click at [59, 290] on div "5 Select contractor" at bounding box center [93, 282] width 168 height 17
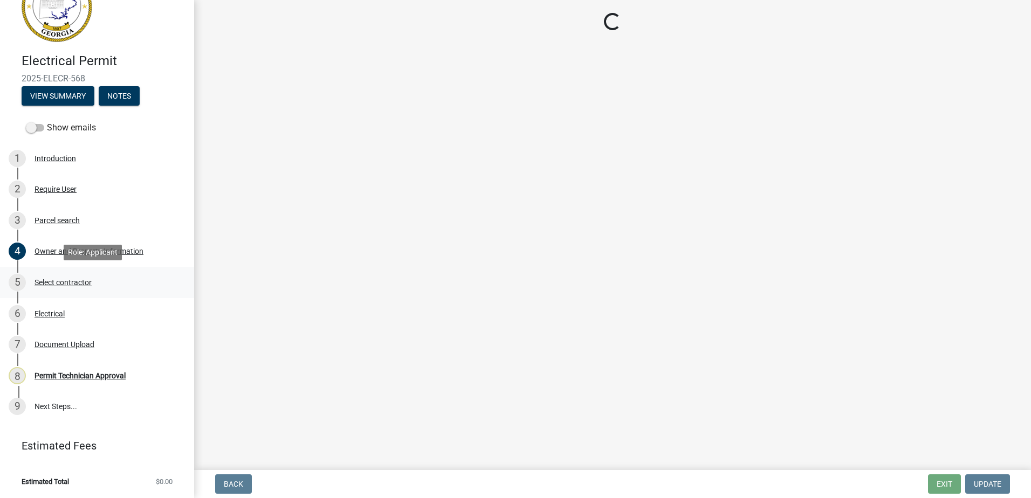
scroll to position [0, 0]
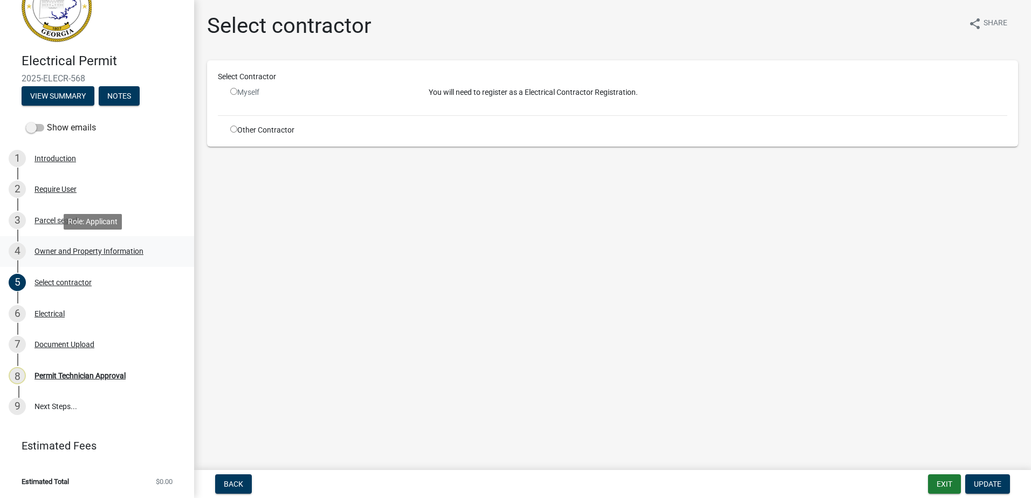
click at [77, 237] on link "4 Owner and Property Information" at bounding box center [97, 251] width 194 height 31
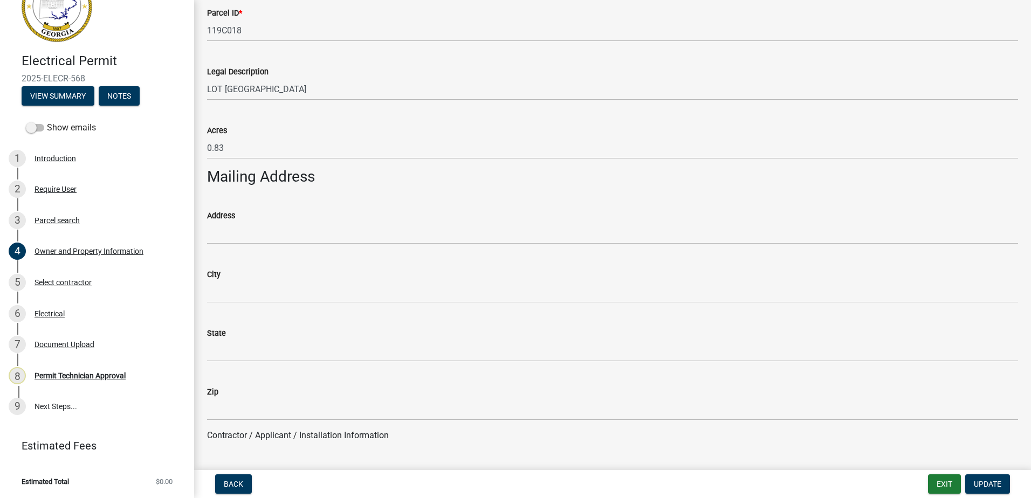
scroll to position [593, 0]
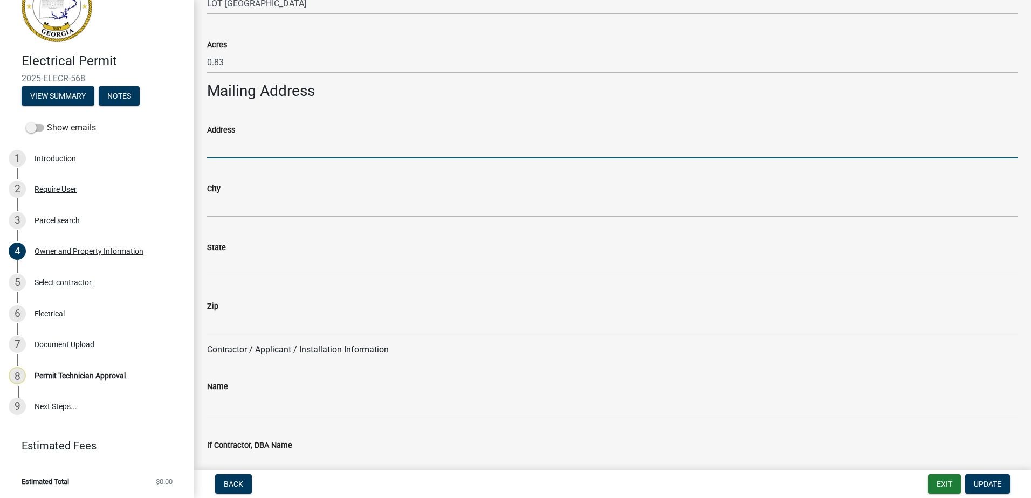
click at [236, 146] on input "Address" at bounding box center [612, 147] width 811 height 22
paste input "[STREET_ADDRESS]"
type input "[STREET_ADDRESS]"
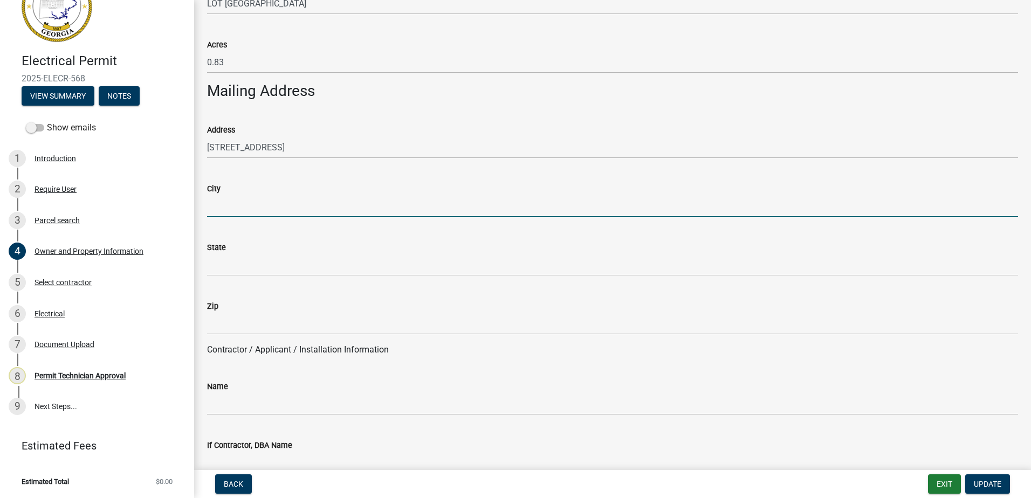
click at [234, 208] on input "City" at bounding box center [612, 206] width 811 height 22
type input "Eatonton"
type input "[EMAIL_ADDRESS][DOMAIN_NAME]"
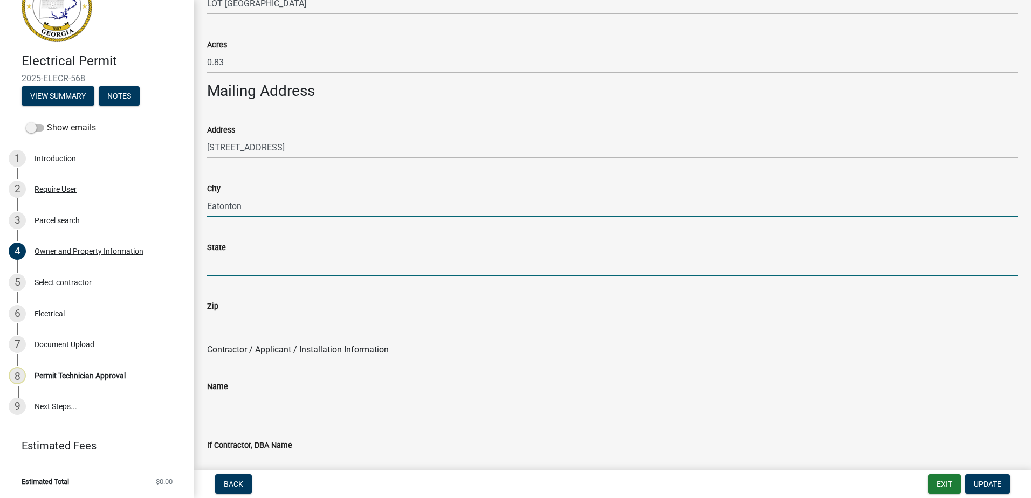
type input "GA"
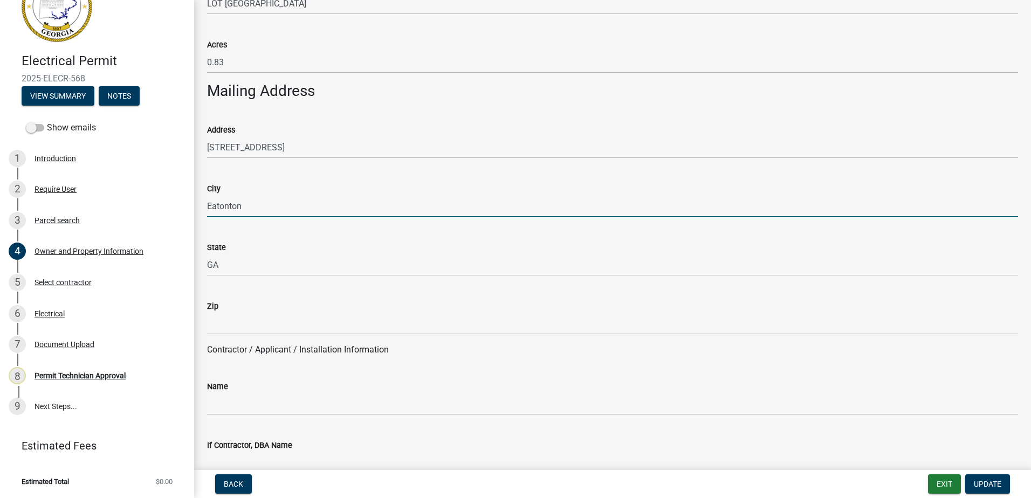
type input "31024"
type input "[PERSON_NAME]"
type input "[PERSON_NAME] and Sons"
type input "7064730916"
type input "[STREET_ADDRESS]"
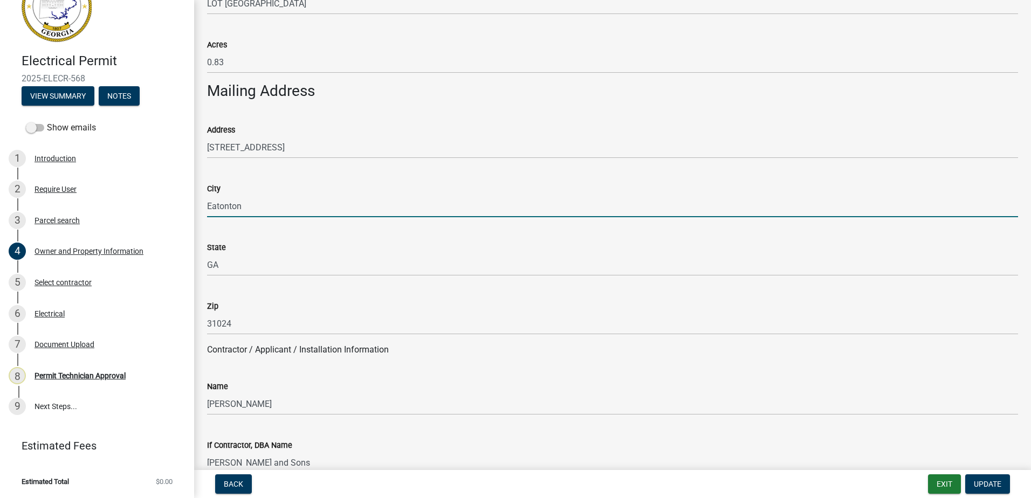
type input "Eatonton"
type input "GA"
type input "31024"
type input "EN007600"
type input "[DATE]"
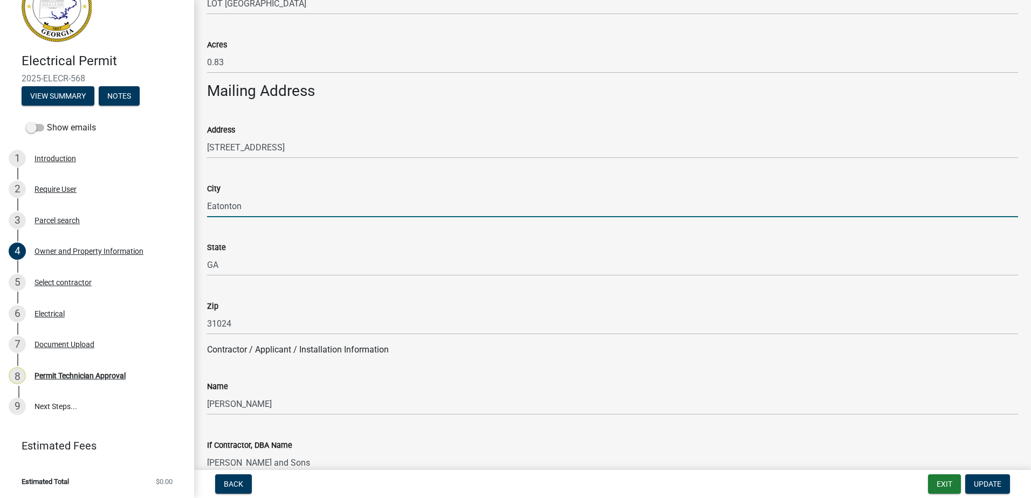
type input "City of [GEOGRAPHIC_DATA]"
type input "[DATE]"
type input "[PERSON_NAME]"
select select "10"
select select "2025"
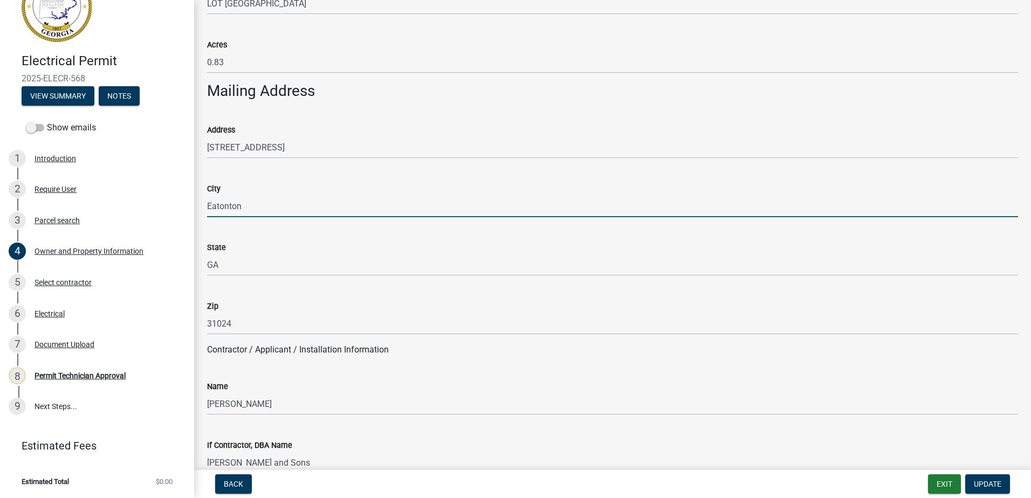
select select "10"
select select "2025"
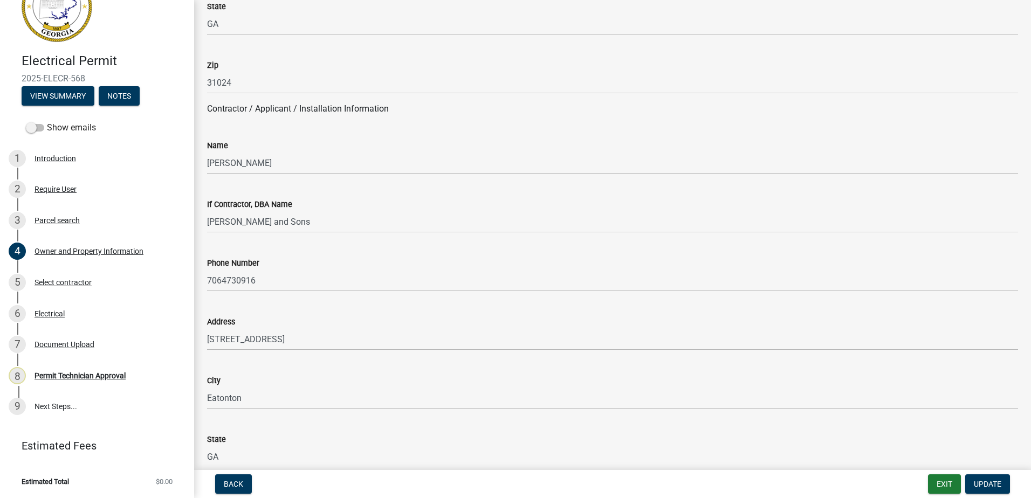
scroll to position [836, 0]
click at [203, 161] on div "Name [PERSON_NAME]" at bounding box center [612, 147] width 827 height 50
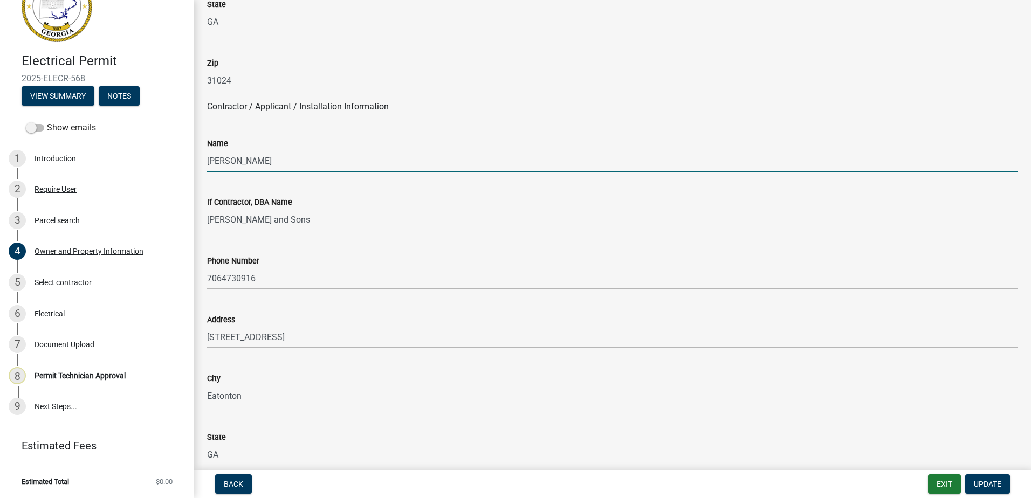
drag, startPoint x: 208, startPoint y: 162, endPoint x: 430, endPoint y: 284, distance: 254.0
click at [440, 284] on wm-data-entity-input-list "Property Information Applicant Name * info [PERSON_NAME] Applicant Email * [EMA…" at bounding box center [612, 343] width 811 height 2238
type input "[PERSON_NAME]"
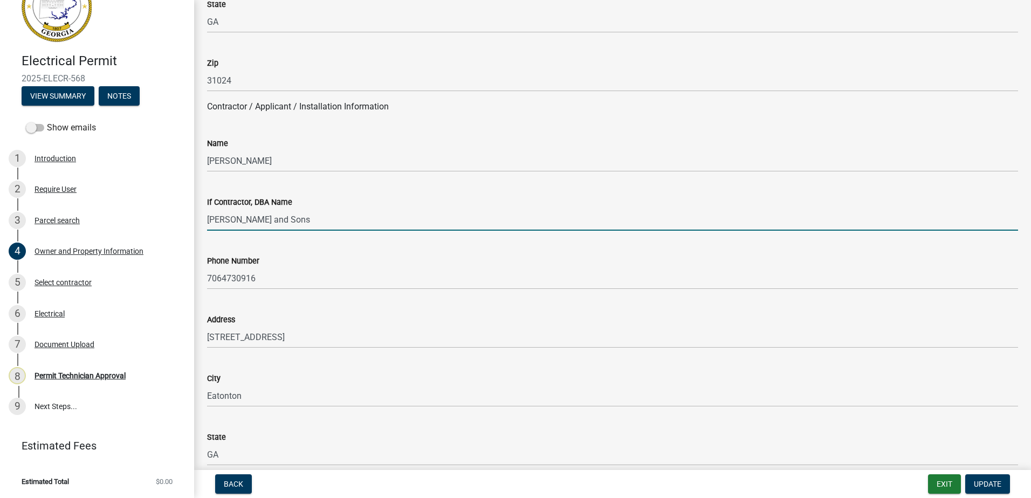
drag, startPoint x: 326, startPoint y: 230, endPoint x: 313, endPoint y: 230, distance: 12.9
click at [313, 230] on input "[PERSON_NAME] and Sons" at bounding box center [612, 220] width 811 height 22
drag, startPoint x: 317, startPoint y: 226, endPoint x: 166, endPoint y: 303, distance: 169.7
click at [160, 249] on div "Electrical Permit 2025-ELECR-568 View Summary Notes Show emails 1 Introduction …" at bounding box center [515, 249] width 1031 height 498
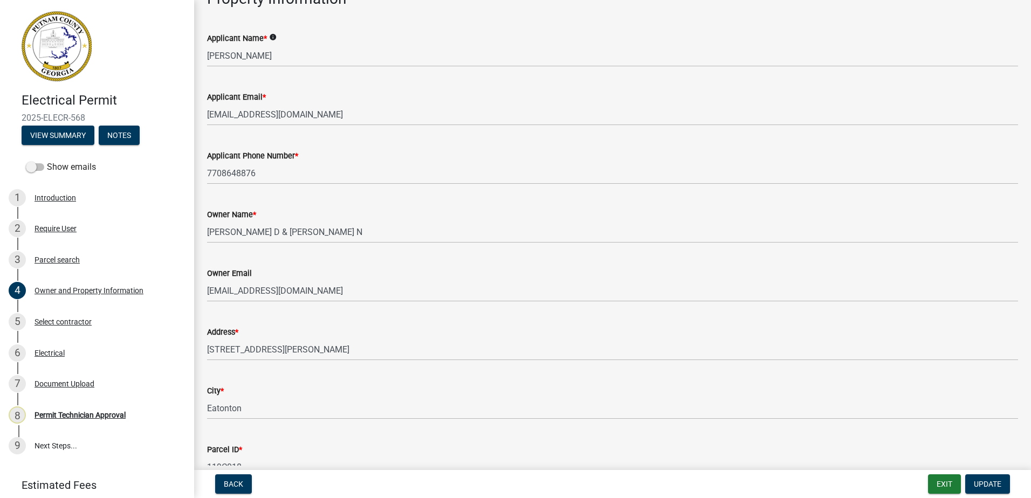
scroll to position [54, 0]
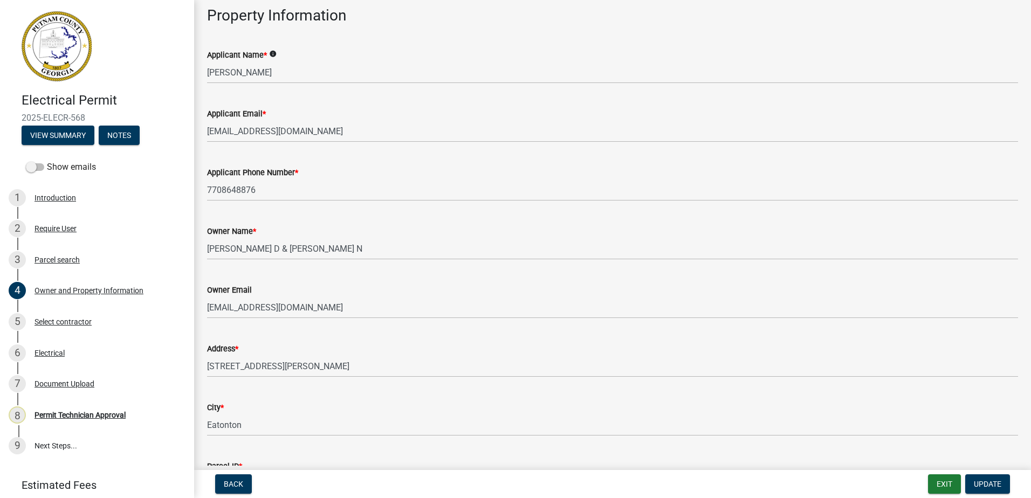
type input "Peaceful Homes FLP"
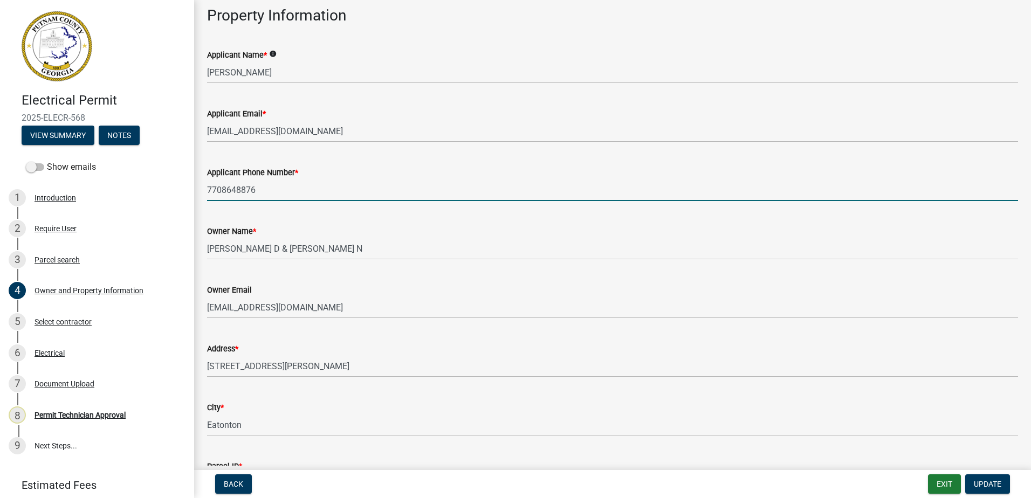
drag, startPoint x: 258, startPoint y: 193, endPoint x: 209, endPoint y: 186, distance: 50.1
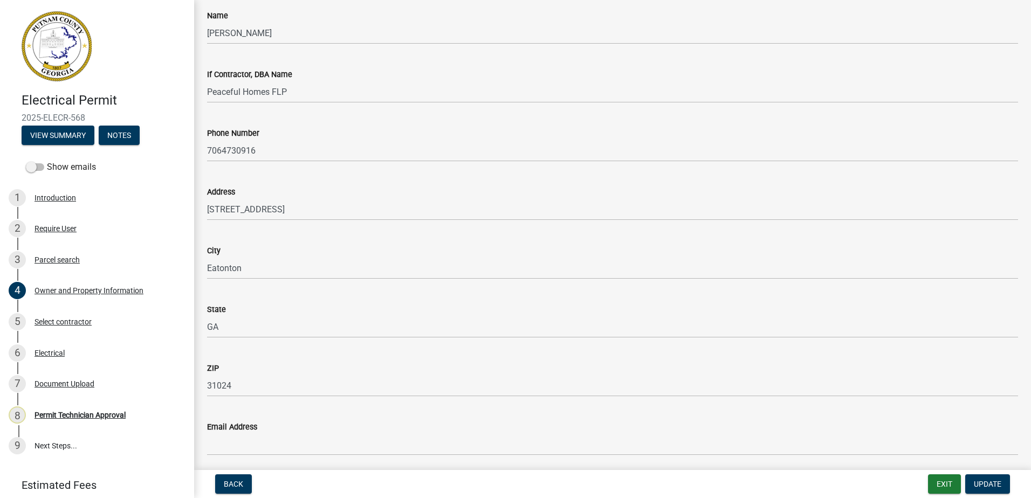
scroll to position [862, 0]
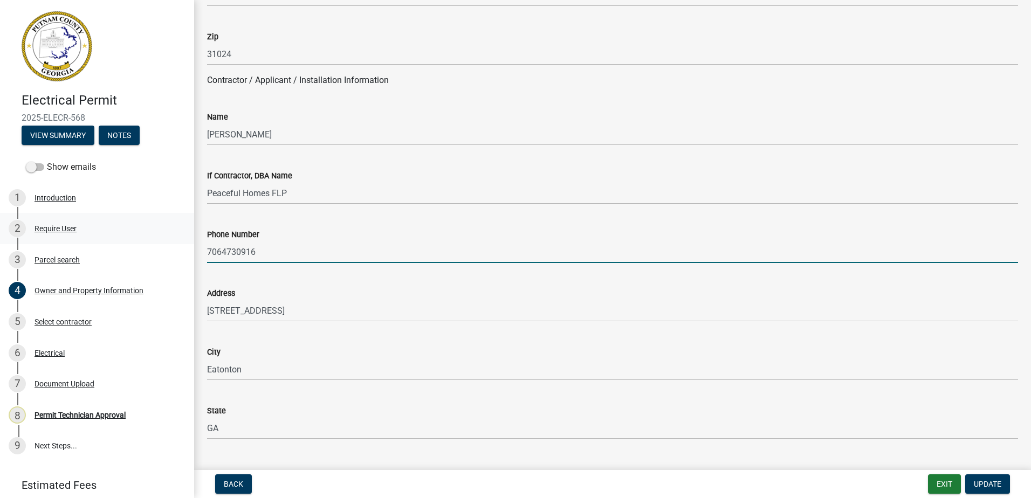
drag, startPoint x: 280, startPoint y: 253, endPoint x: 1, endPoint y: 217, distance: 281.5
click at [3, 219] on div "Electrical Permit 2025-ELECR-568 View Summary Notes Show emails 1 Introduction …" at bounding box center [515, 249] width 1031 height 498
paste input "7708648876"
type input "7708648876"
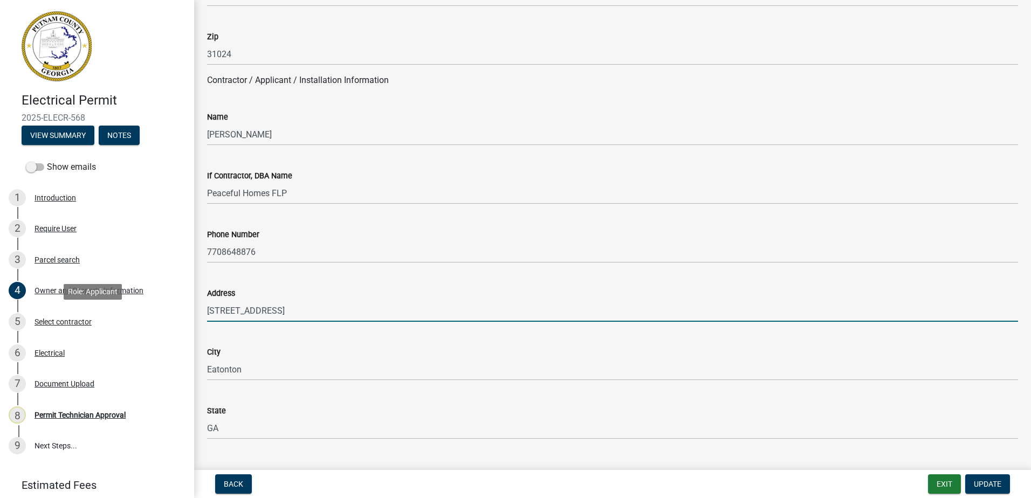
drag, startPoint x: 290, startPoint y: 312, endPoint x: -14, endPoint y: 334, distance: 304.8
click at [0, 334] on html "Internet Explorer does NOT work with GeoPermits. Get a new browser for more sec…" at bounding box center [515, 249] width 1031 height 498
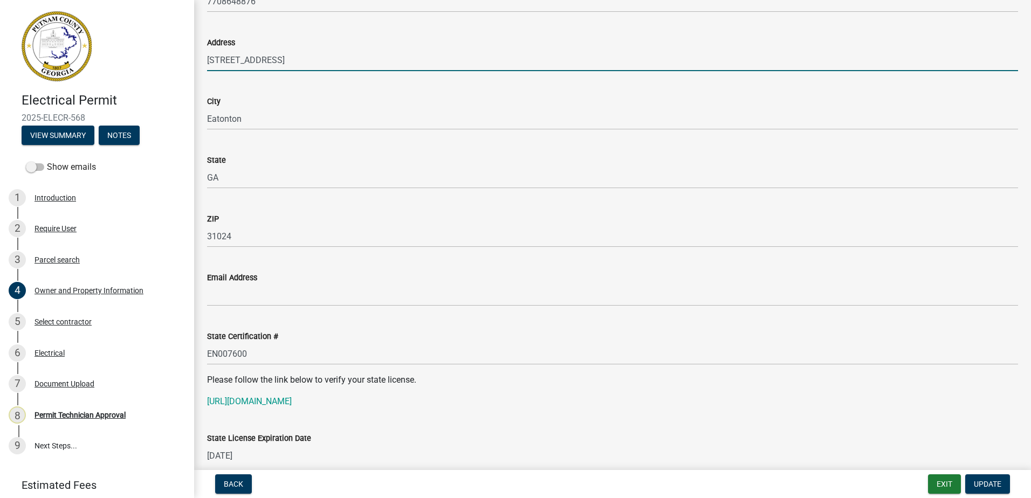
scroll to position [1132, 0]
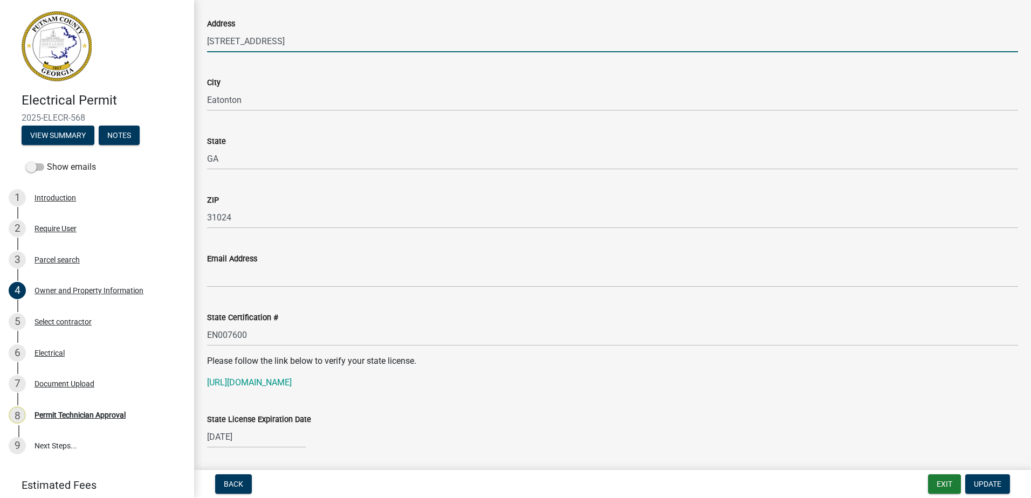
type input "[STREET_ADDRESS]"
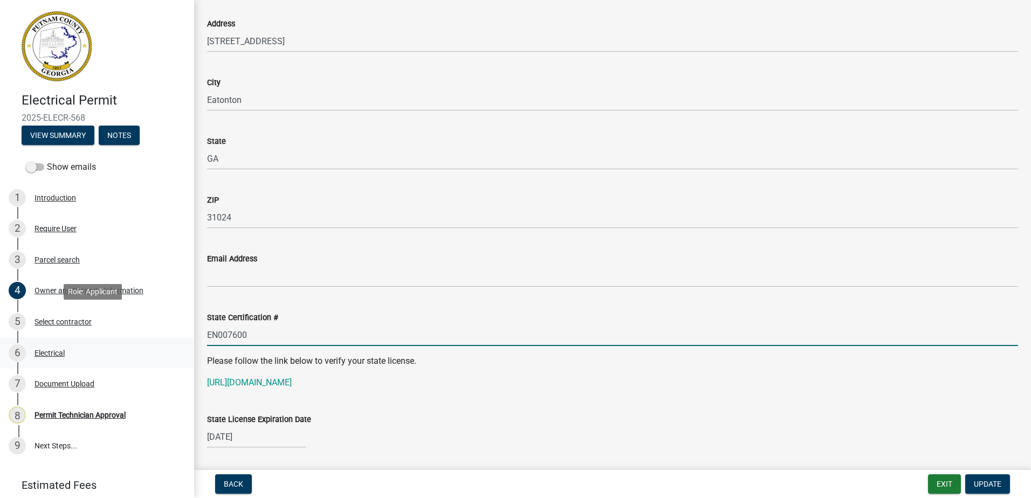
drag, startPoint x: 257, startPoint y: 333, endPoint x: 141, endPoint y: 351, distance: 117.3
click at [157, 326] on div "Electrical Permit 2025-ELECR-568 View Summary Notes Show emails 1 Introduction …" at bounding box center [515, 249] width 1031 height 498
paste input "RLQA004787"
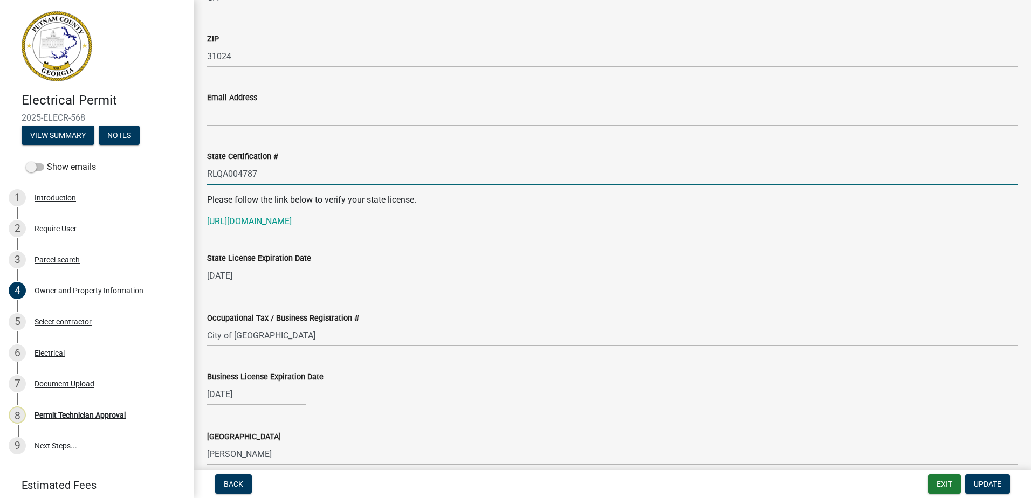
scroll to position [1294, 0]
type input "RLQA004787"
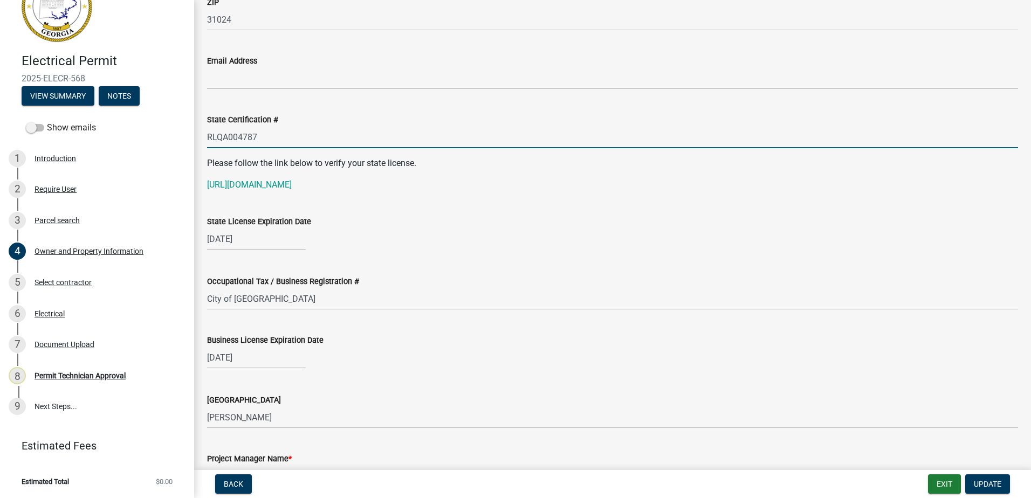
scroll to position [1348, 0]
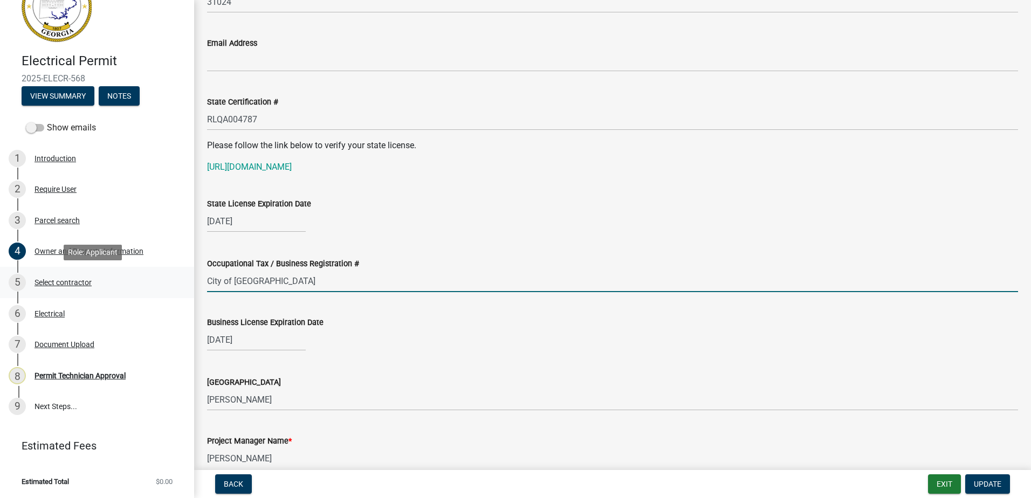
drag, startPoint x: 297, startPoint y: 282, endPoint x: 153, endPoint y: 289, distance: 144.6
click at [153, 289] on div "Electrical Permit 2025-ELECR-568 View Summary Notes Show emails 1 Introduction …" at bounding box center [515, 249] width 1031 height 498
type input "P"
paste input "2025-BLR-41"
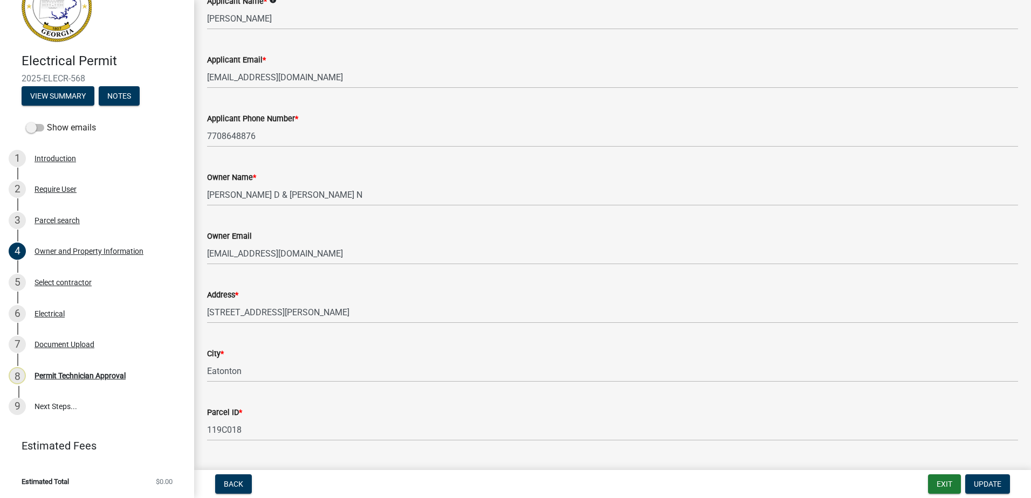
scroll to position [0, 0]
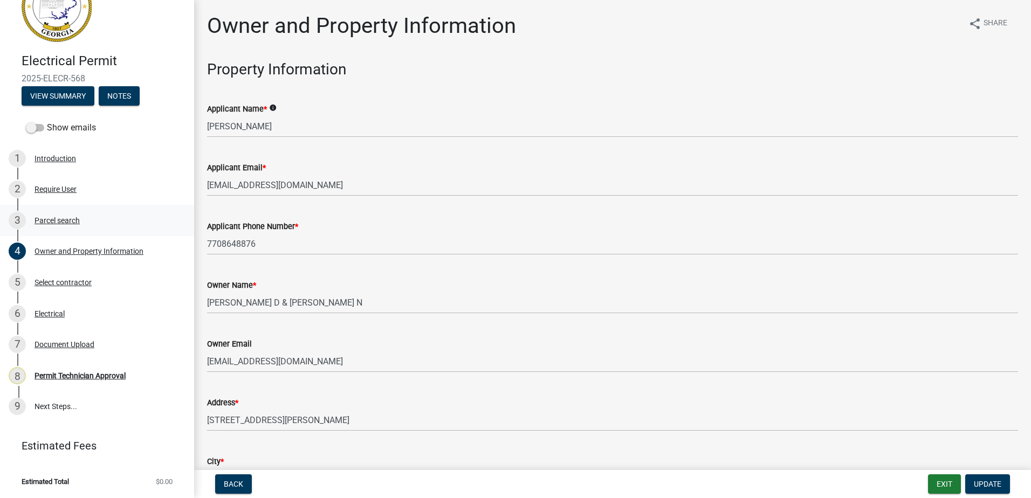
type input "2025-BLR-41"
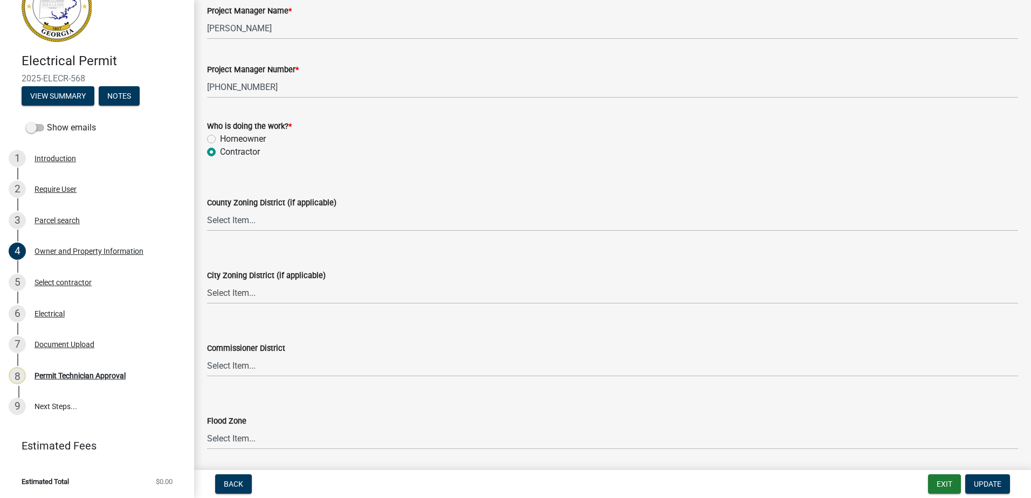
scroll to position [1779, 0]
click at [244, 219] on select "Select Item... AG-1 R-1R R-1 R-2 MHP RM-1 RM-3 C-1 C-2 I-M PUD N/A" at bounding box center [612, 219] width 811 height 22
click at [207, 208] on select "Select Item... AG-1 R-1R R-1 R-2 MHP RM-1 RM-3 C-1 C-2 I-M PUD N/A" at bounding box center [612, 219] width 811 height 22
select select "a6b90f04-145f-43dc-a4e6-6d5ec8e28ec9"
click at [223, 298] on select "Select Item... A-1 A-2 R-1 R-2 R-3 R-4 MHP C-1 C-2 I-1 I-2 DB FH H-P N/A" at bounding box center [612, 292] width 811 height 22
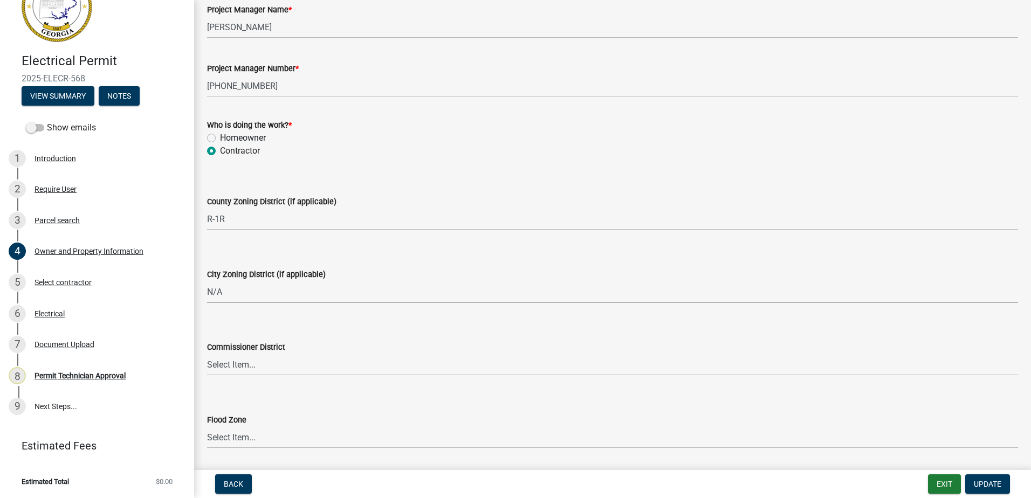
click at [207, 281] on select "Select Item... A-1 A-2 R-1 R-2 R-3 R-4 MHP C-1 C-2 I-1 I-2 DB FH H-P N/A" at bounding box center [612, 292] width 811 height 22
select select "83394b22-4a11-496c-8e5c-75ade2e72faf"
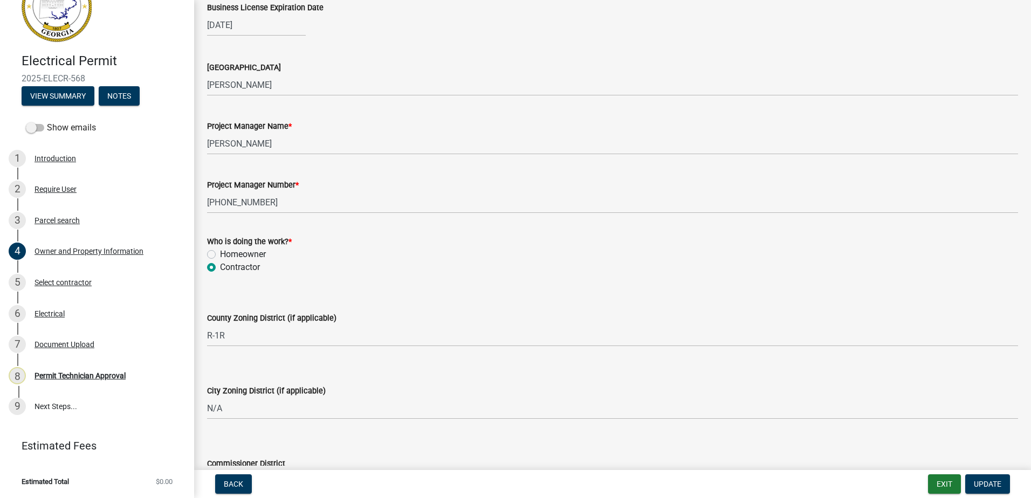
scroll to position [1875, 0]
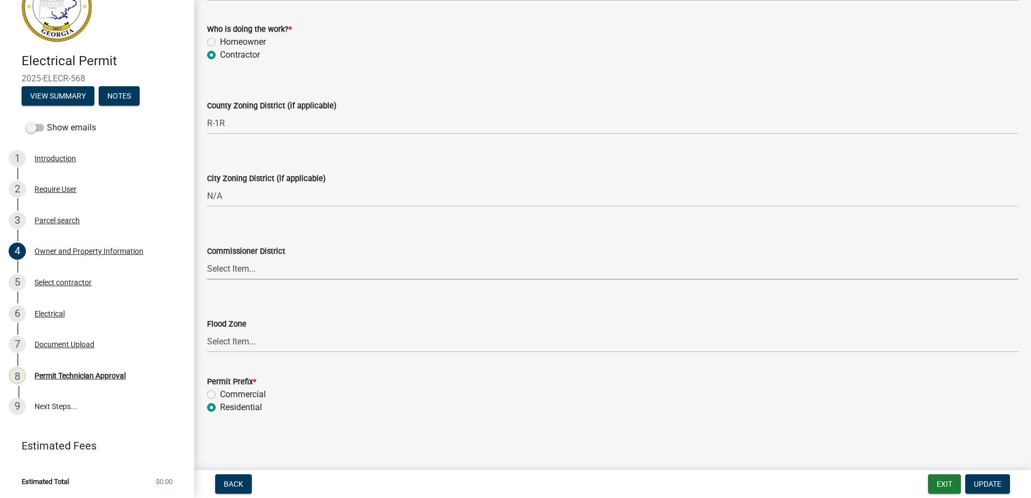
click at [216, 270] on select "Select Item... District 1 District 2 District 3 District 4" at bounding box center [612, 269] width 811 height 22
click at [207, 258] on select "Select Item... District 1 District 2 District 3 District 4" at bounding box center [612, 269] width 811 height 22
select select "469c5908-2854-42d5-89ed-bee7fc26529e"
click at [984, 478] on button "Update" at bounding box center [987, 483] width 45 height 19
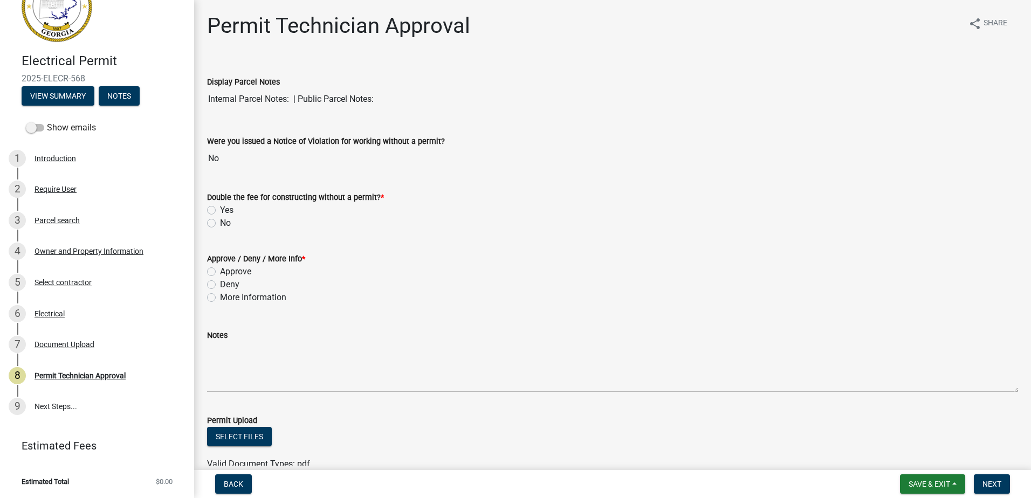
click at [220, 223] on label "No" at bounding box center [225, 223] width 11 height 13
click at [220, 223] on input "No" at bounding box center [223, 220] width 7 height 7
radio input "true"
click at [215, 267] on div "Approve" at bounding box center [612, 271] width 811 height 13
click at [220, 271] on label "Approve" at bounding box center [235, 271] width 31 height 13
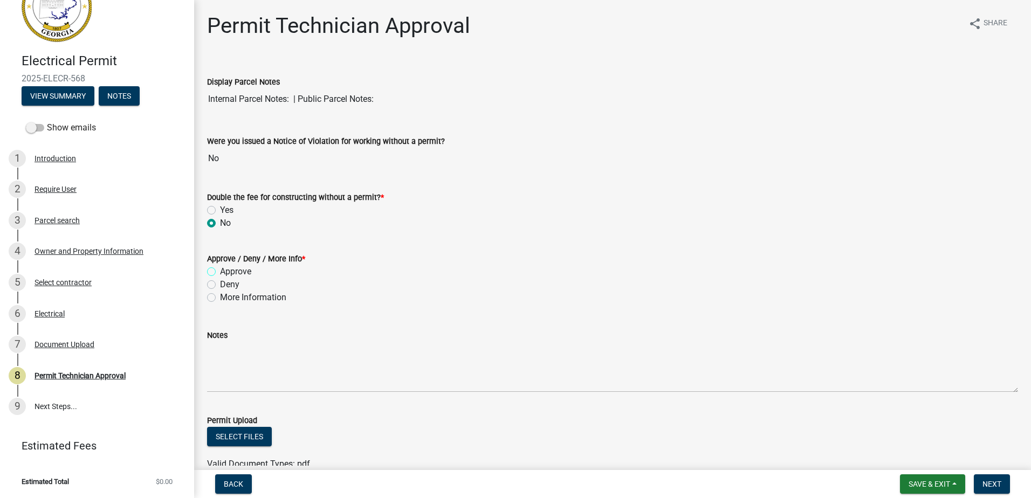
click at [220, 271] on input "Approve" at bounding box center [223, 268] width 7 height 7
radio input "true"
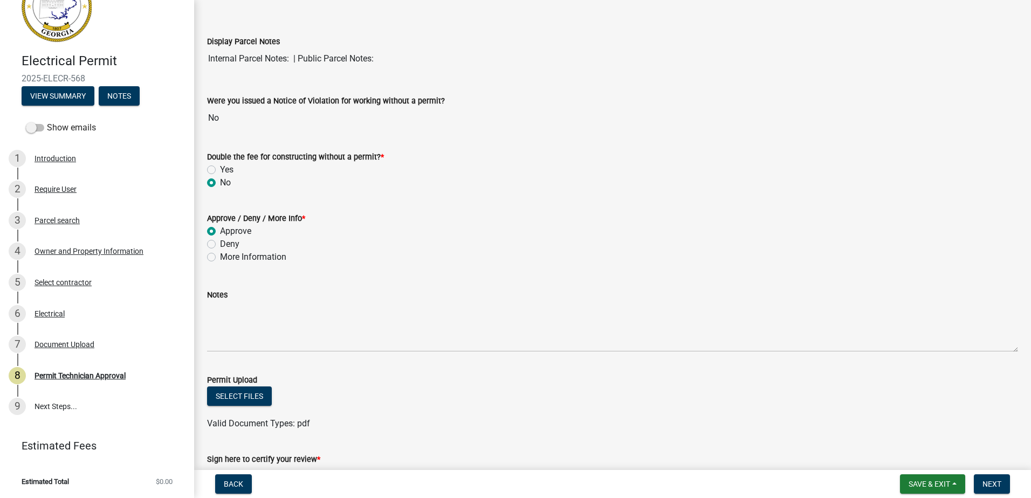
scroll to position [195, 0]
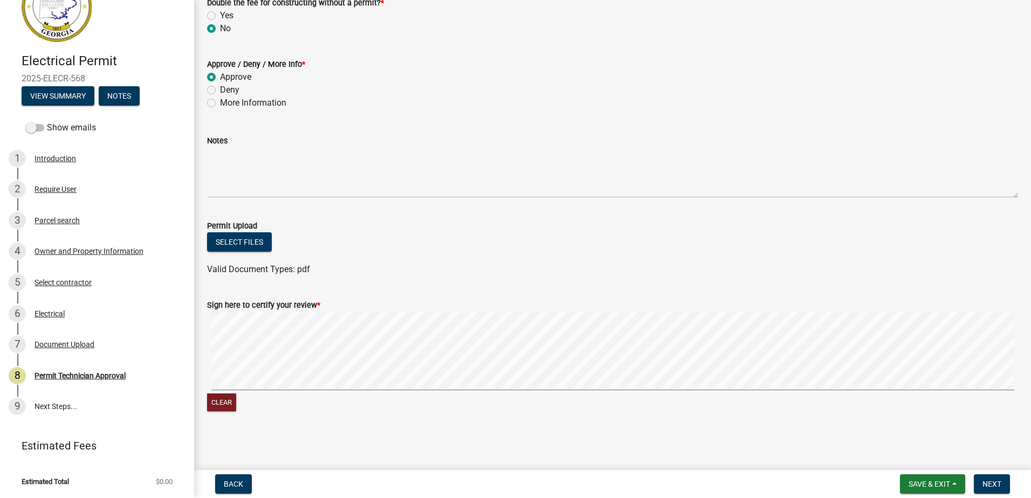
click at [437, 282] on wm-data-entity-input-list "Display Parcel Notes Internal Parcel Notes: | Public Parcel Notes: Were you iss…" at bounding box center [612, 145] width 811 height 558
click at [988, 478] on button "Next" at bounding box center [991, 483] width 36 height 19
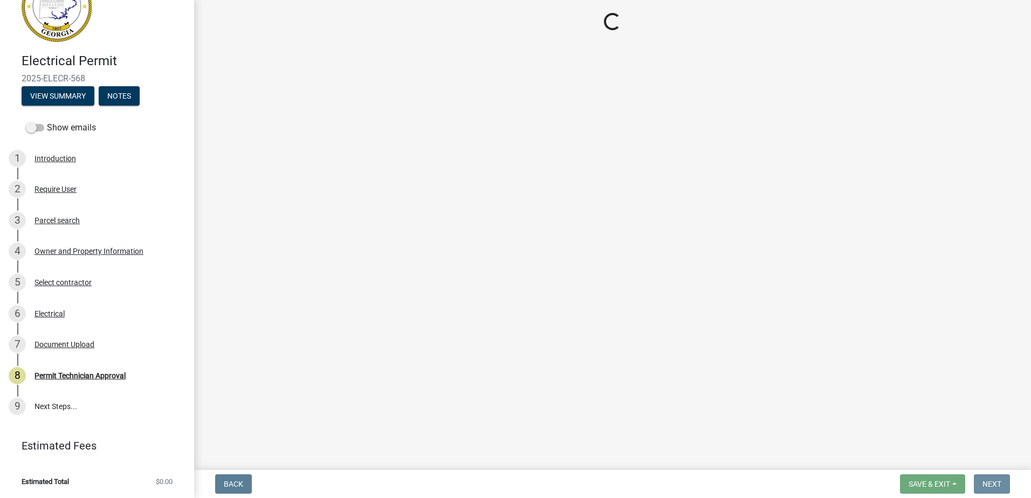
scroll to position [0, 0]
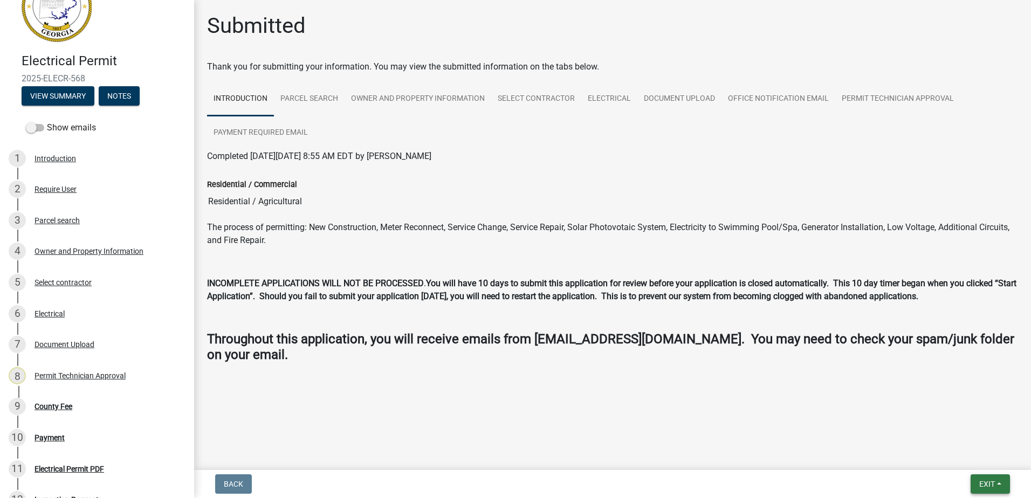
click at [989, 478] on button "Exit" at bounding box center [989, 483] width 39 height 19
click at [971, 464] on button "Save & Exit" at bounding box center [966, 456] width 86 height 26
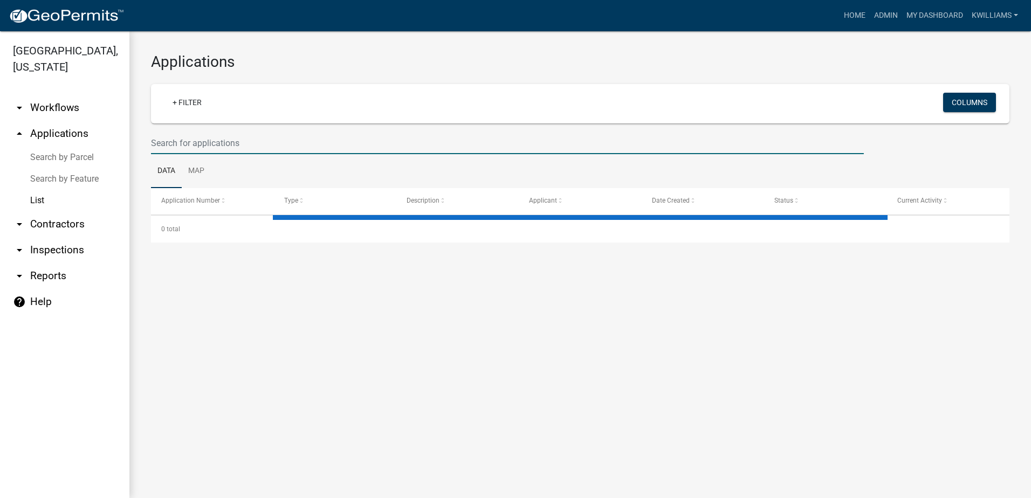
click at [249, 151] on input "text" at bounding box center [507, 143] width 713 height 22
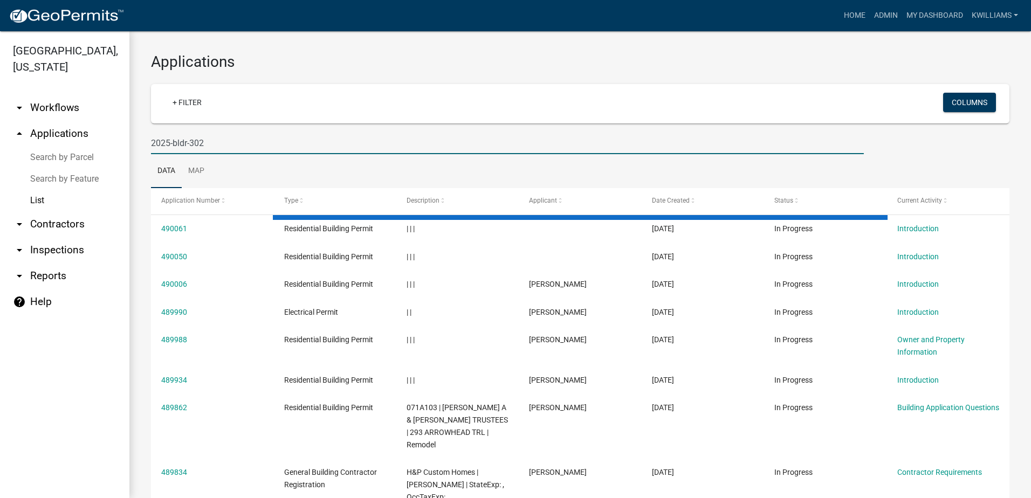
type input "2025-bldr-302"
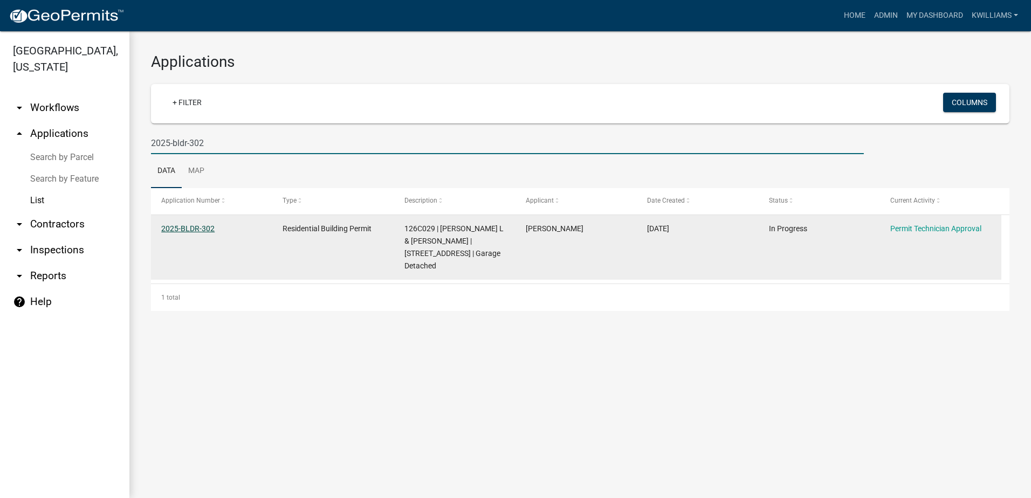
click at [188, 230] on link "2025-BLDR-302" at bounding box center [187, 228] width 53 height 9
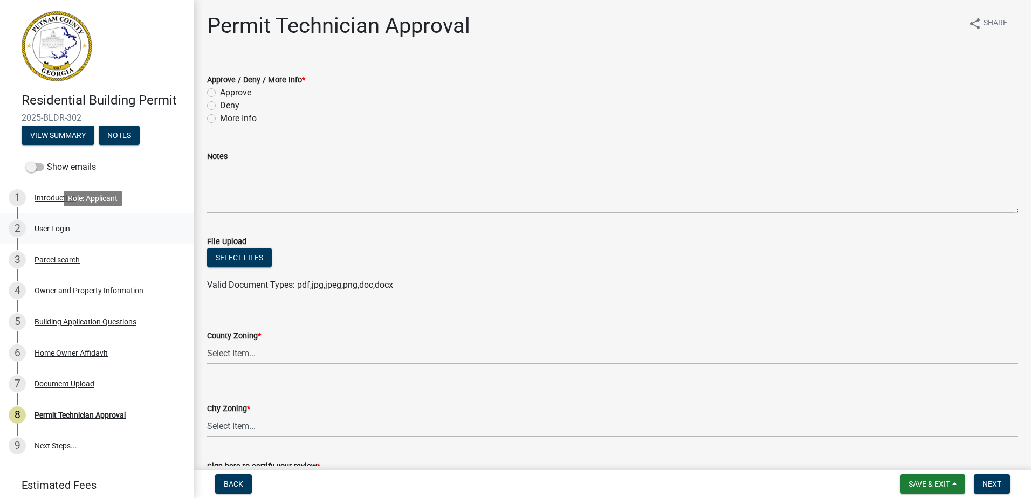
click at [60, 229] on div "User Login" at bounding box center [52, 229] width 36 height 8
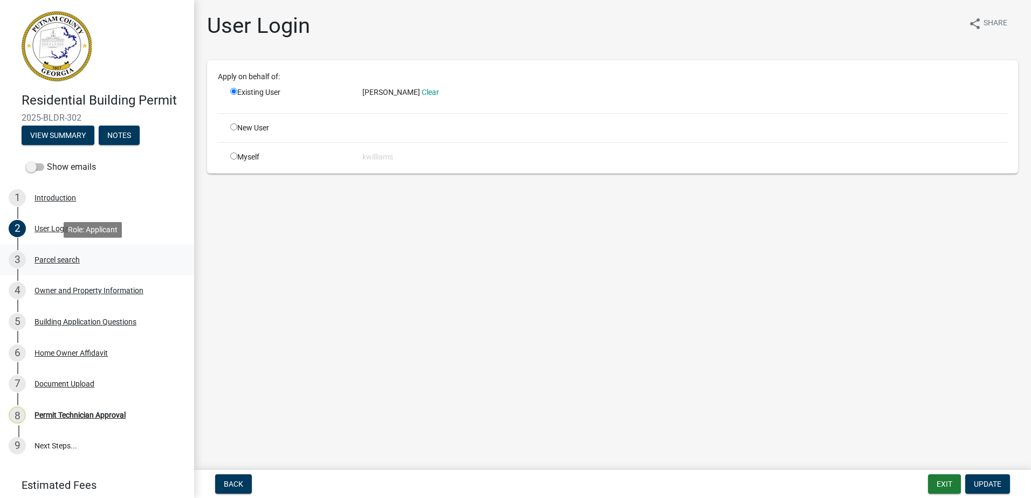
click at [34, 265] on div "3 Parcel search" at bounding box center [93, 259] width 168 height 17
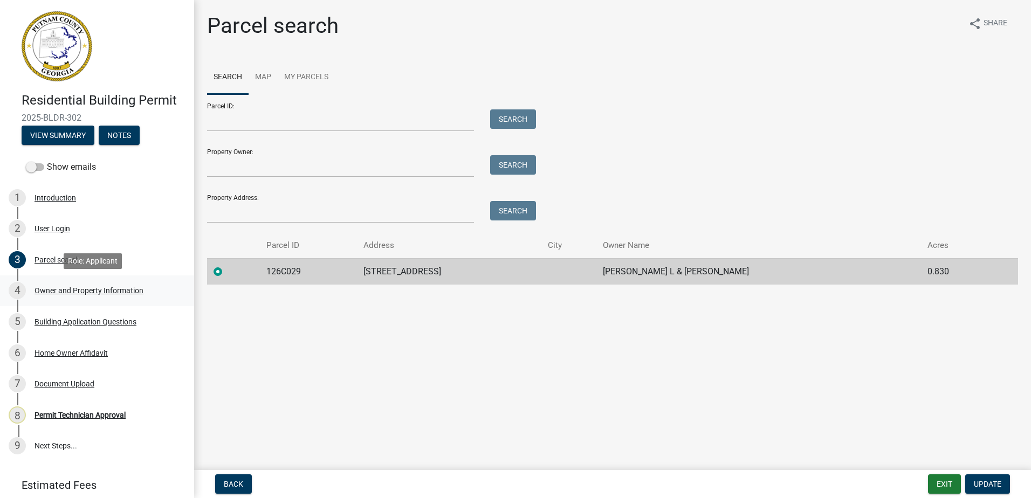
click at [121, 280] on link "4 Owner and Property Information" at bounding box center [97, 290] width 194 height 31
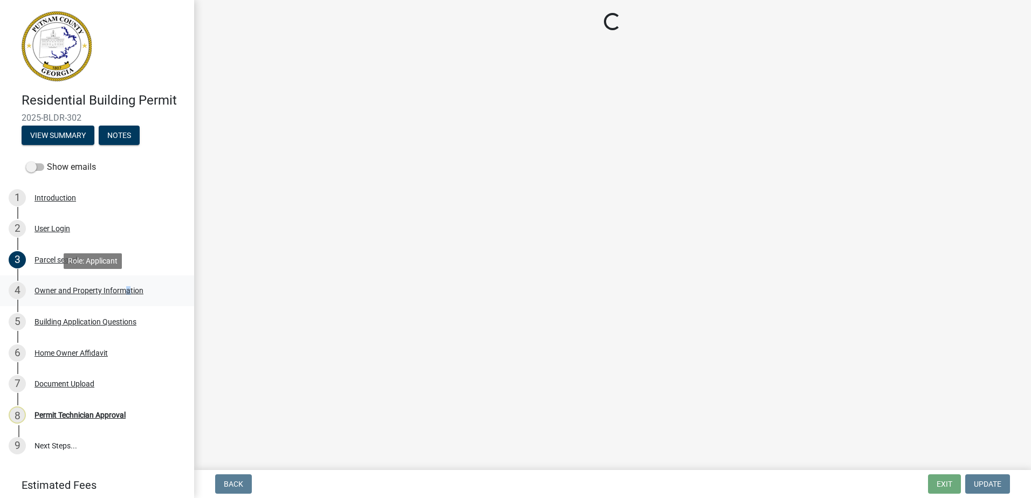
click at [120, 282] on link "4 Owner and Property Information" at bounding box center [97, 290] width 194 height 31
click at [119, 284] on div "4 Owner and Property Information" at bounding box center [93, 290] width 168 height 17
select select "34fe85c2-5f76-4343-b6bb-8ca387e0bed7"
select select "83394b22-4a11-496c-8e5c-75ade2e72faf"
select select "ece5c1a9-df30-4702-9587-5deee23533b7"
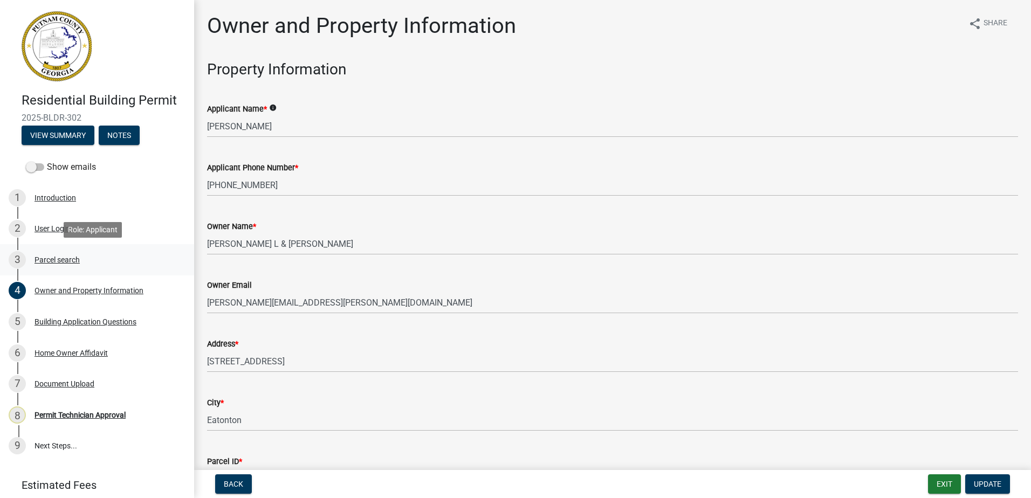
select select "34fe85c2-5f76-4343-b6bb-8ca387e0bed7"
select select "83394b22-4a11-496c-8e5c-75ade2e72faf"
select select "ece5c1a9-df30-4702-9587-5deee23533b7"
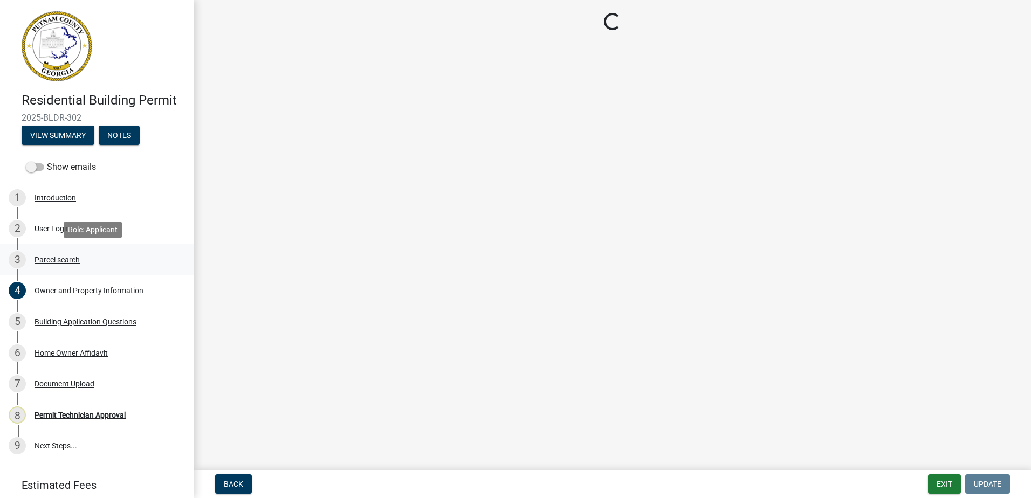
select select "34fe85c2-5f76-4343-b6bb-8ca387e0bed7"
select select "83394b22-4a11-496c-8e5c-75ade2e72faf"
select select "ece5c1a9-df30-4702-9587-5deee23533b7"
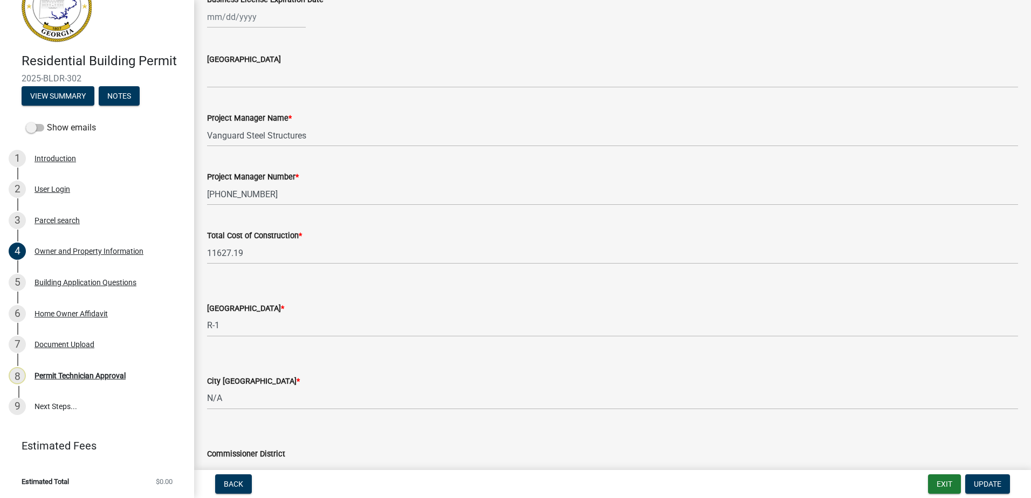
scroll to position [1671, 0]
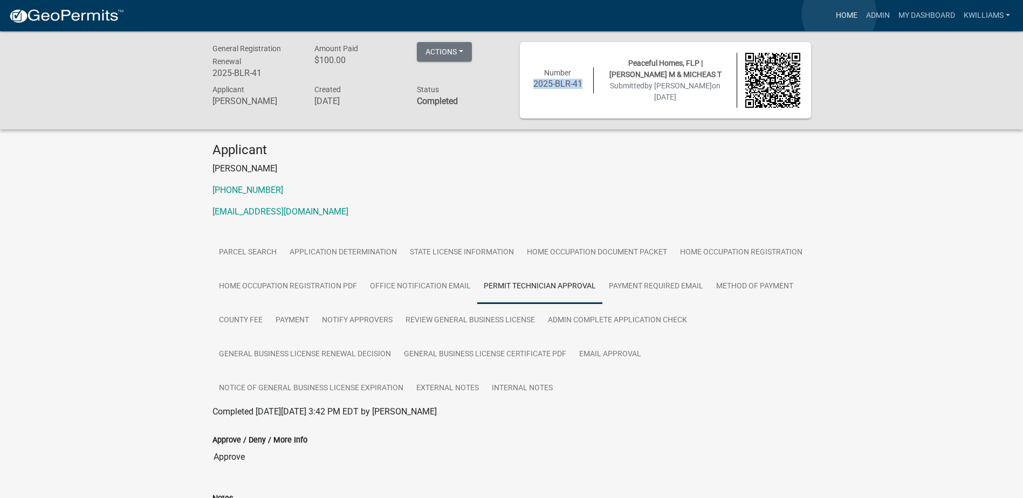
click at [839, 14] on link "Home" at bounding box center [846, 15] width 30 height 20
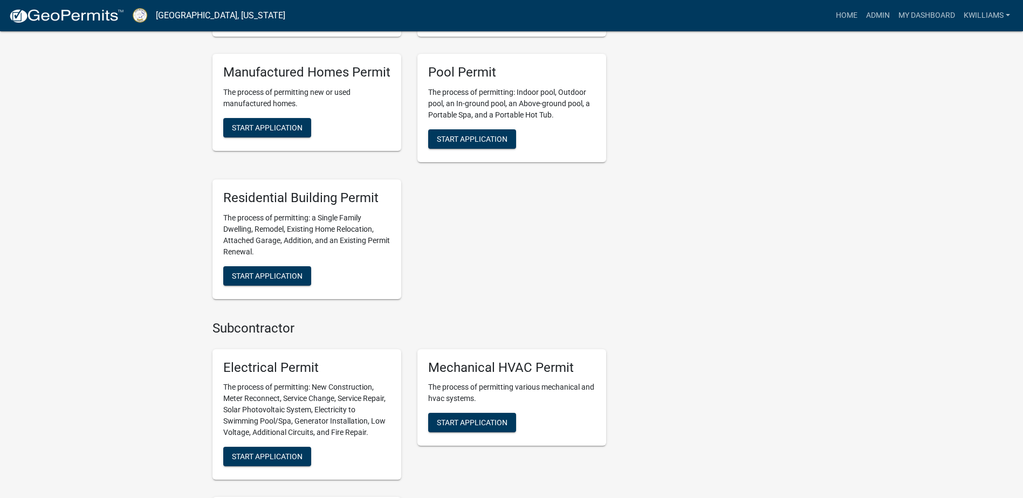
scroll to position [701, 0]
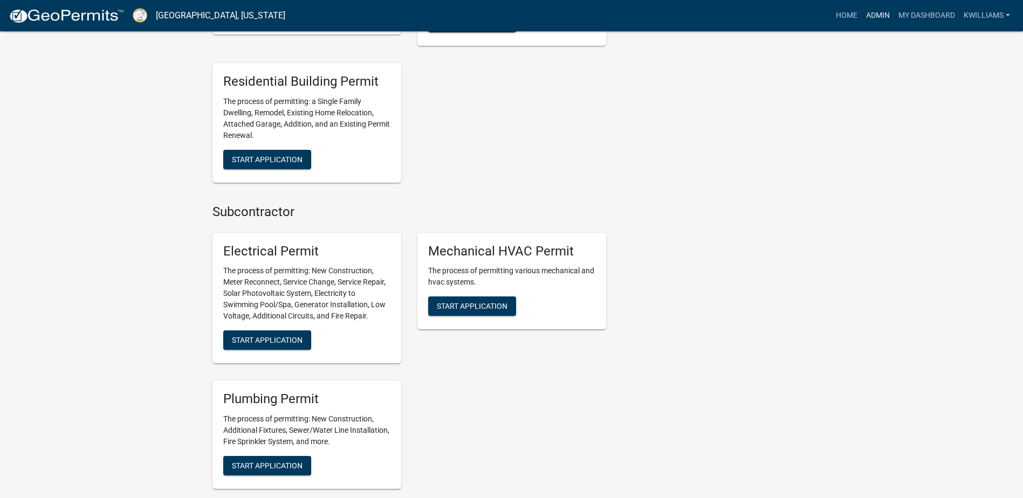
click at [870, 20] on link "Admin" at bounding box center [877, 15] width 32 height 20
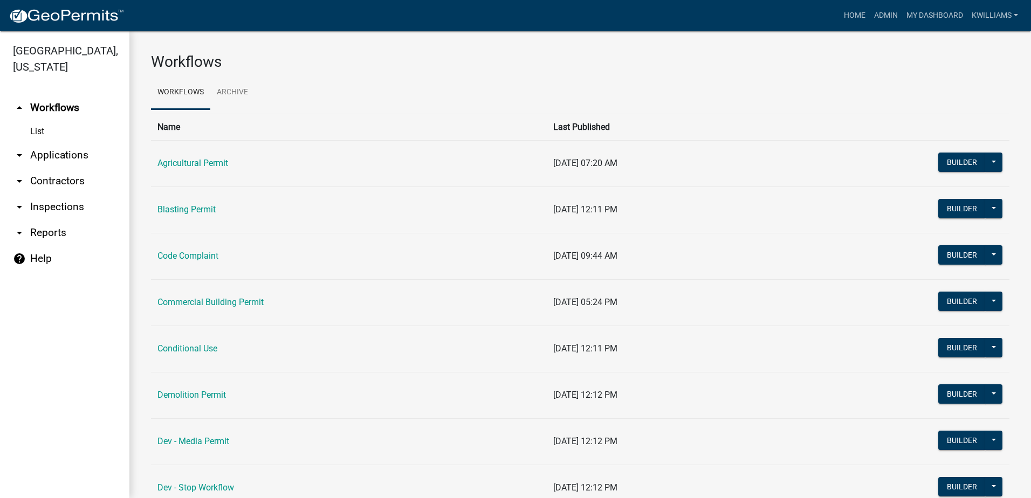
click at [37, 230] on link "arrow_drop_down Reports" at bounding box center [64, 233] width 129 height 26
select select "0: null"
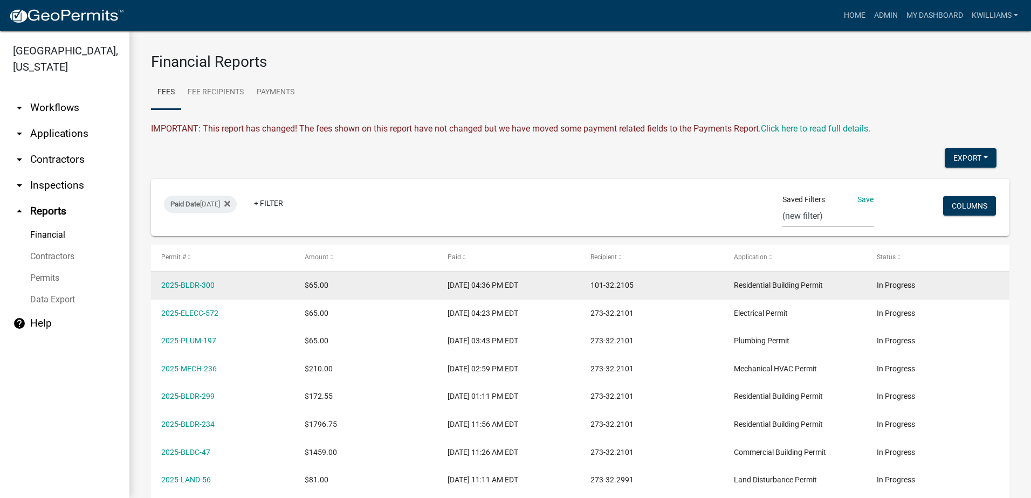
scroll to position [150, 0]
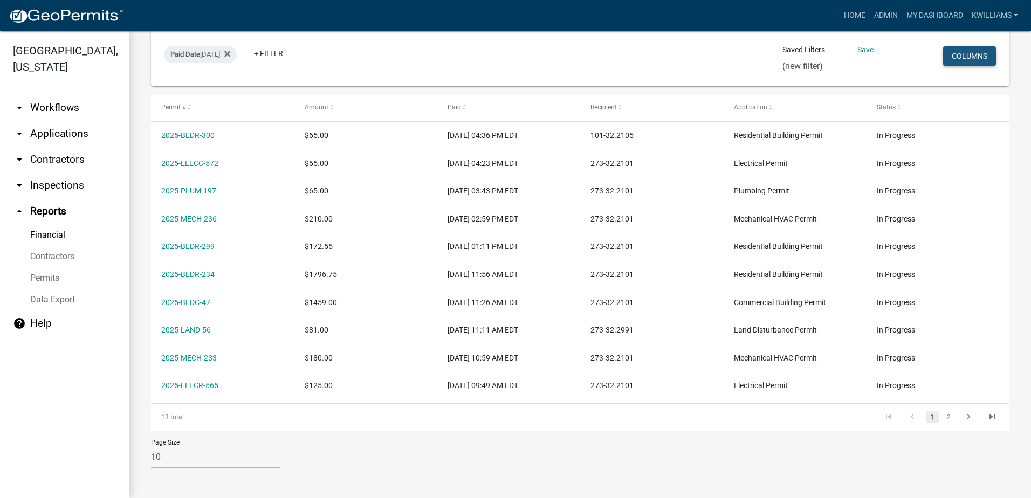
click at [965, 48] on button "Columns" at bounding box center [969, 55] width 53 height 19
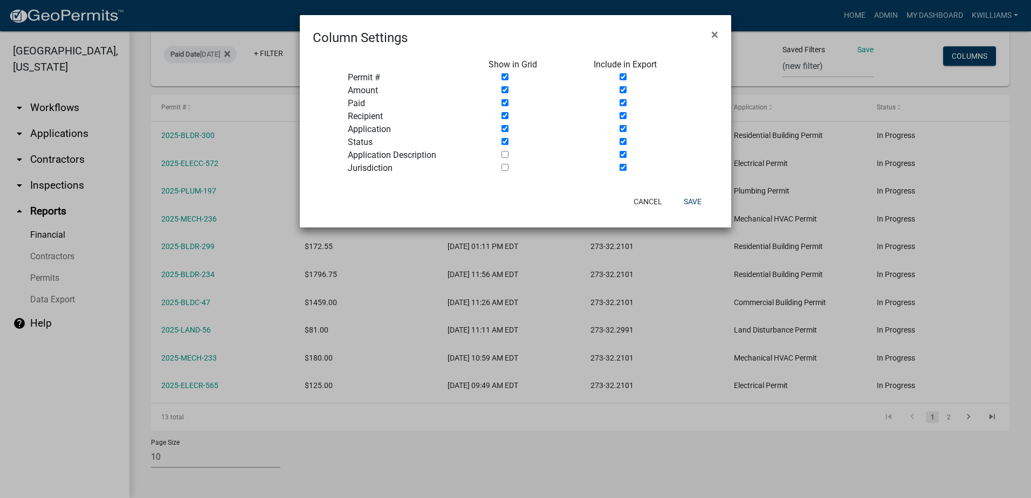
click at [1006, 157] on ngb-modal-window "Column Settings × Show in Grid Include in Export Permit # Amount Paid Recipient…" at bounding box center [515, 249] width 1031 height 498
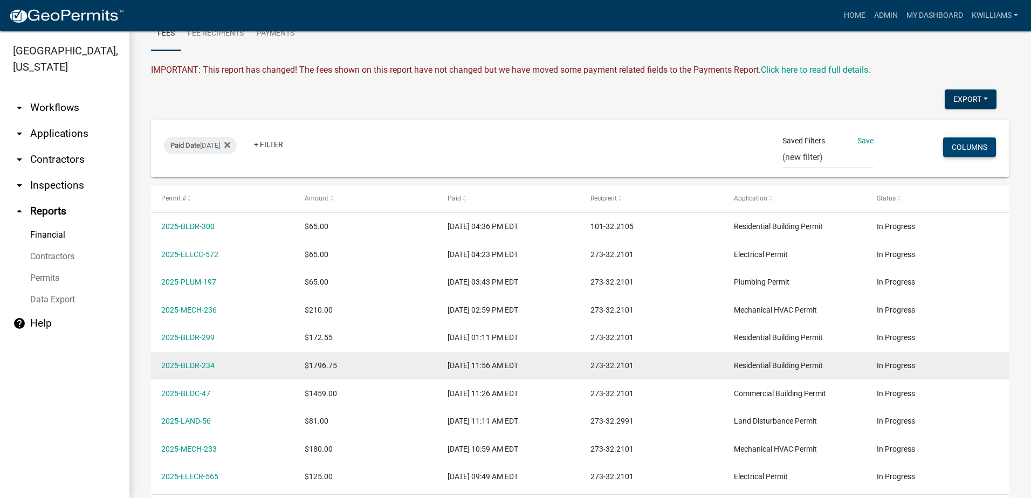
scroll to position [0, 0]
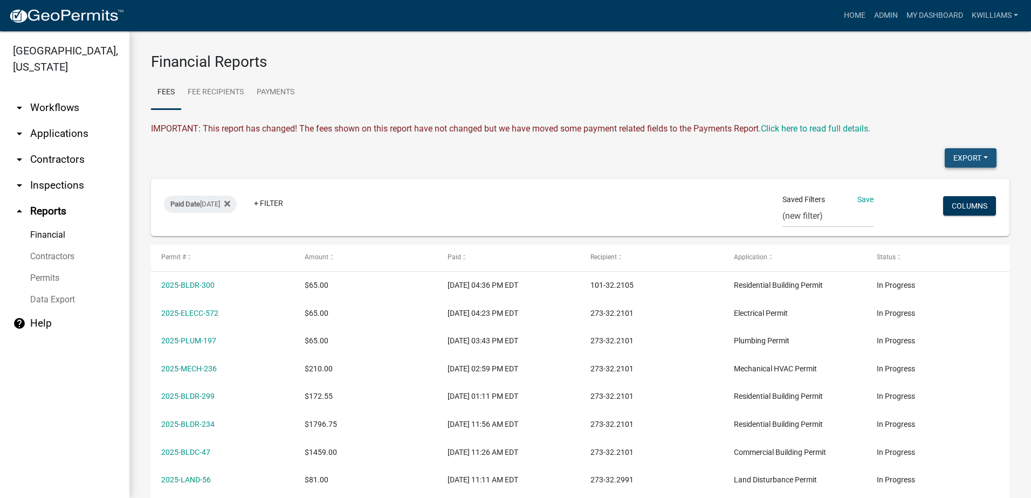
click at [959, 156] on button "Export" at bounding box center [970, 157] width 52 height 19
click at [895, 179] on button "Excel Format (.xlsx)" at bounding box center [945, 186] width 101 height 26
